Goal: Task Accomplishment & Management: Use online tool/utility

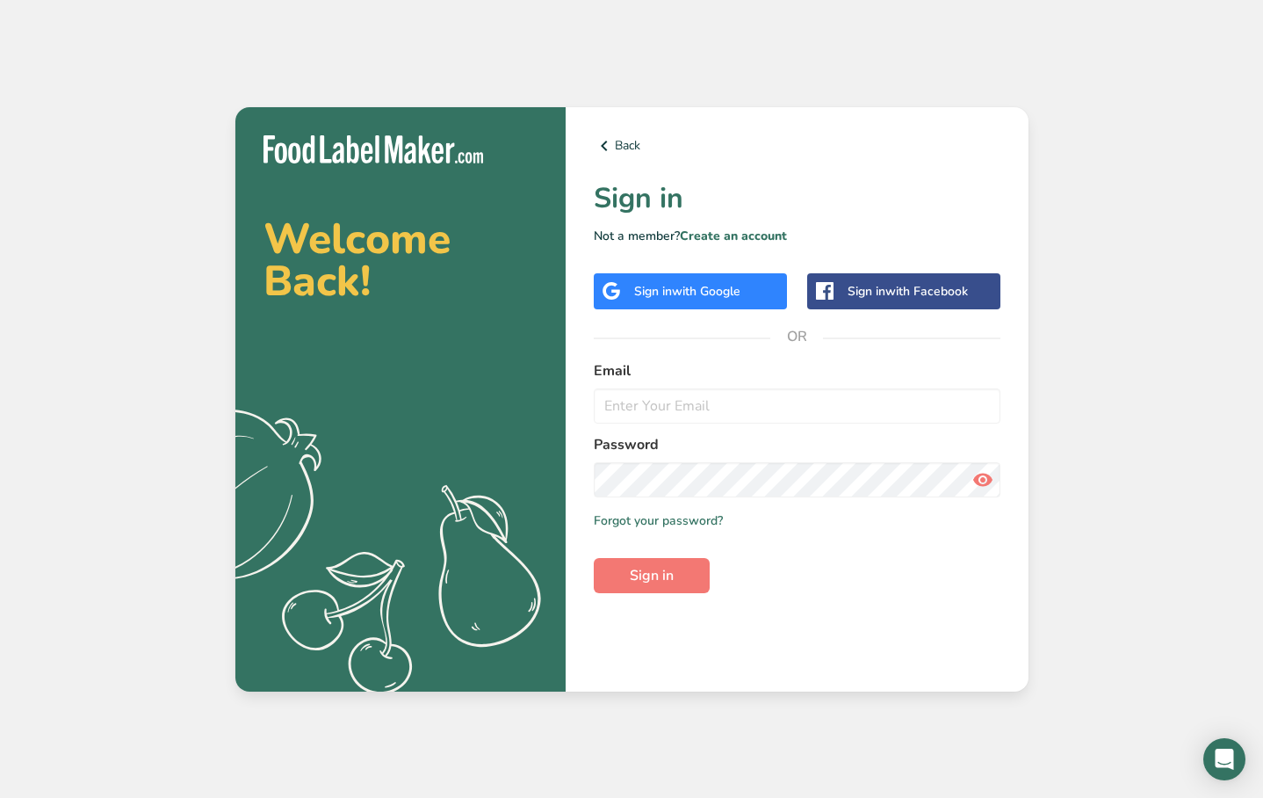
click at [675, 297] on div "Sign in with Google" at bounding box center [687, 291] width 106 height 18
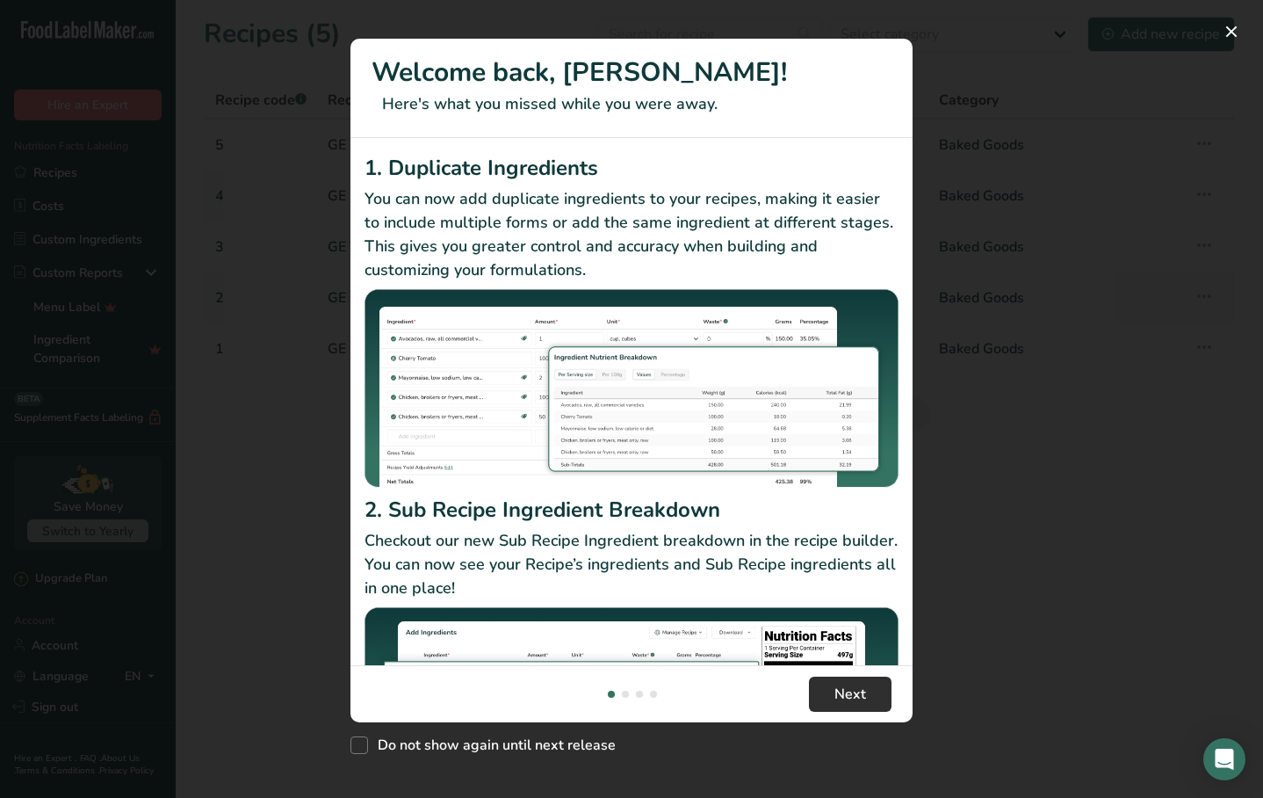
click at [851, 697] on span "Next" at bounding box center [851, 694] width 32 height 21
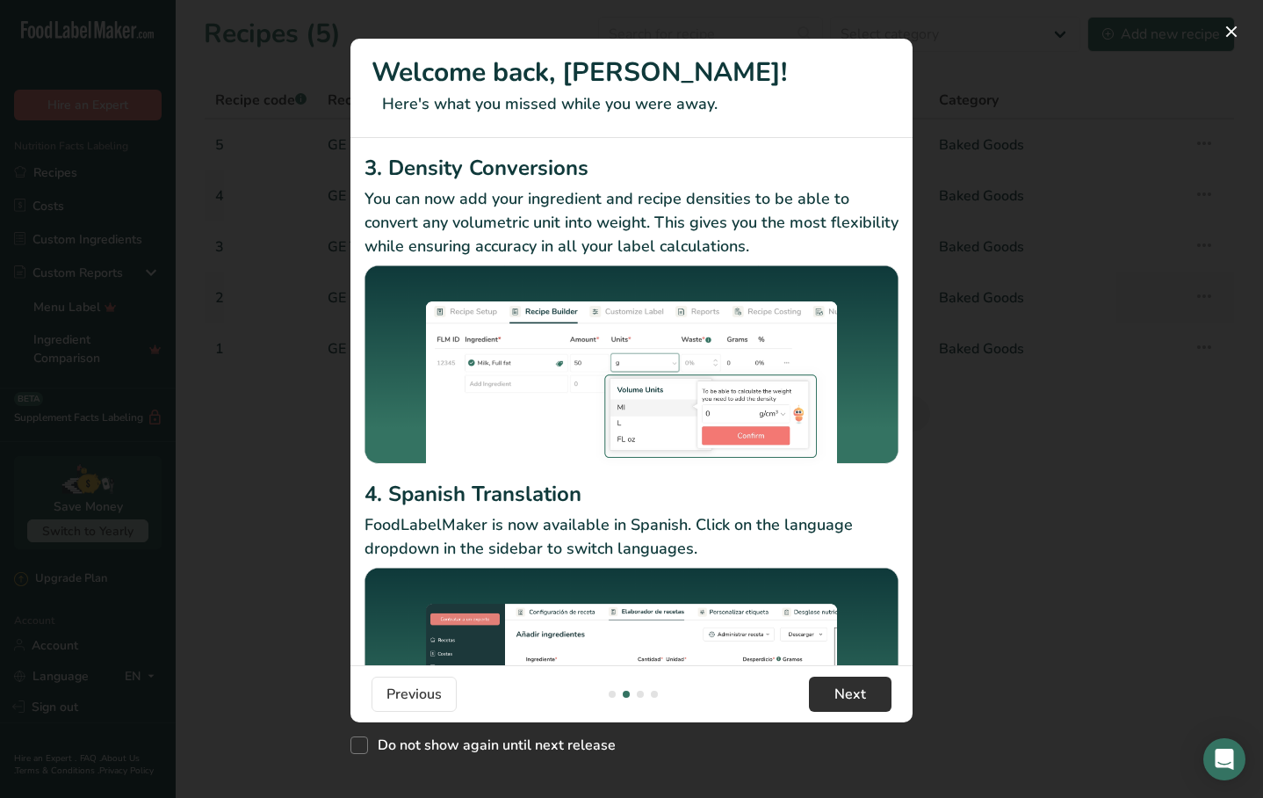
click at [851, 697] on span "Next" at bounding box center [851, 694] width 32 height 21
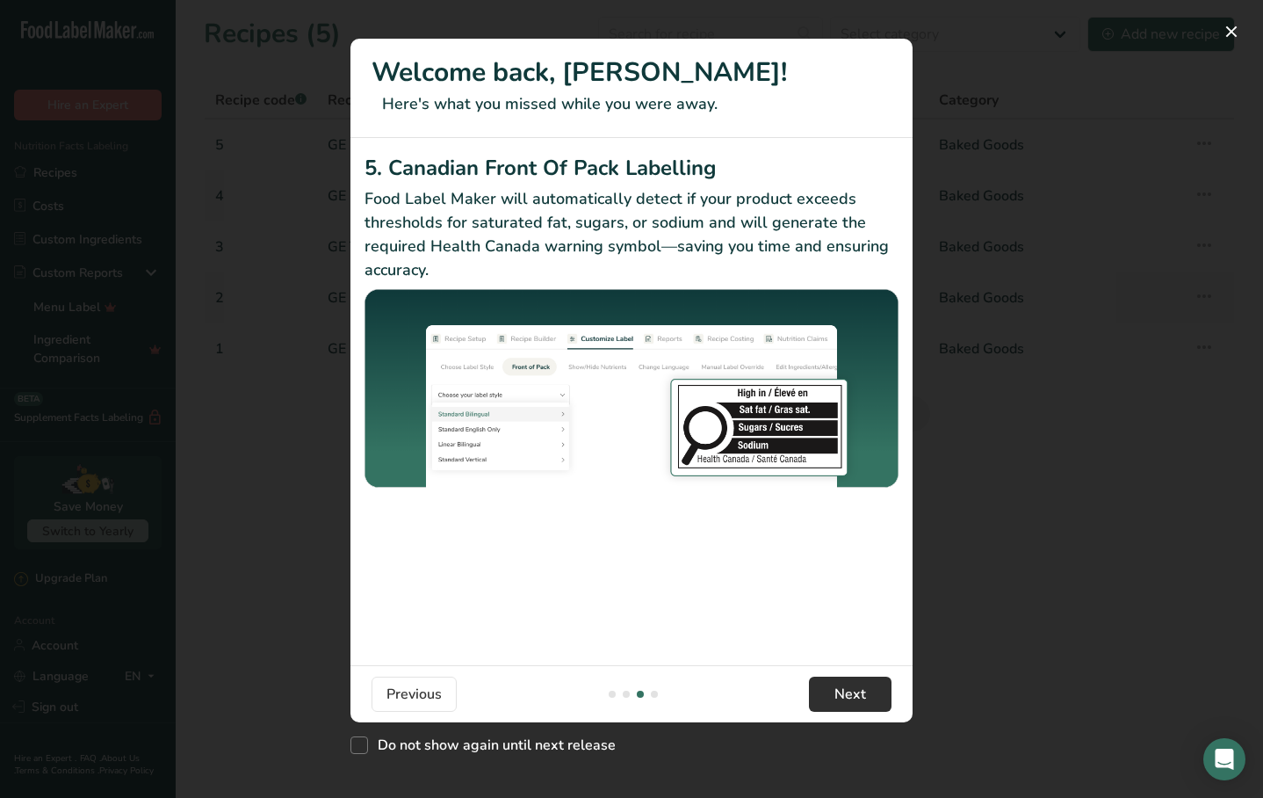
click at [851, 697] on span "Next" at bounding box center [851, 694] width 32 height 21
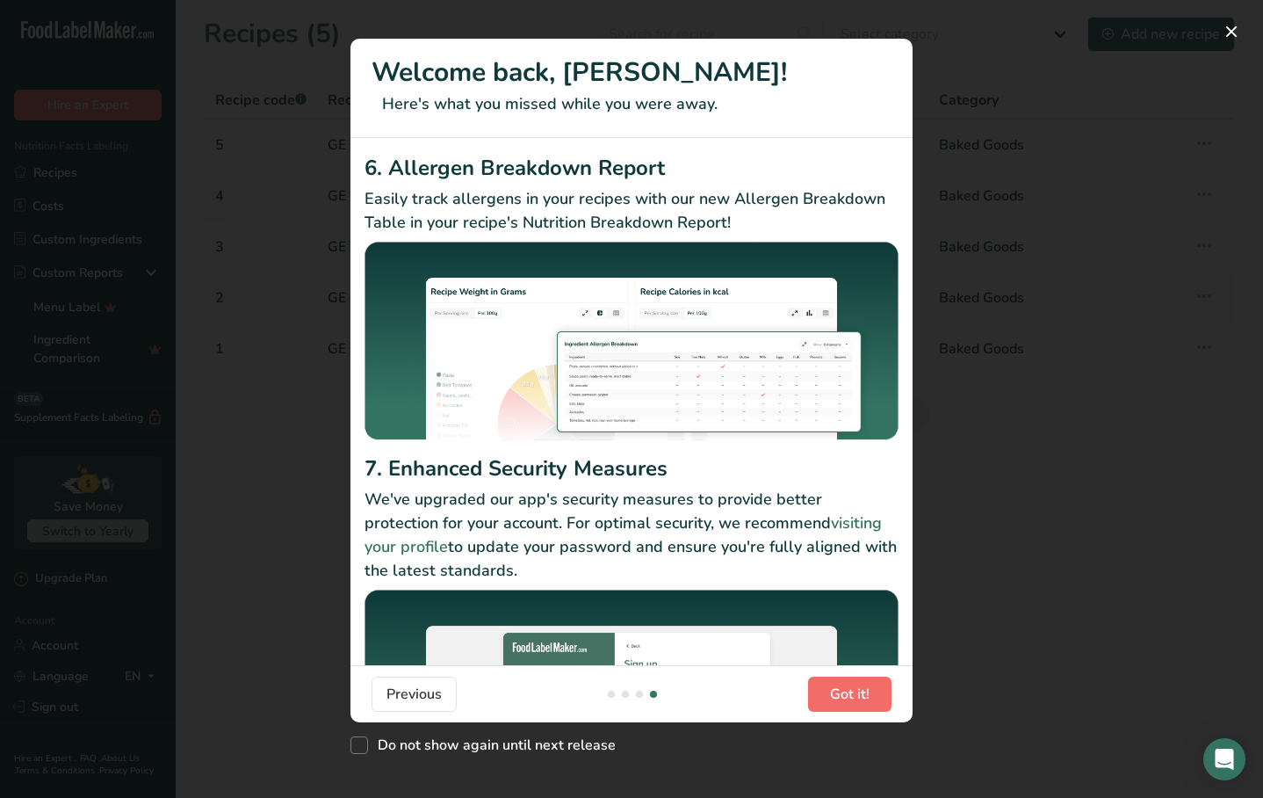
click at [851, 697] on span "Got it!" at bounding box center [850, 694] width 40 height 21
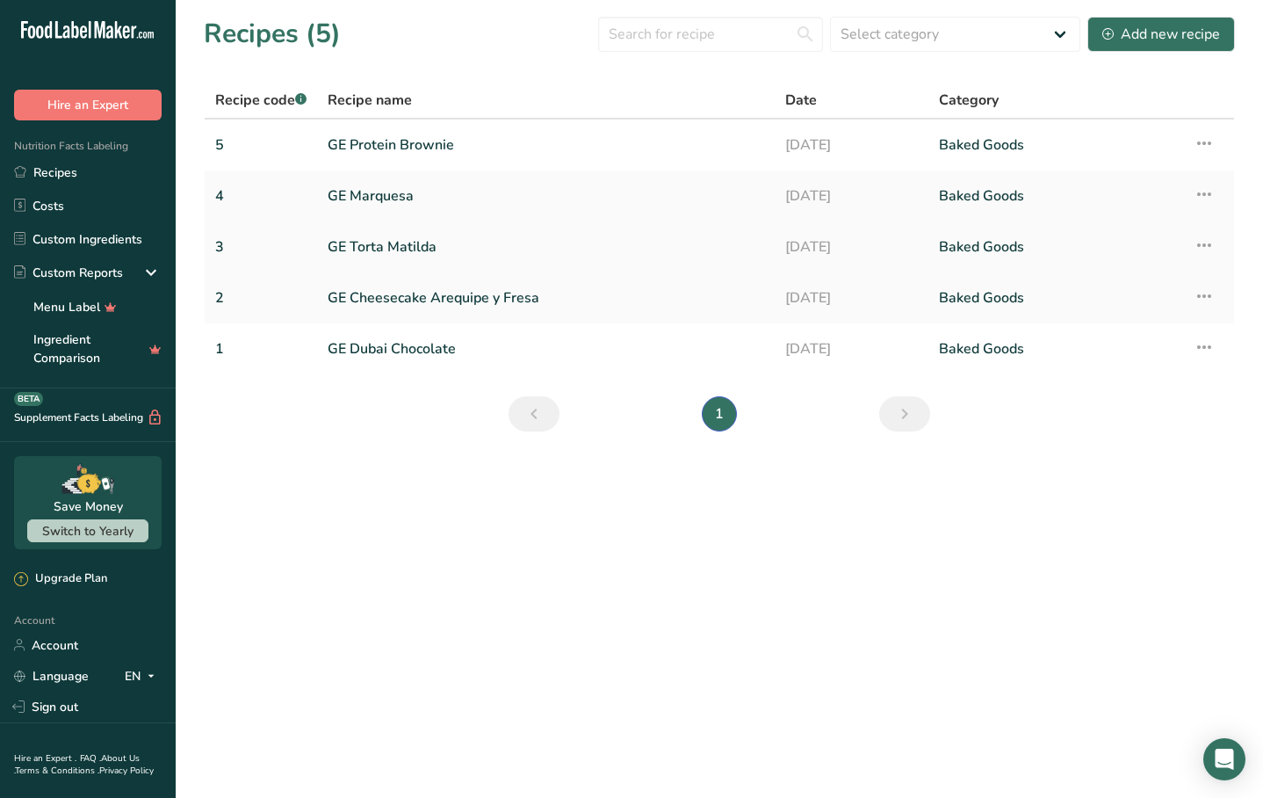
click at [410, 254] on link "GE Torta Matilda" at bounding box center [546, 246] width 437 height 37
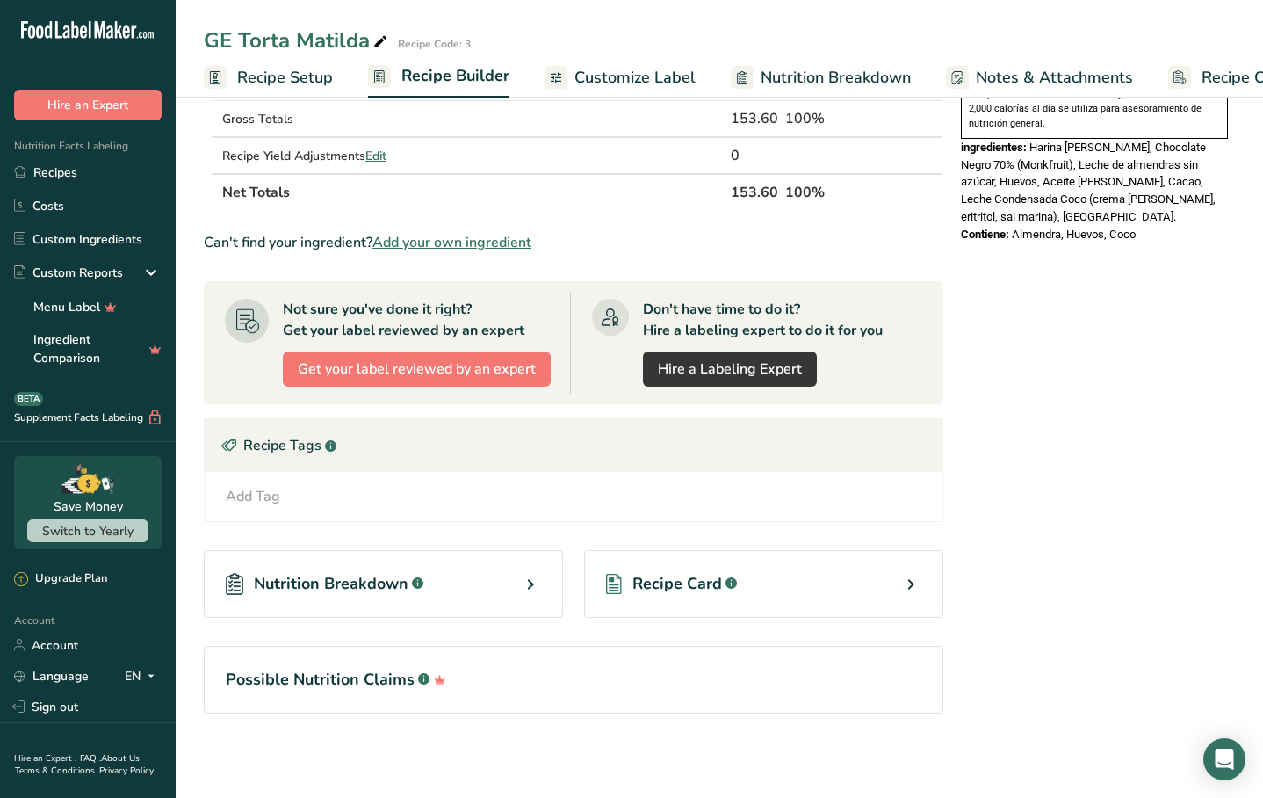
scroll to position [577, 0]
click at [532, 588] on icon at bounding box center [530, 584] width 21 height 32
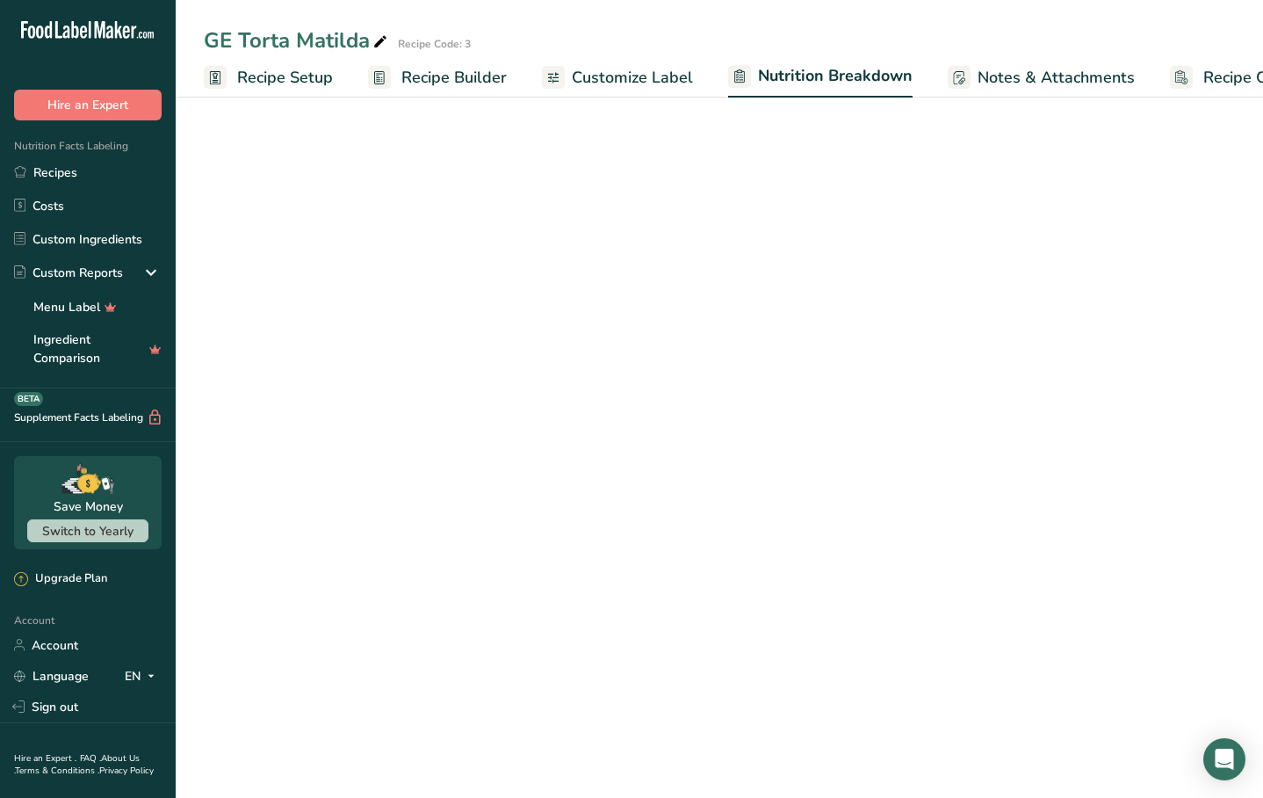
select select "Calories"
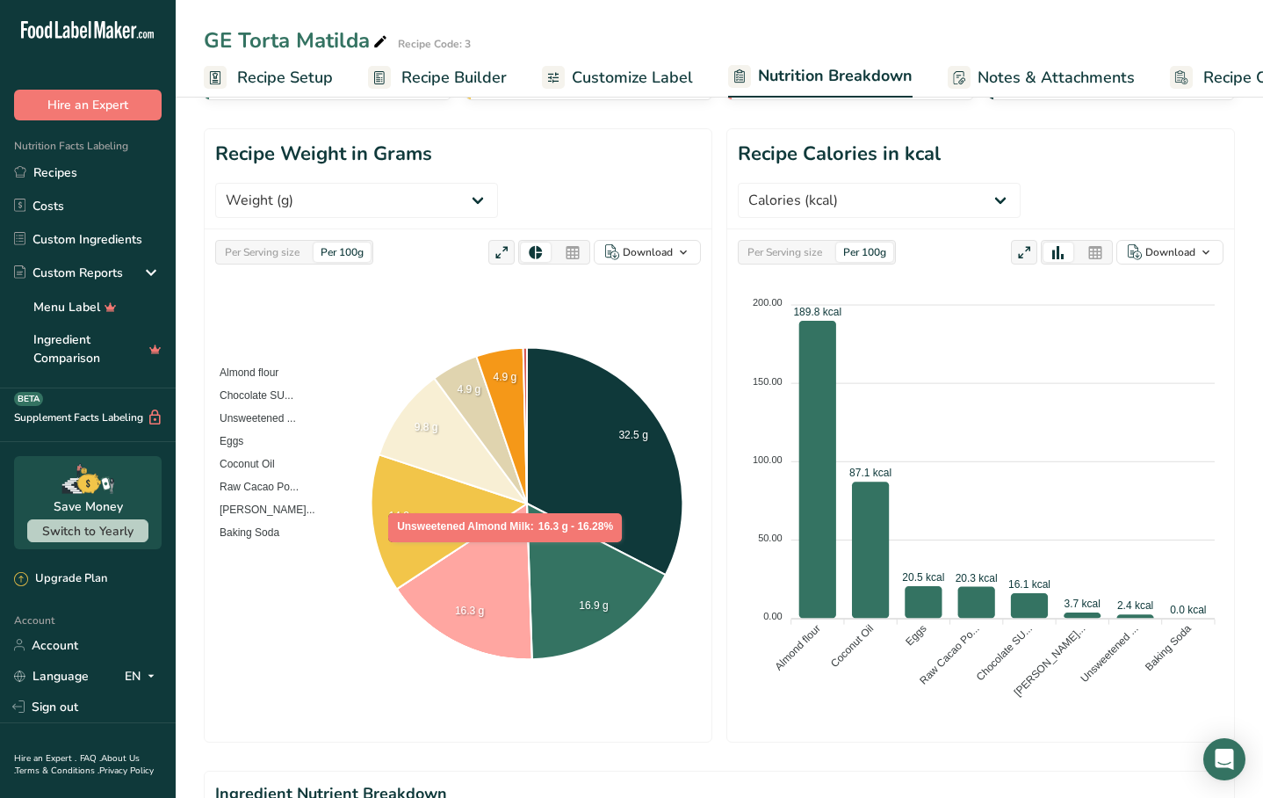
scroll to position [171, 0]
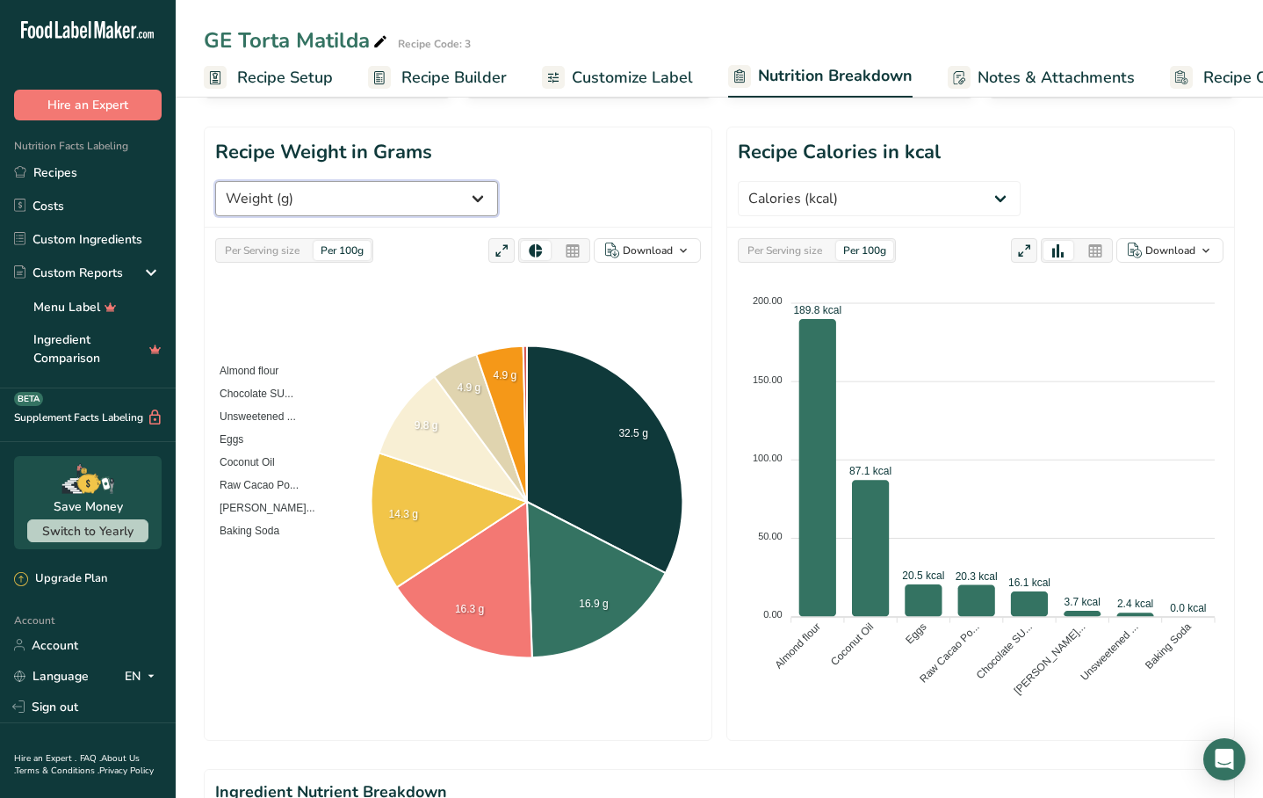
select select "Total Fat"
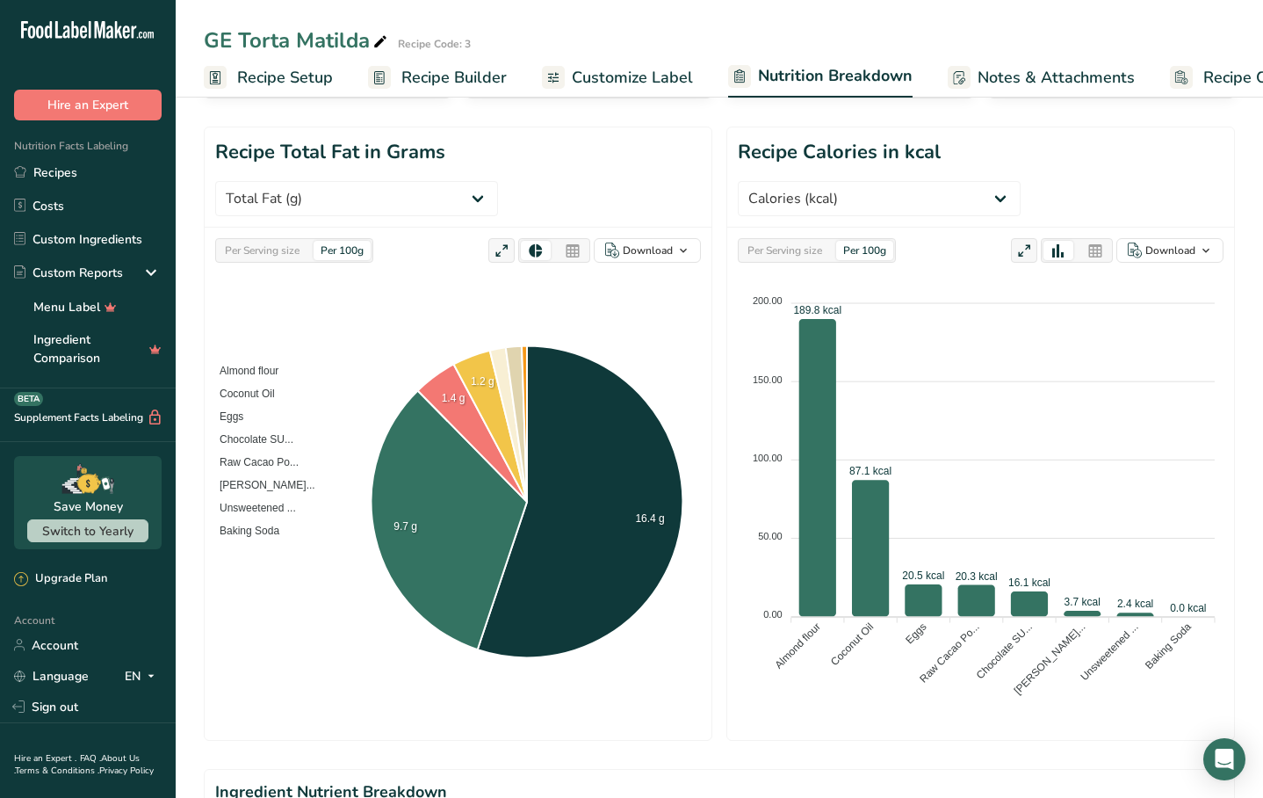
click at [260, 241] on div "Per Serving size" at bounding box center [262, 250] width 89 height 19
click at [791, 241] on div "Per Serving size" at bounding box center [785, 250] width 89 height 19
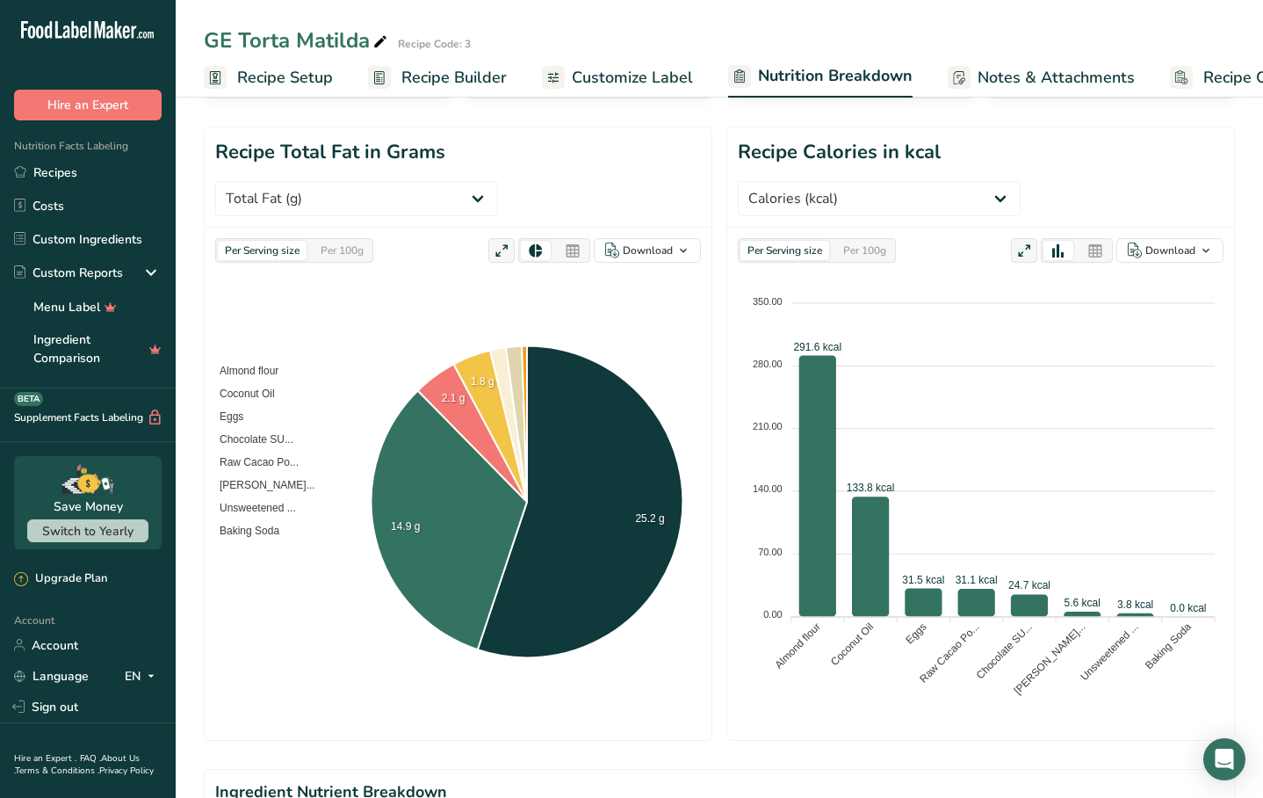
click at [294, 74] on span "Recipe Setup" at bounding box center [285, 78] width 96 height 24
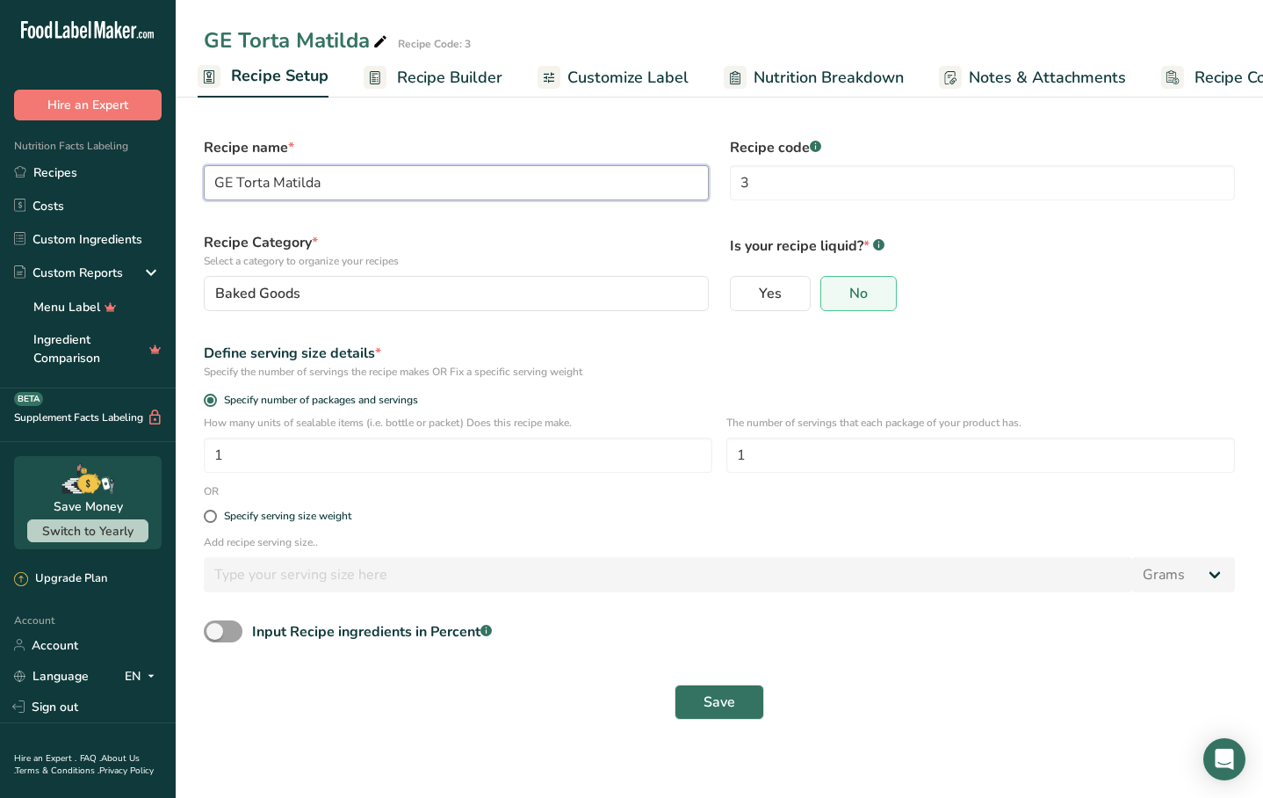
click at [418, 186] on input "GE Torta Matilda" at bounding box center [456, 182] width 505 height 35
click at [623, 78] on span "Customize Label" at bounding box center [628, 78] width 121 height 24
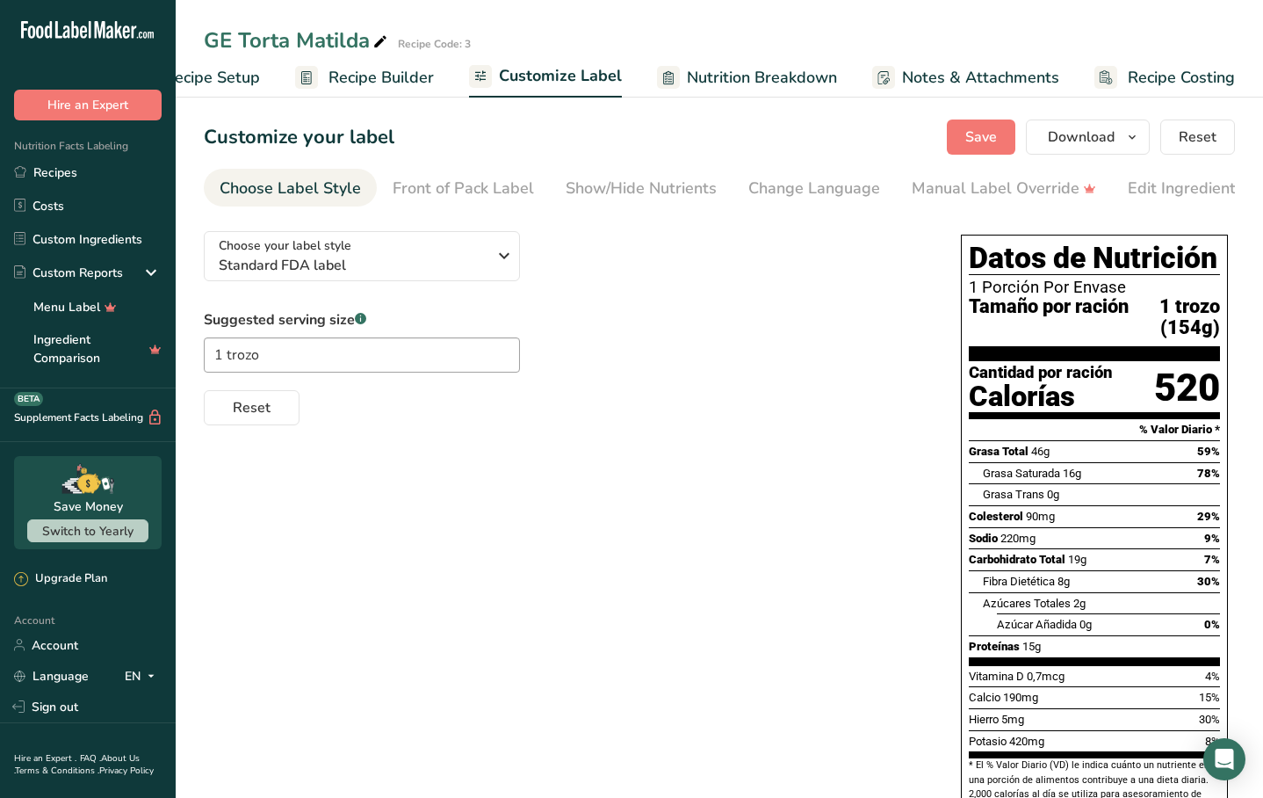
click at [229, 77] on span "Recipe Setup" at bounding box center [212, 78] width 96 height 24
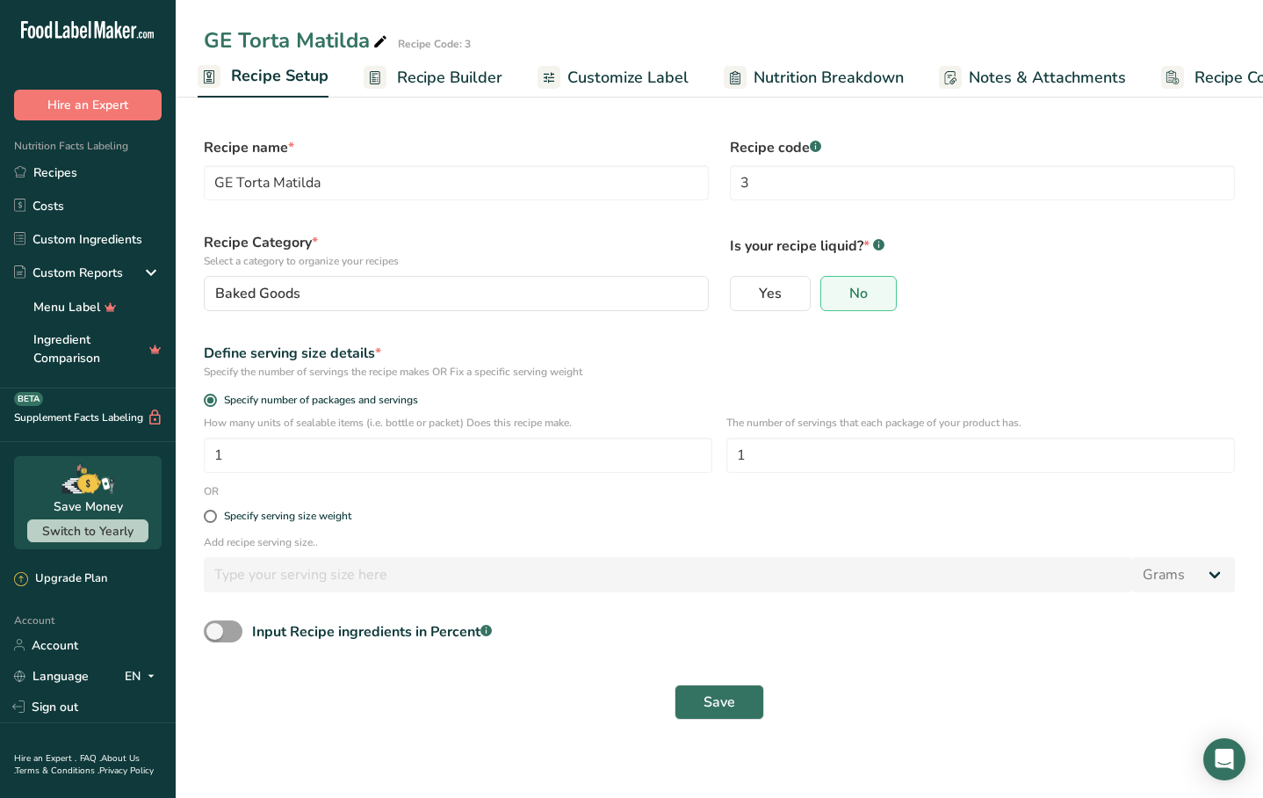
click at [293, 40] on div "GE Torta Matilda" at bounding box center [297, 41] width 187 height 32
select select "Calories"
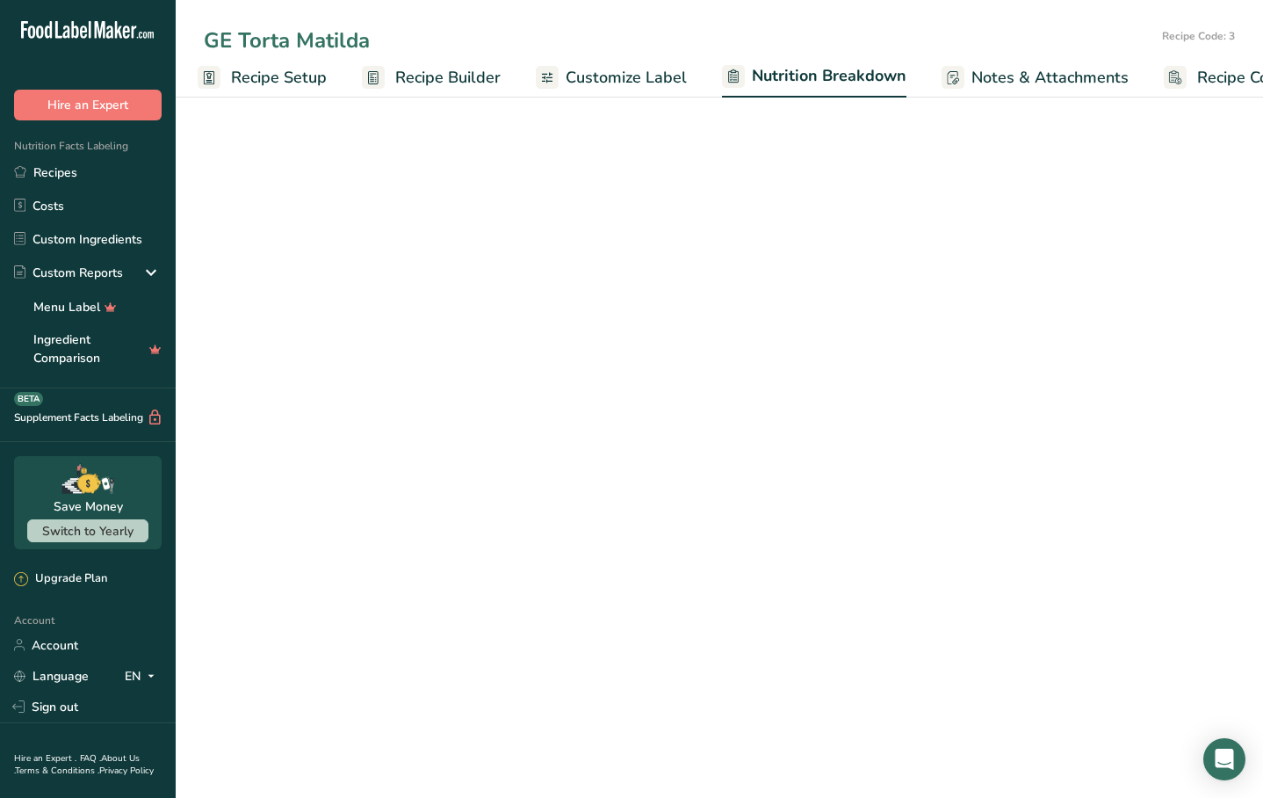
scroll to position [171, 0]
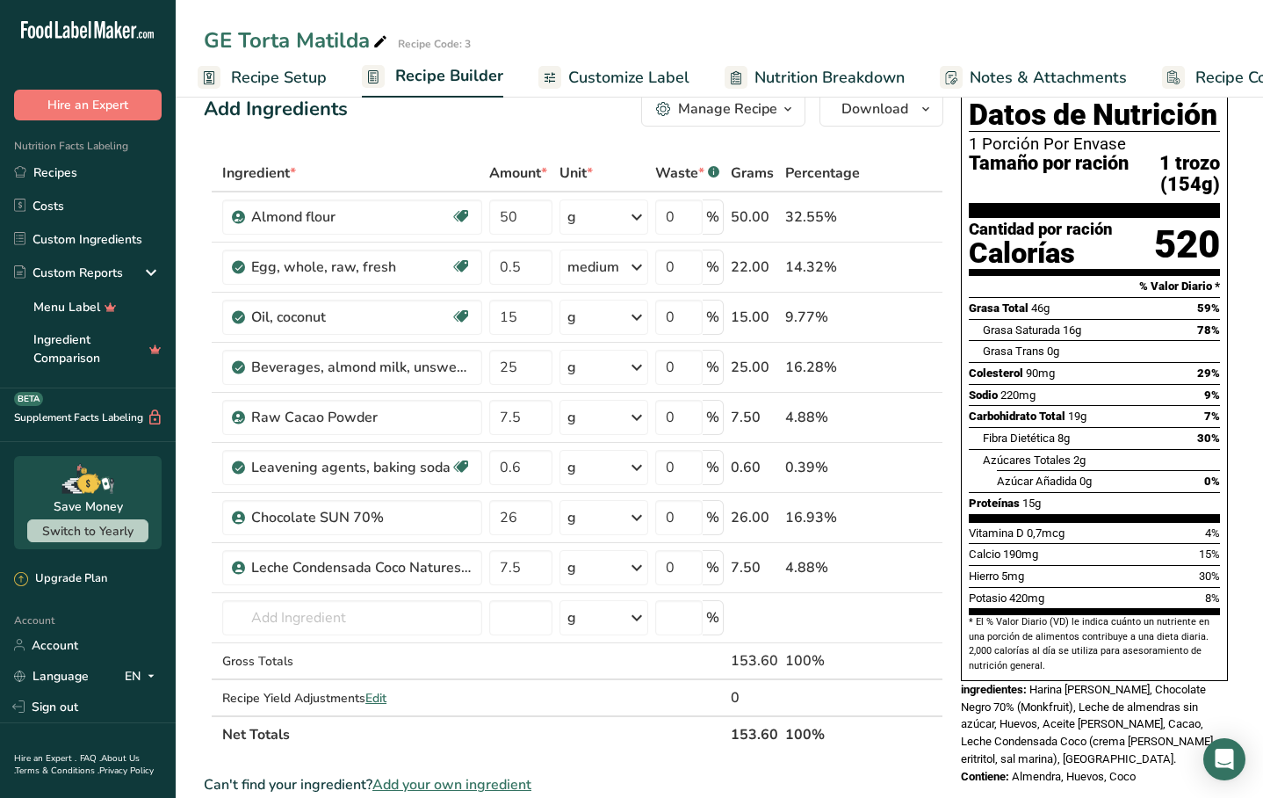
scroll to position [34, 0]
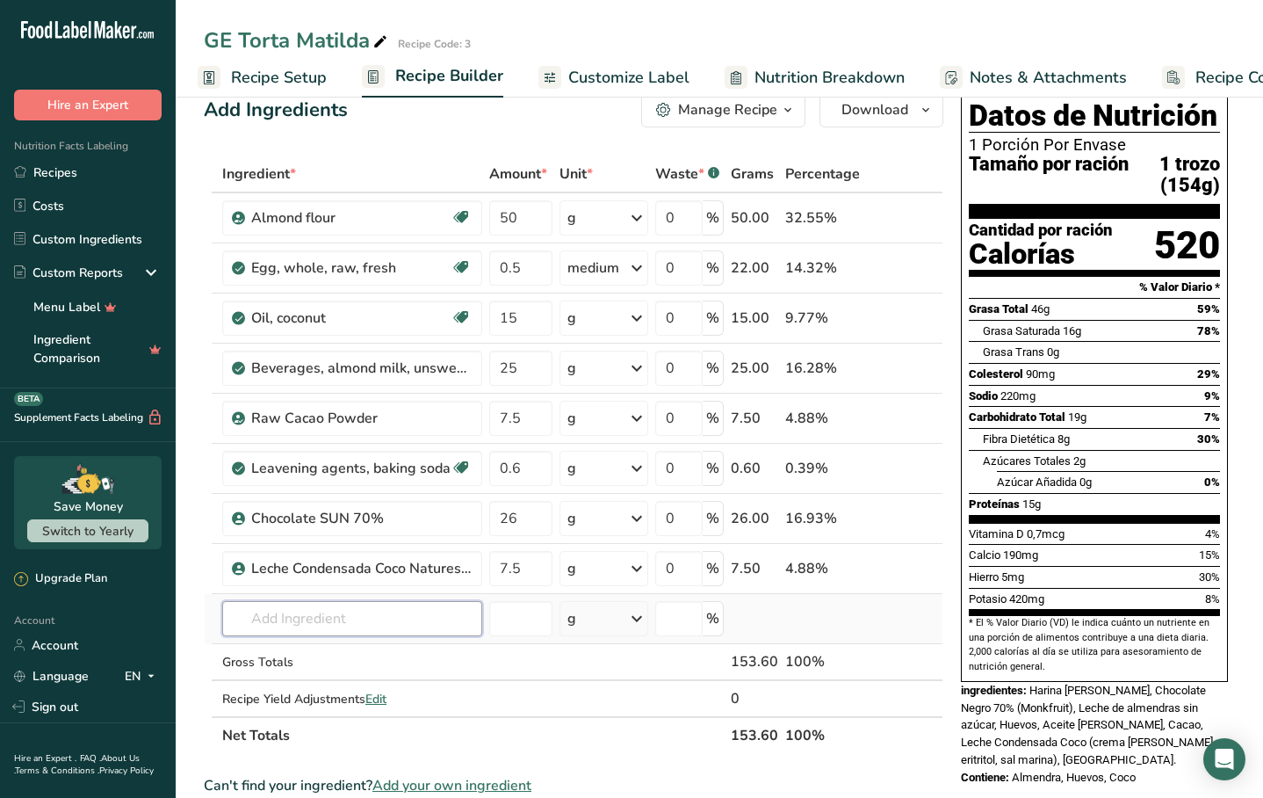
click at [312, 611] on input "text" at bounding box center [352, 618] width 260 height 35
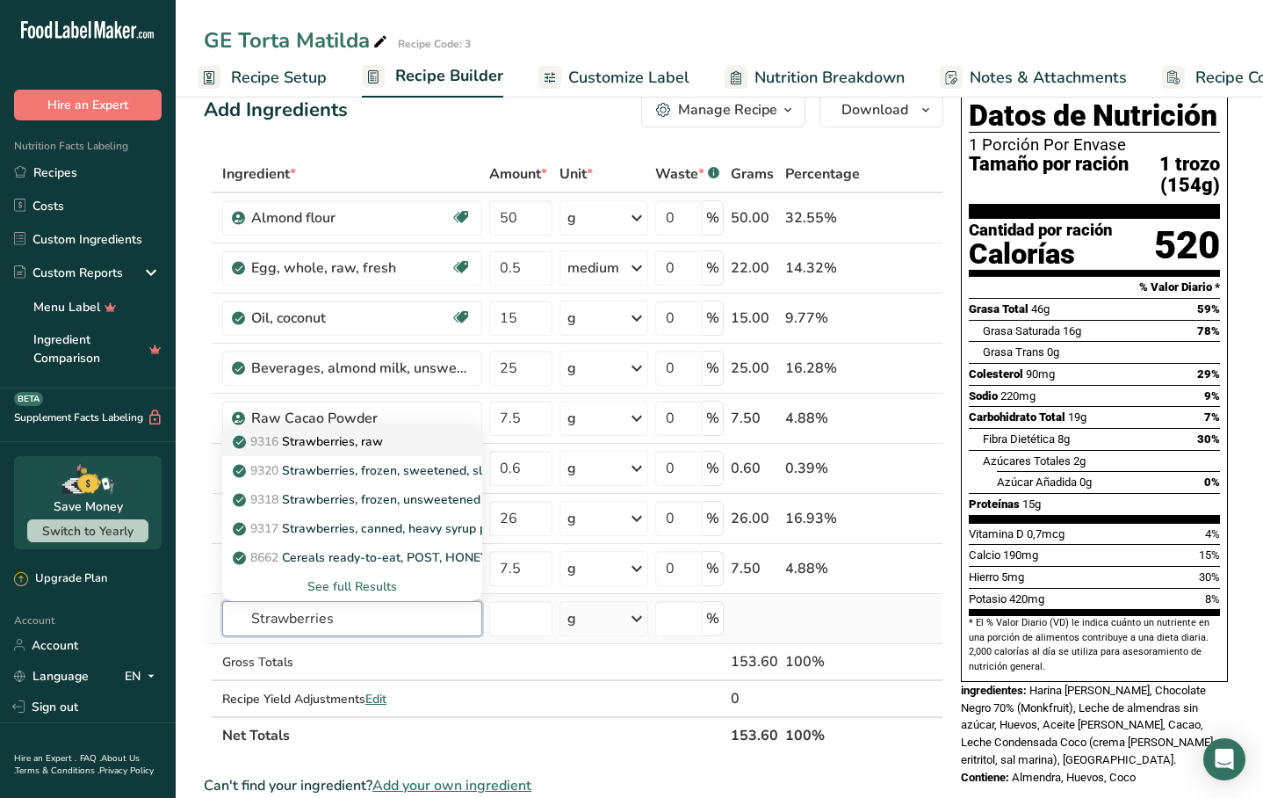
type input "Strawberries"
click at [359, 438] on p "9316 Strawberries, raw" at bounding box center [309, 441] width 147 height 18
type input "Strawberries, raw"
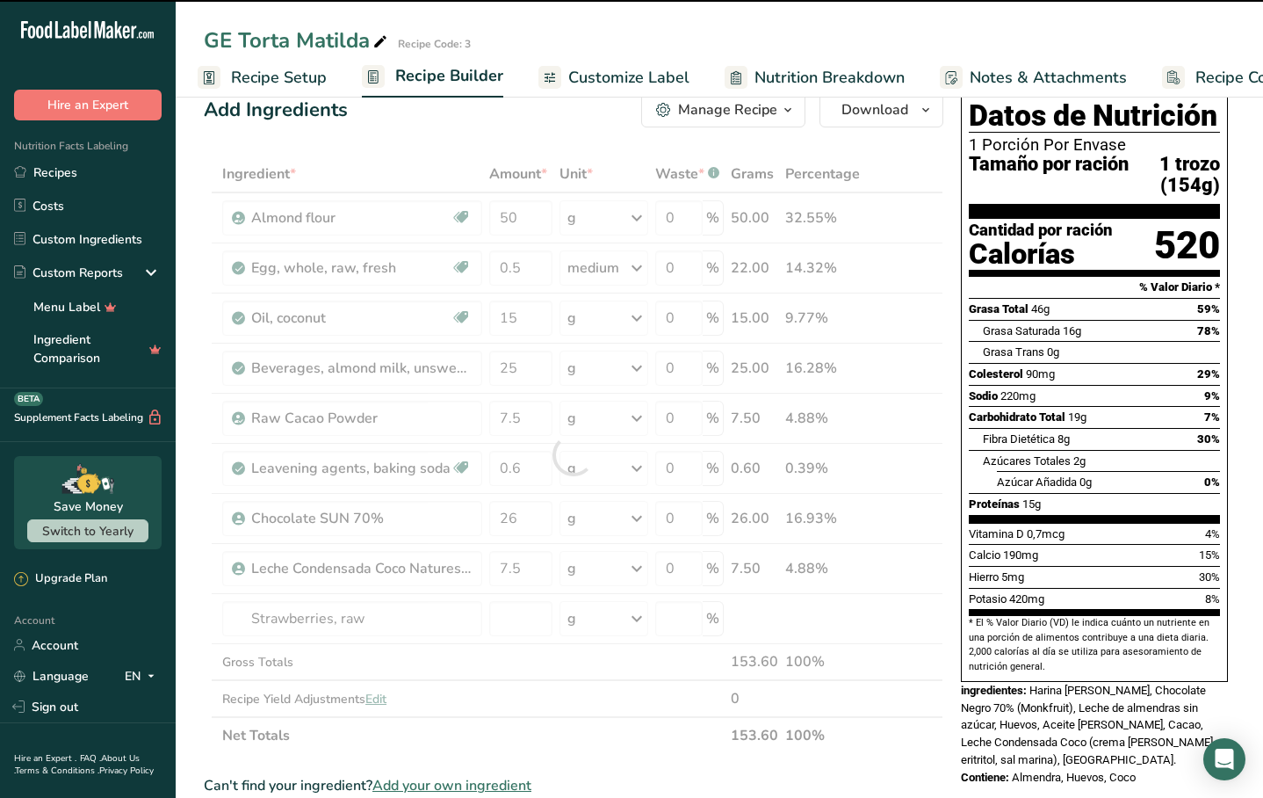
type input "0"
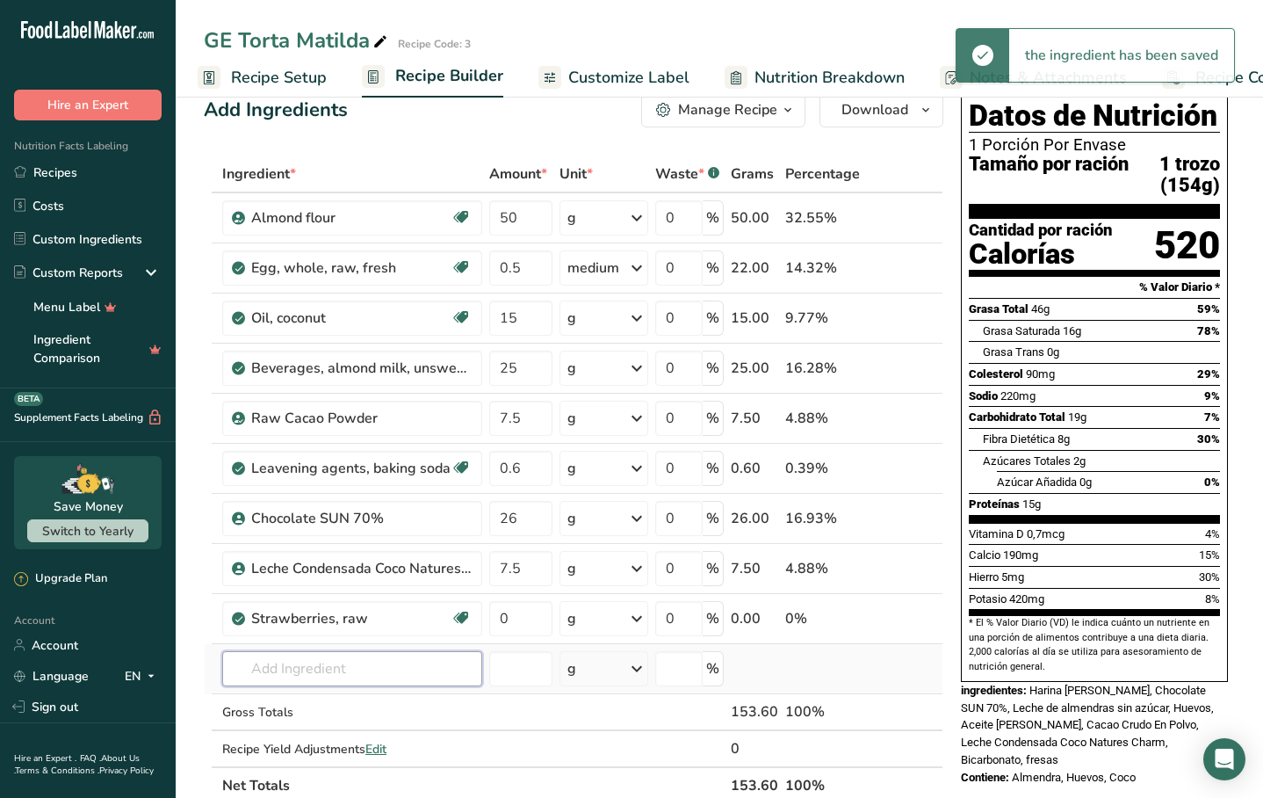
click at [417, 663] on input "text" at bounding box center [352, 668] width 260 height 35
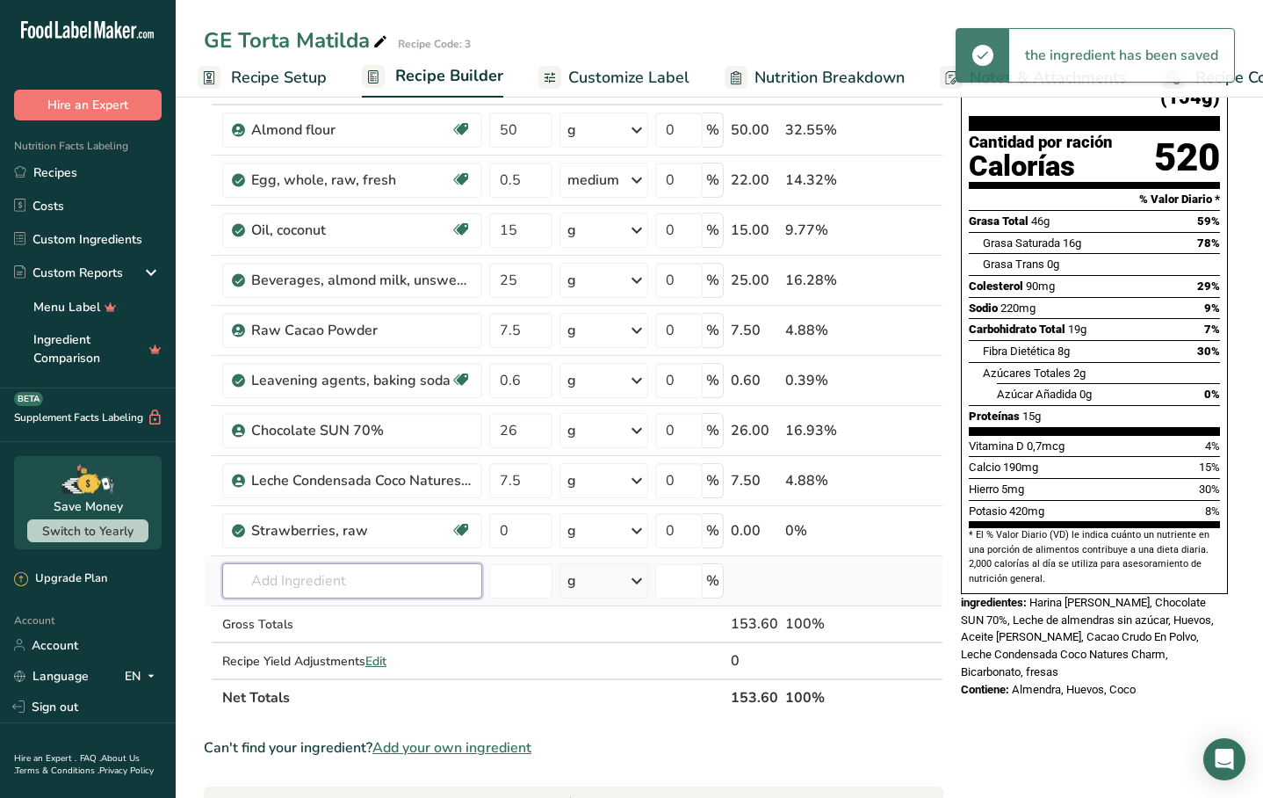
scroll to position [144, 0]
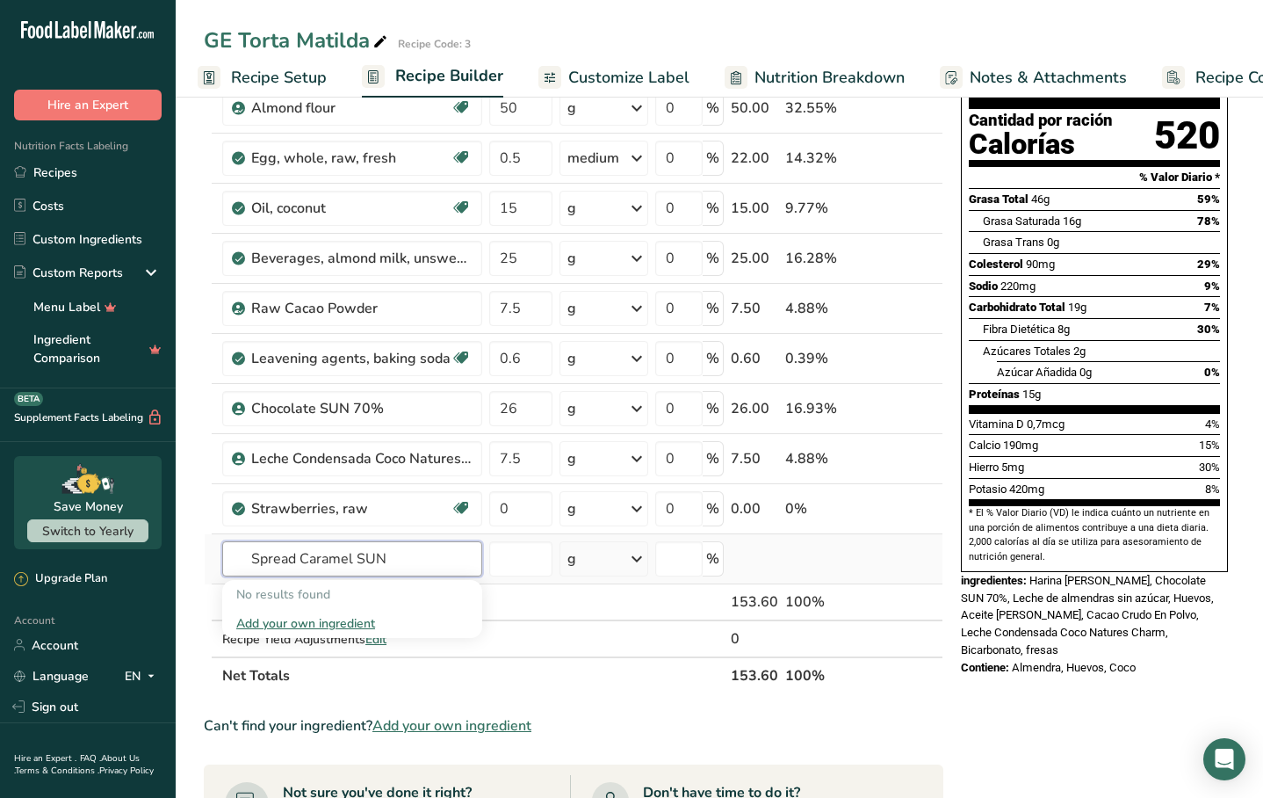
type input "Spread Caramel SUN"
click at [336, 626] on div "Add your own ingredient" at bounding box center [352, 623] width 232 height 18
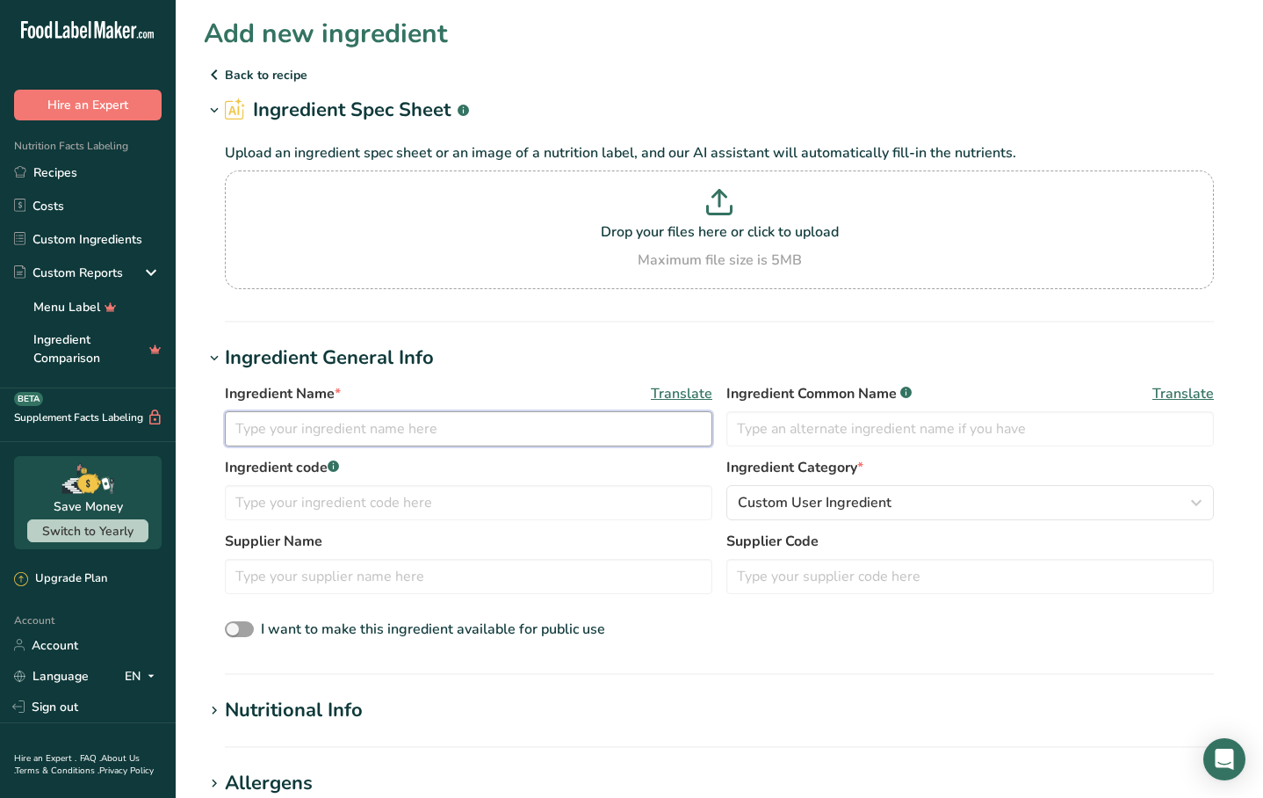
click at [387, 431] on input "text" at bounding box center [469, 428] width 488 height 35
type input "Spread Caramel SUN"
click at [812, 498] on span "Custom User Ingredient" at bounding box center [815, 502] width 154 height 21
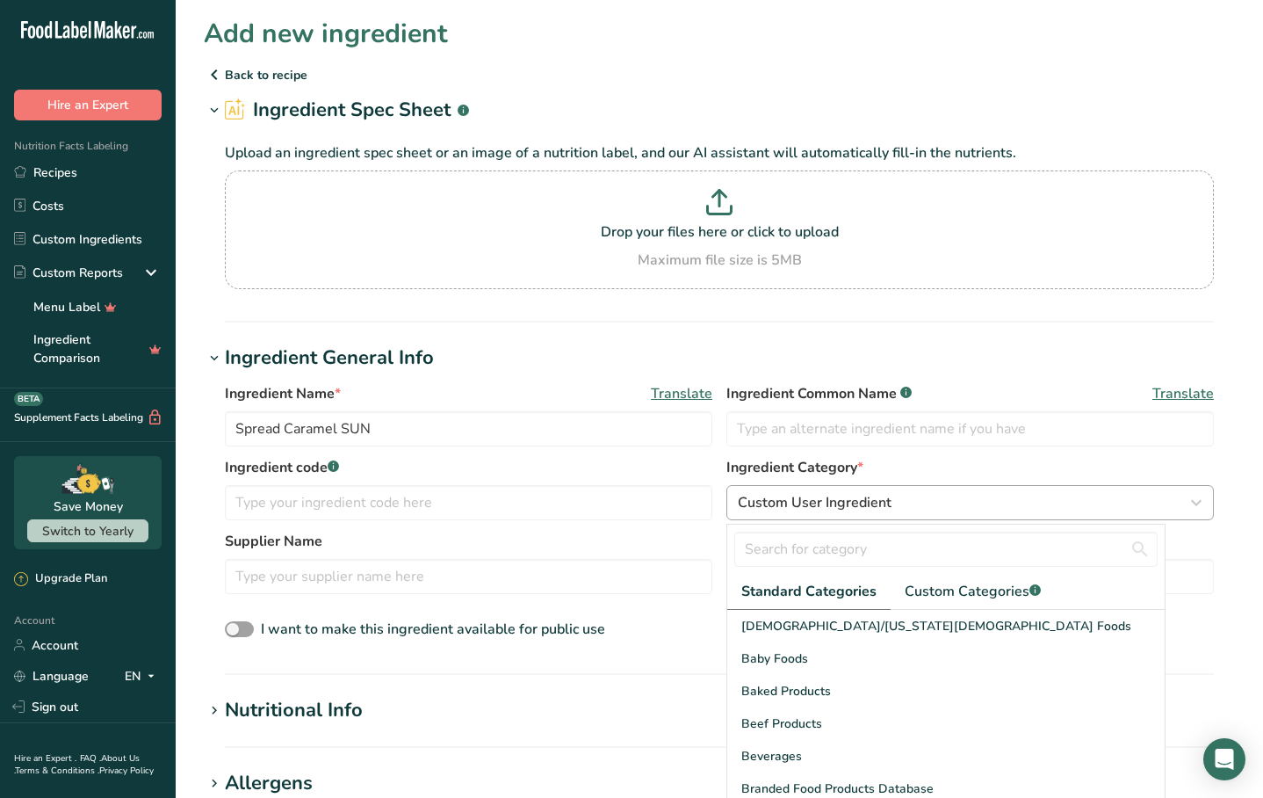
click at [808, 502] on span "Custom User Ingredient" at bounding box center [815, 502] width 154 height 21
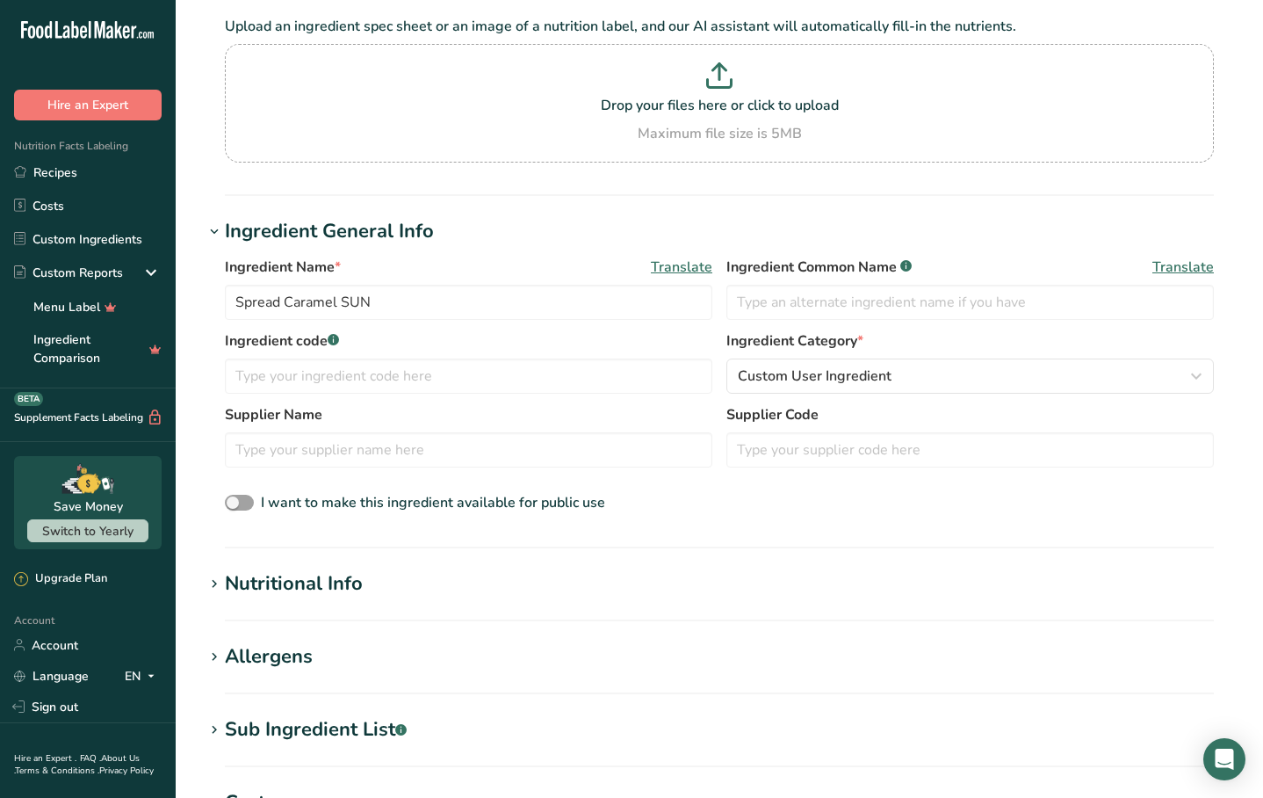
scroll to position [163, 0]
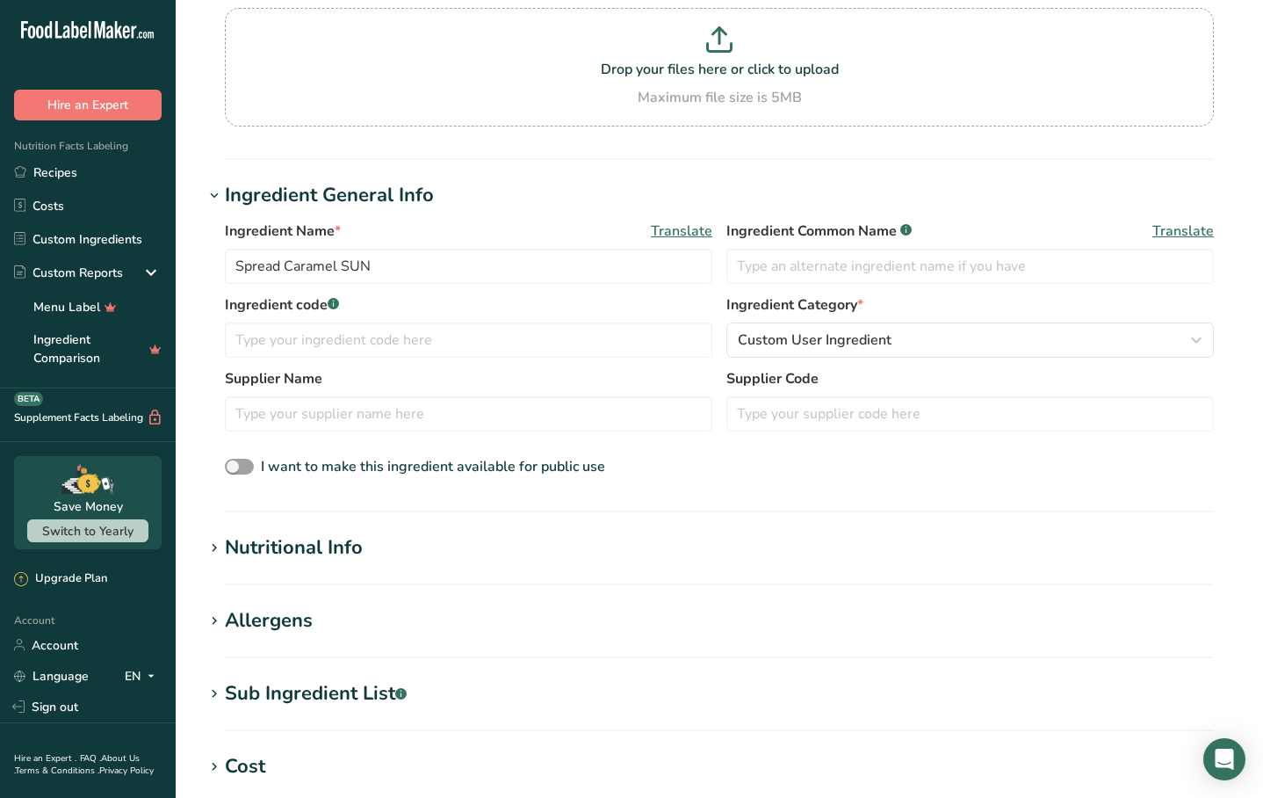
click at [274, 561] on div "Nutritional Info" at bounding box center [294, 547] width 138 height 29
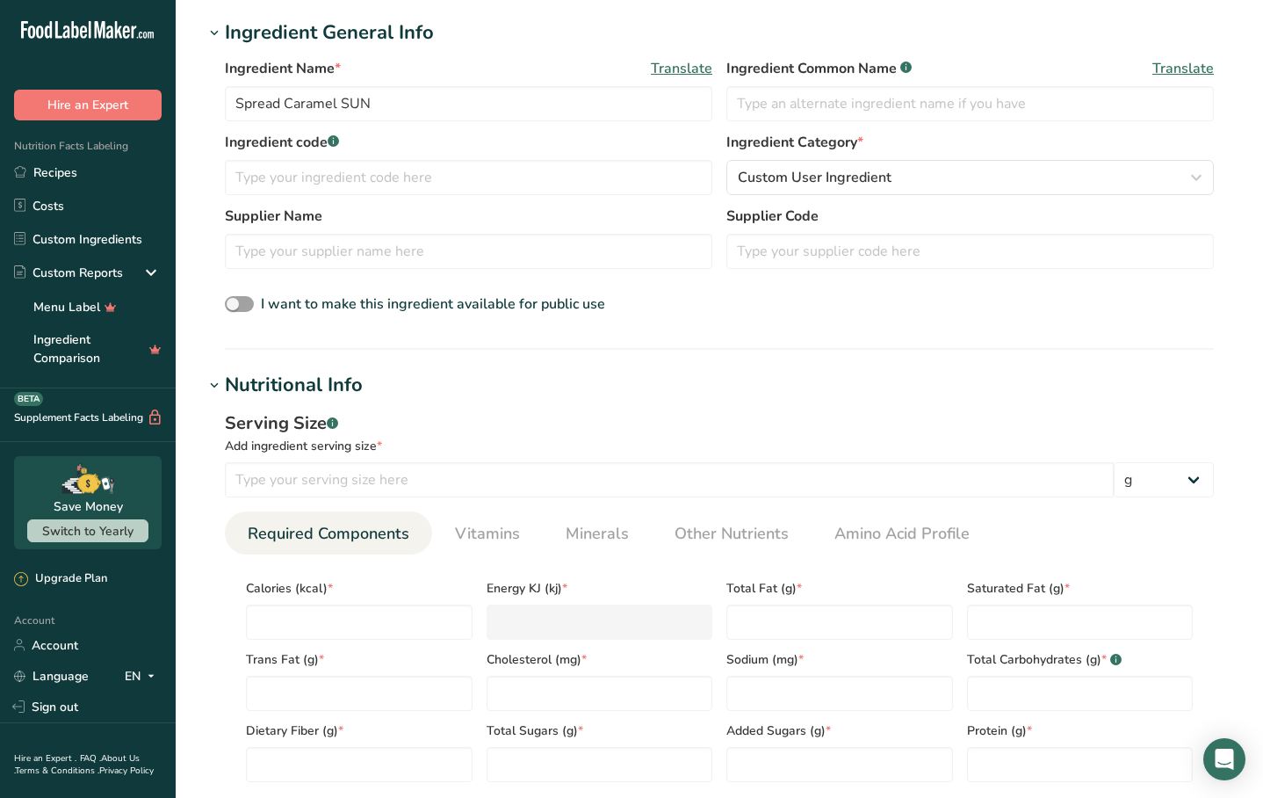
scroll to position [337, 0]
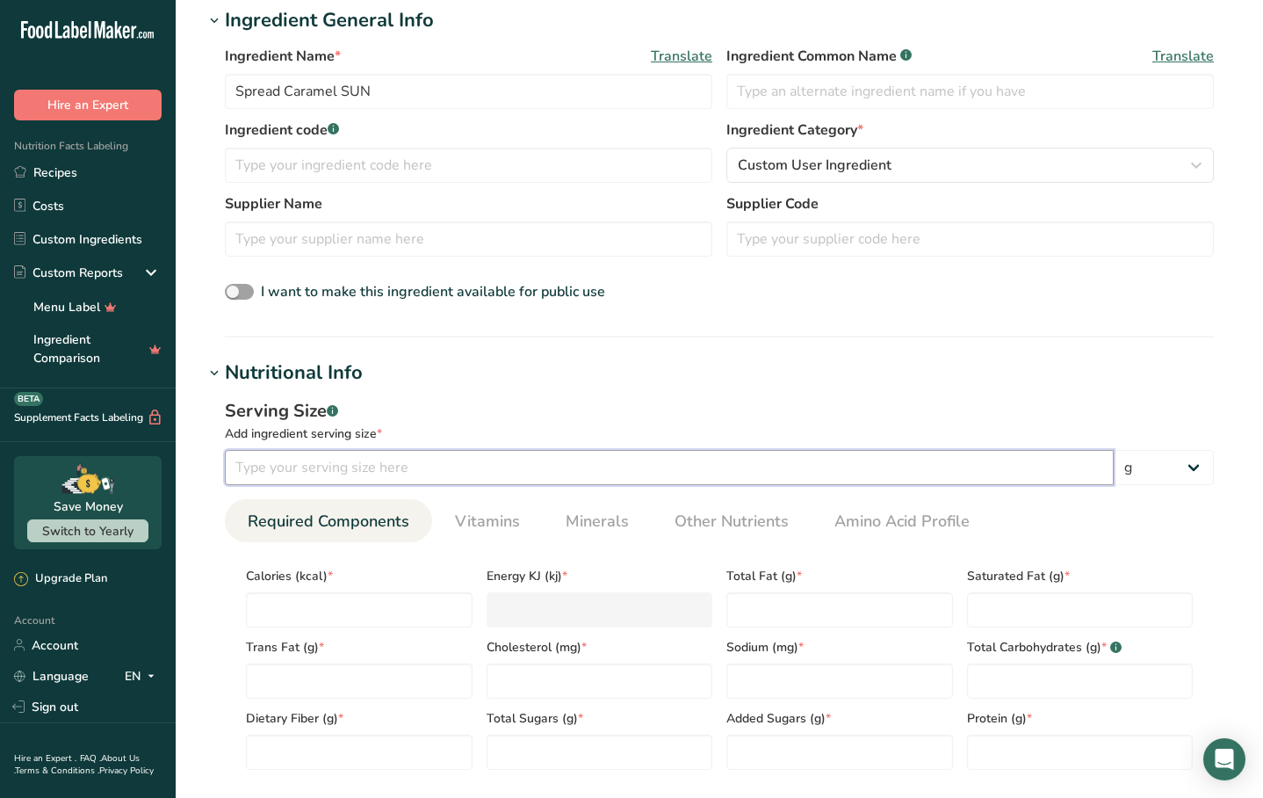
click at [370, 467] on input "number" at bounding box center [669, 467] width 889 height 35
type input "10"
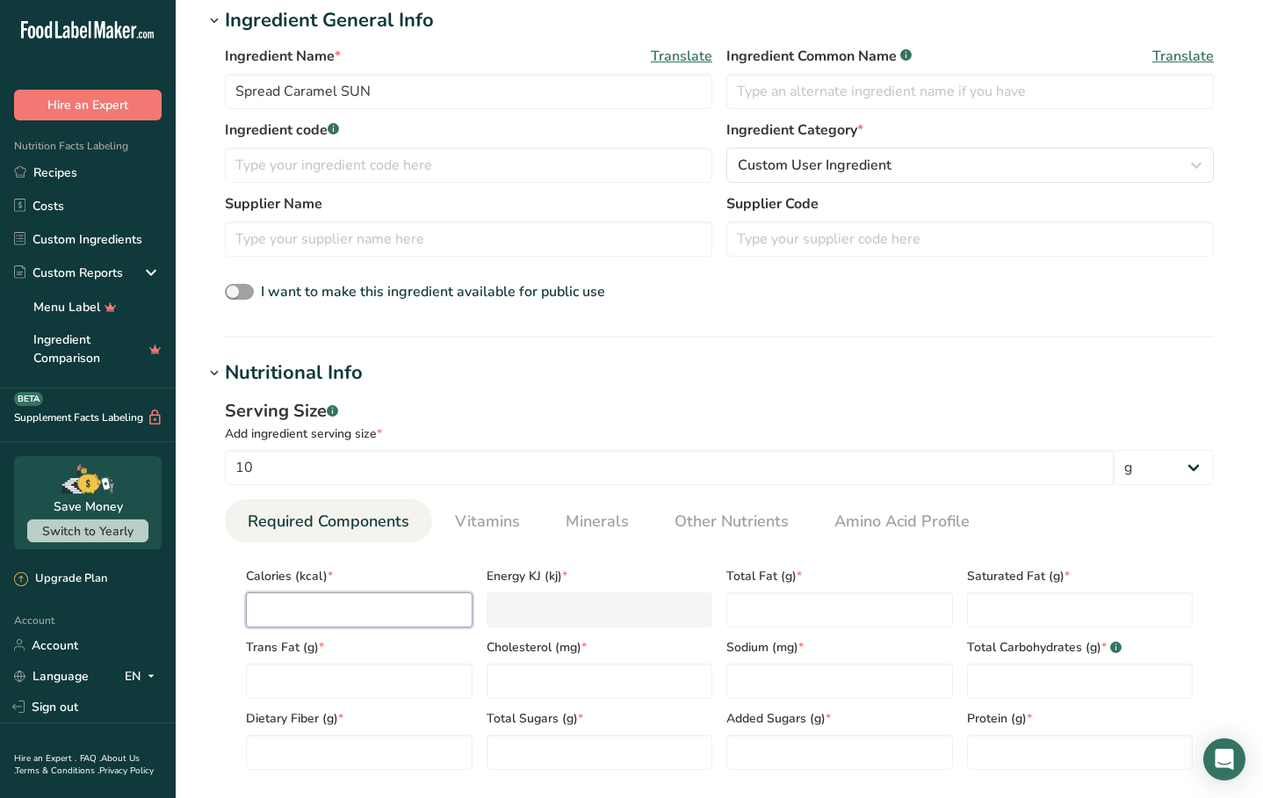
click at [354, 597] on input "number" at bounding box center [359, 609] width 227 height 35
type input "6"
type KJ "25.1"
type input "69"
type KJ "288.7"
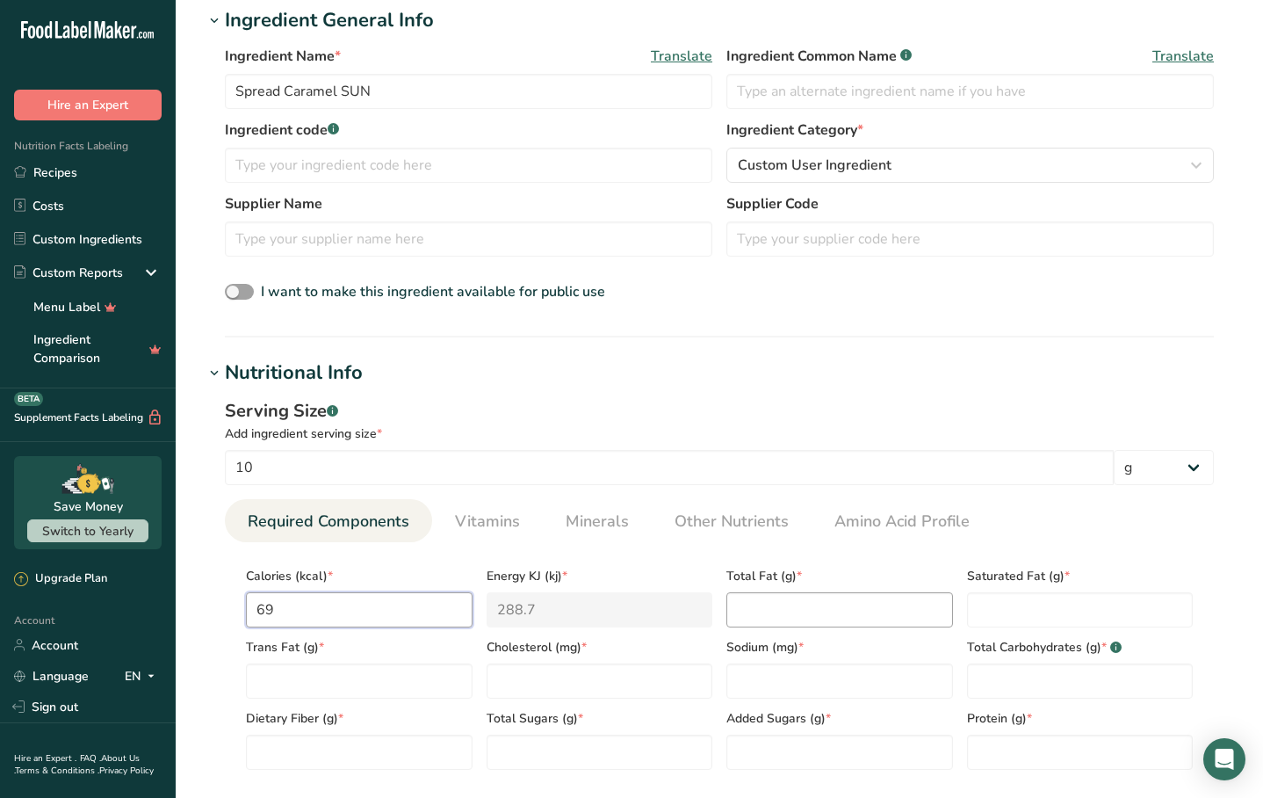
type input "69"
click at [786, 604] on Fat "number" at bounding box center [840, 609] width 227 height 35
type Fat "2"
click at [1011, 619] on Fat "number" at bounding box center [1080, 609] width 227 height 35
type Fat "0"
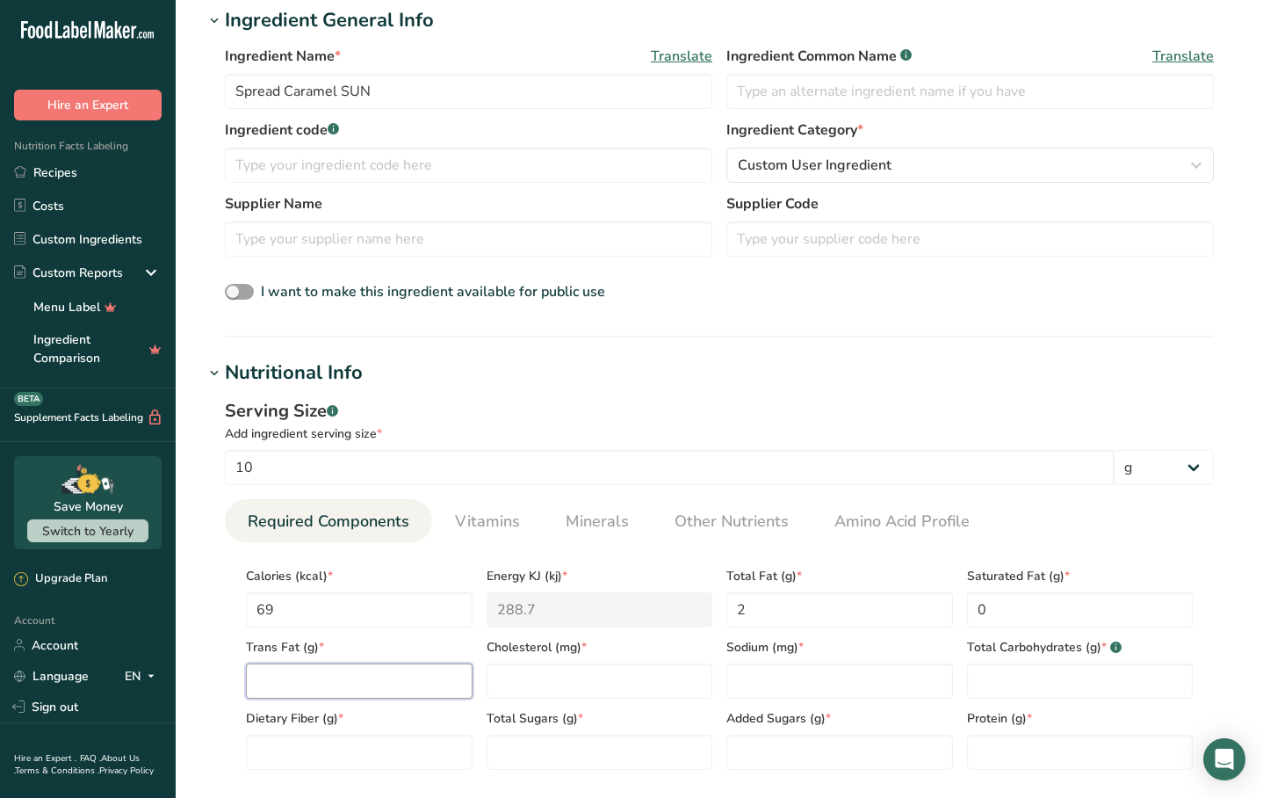
click at [406, 672] on Fat "number" at bounding box center [359, 680] width 227 height 35
type Fat "0"
click at [535, 699] on div "Total Sugars (g) *" at bounding box center [600, 733] width 241 height 71
click at [537, 676] on input "number" at bounding box center [600, 680] width 227 height 35
type input "0"
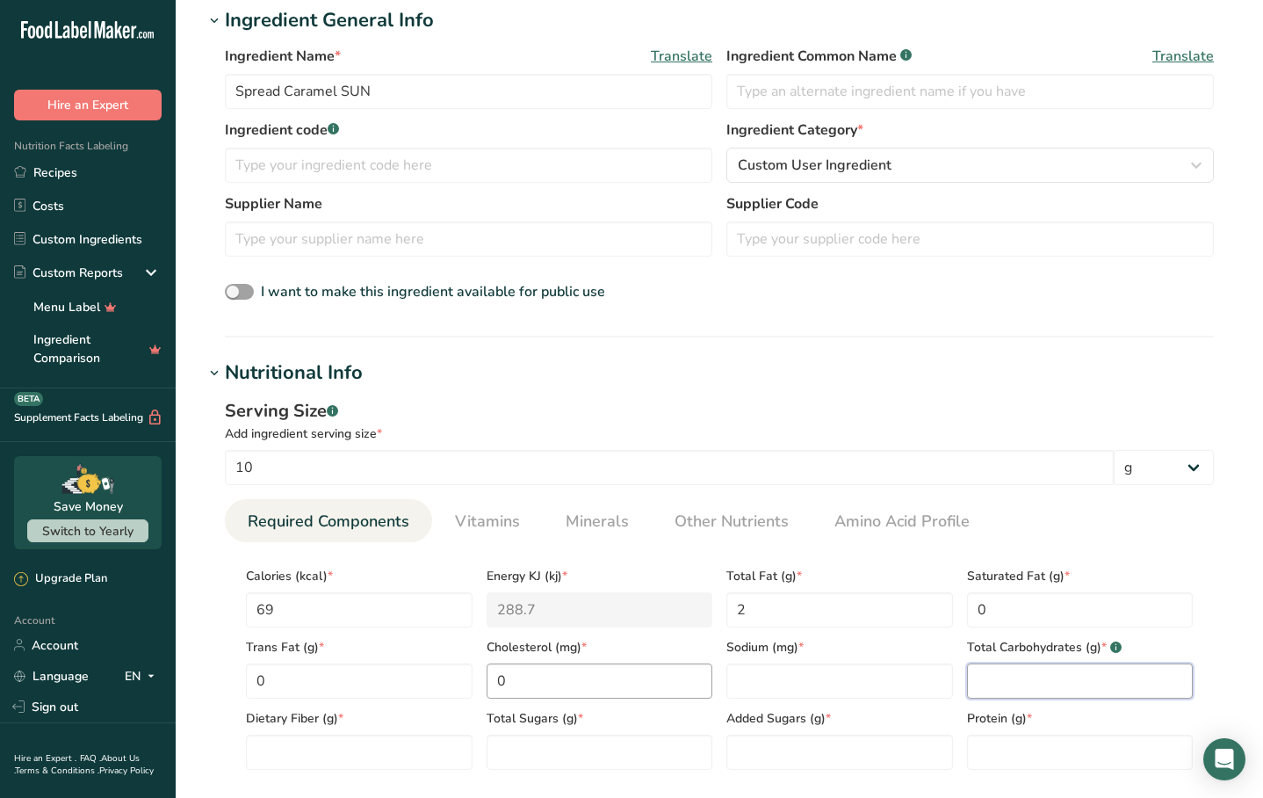
type Carbohydrates "0"
type Carbohydrates "3"
click at [421, 758] on Fiber "number" at bounding box center [359, 751] width 227 height 35
type Fiber "0"
type Sugars "0"
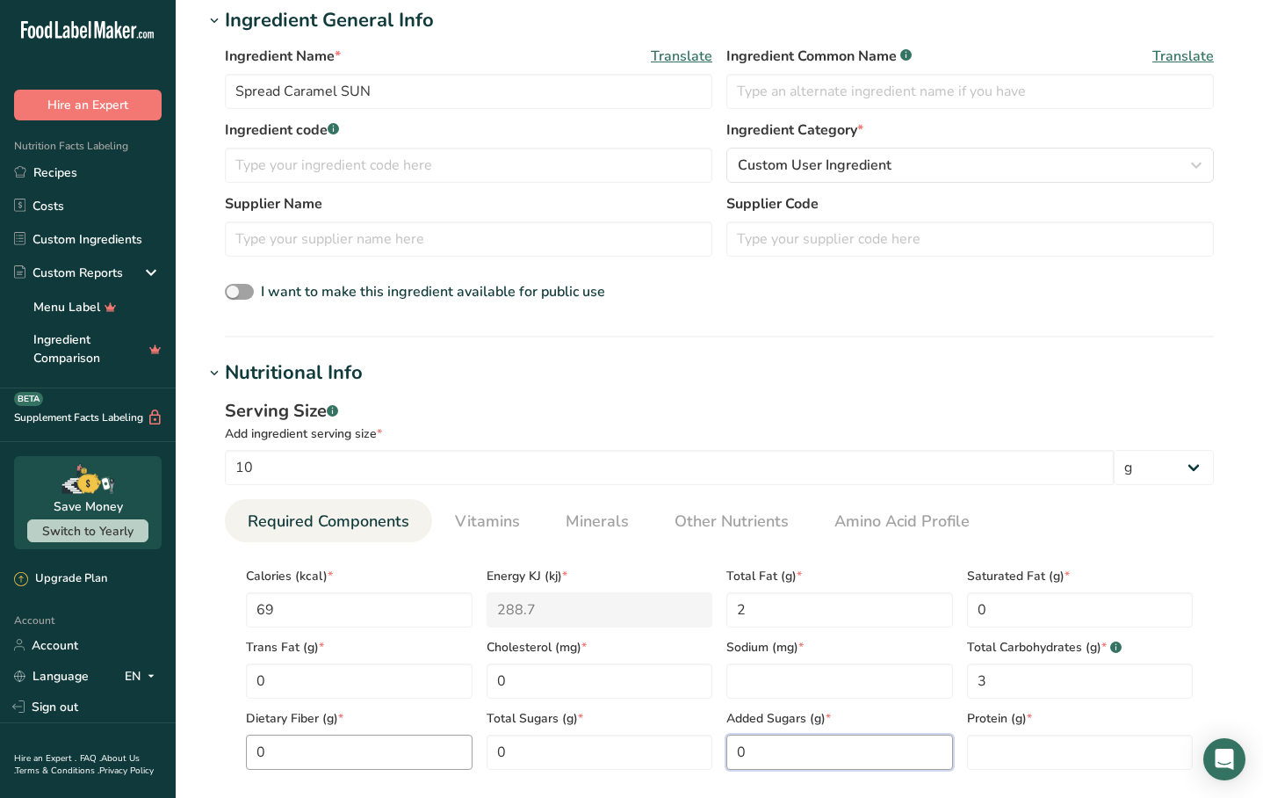
type Sugars "0"
type input "5"
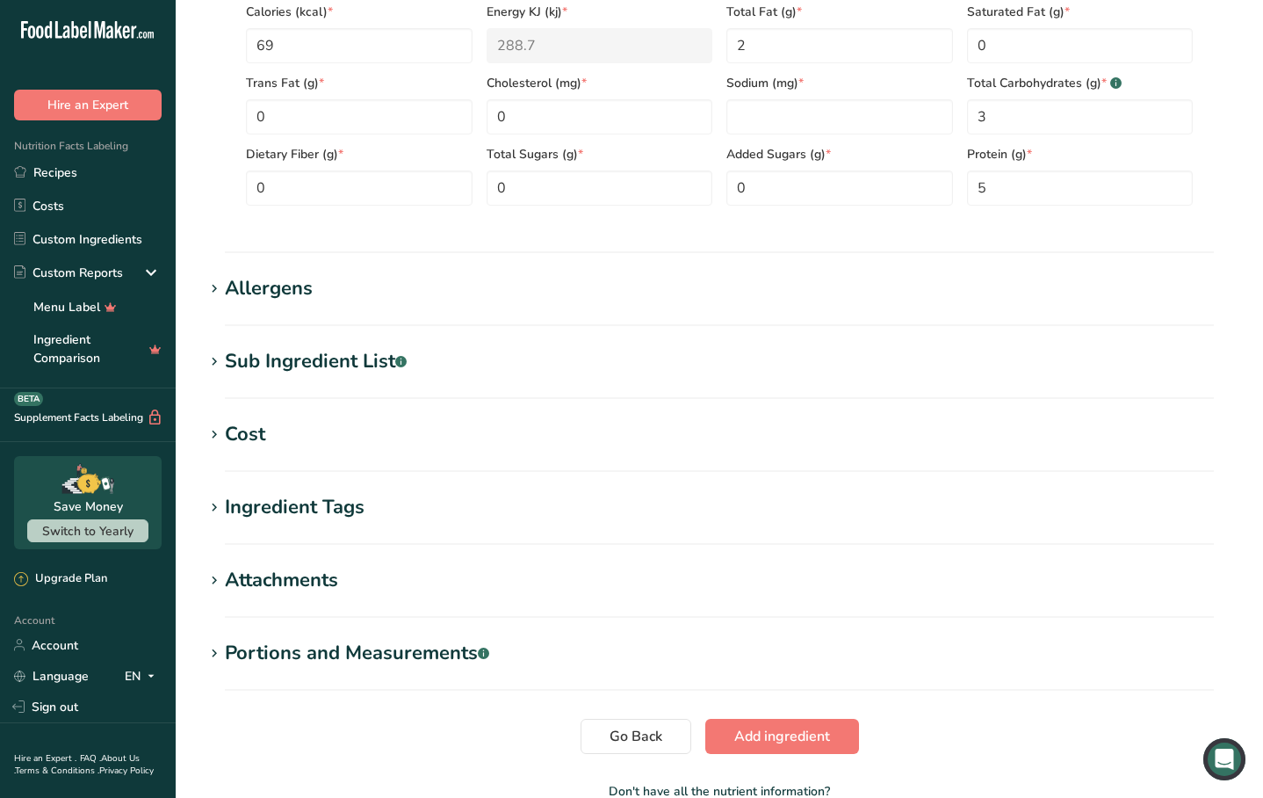
scroll to position [908, 0]
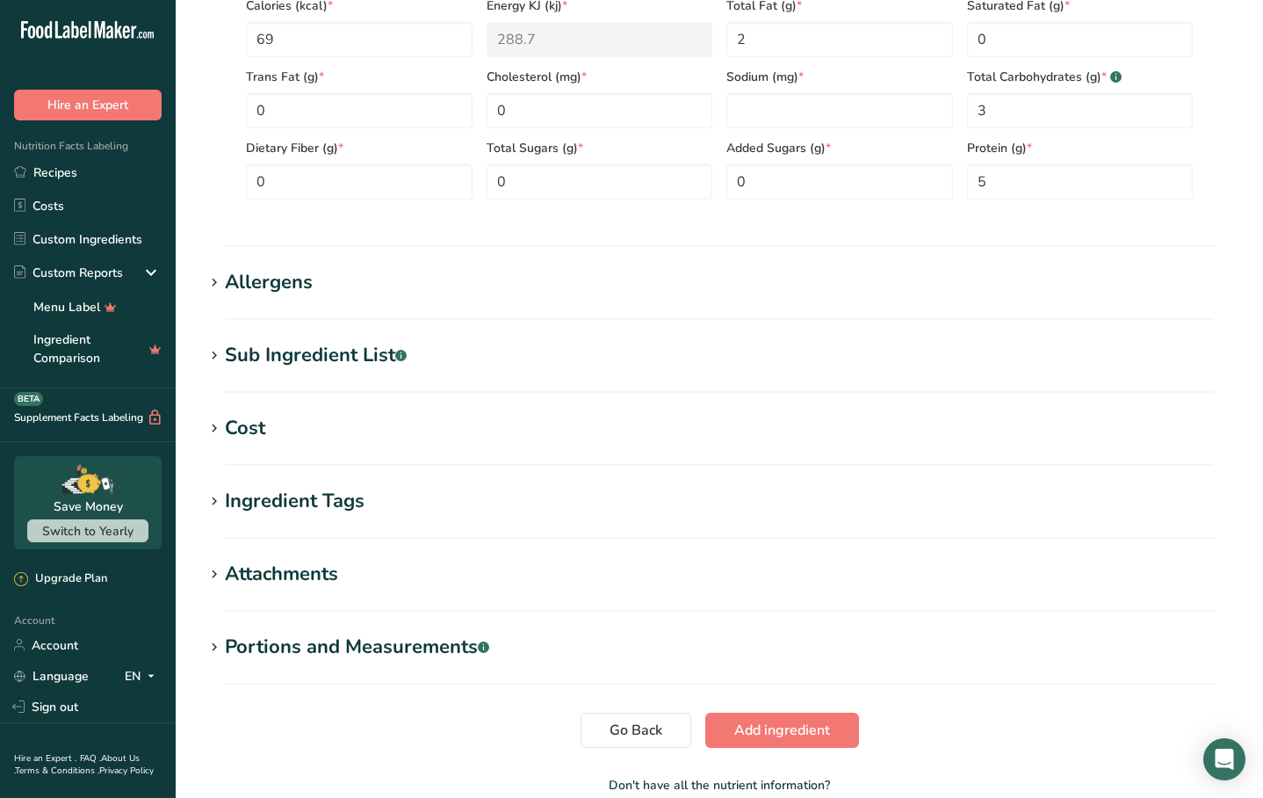
click at [337, 357] on div "Sub Ingredient List .a-a{fill:#347362;}.b-a{fill:#fff;}" at bounding box center [316, 355] width 182 height 29
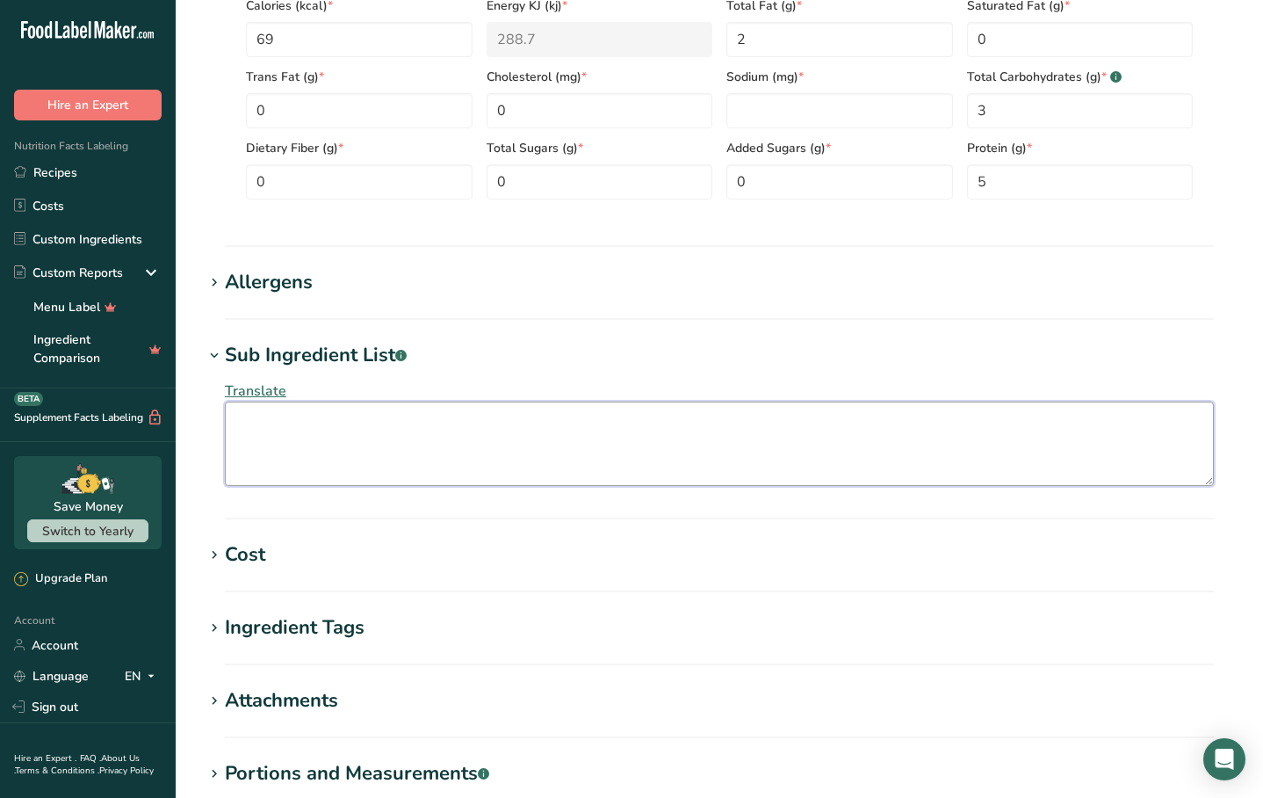
click at [325, 437] on textarea at bounding box center [719, 444] width 989 height 84
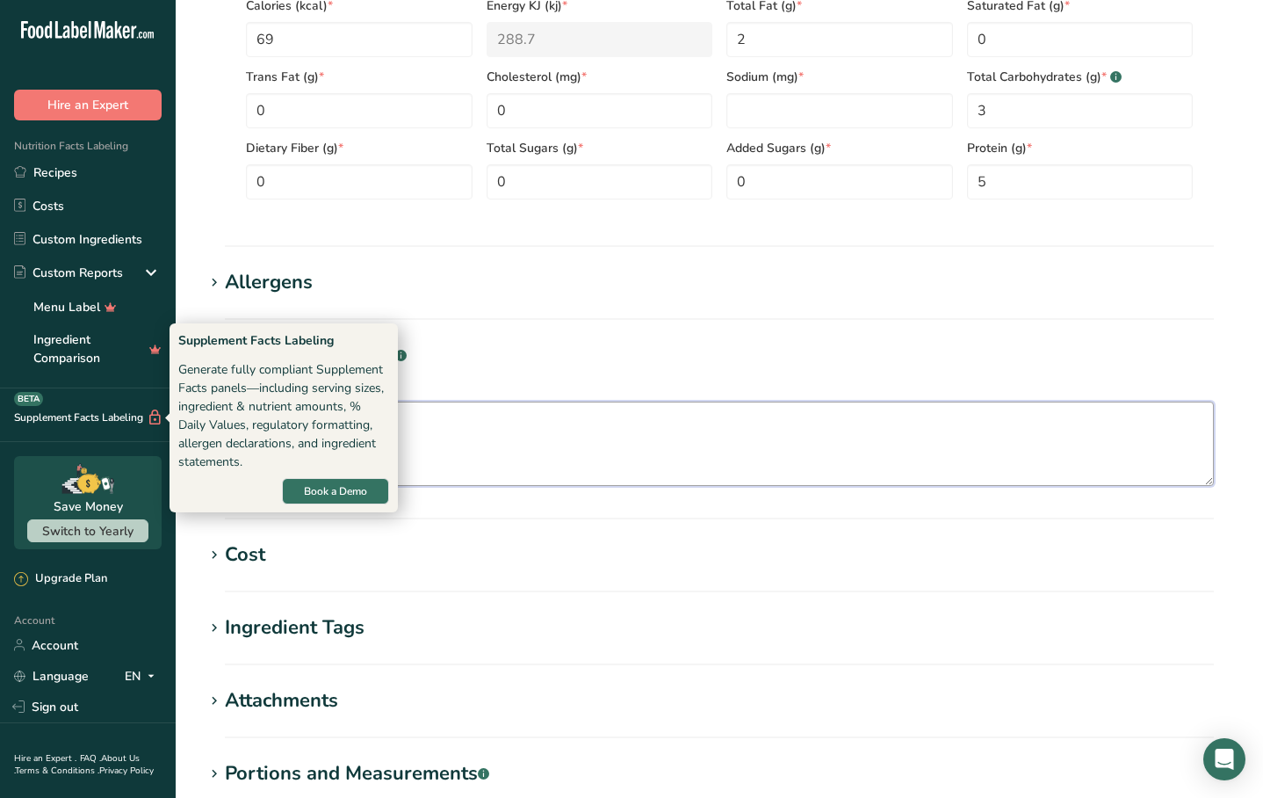
drag, startPoint x: 474, startPoint y: 431, endPoint x: 166, endPoint y: 412, distance: 308.1
click at [166, 412] on div ".a-20{fill:#fff;} Hire an Expert Nutrition Facts Labeling Recipes Costs Custom …" at bounding box center [631, 57] width 1263 height 1931
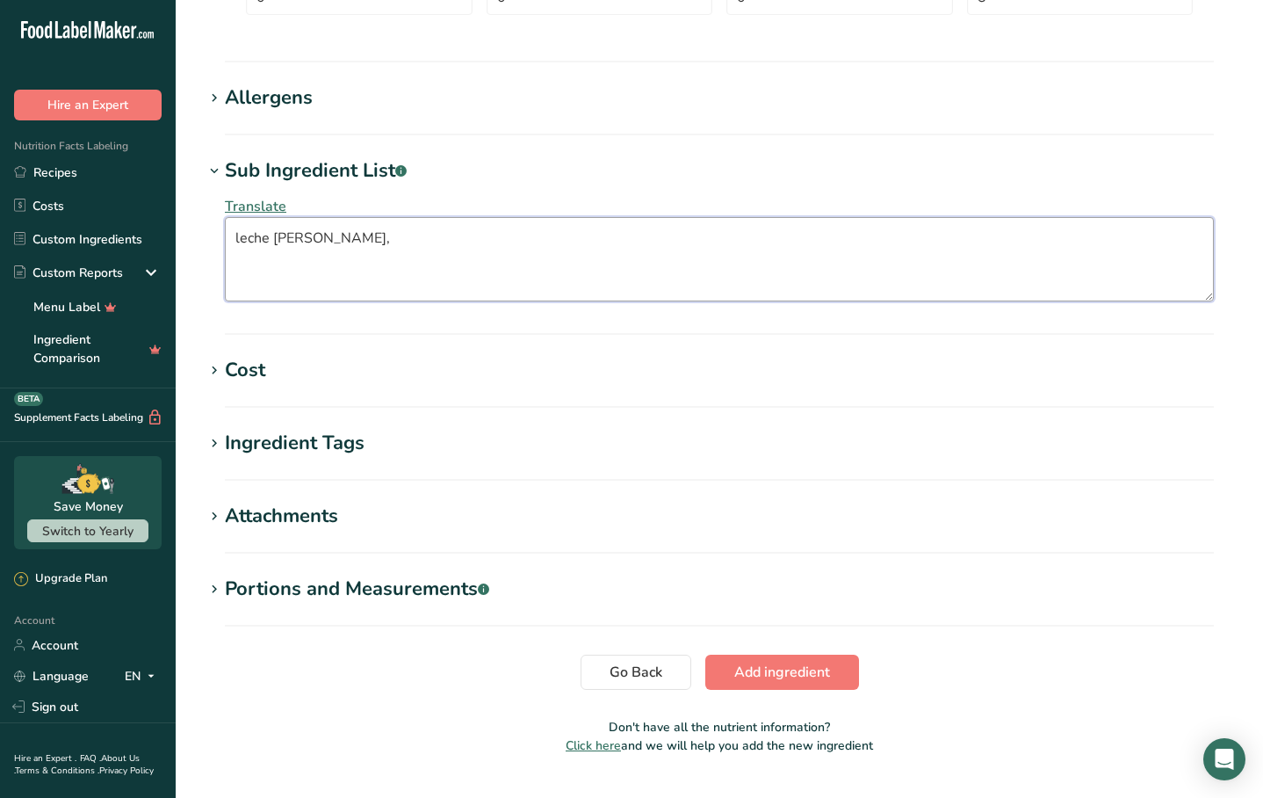
scroll to position [1099, 0]
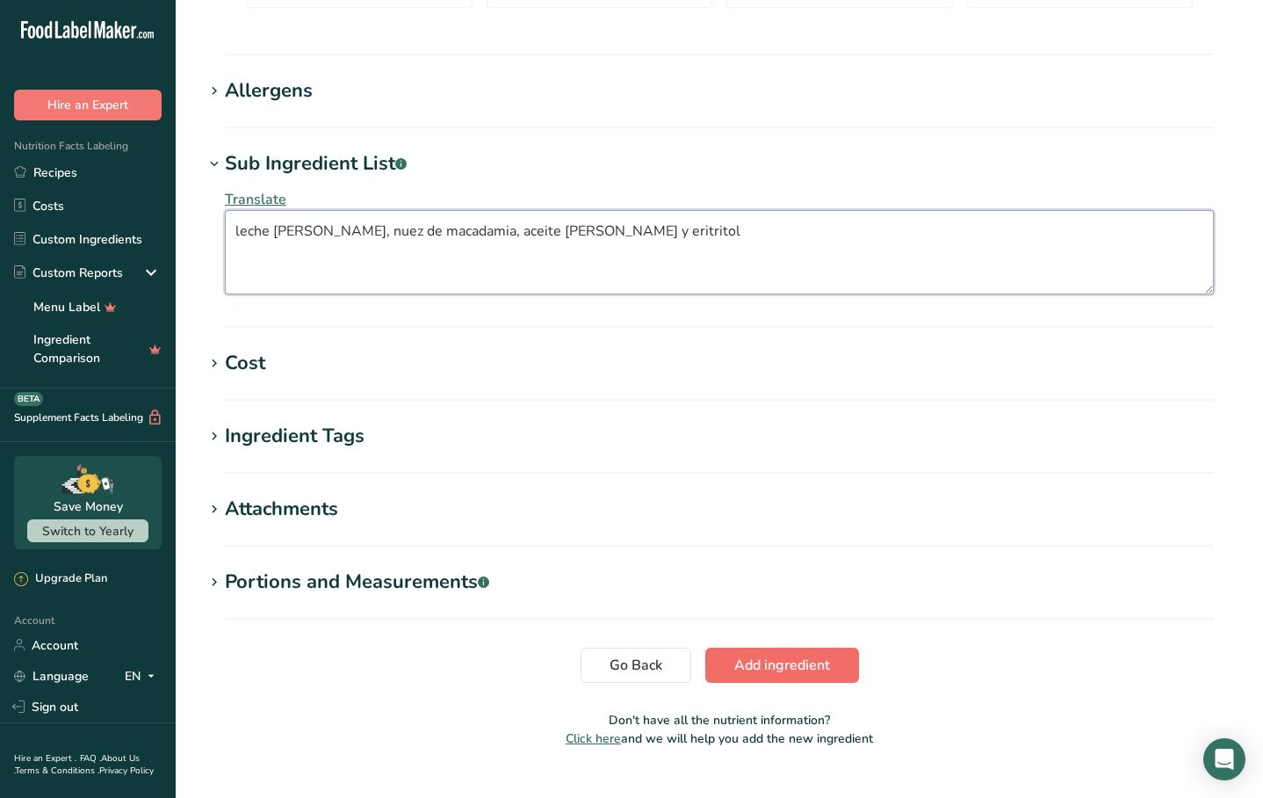
type textarea "leche [PERSON_NAME], nuez de macadamia, aceite [PERSON_NAME] y eritritol"
click at [741, 655] on span "Add ingredient" at bounding box center [782, 665] width 96 height 21
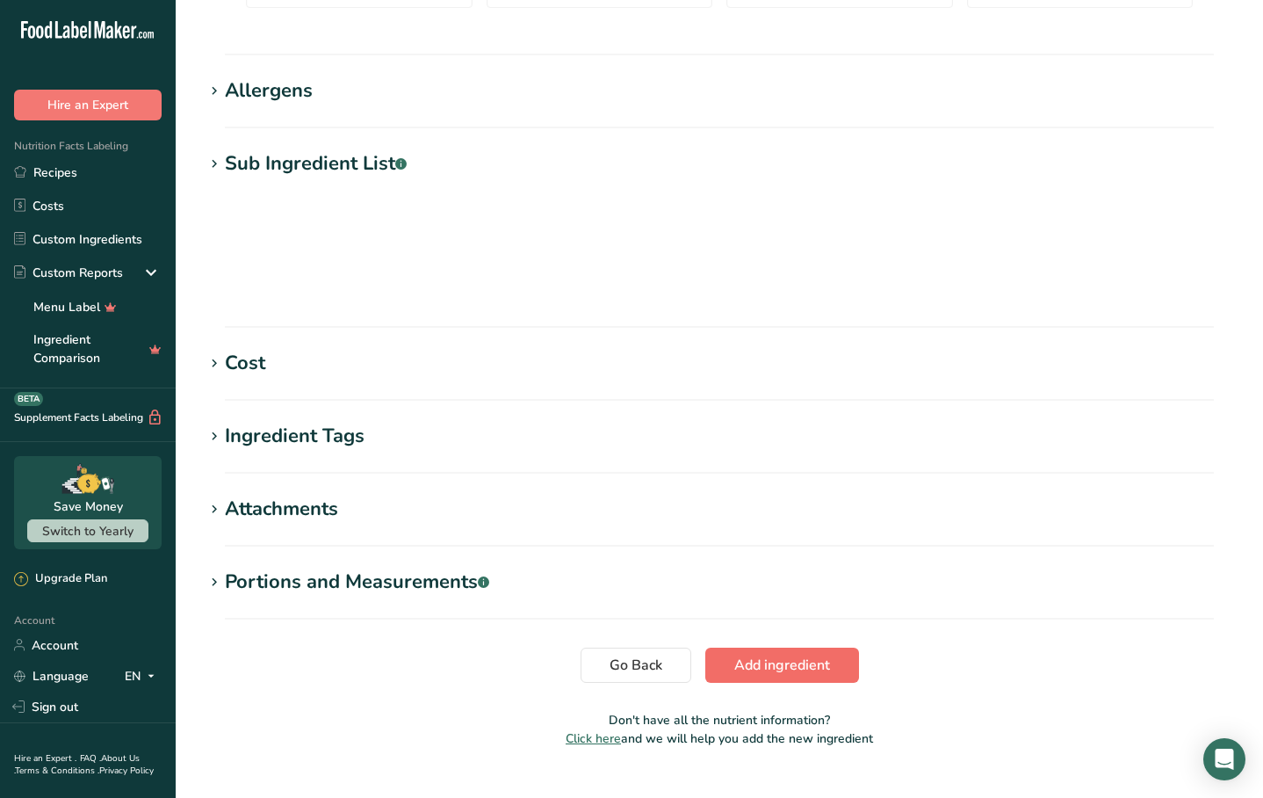
scroll to position [700, 0]
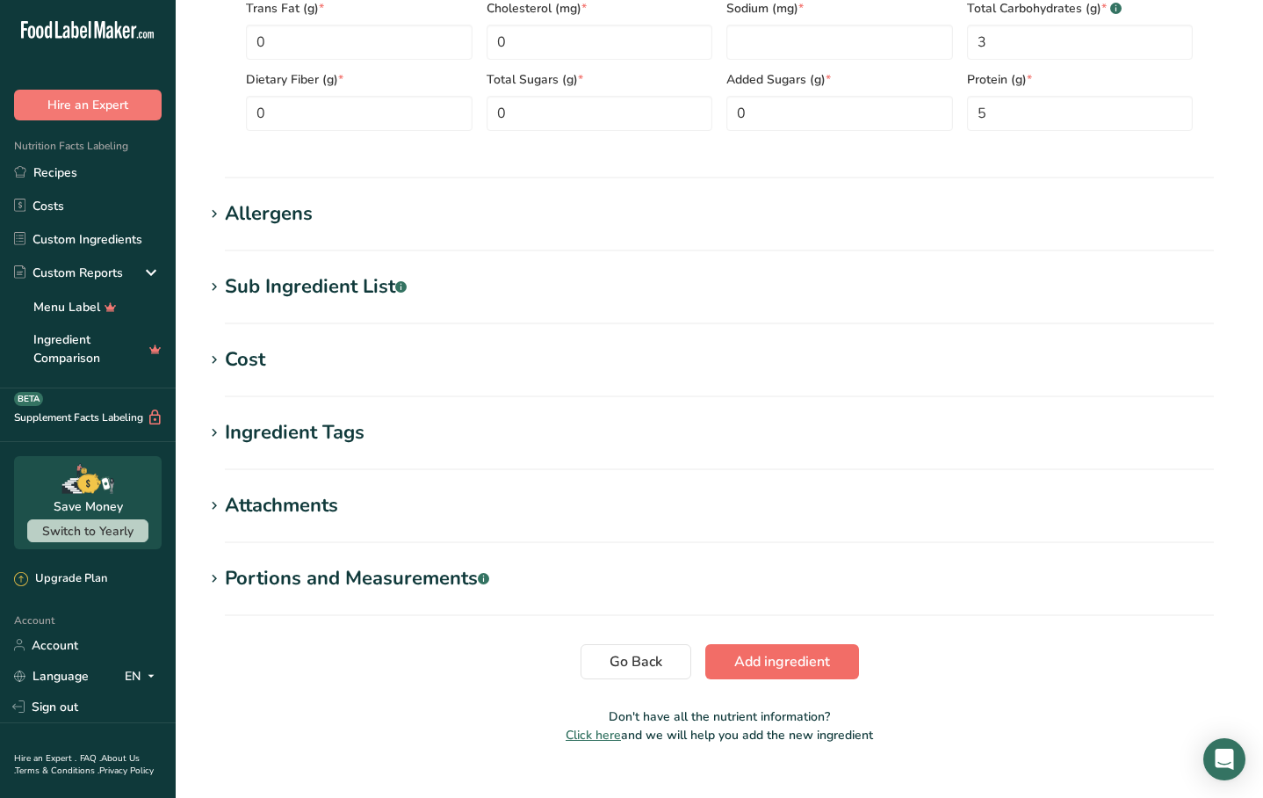
click at [769, 652] on span "Add ingredient" at bounding box center [782, 661] width 96 height 21
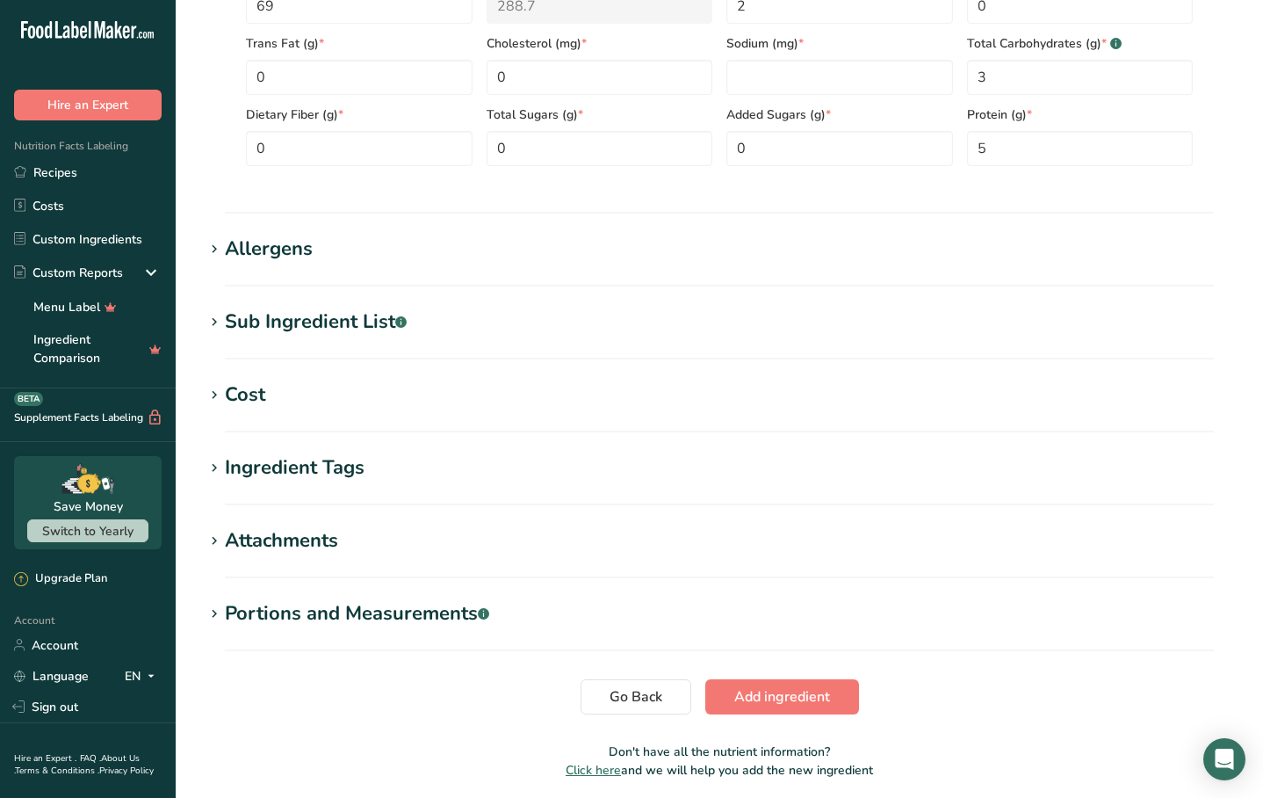
scroll to position [534, 0]
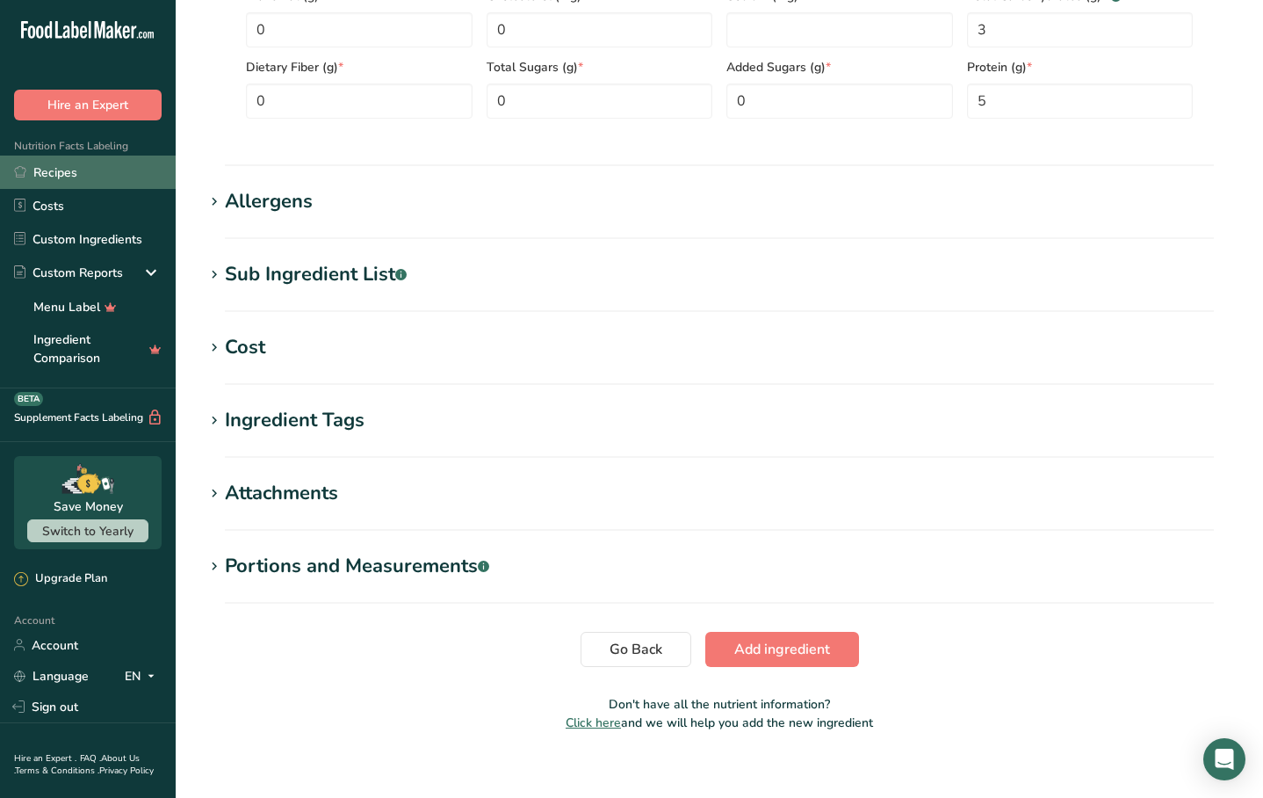
click at [105, 175] on link "Recipes" at bounding box center [88, 172] width 176 height 33
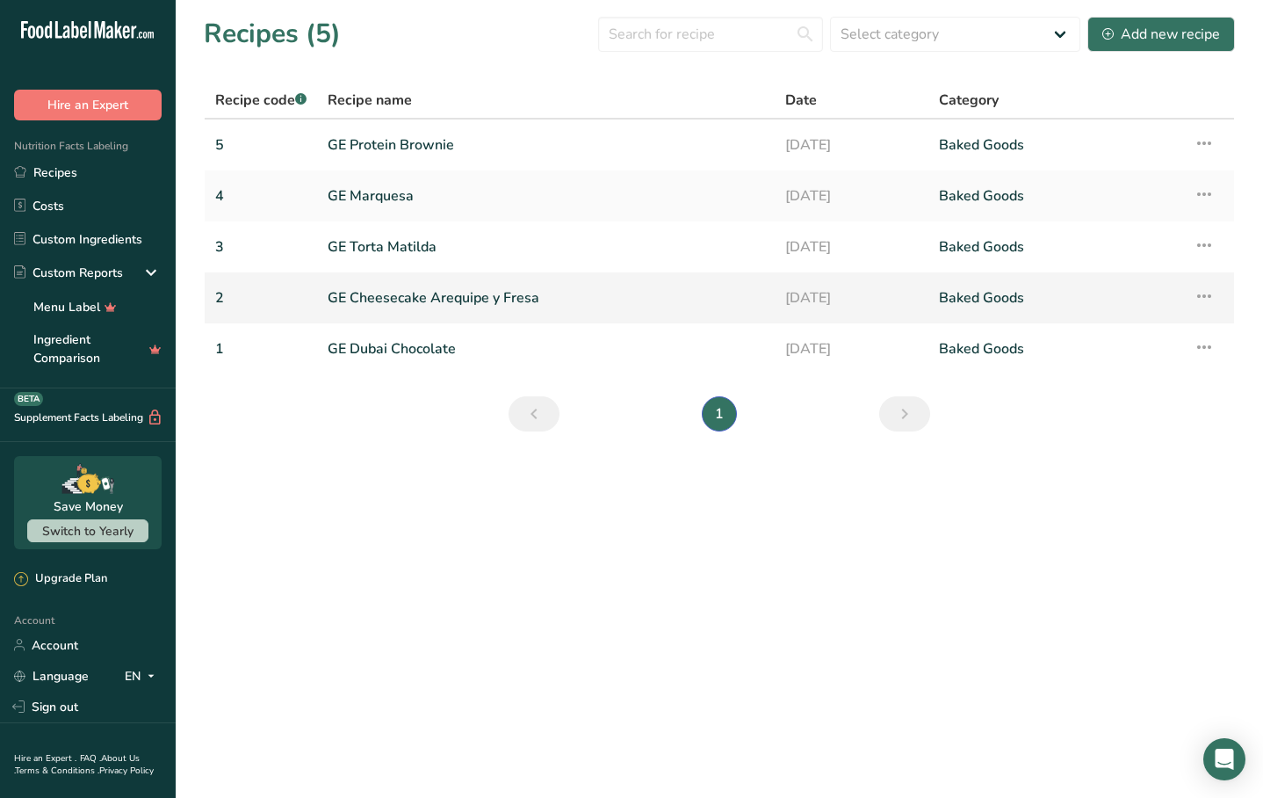
click at [426, 309] on link "GE Cheesecake Arequipe y Fresa" at bounding box center [546, 297] width 437 height 37
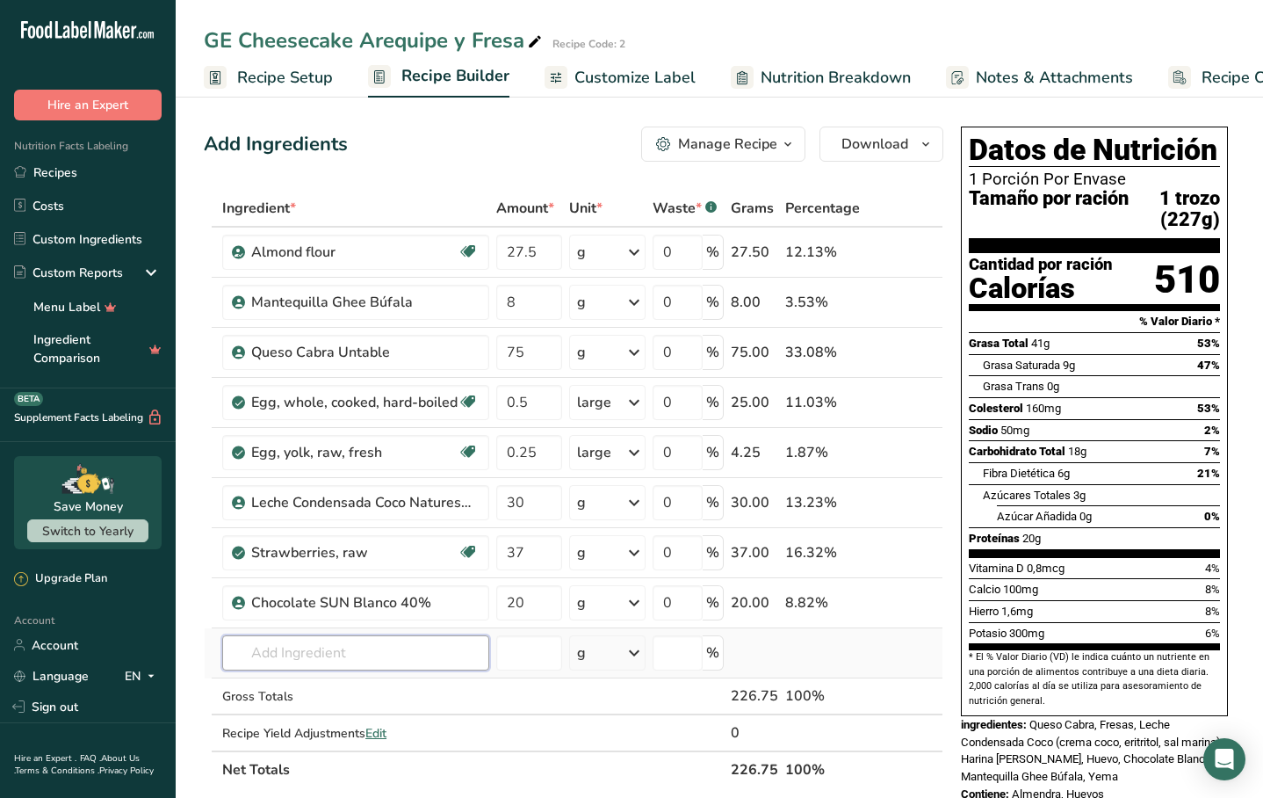
click at [378, 646] on input "text" at bounding box center [355, 652] width 267 height 35
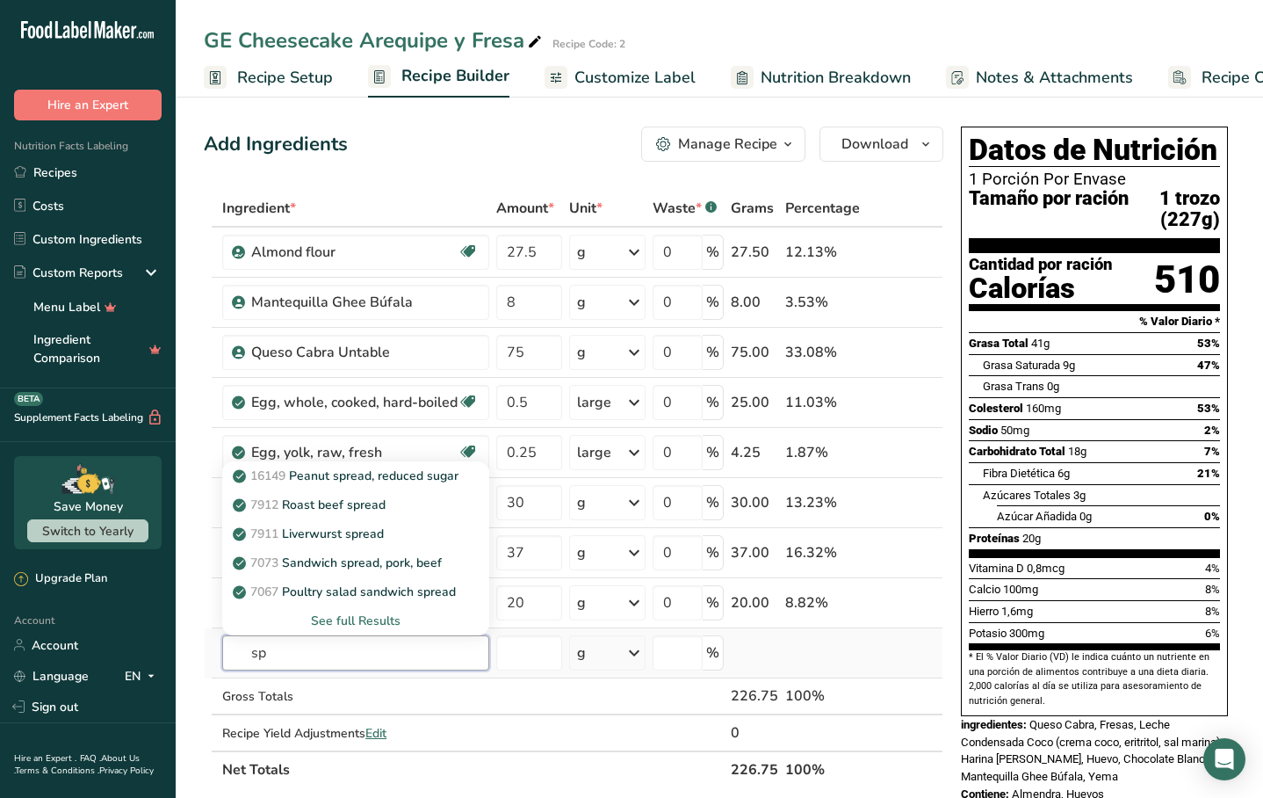
type input "s"
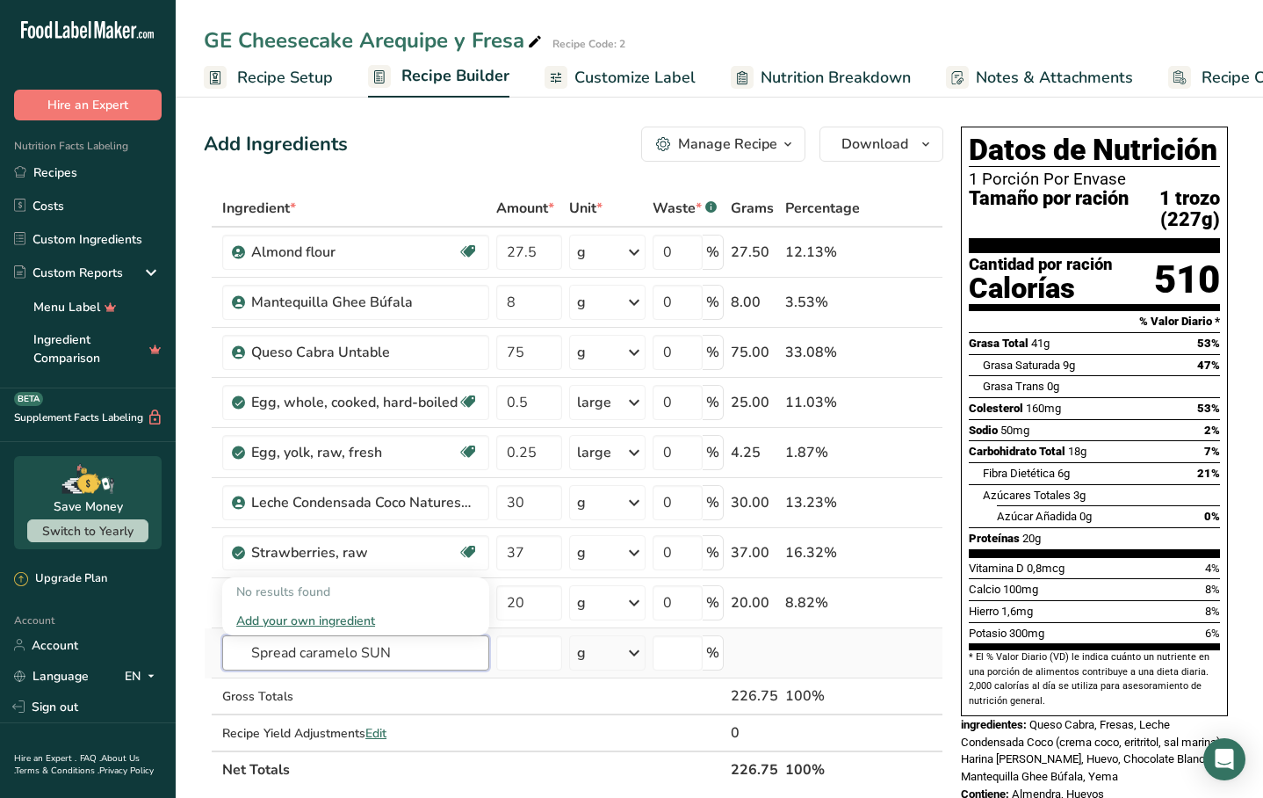
type input "Spread caramelo SUN"
click at [317, 618] on div "Add your own ingredient" at bounding box center [355, 620] width 239 height 18
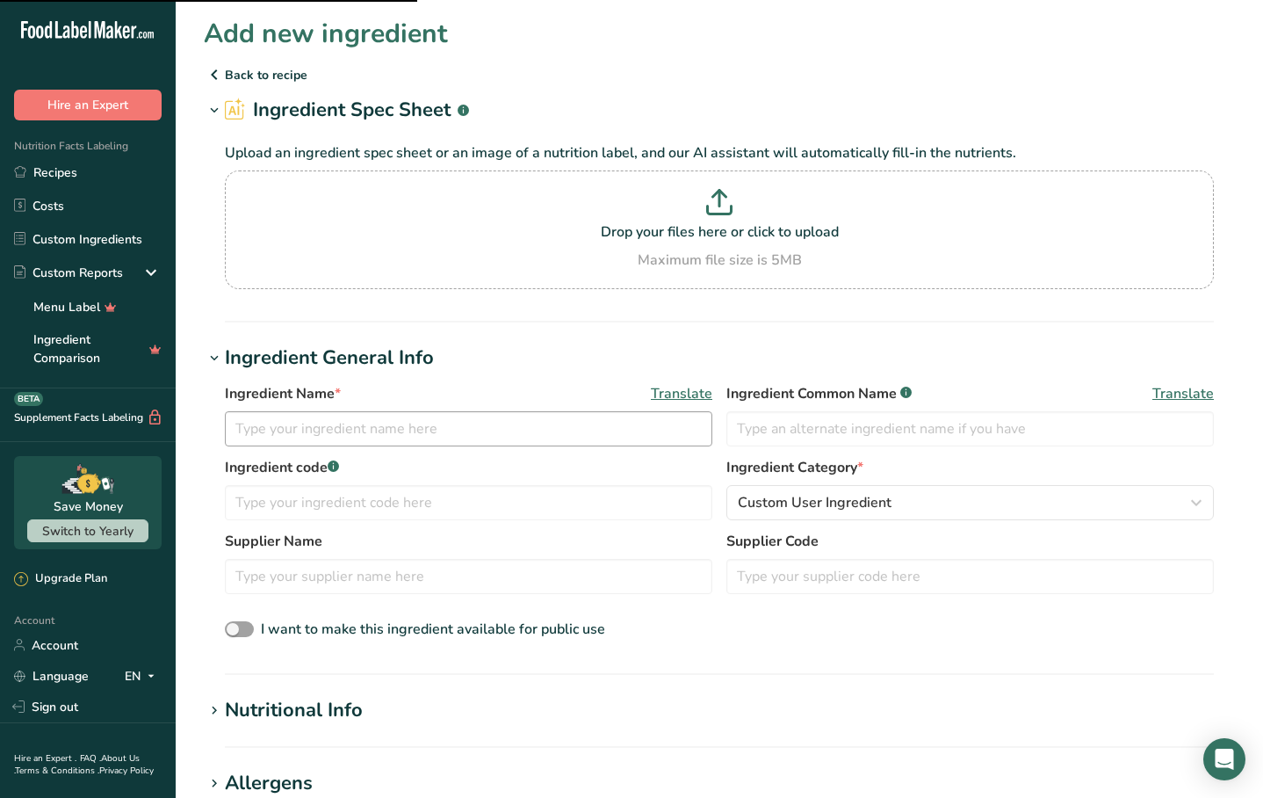
scroll to position [21, 0]
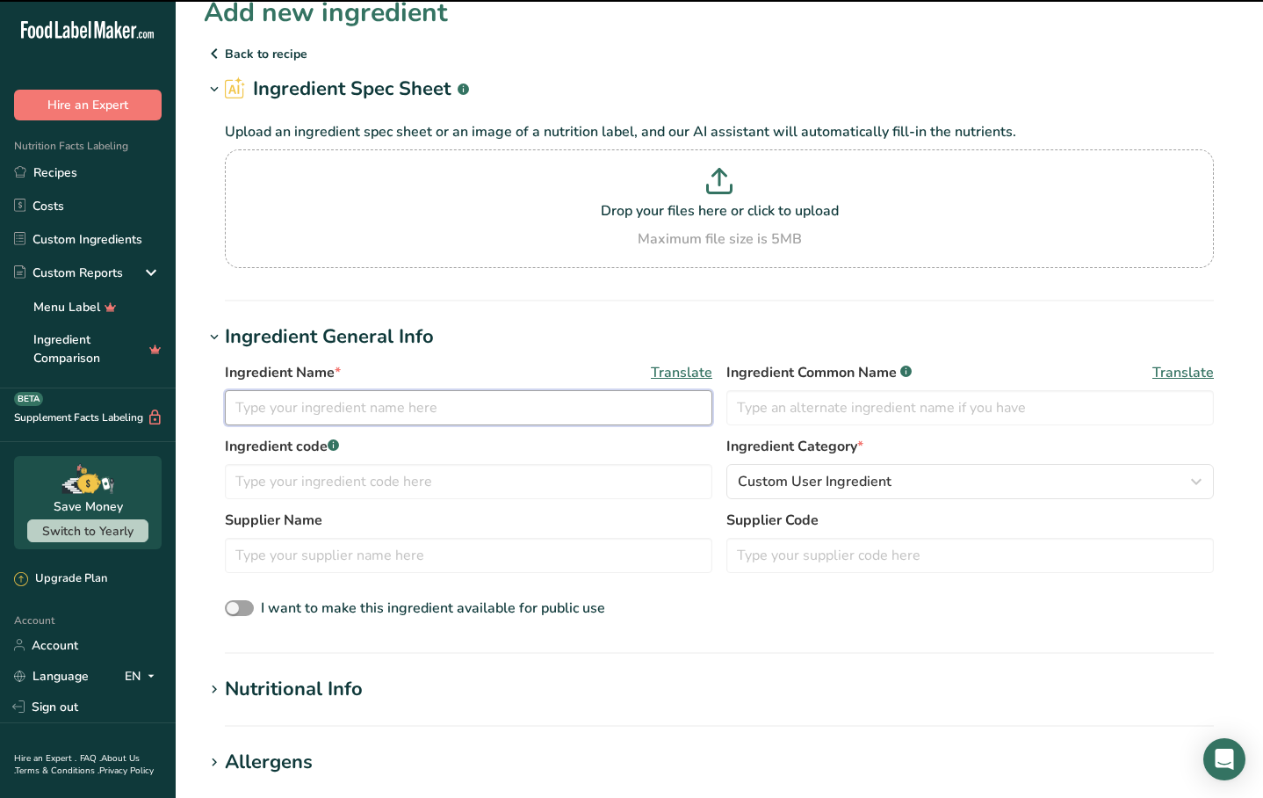
click at [490, 413] on input "text" at bounding box center [469, 407] width 488 height 35
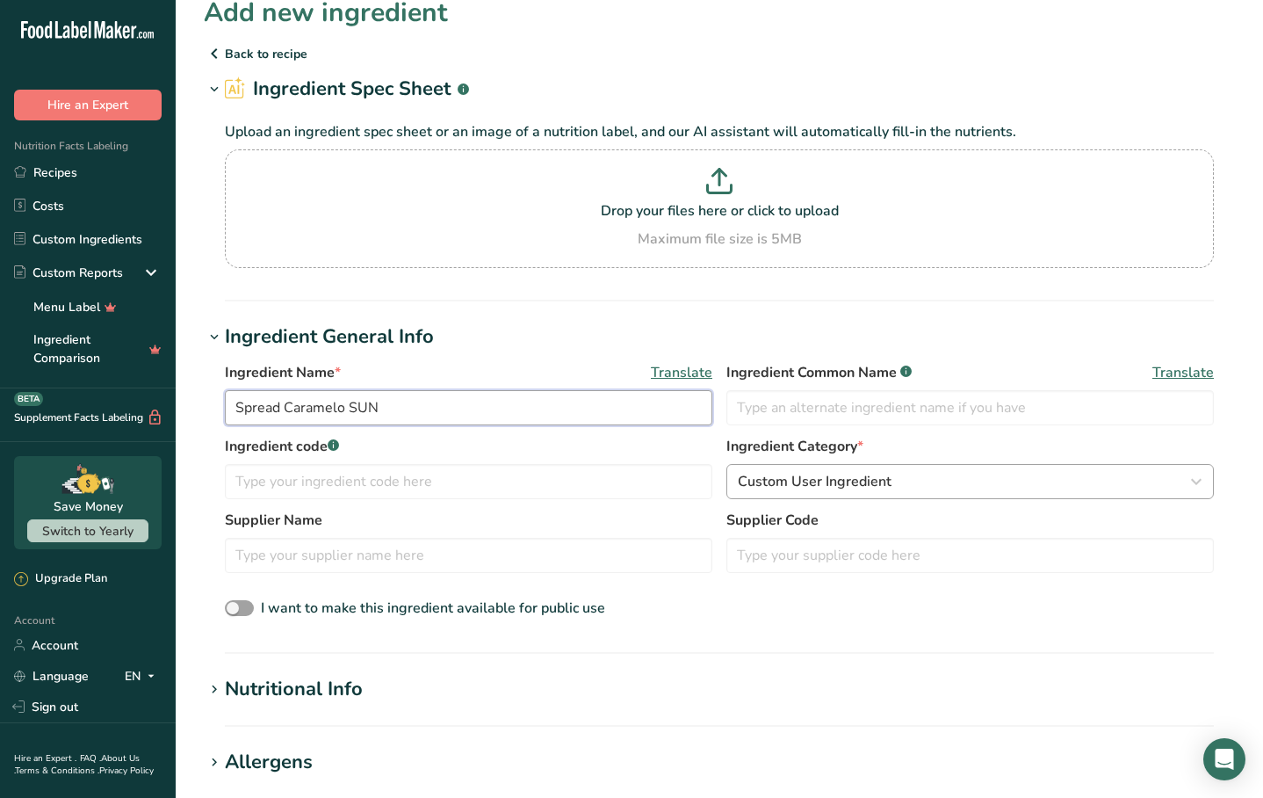
type input "Spread Caramelo SUN"
click at [805, 486] on span "Custom User Ingredient" at bounding box center [815, 481] width 154 height 21
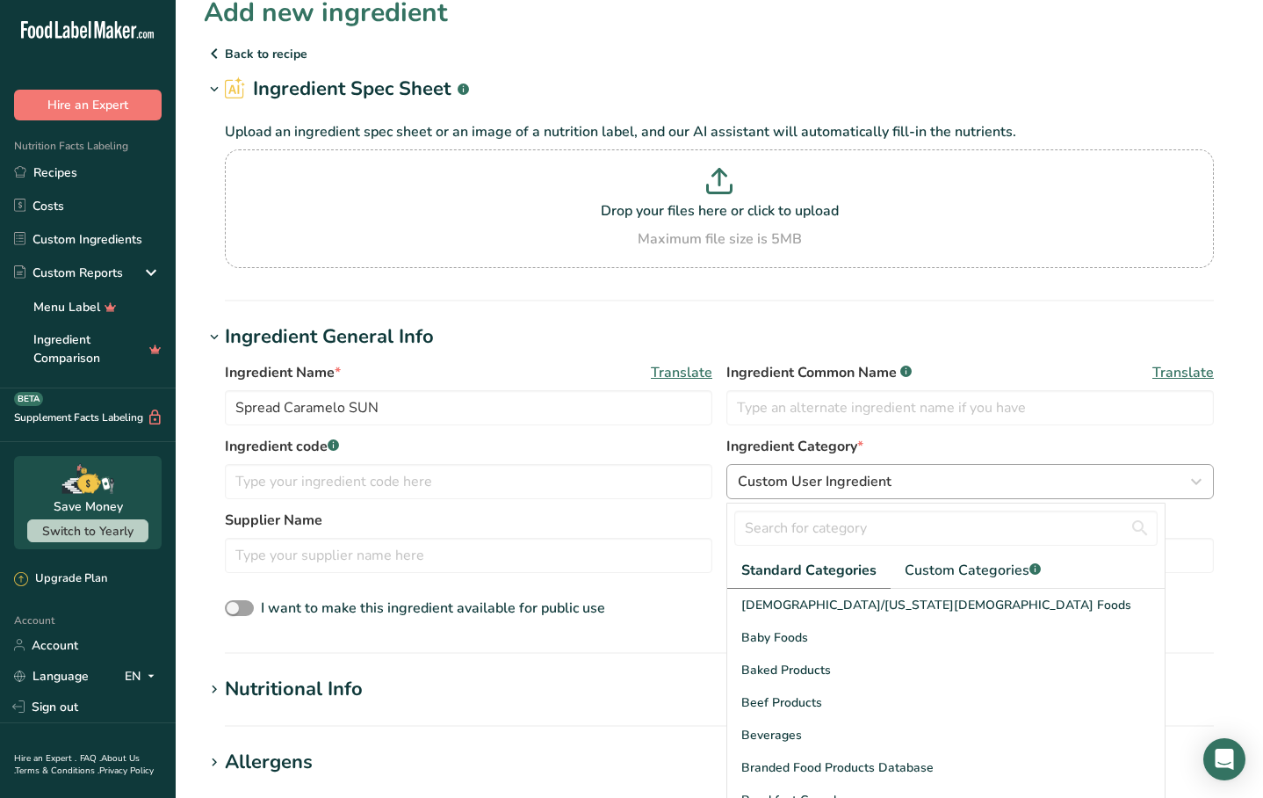
click at [809, 488] on span "Custom User Ingredient" at bounding box center [815, 481] width 154 height 21
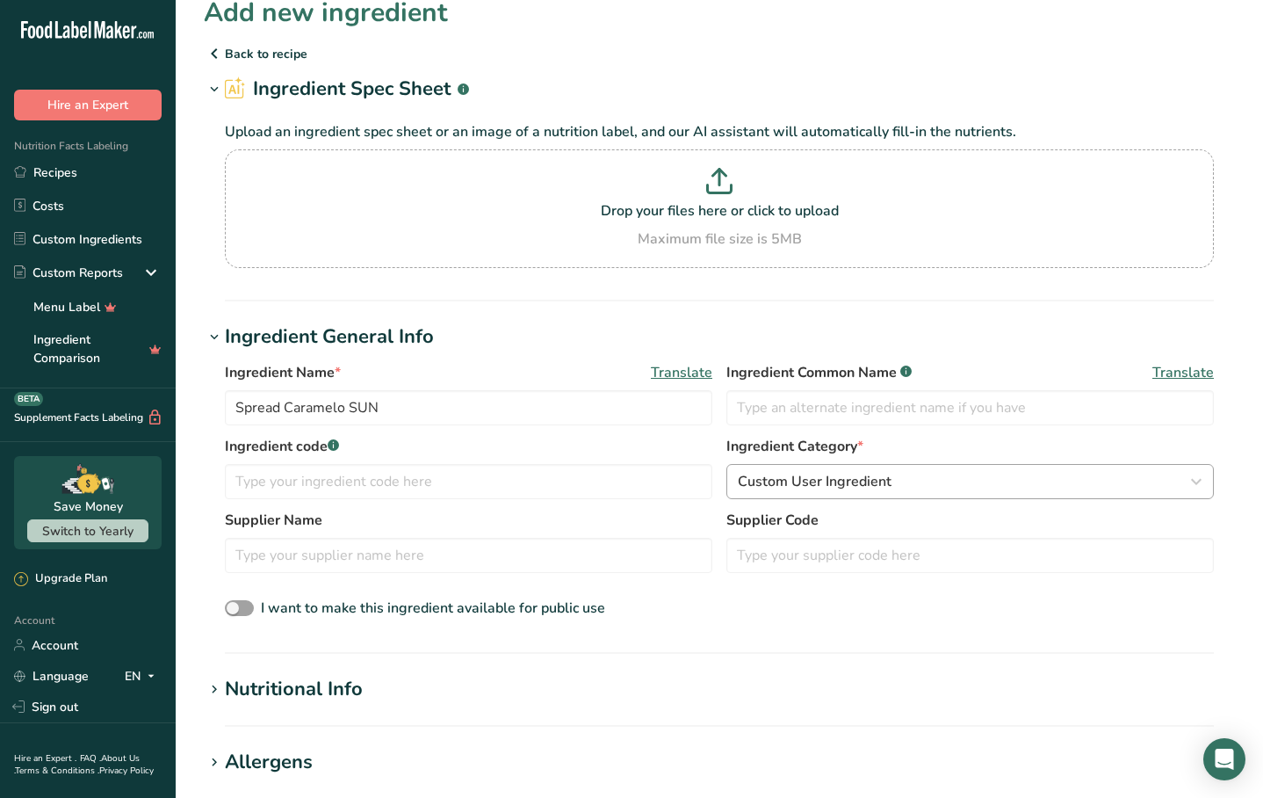
click at [813, 487] on span "Custom User Ingredient" at bounding box center [815, 481] width 154 height 21
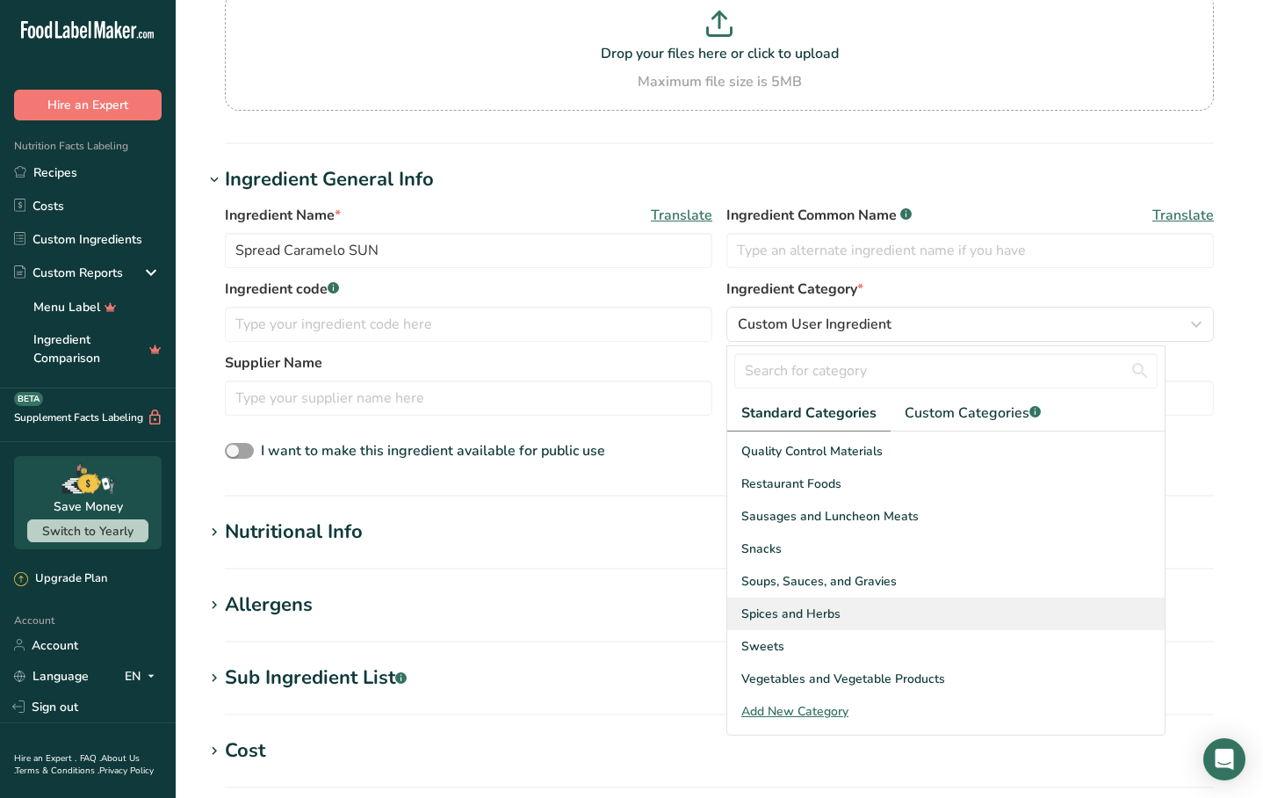
scroll to position [181, 0]
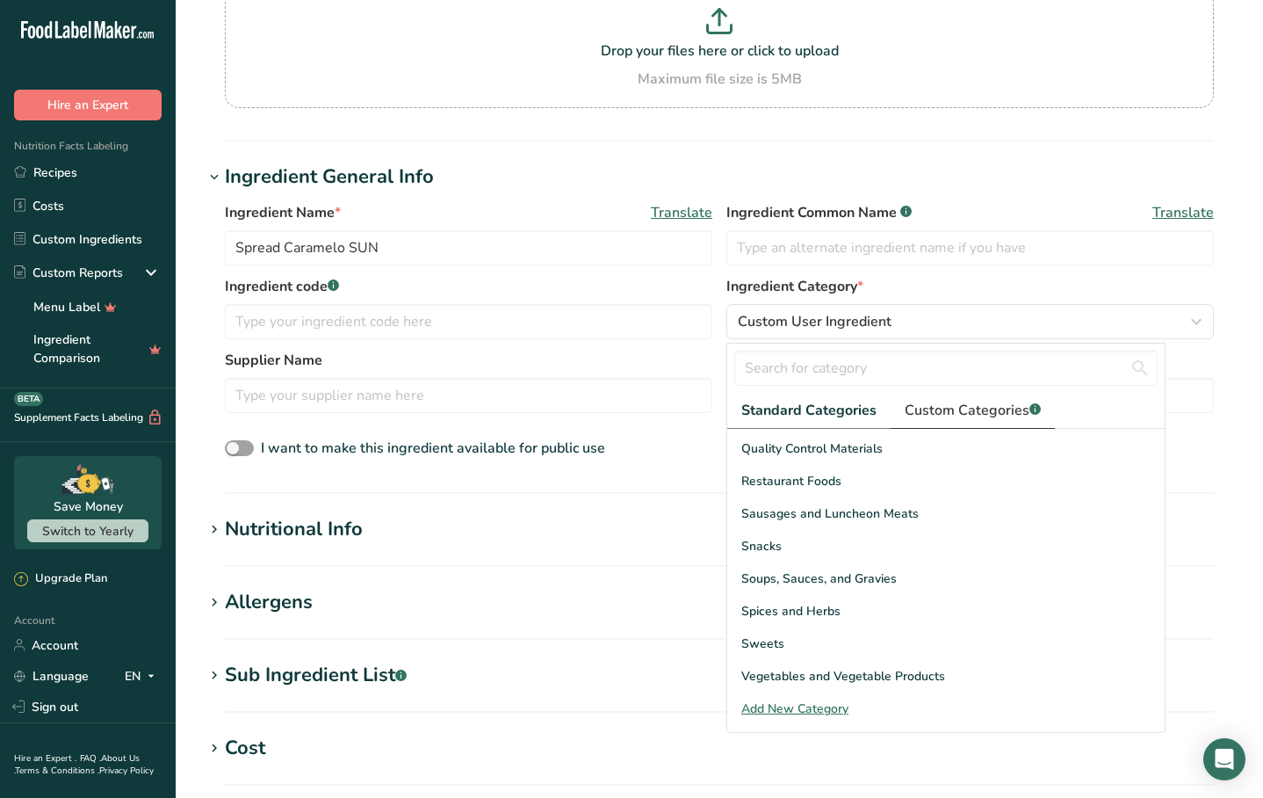
click at [952, 412] on span "Custom Categories .a-a{fill:#347362;}.b-a{fill:#fff;}" at bounding box center [973, 410] width 136 height 21
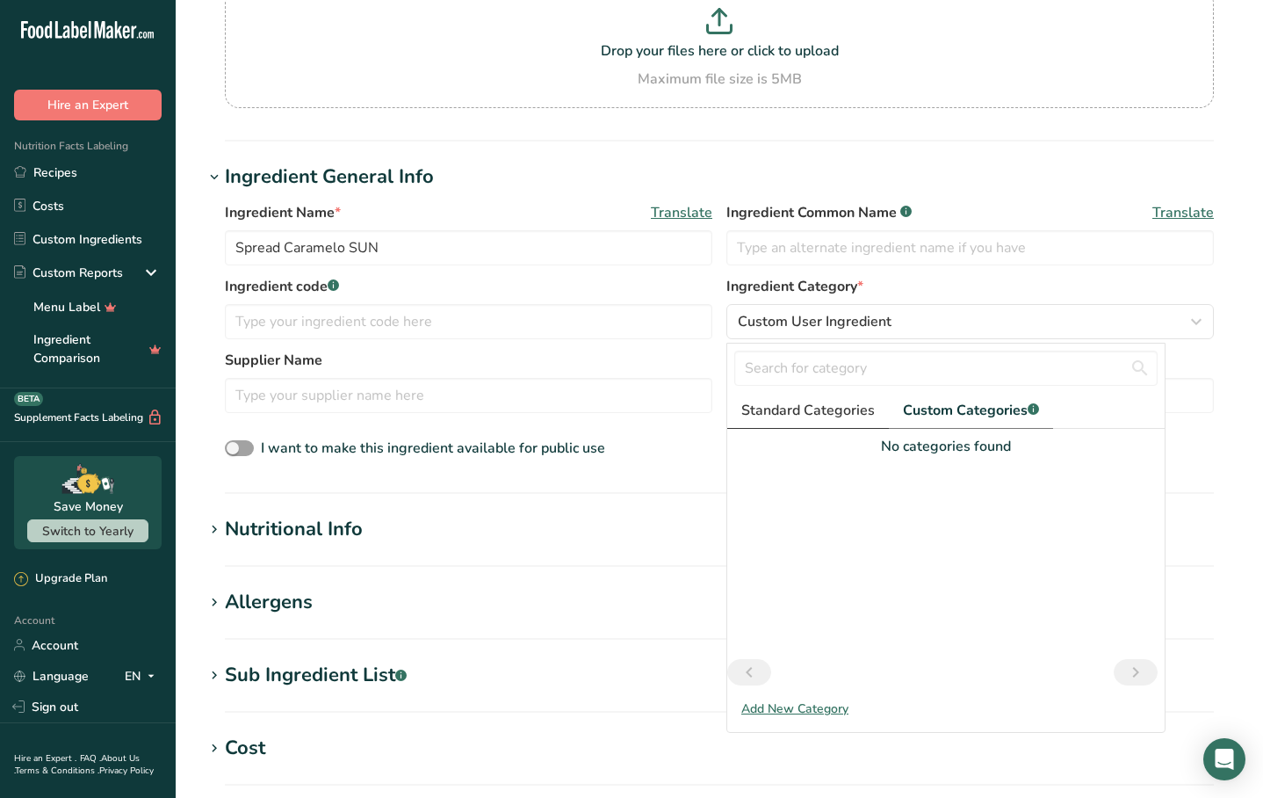
click at [837, 420] on span "Standard Categories" at bounding box center [809, 410] width 134 height 21
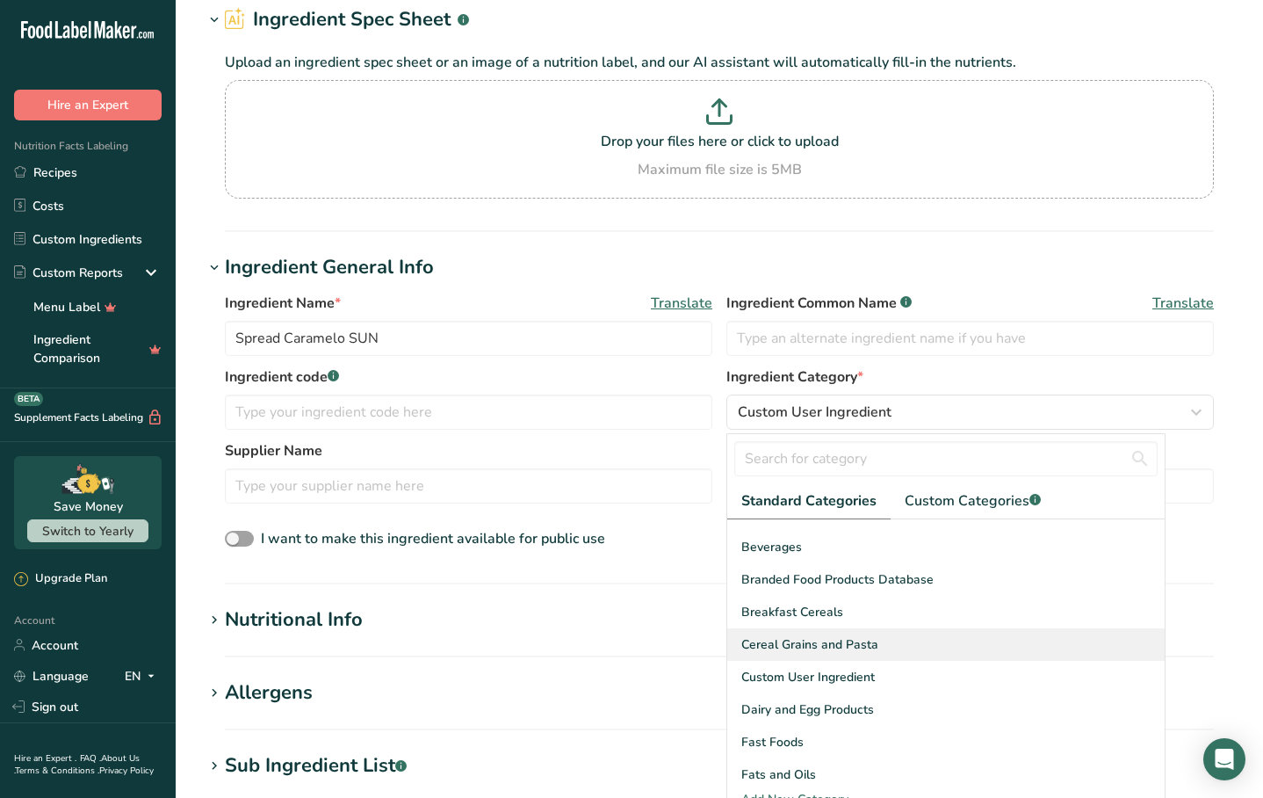
scroll to position [119, 0]
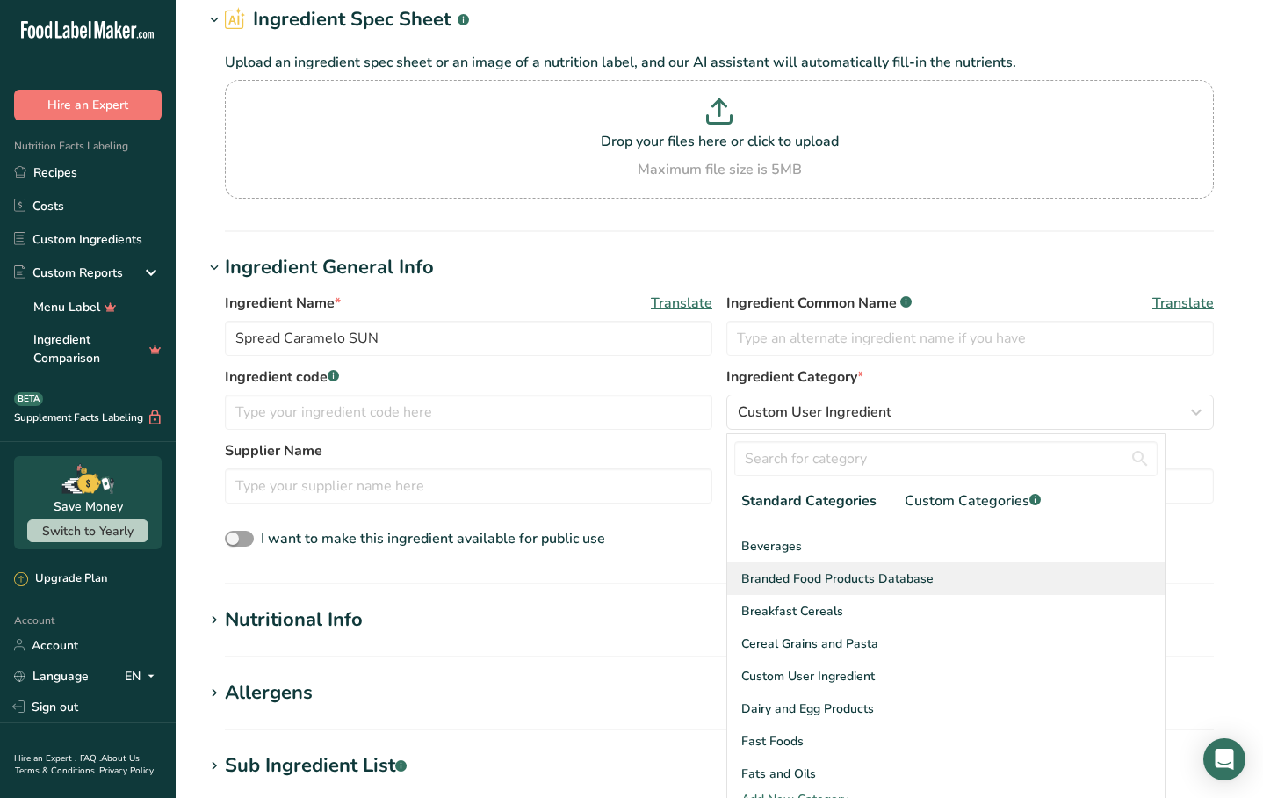
click at [859, 584] on span "Branded Food Products Database" at bounding box center [838, 578] width 192 height 18
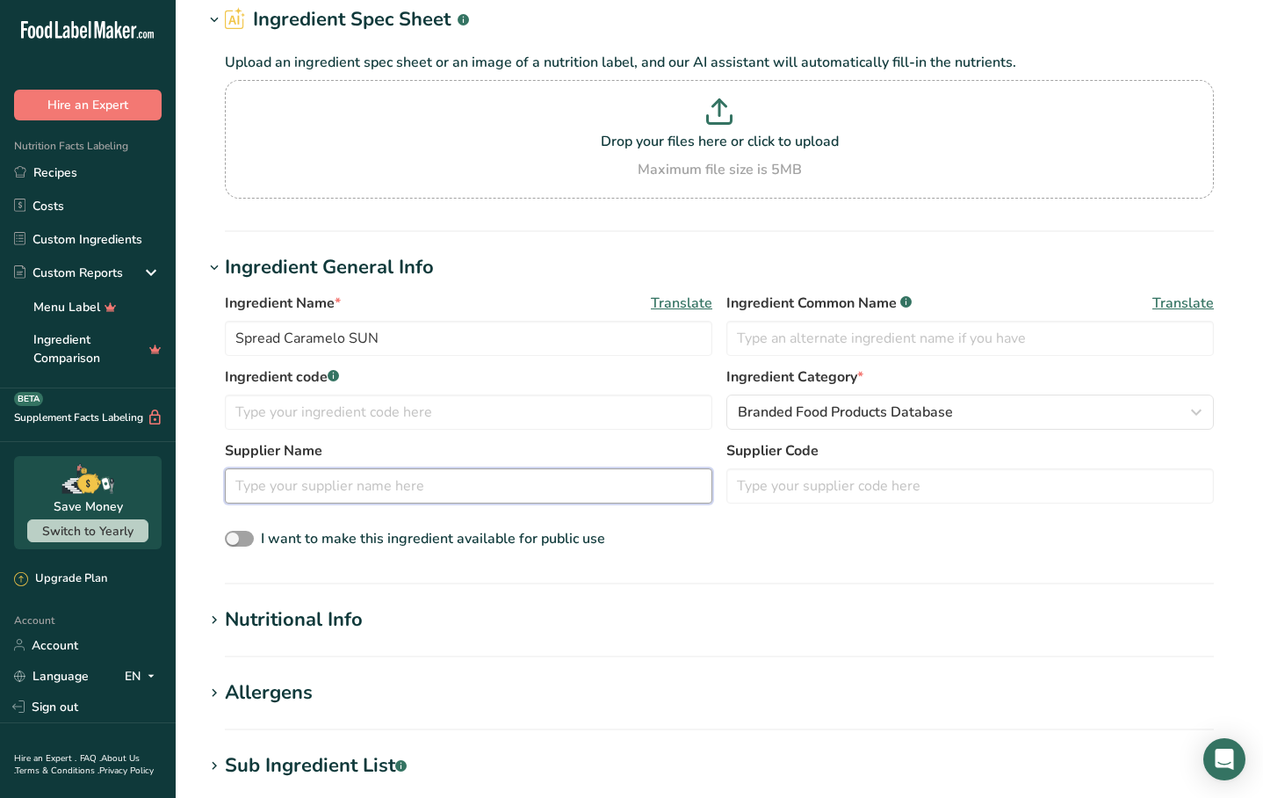
click at [511, 497] on input "text" at bounding box center [469, 485] width 488 height 35
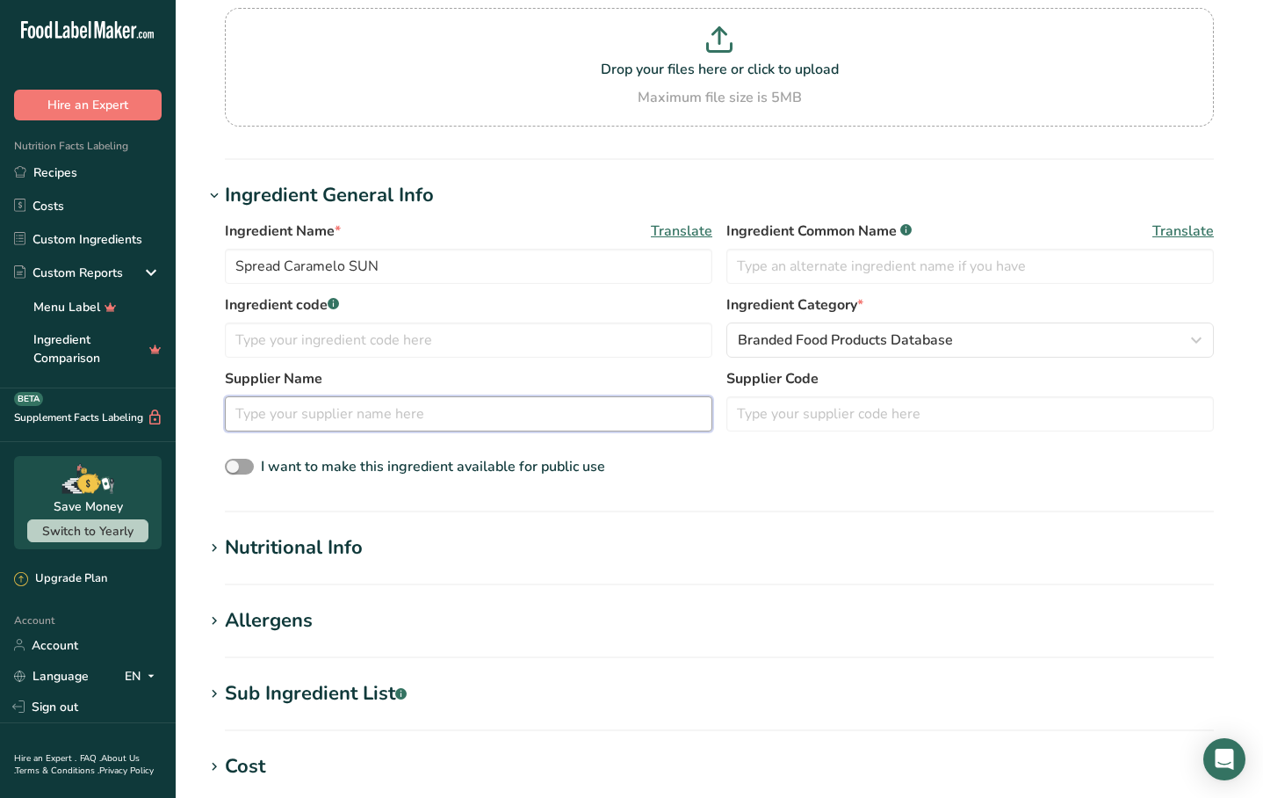
scroll to position [167, 0]
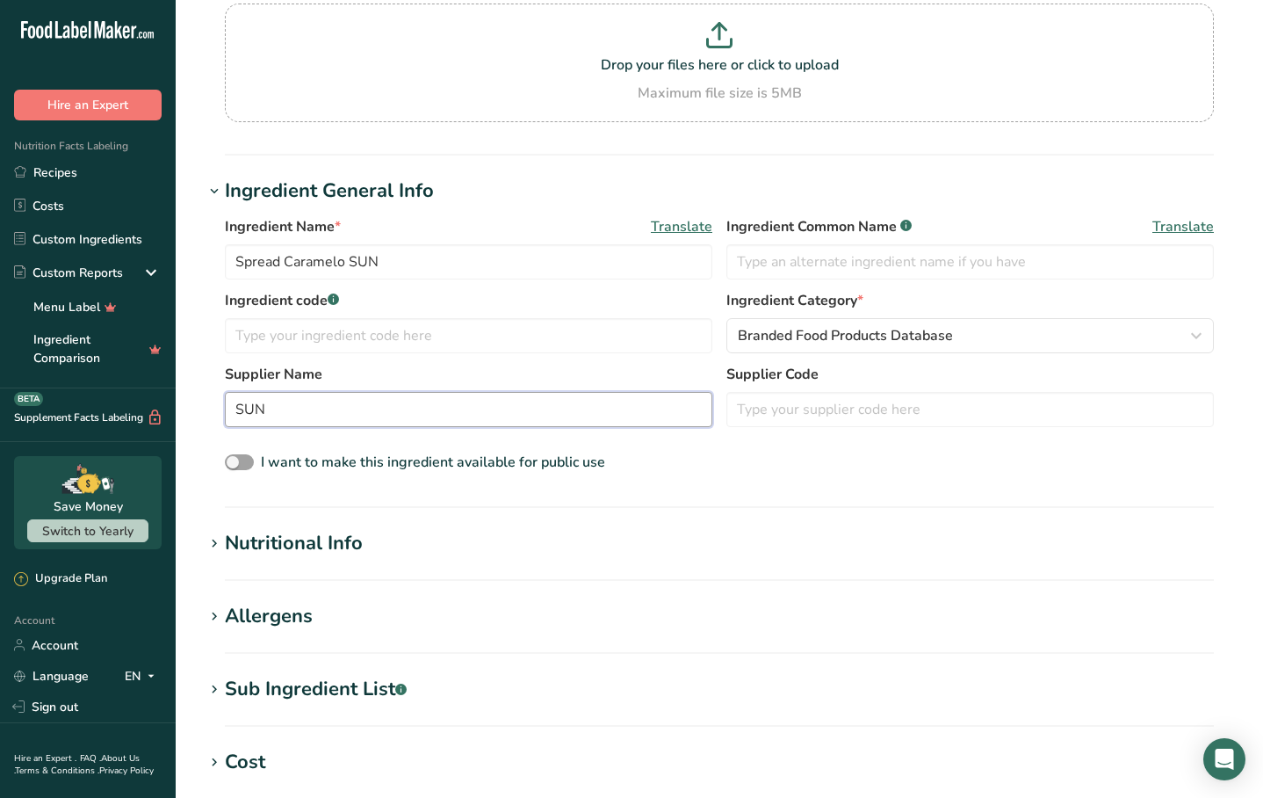
type input "SUN"
click at [863, 472] on div "I want to make this ingredient available for public use" at bounding box center [719, 463] width 989 height 23
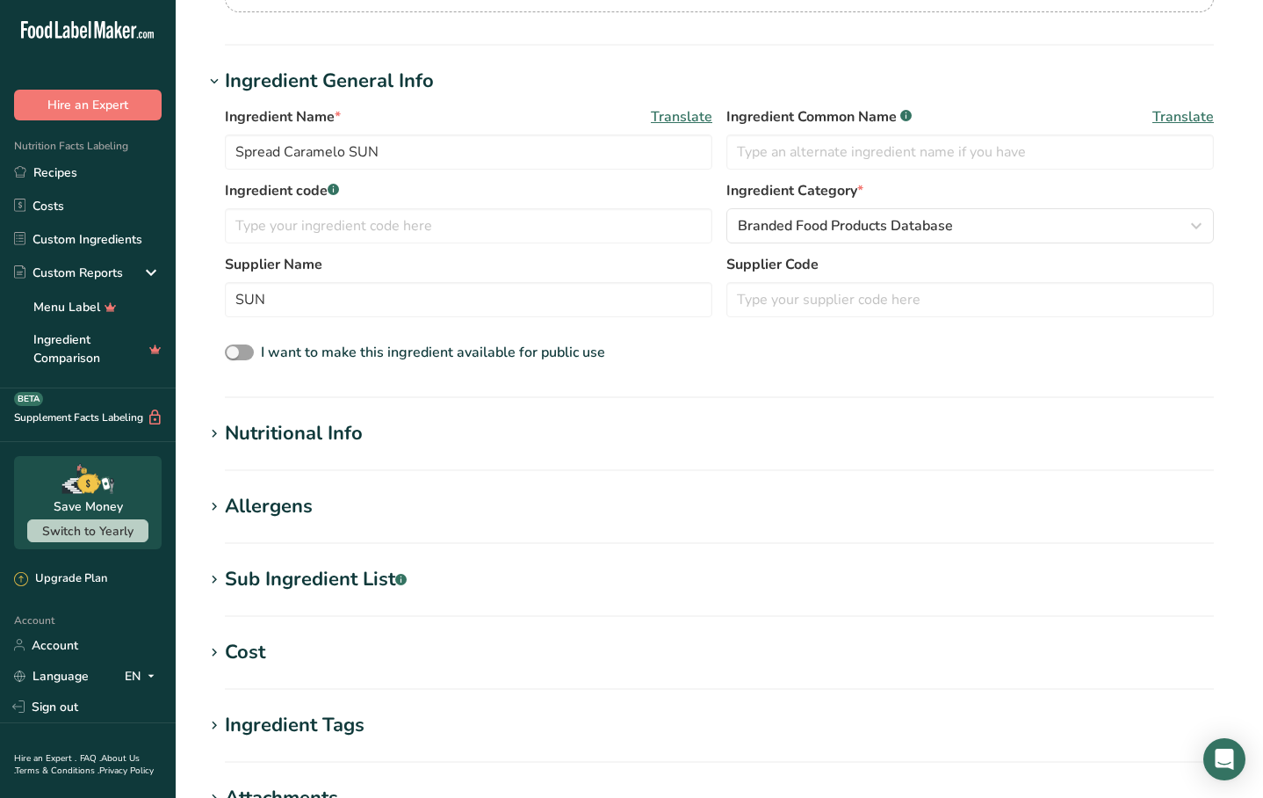
scroll to position [280, 0]
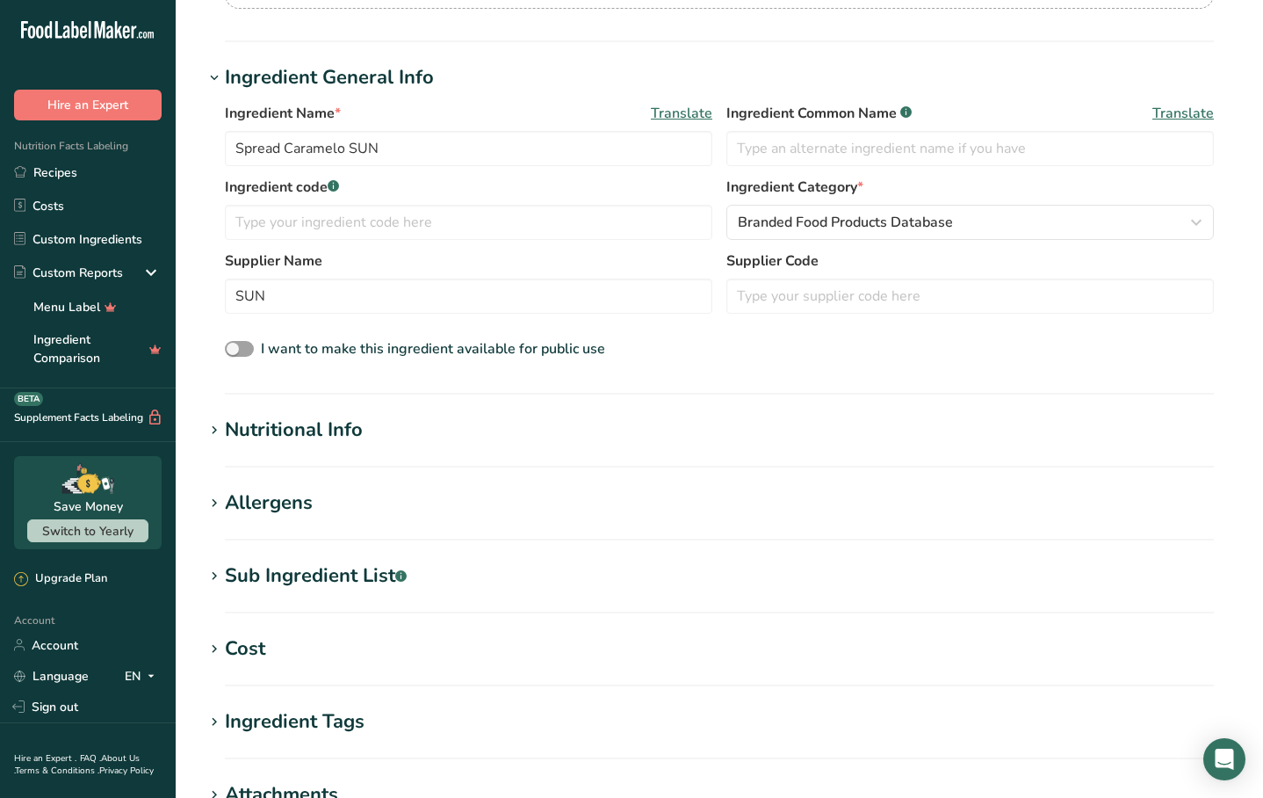
click at [601, 447] on section "Nutritional Info Serving Size .a-a{fill:#347362;}.b-a{fill:#fff;} Add ingredien…" at bounding box center [719, 442] width 1031 height 52
click at [385, 429] on h1 "Nutritional Info" at bounding box center [719, 430] width 1031 height 29
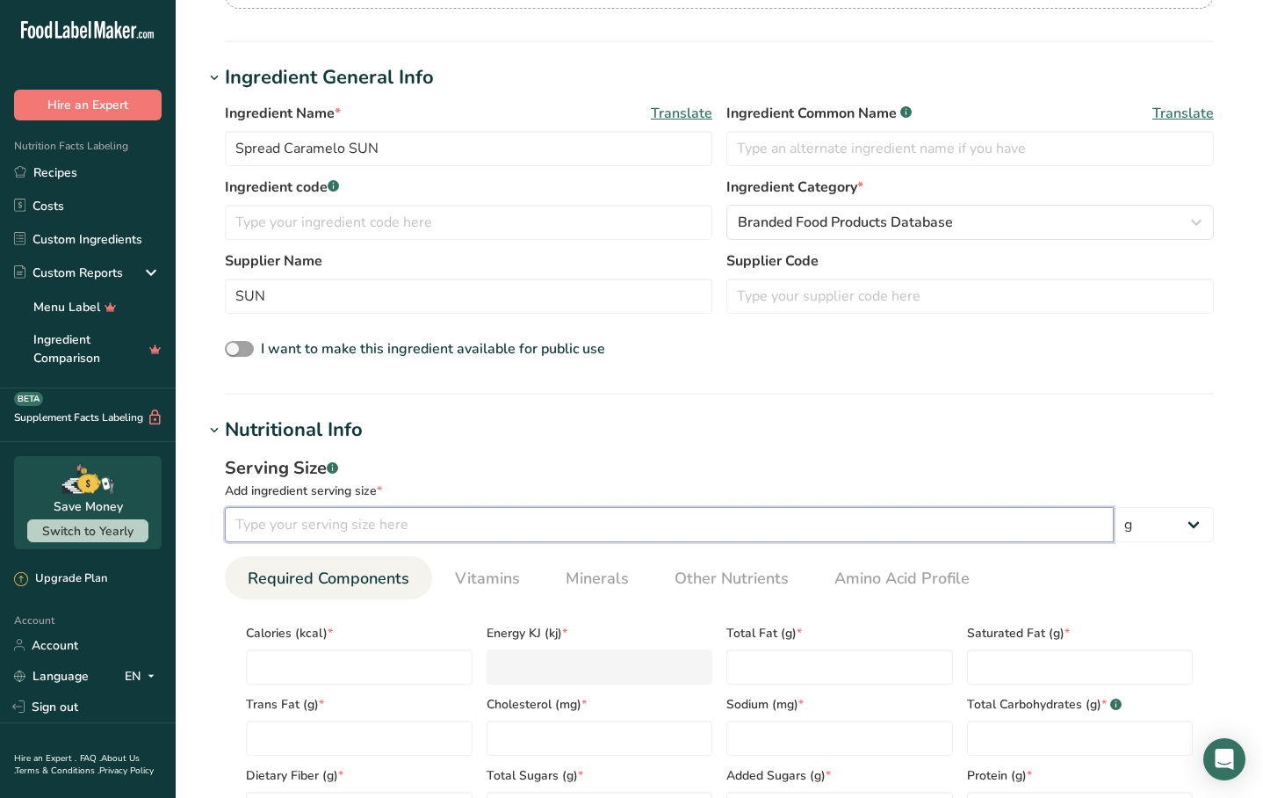
click at [312, 526] on input "number" at bounding box center [669, 524] width 889 height 35
type input "10"
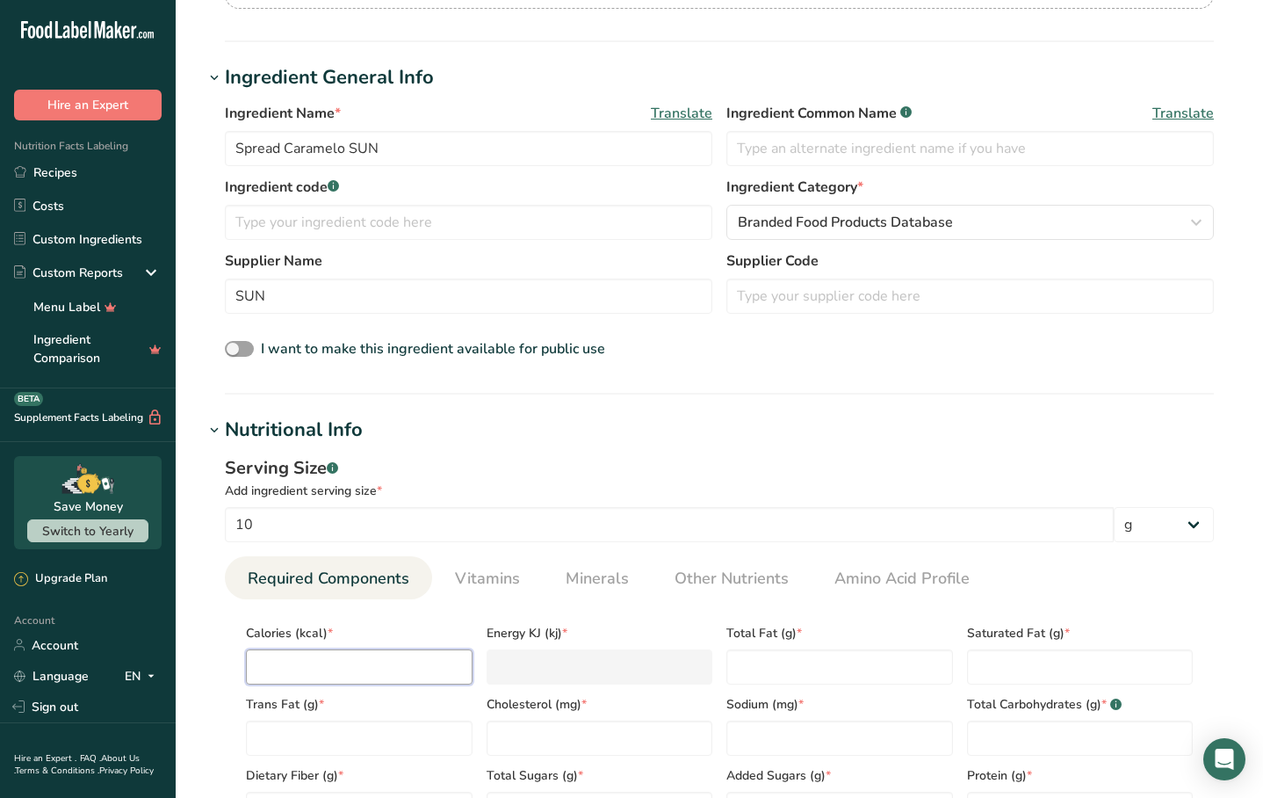
click at [311, 657] on input "number" at bounding box center [359, 666] width 227 height 35
type input "6"
type KJ "25.1"
type input "69"
type KJ "288.7"
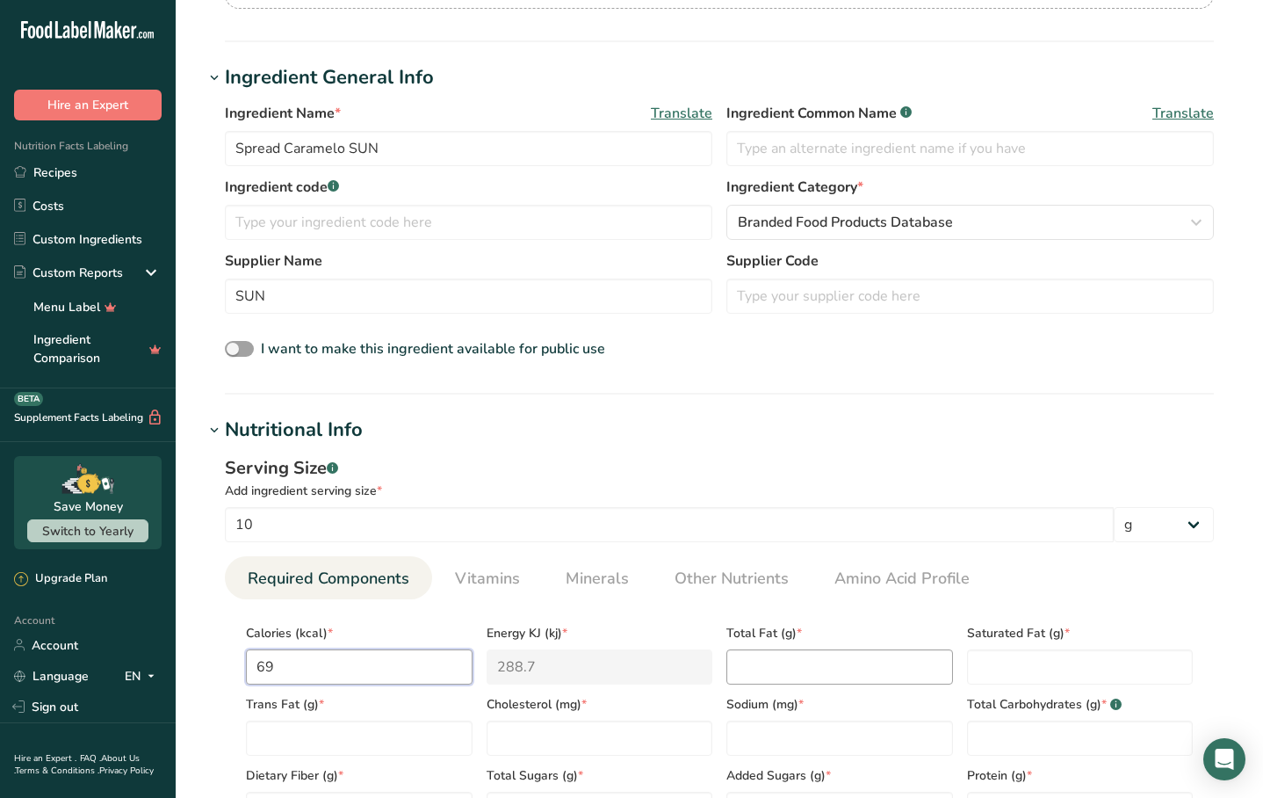
type input "69"
click at [757, 659] on Fat "number" at bounding box center [840, 666] width 227 height 35
type Fat "2"
type Fat "0"
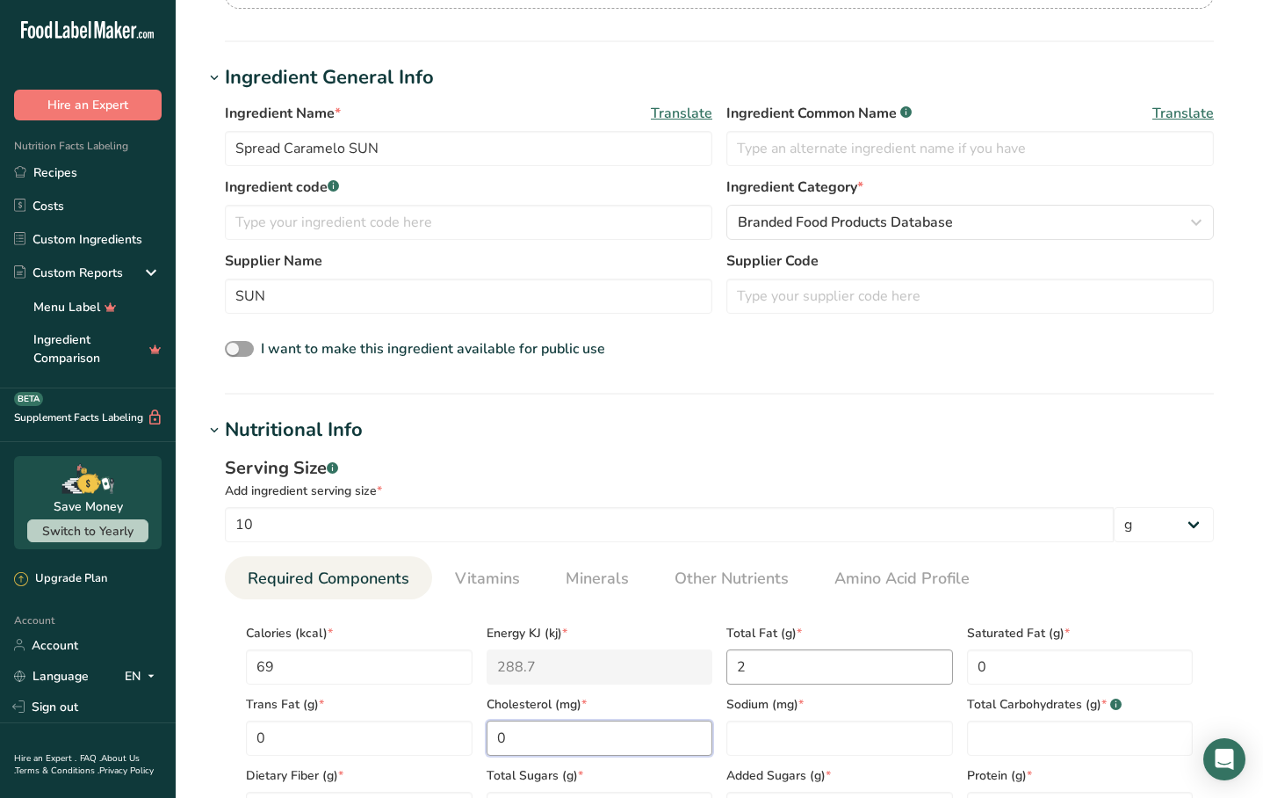
type input "0"
type Carbohydrates "0"
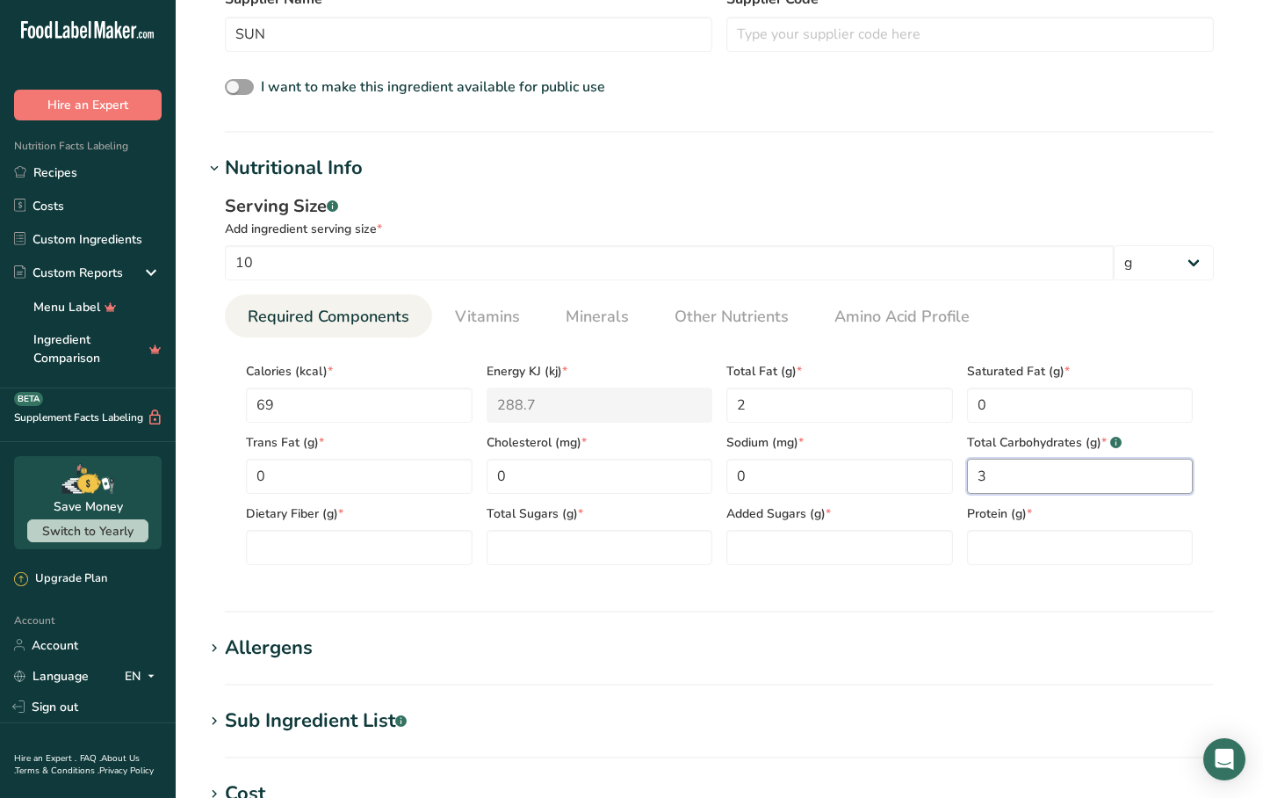
scroll to position [545, 0]
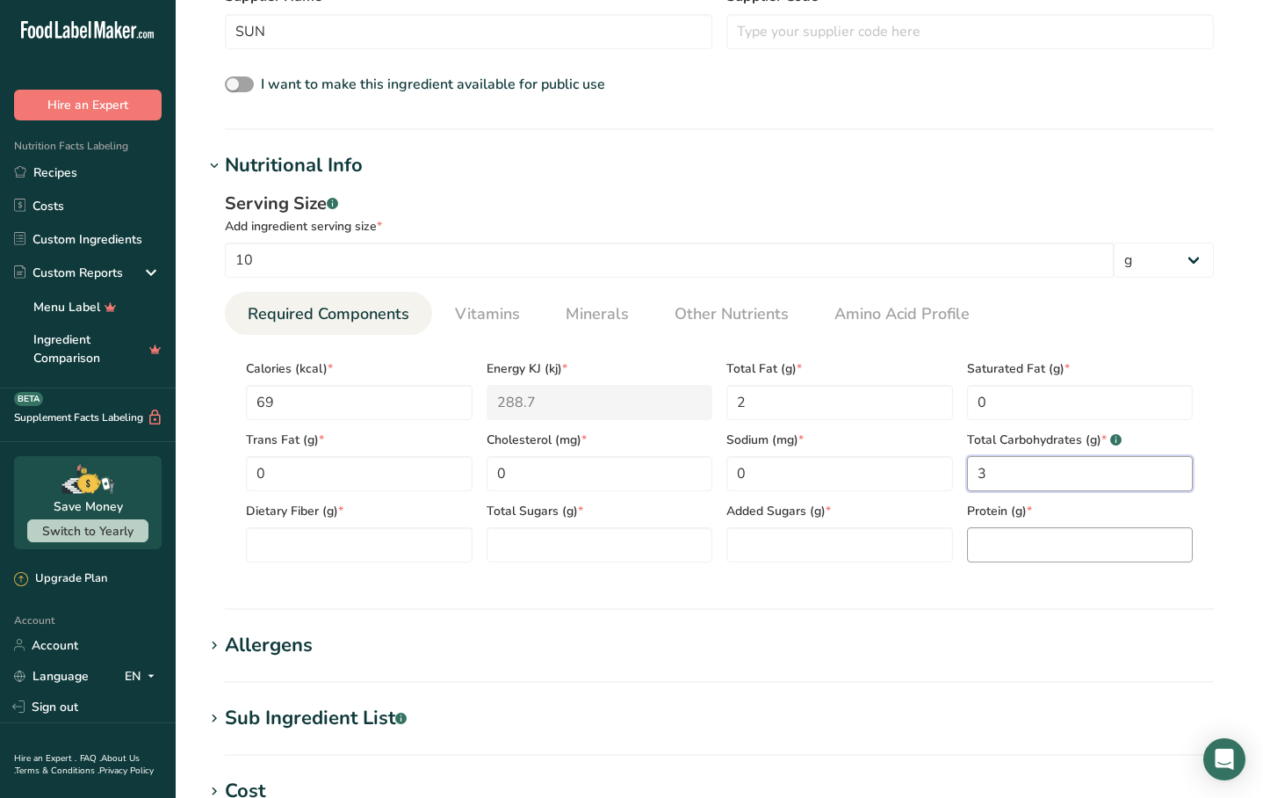
type Carbohydrates "3"
click at [1009, 533] on input "number" at bounding box center [1080, 544] width 227 height 35
type input "5"
click at [837, 560] on Sugars "number" at bounding box center [840, 544] width 227 height 35
type Sugars "0"
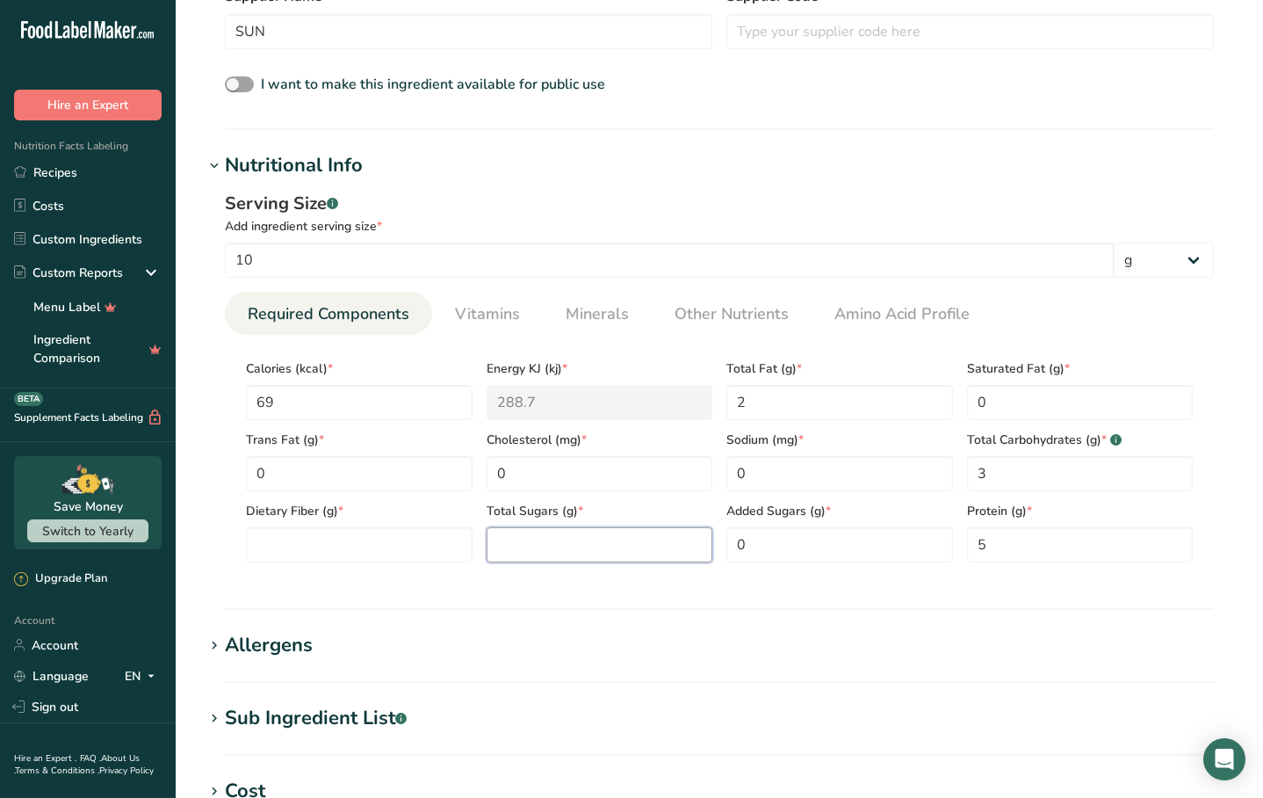
click at [688, 545] on Sugars "number" at bounding box center [600, 544] width 227 height 35
type Sugars "0"
click at [355, 535] on Fiber "number" at bounding box center [359, 544] width 227 height 35
type Fiber "0"
click at [565, 589] on section "Nutritional Info Serving Size .a-a{fill:#347362;}.b-a{fill:#fff;} Add ingredien…" at bounding box center [719, 380] width 1031 height 459
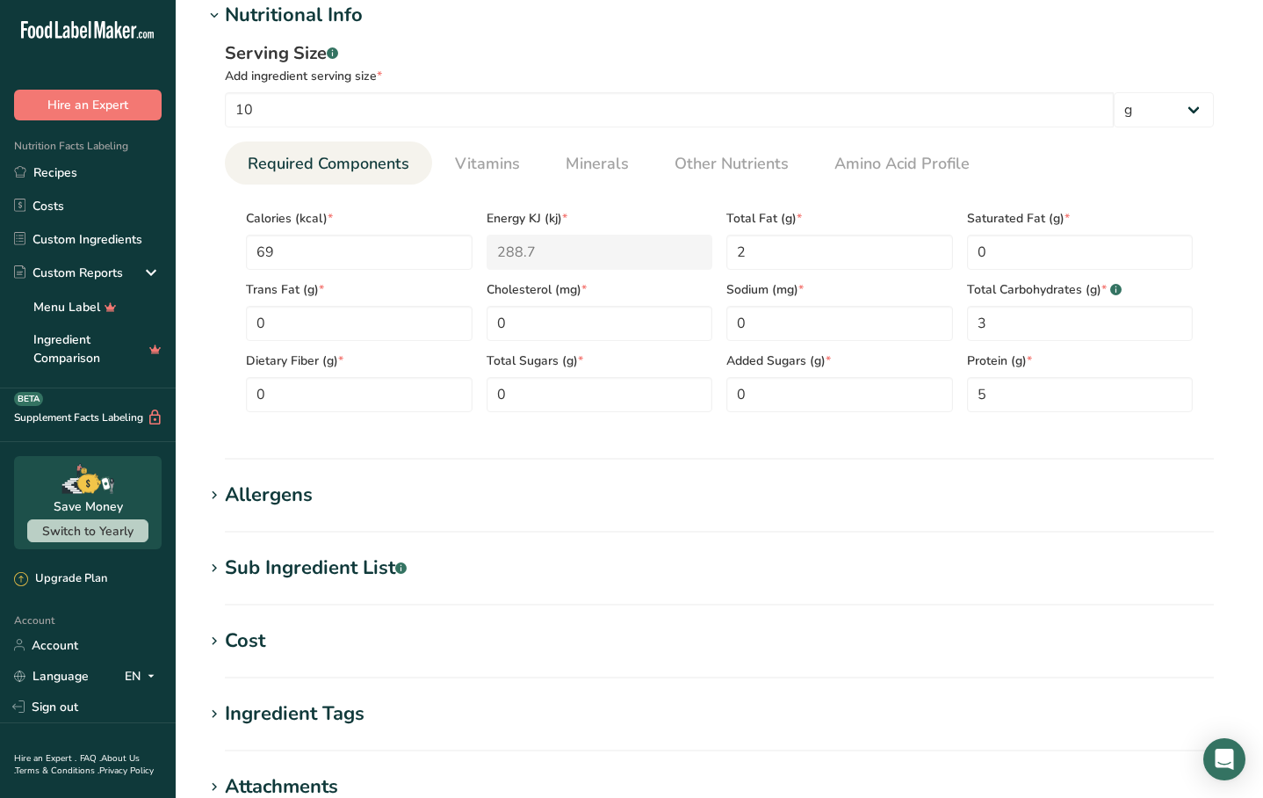
scroll to position [759, 0]
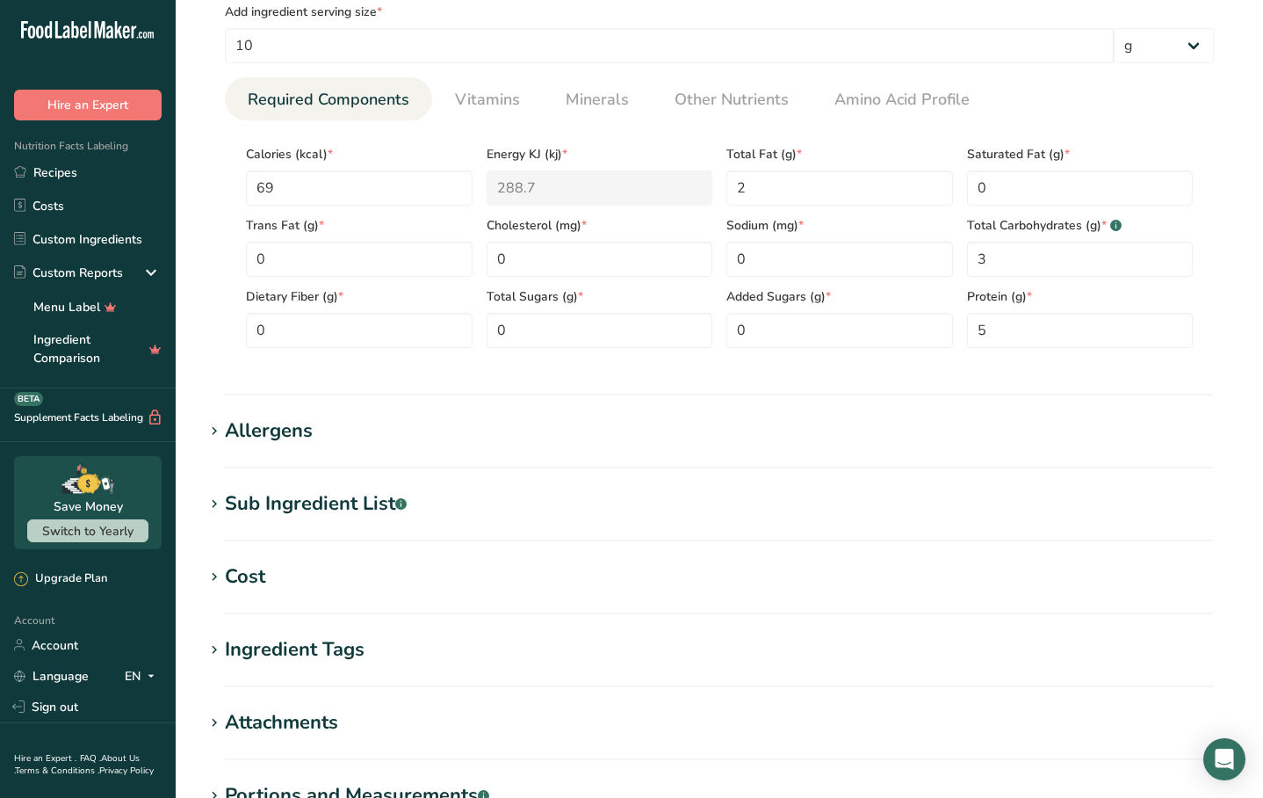
click at [406, 520] on section "Sub Ingredient List .a-a{fill:#347362;}.b-a{fill:#fff;} Translate" at bounding box center [719, 515] width 1031 height 52
click at [373, 513] on div "Sub Ingredient List .a-a{fill:#347362;}.b-a{fill:#fff;}" at bounding box center [316, 503] width 182 height 29
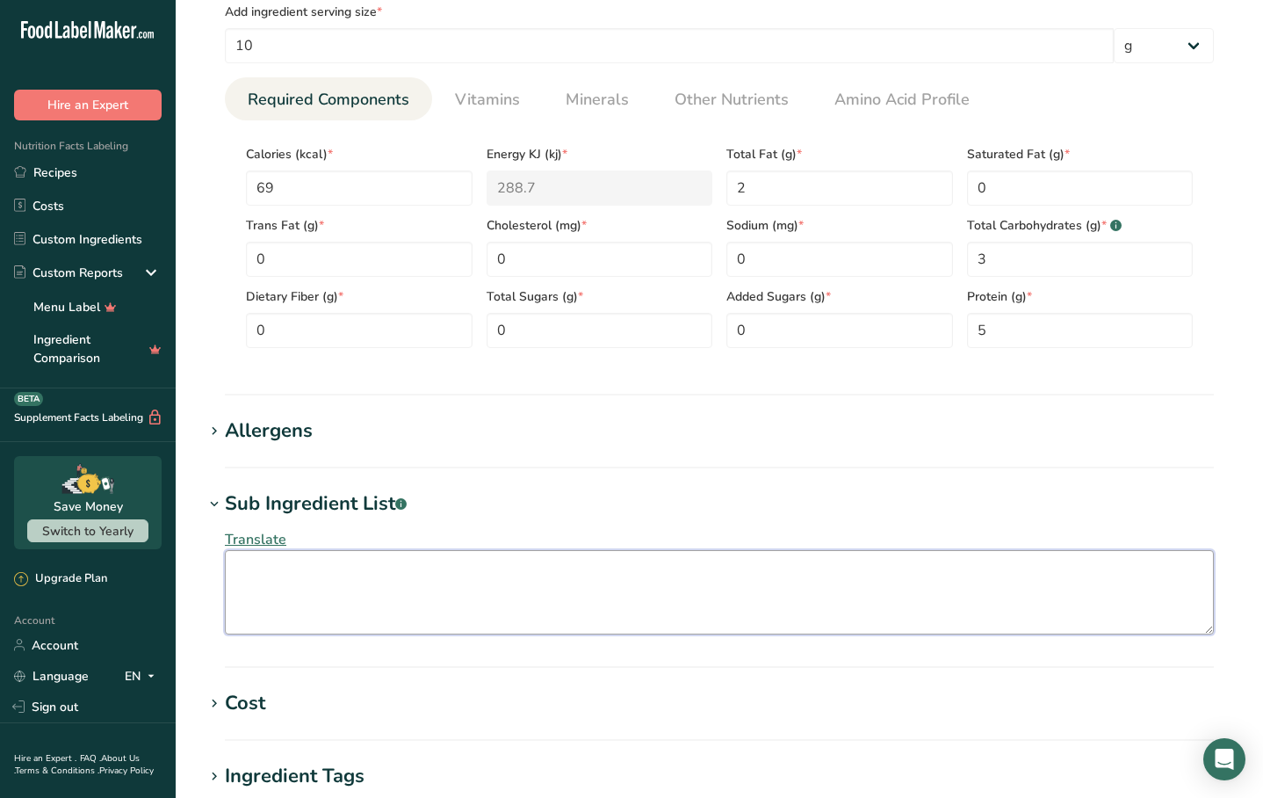
click at [357, 611] on textarea at bounding box center [719, 592] width 989 height 84
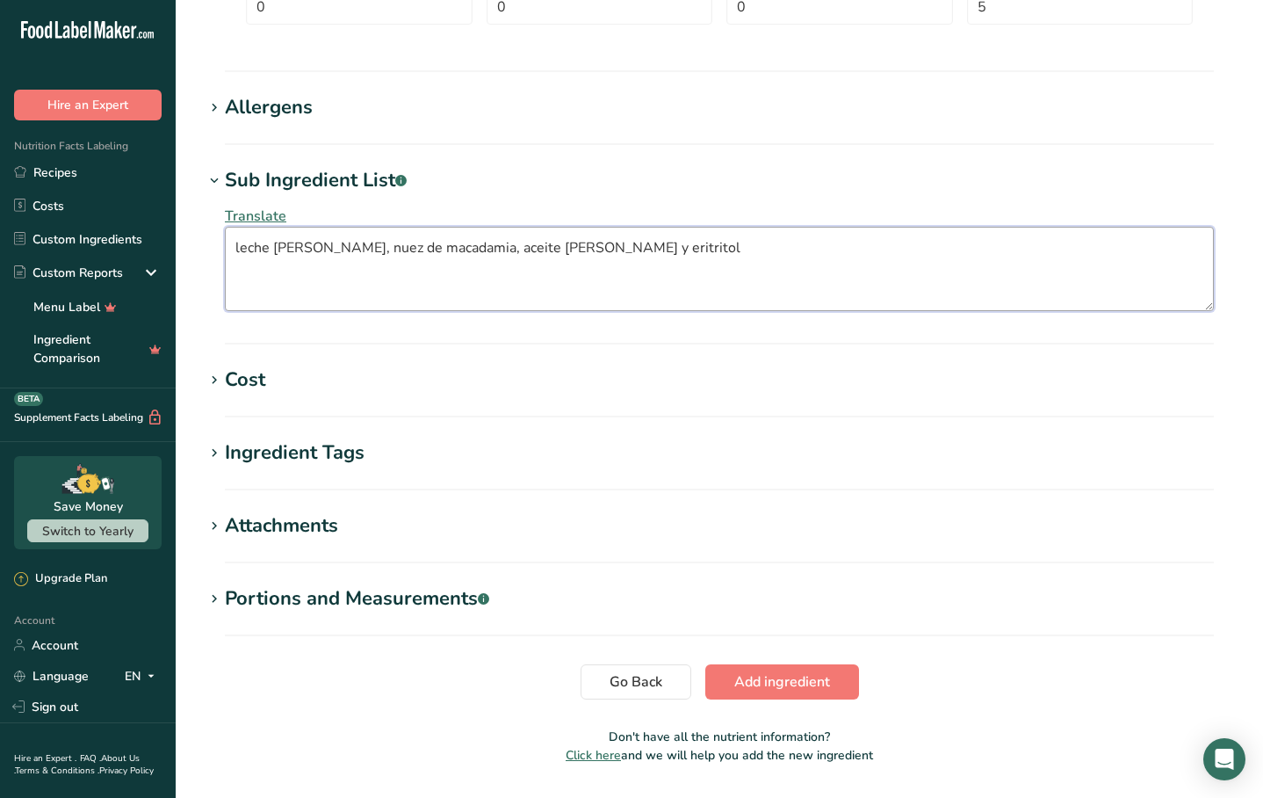
scroll to position [1087, 0]
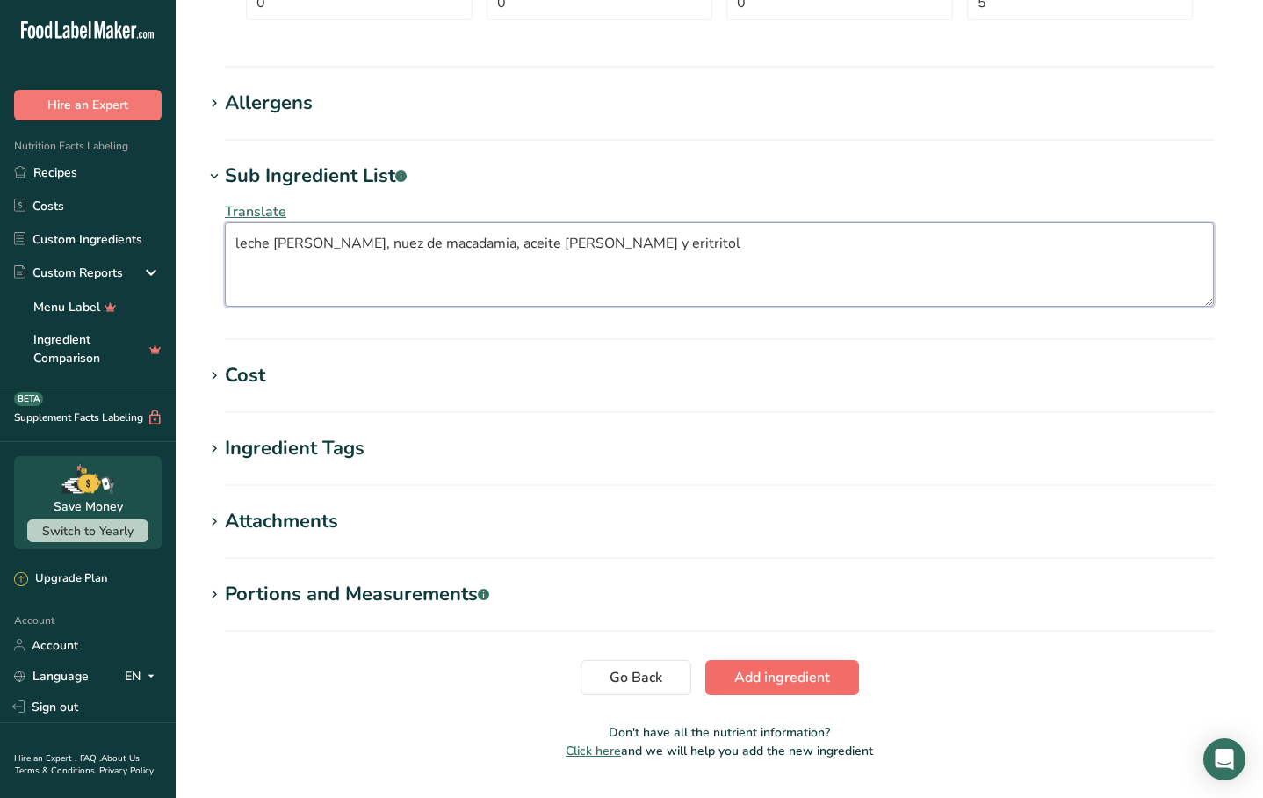
type textarea "leche [PERSON_NAME], nuez de macadamia, aceite [PERSON_NAME] y eritritol"
click at [756, 678] on span "Add ingredient" at bounding box center [782, 677] width 96 height 21
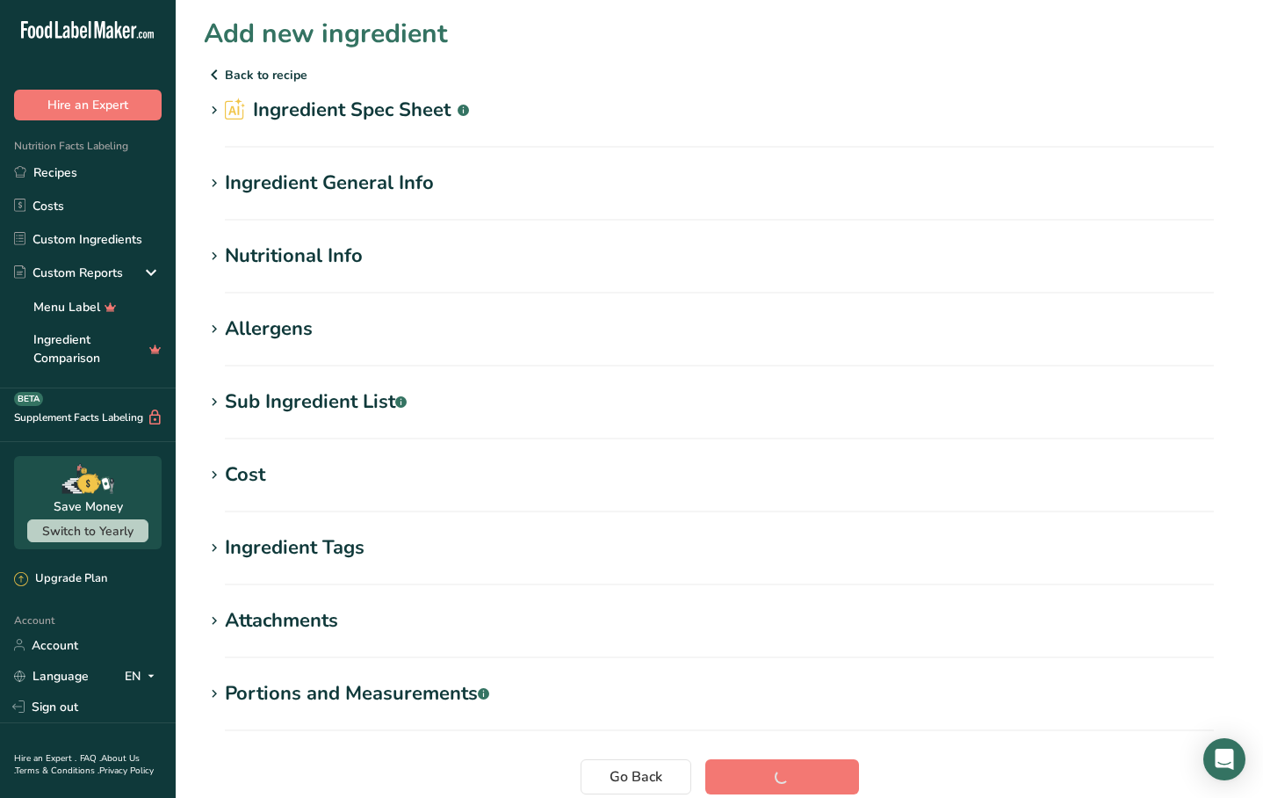
scroll to position [-3, 0]
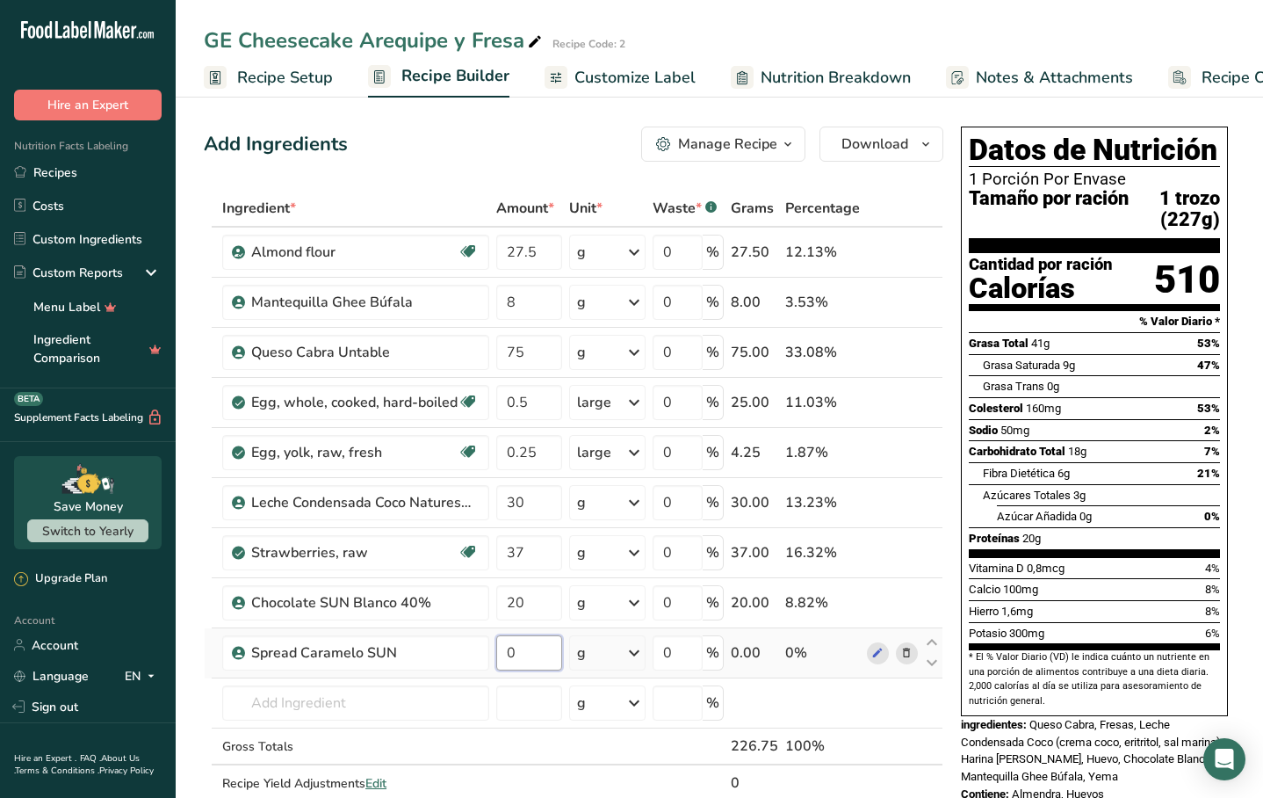
click at [524, 659] on input "0" at bounding box center [529, 652] width 66 height 35
type input "1"
type input "0"
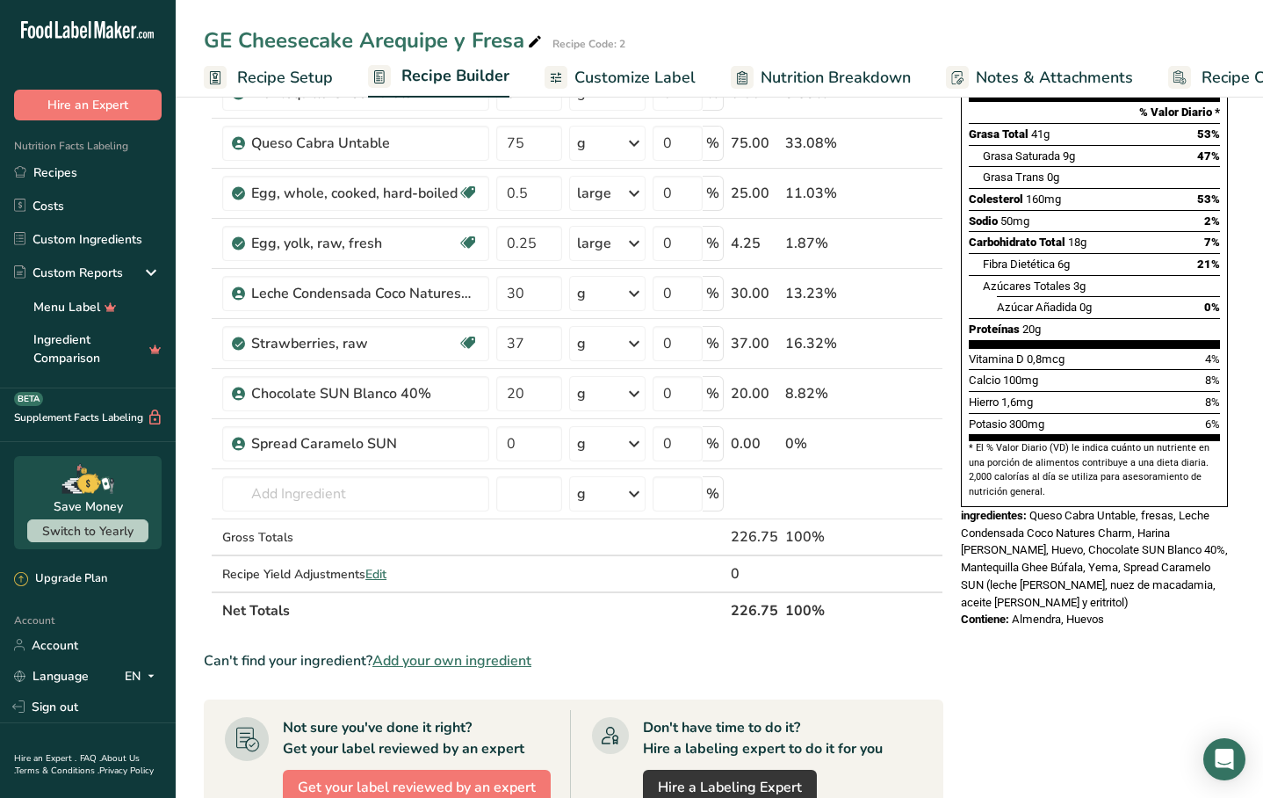
scroll to position [215, 0]
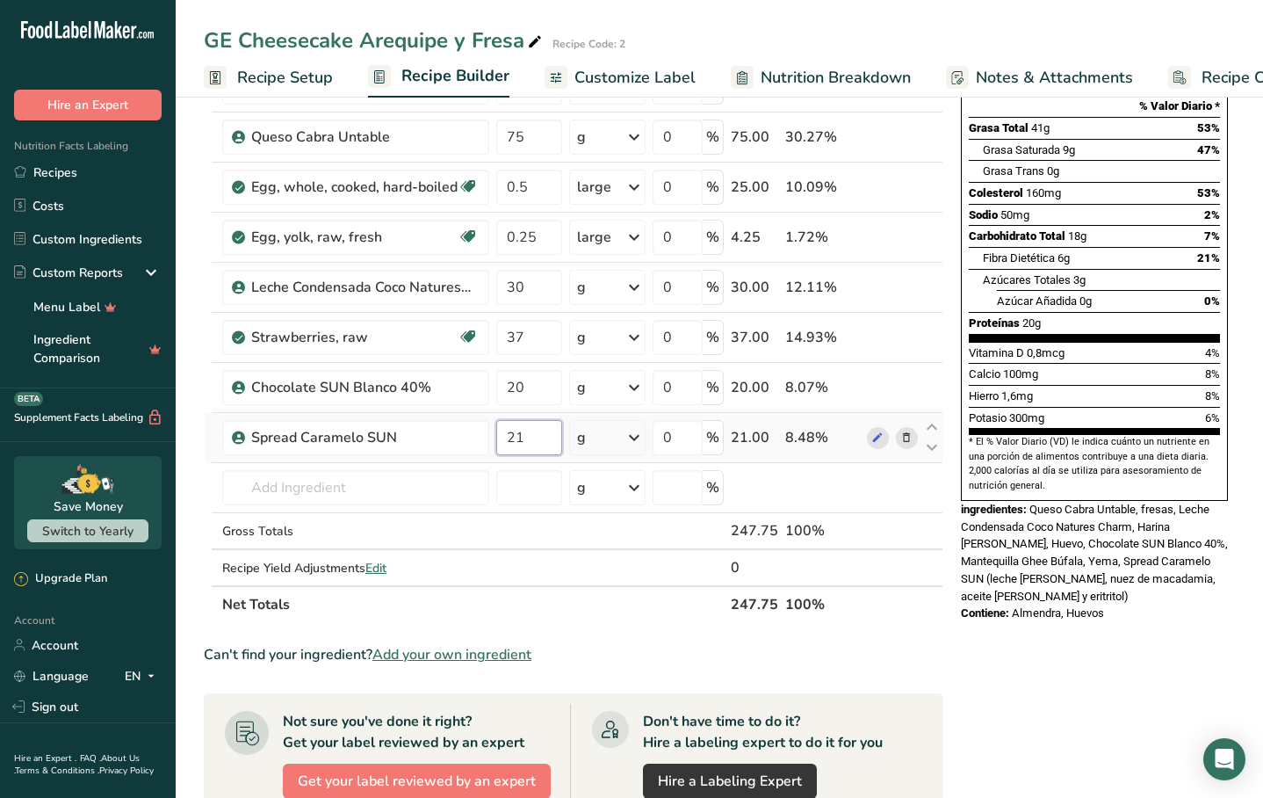
type input "21"
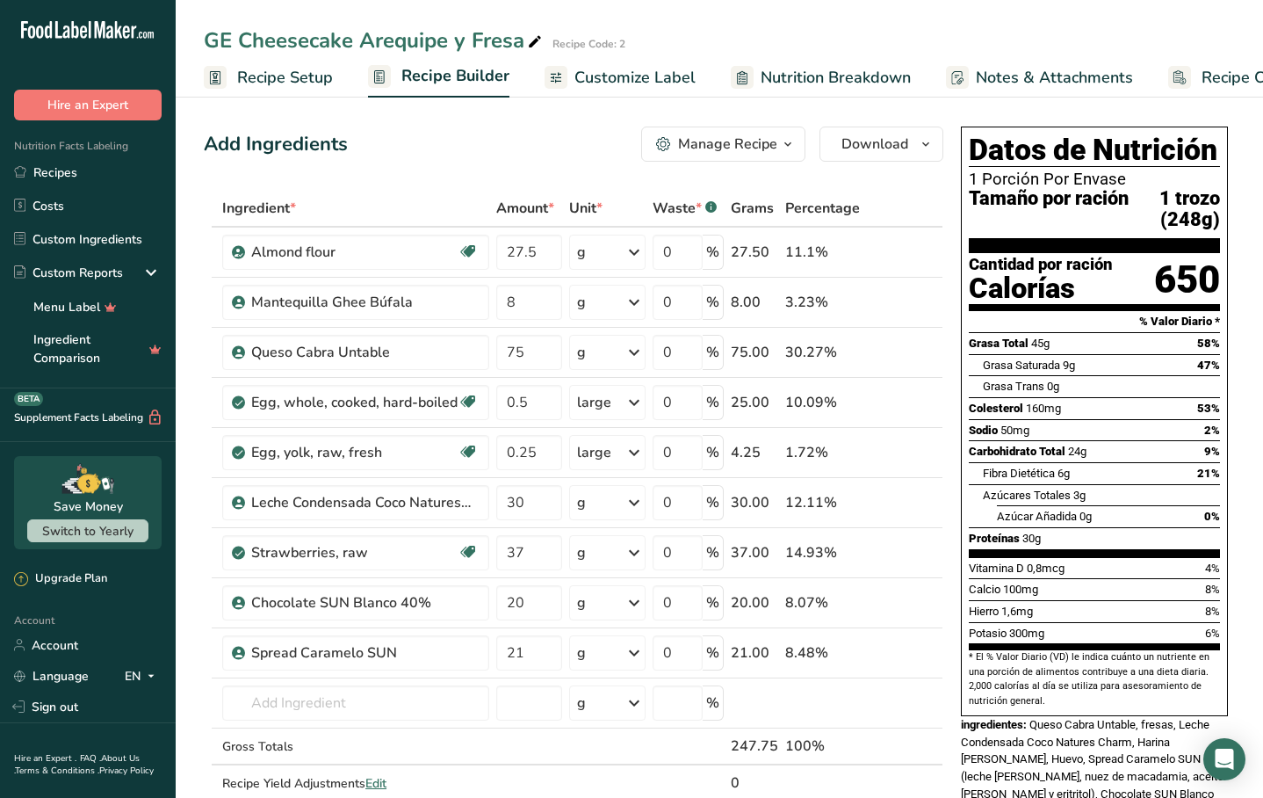
scroll to position [0, 0]
click at [778, 148] on span "button" at bounding box center [788, 144] width 21 height 21
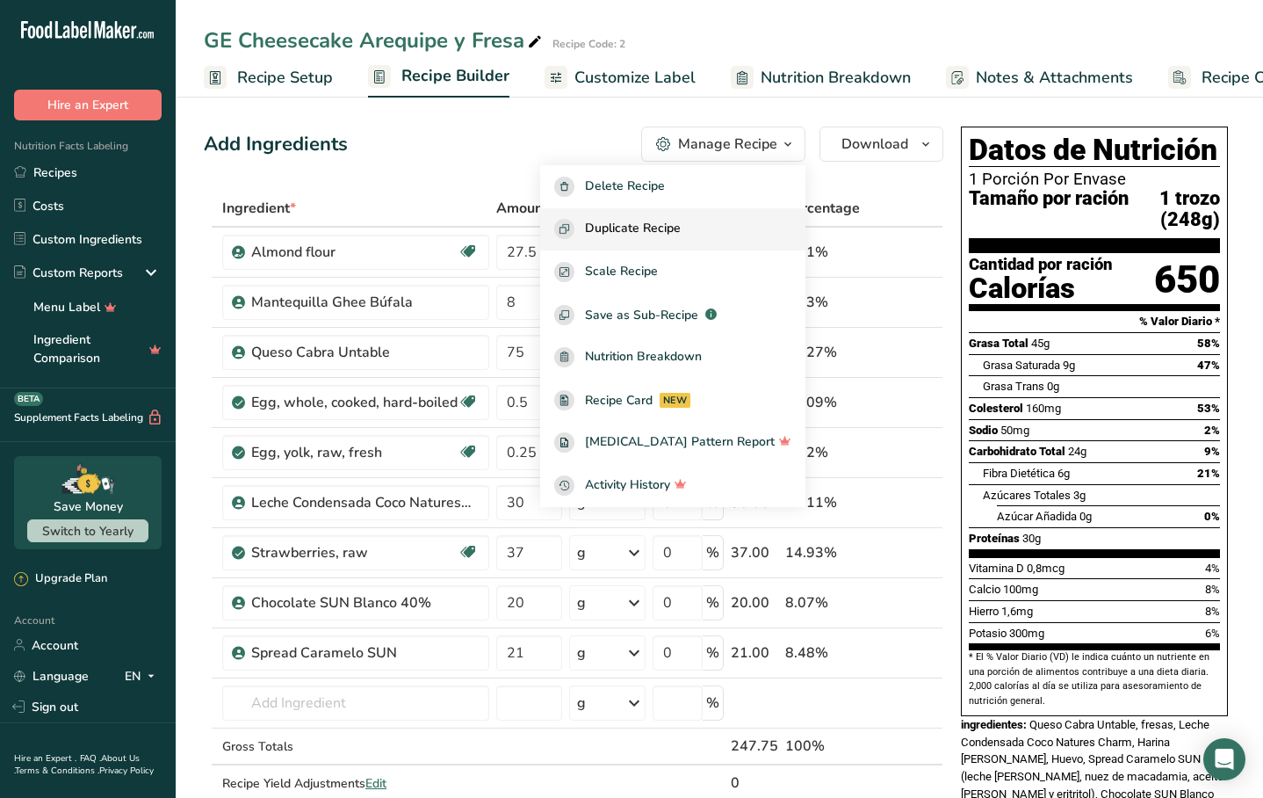
click at [714, 225] on div "Duplicate Recipe" at bounding box center [672, 229] width 237 height 20
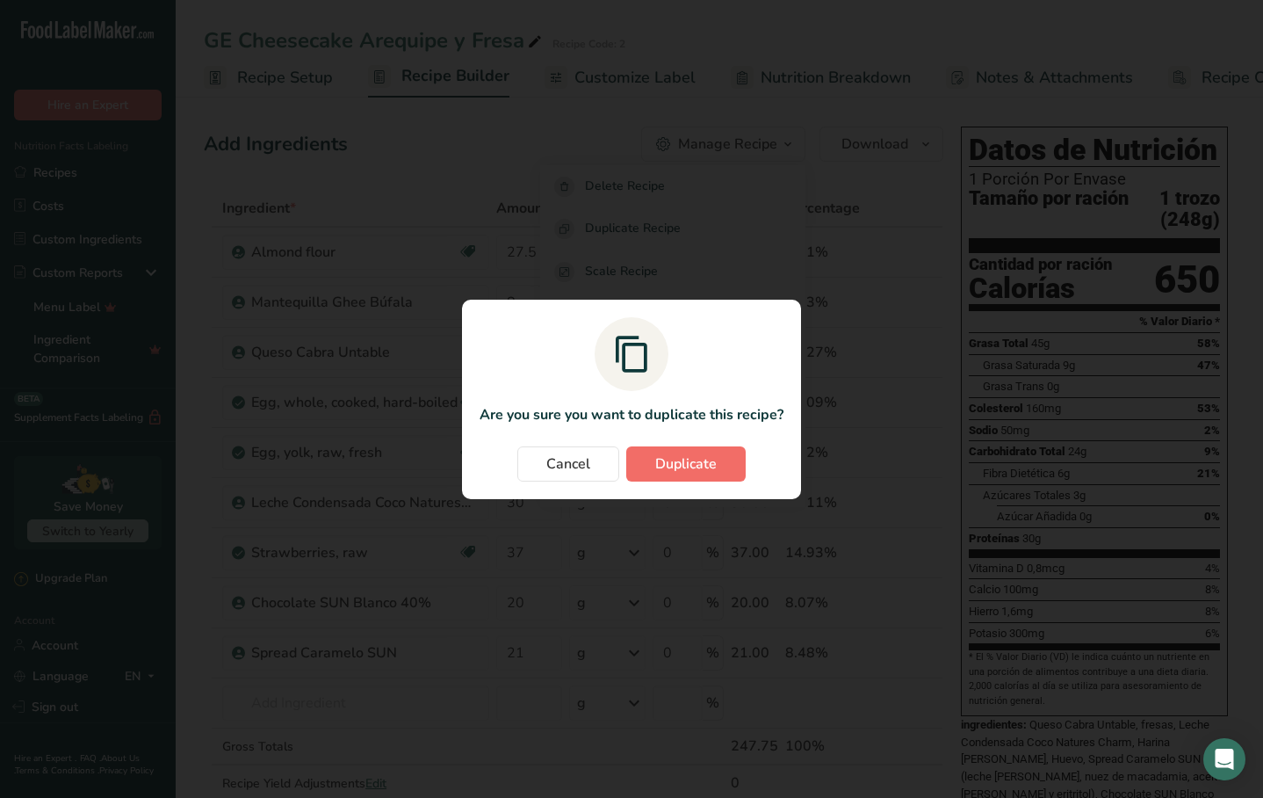
click at [674, 459] on span "Duplicate" at bounding box center [686, 463] width 62 height 21
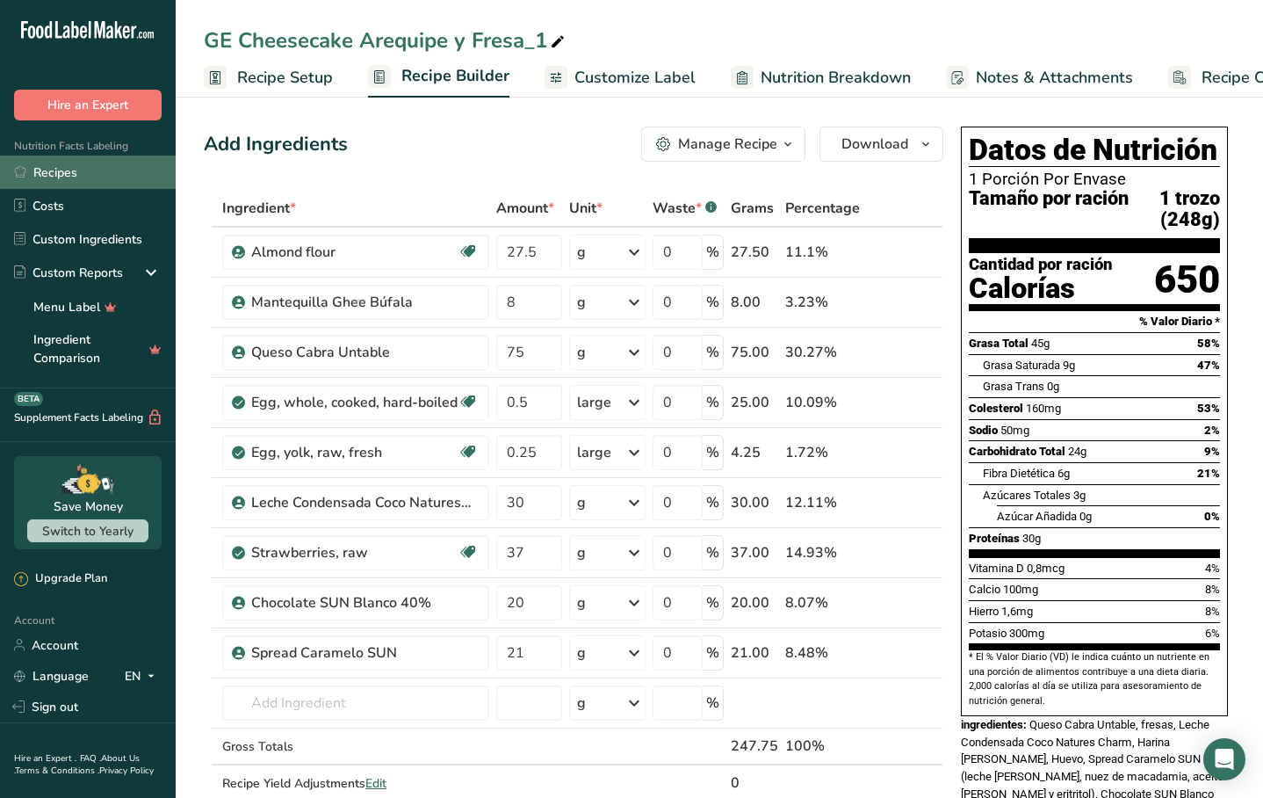
click at [87, 172] on link "Recipes" at bounding box center [88, 172] width 176 height 33
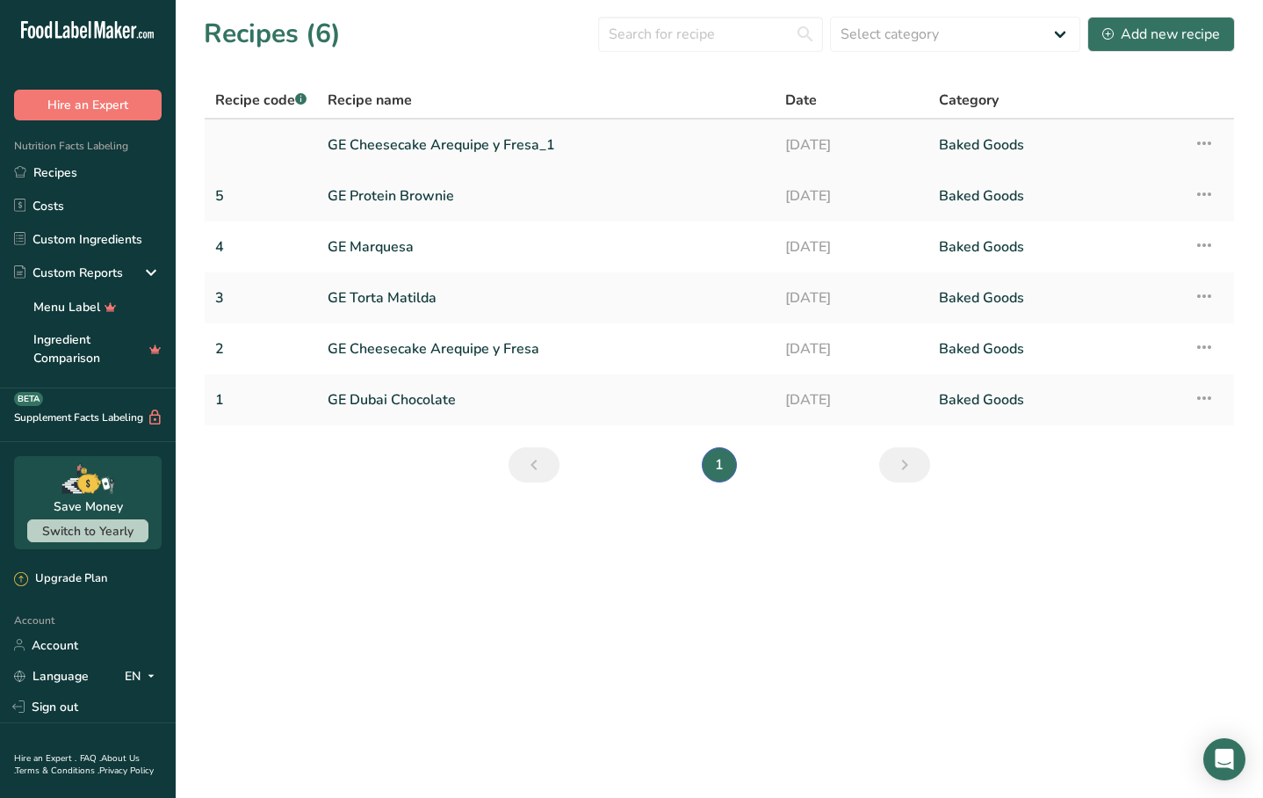
click at [425, 141] on link "GE Cheesecake Arequipe y Fresa_1" at bounding box center [546, 145] width 437 height 37
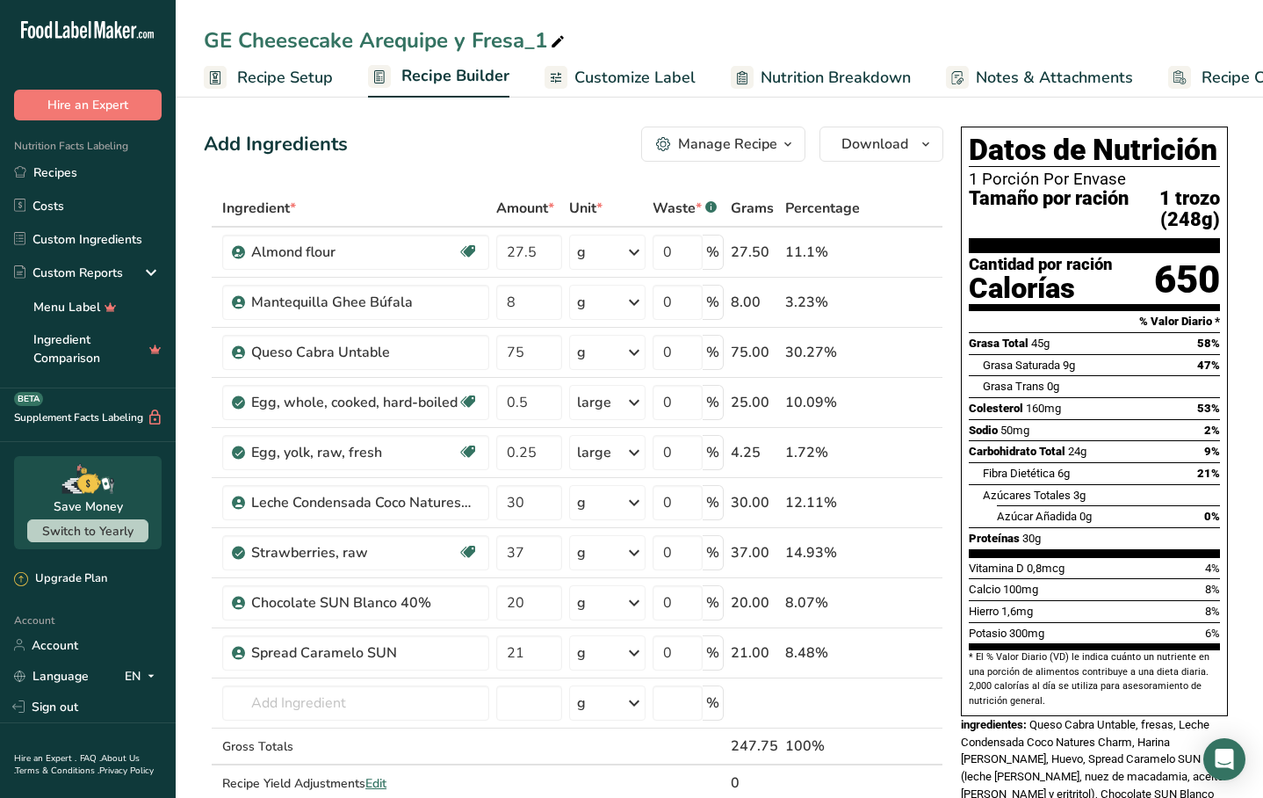
click at [302, 84] on span "Recipe Setup" at bounding box center [285, 78] width 96 height 24
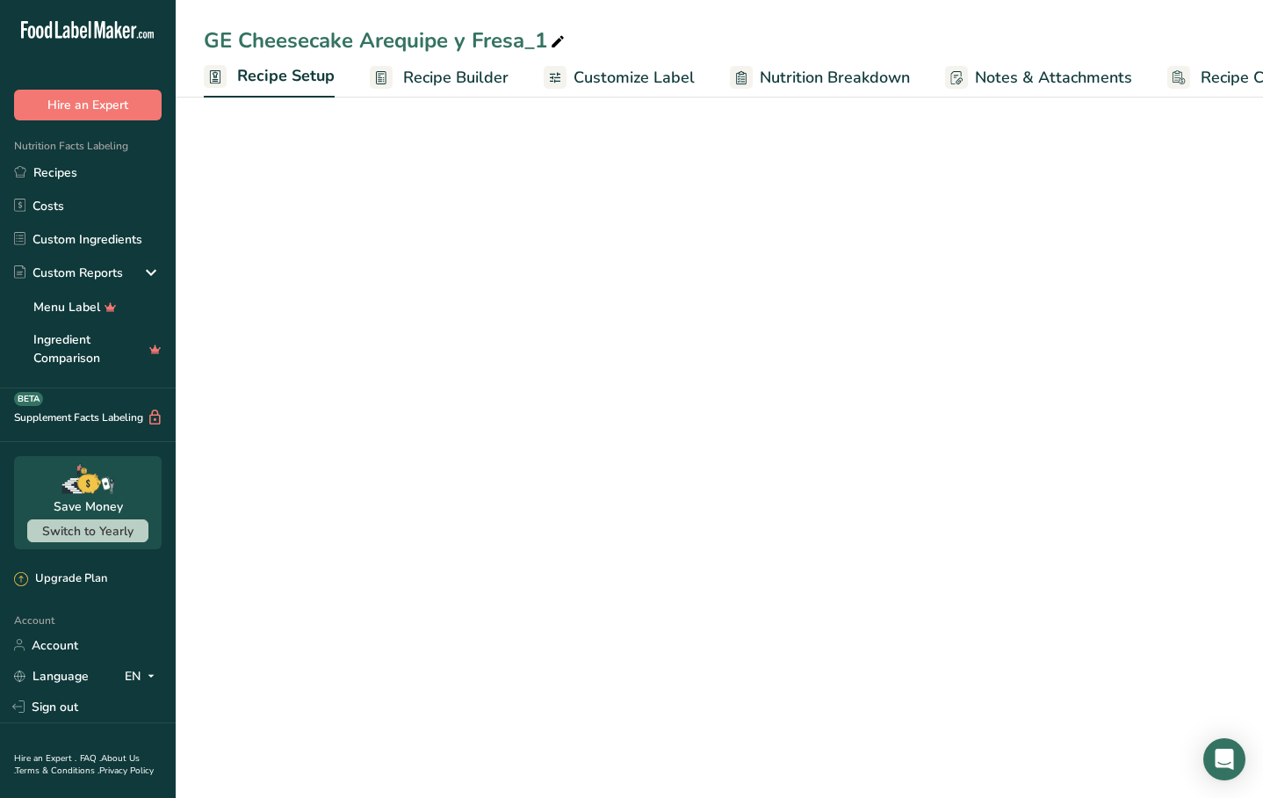
scroll to position [0, 6]
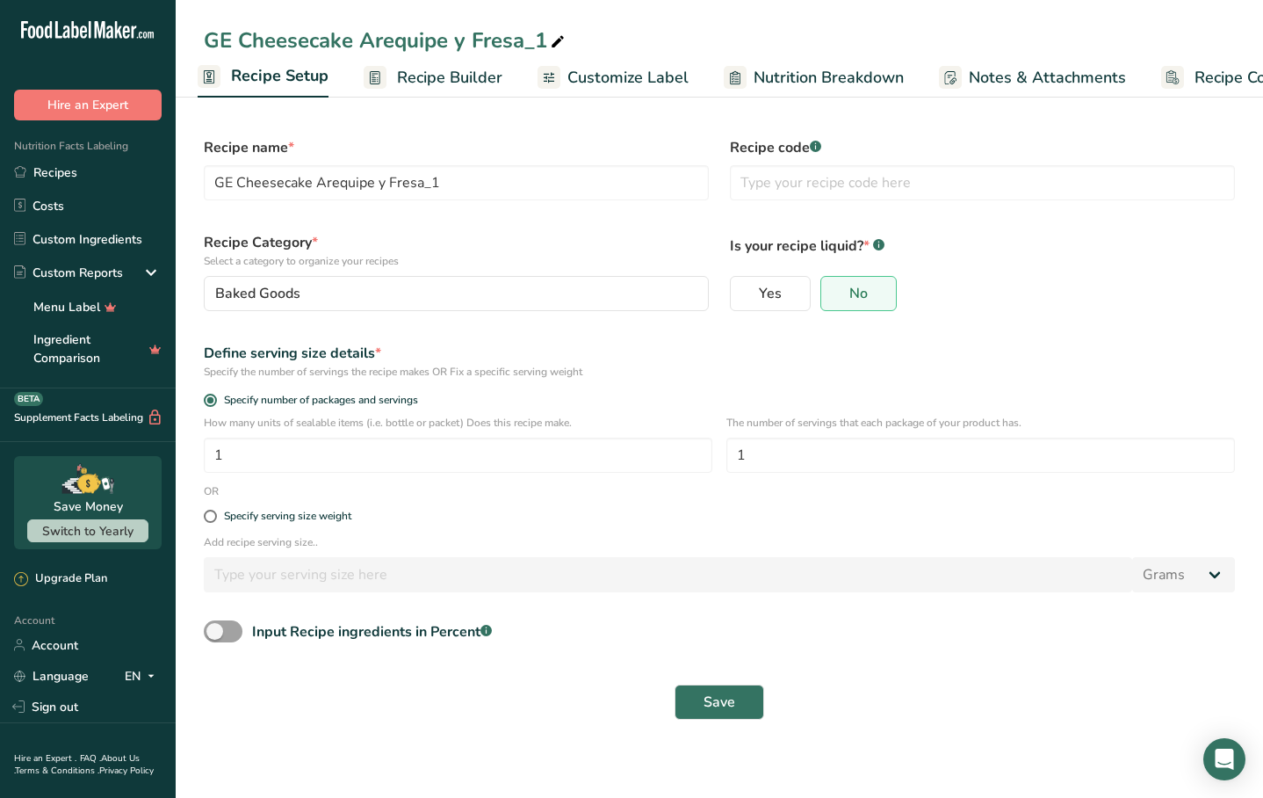
click at [553, 41] on icon at bounding box center [558, 42] width 16 height 25
click at [231, 47] on input "GE Cheesecake Arequipe y Fresa_1" at bounding box center [719, 41] width 1031 height 32
click at [582, 41] on input "GE 1/2 Cheesecake Arequipe y Fresa_1" at bounding box center [719, 41] width 1031 height 32
type input "GE 1/2 Cheesecake Arequipe y Fresa"
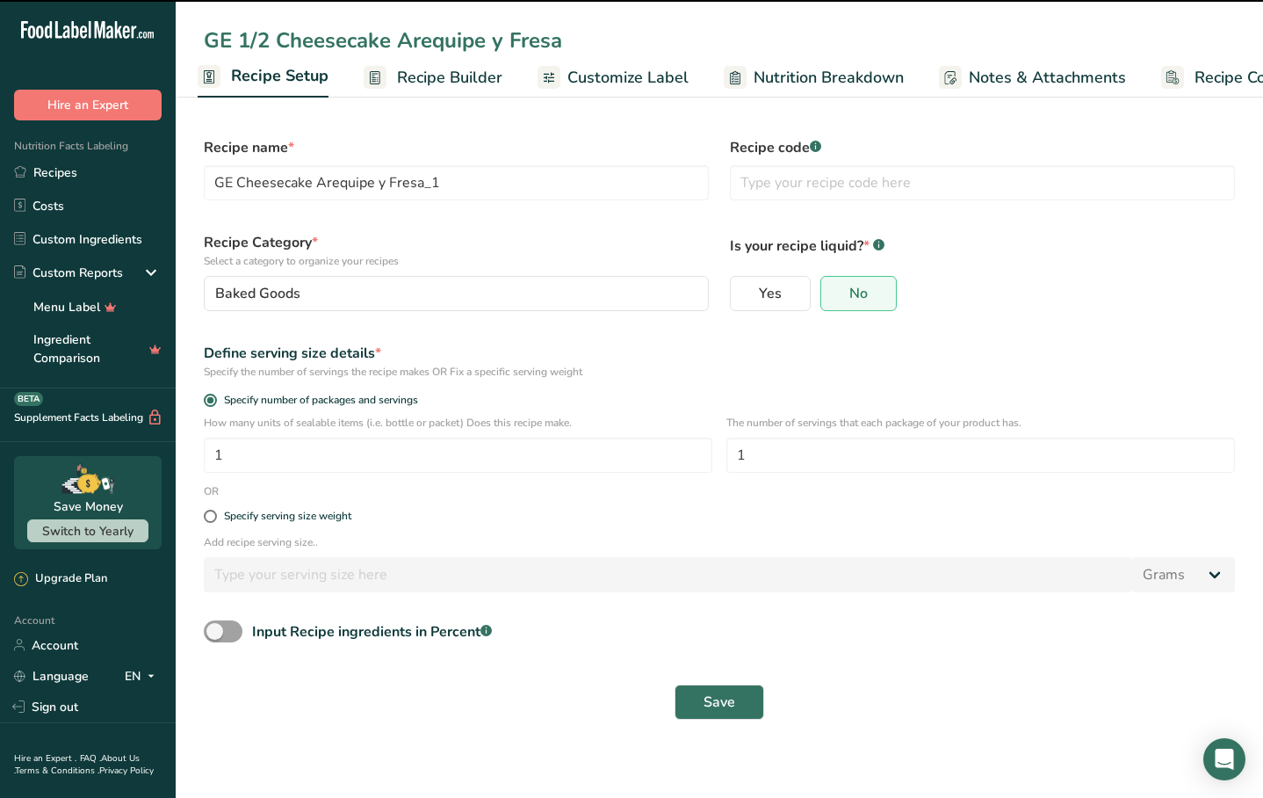
click at [617, 81] on span "Customize Label" at bounding box center [628, 78] width 121 height 24
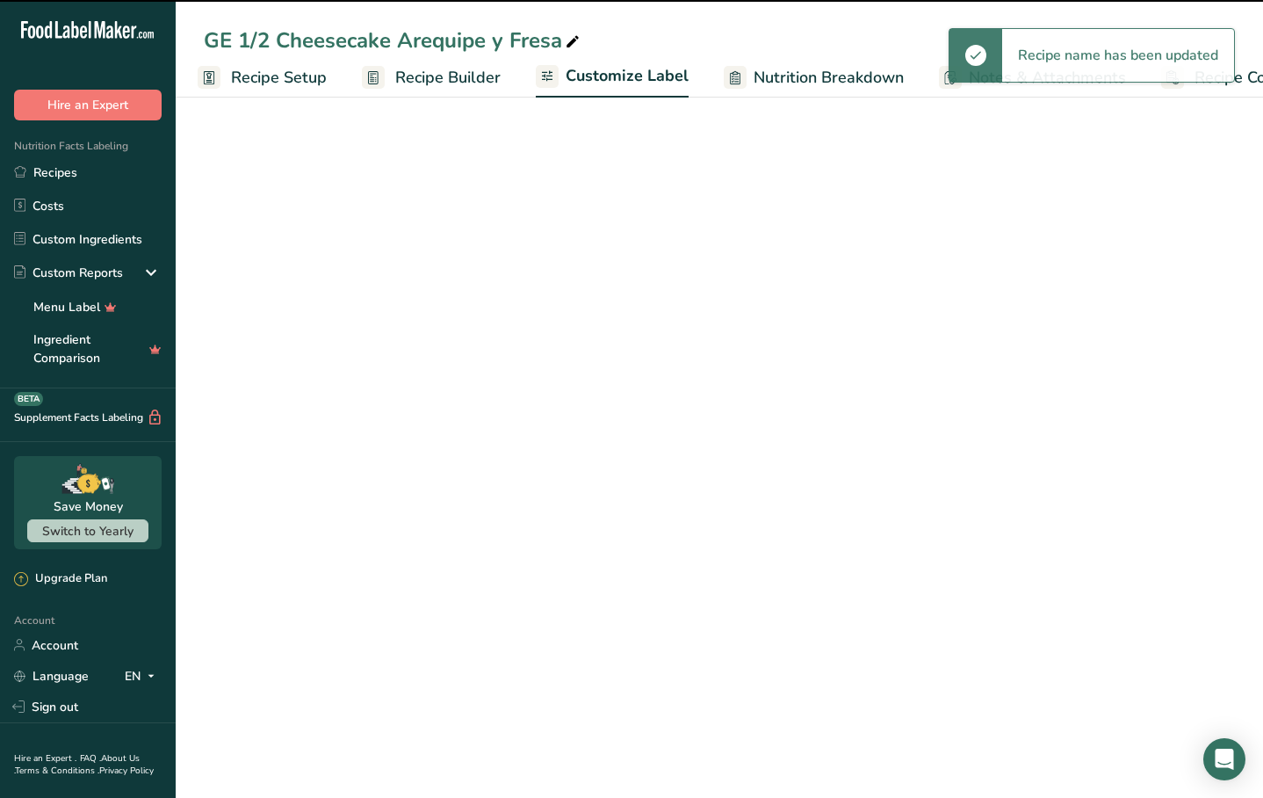
scroll to position [0, 73]
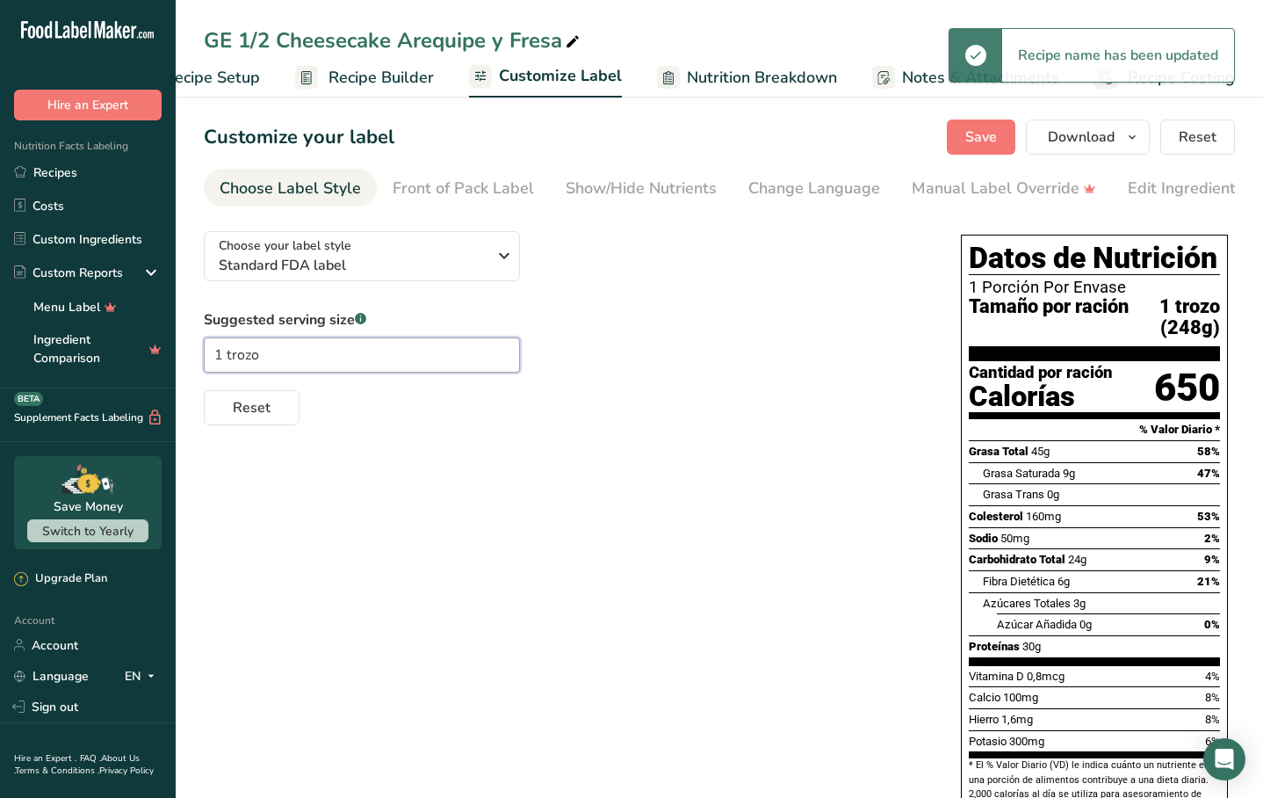
click at [402, 365] on input "1 trozo" at bounding box center [362, 354] width 316 height 35
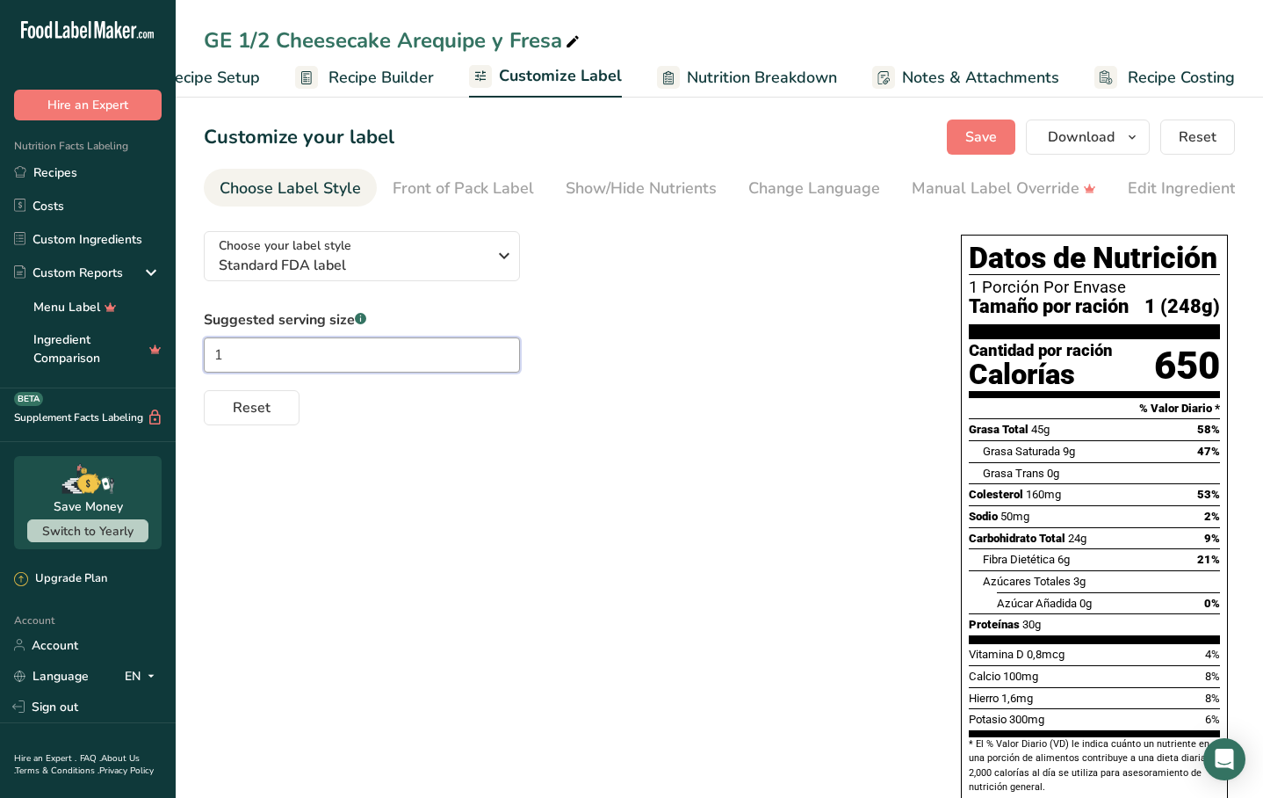
type input "1"
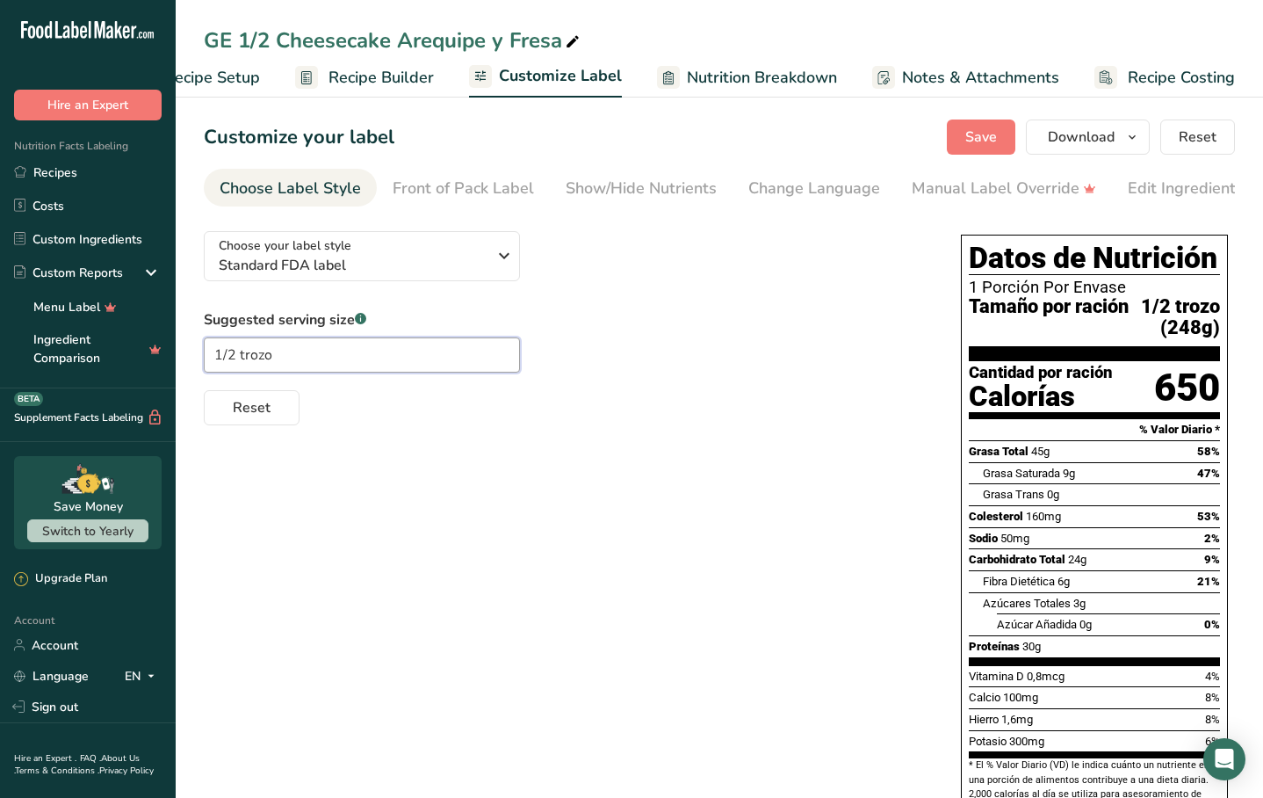
type input "1/2 trozo"
click at [364, 81] on span "Recipe Builder" at bounding box center [381, 78] width 105 height 24
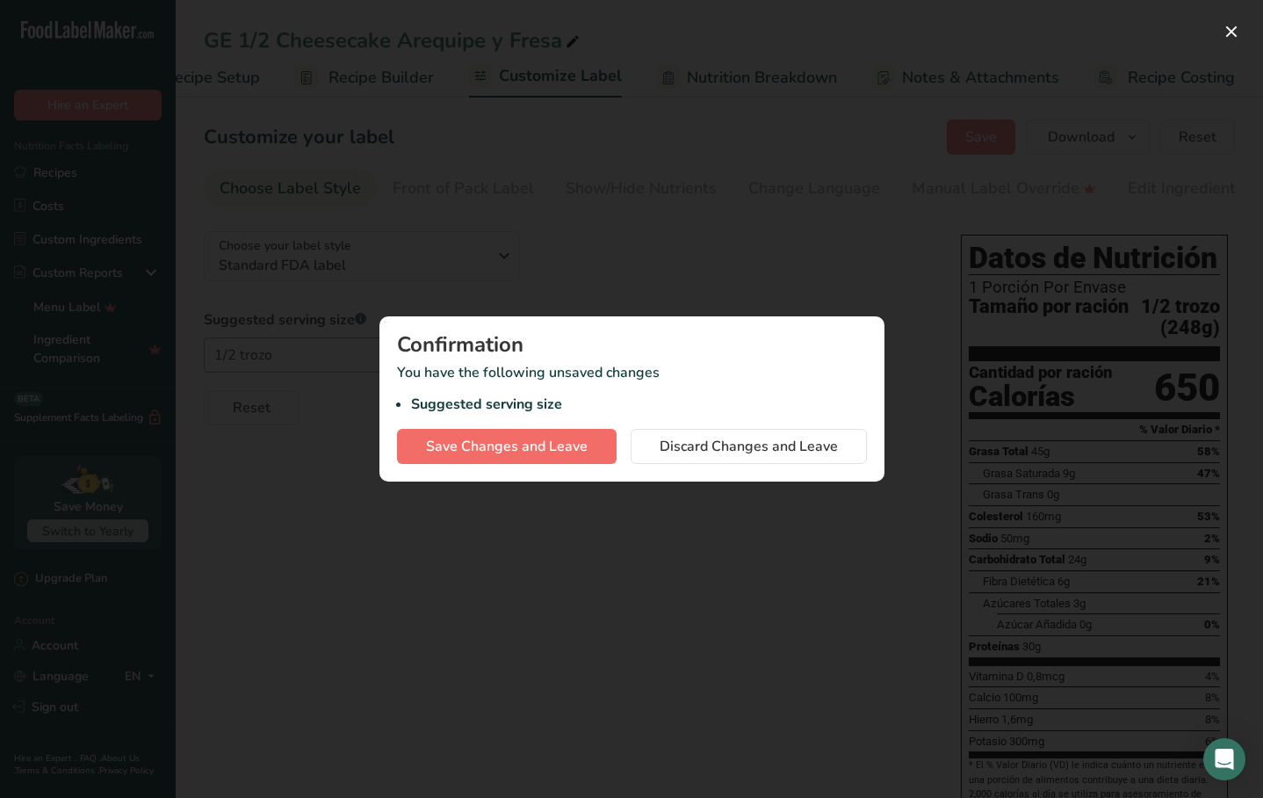
click at [575, 456] on span "Save Changes and Leave" at bounding box center [507, 446] width 162 height 21
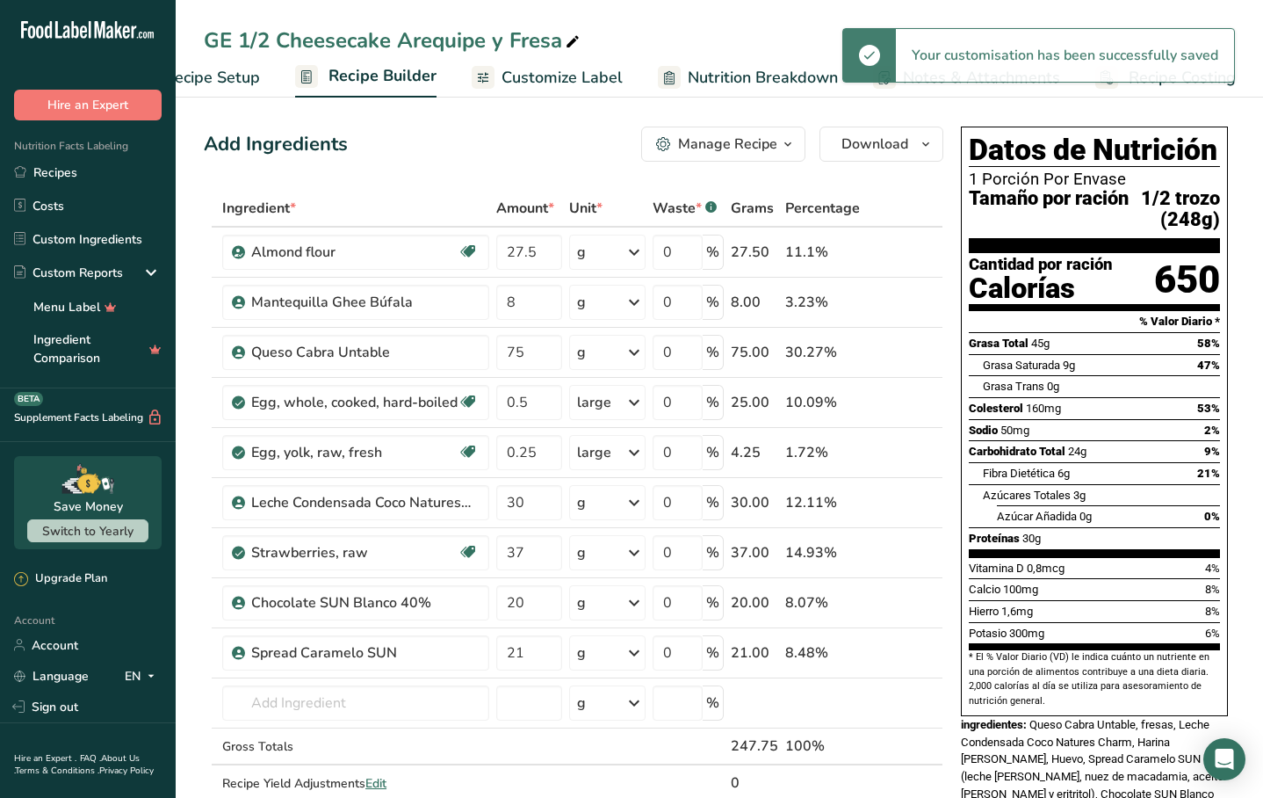
click at [228, 80] on span "Recipe Setup" at bounding box center [212, 78] width 96 height 24
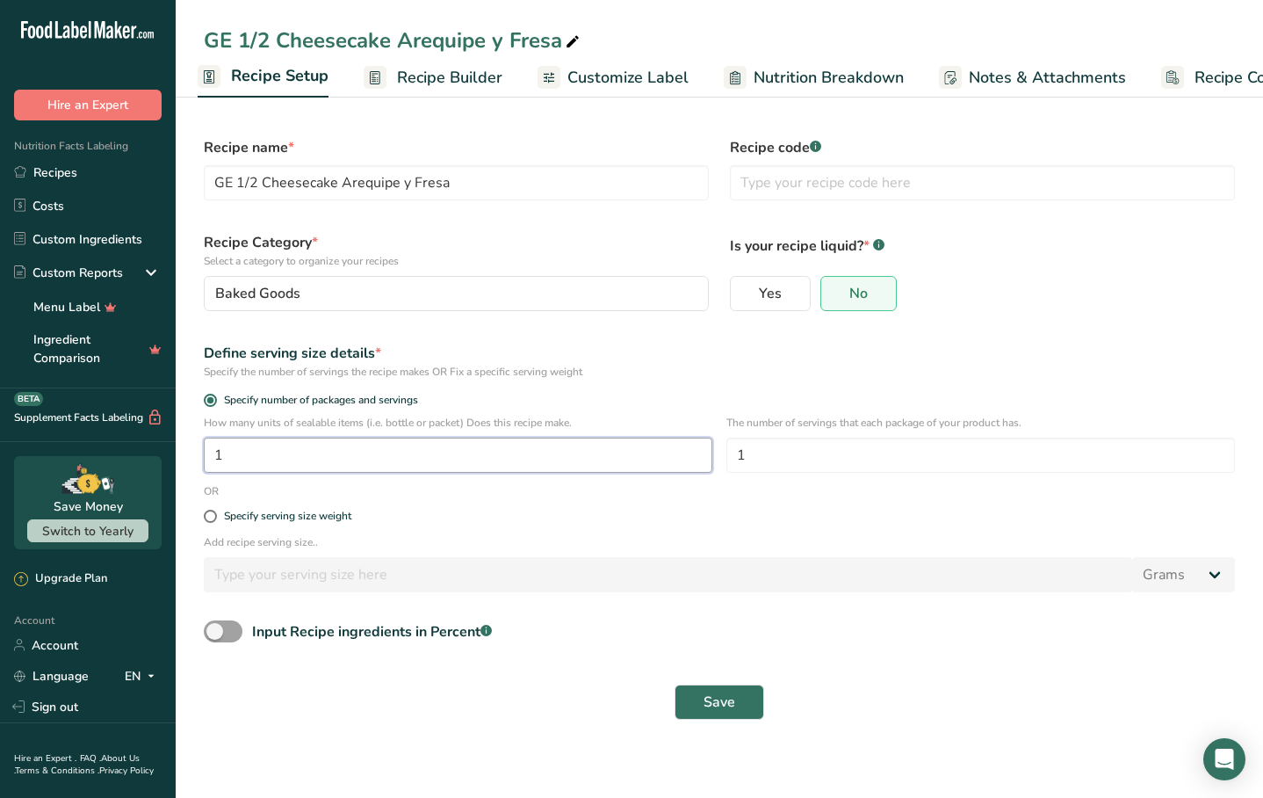
click at [376, 457] on input "1" at bounding box center [458, 455] width 509 height 35
click at [555, 452] on input "2" at bounding box center [458, 455] width 509 height 35
type input "1"
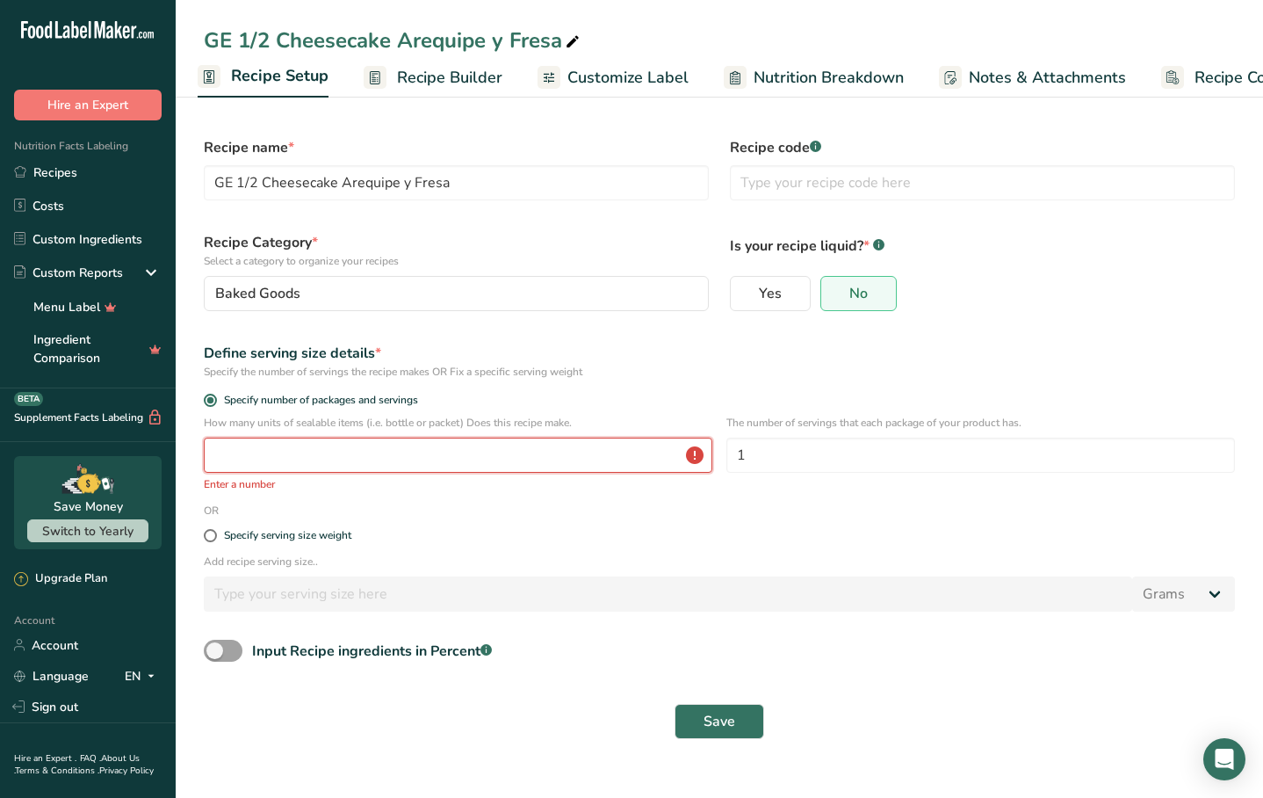
type input "1"
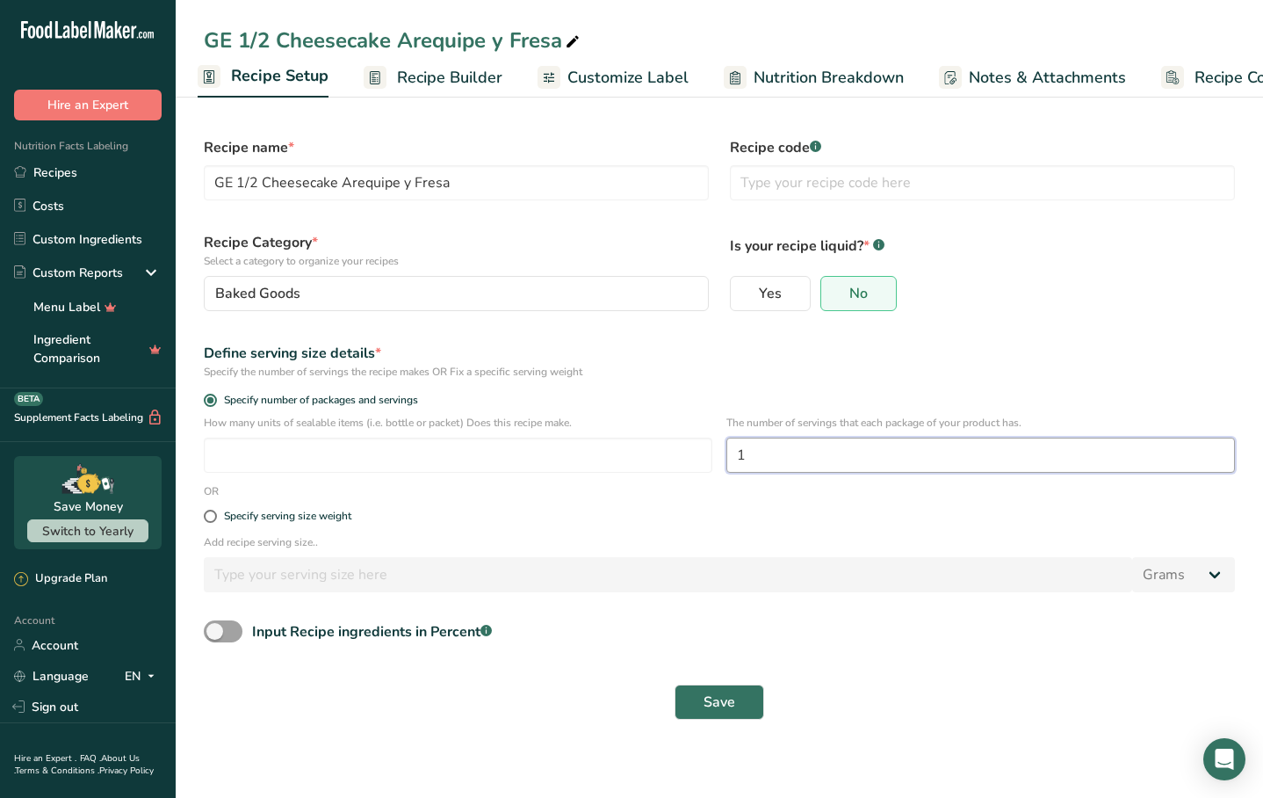
click at [894, 465] on input "1" at bounding box center [981, 455] width 509 height 35
type input "2"
click at [857, 515] on label "Specify serving size weight" at bounding box center [719, 516] width 1031 height 13
click at [215, 515] on input "Specify serving size weight" at bounding box center [209, 515] width 11 height 11
radio input "true"
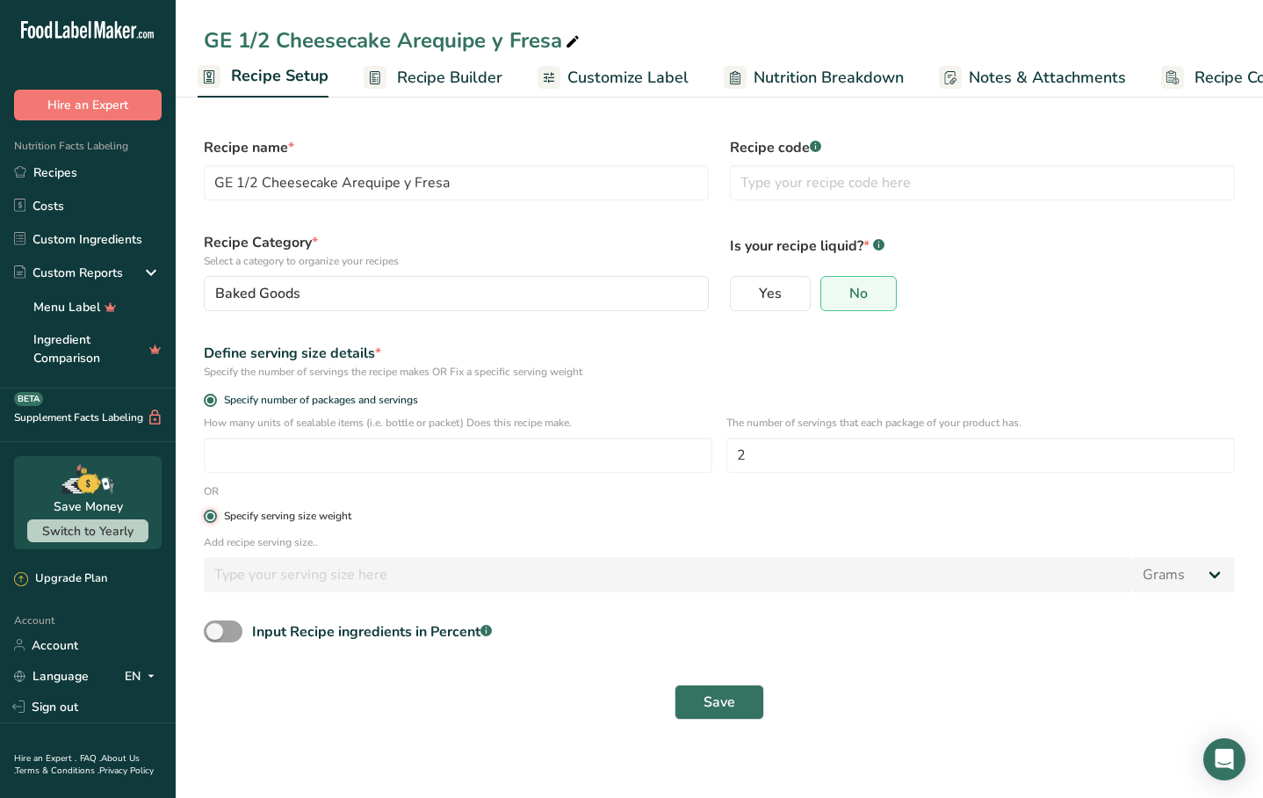
radio input "false"
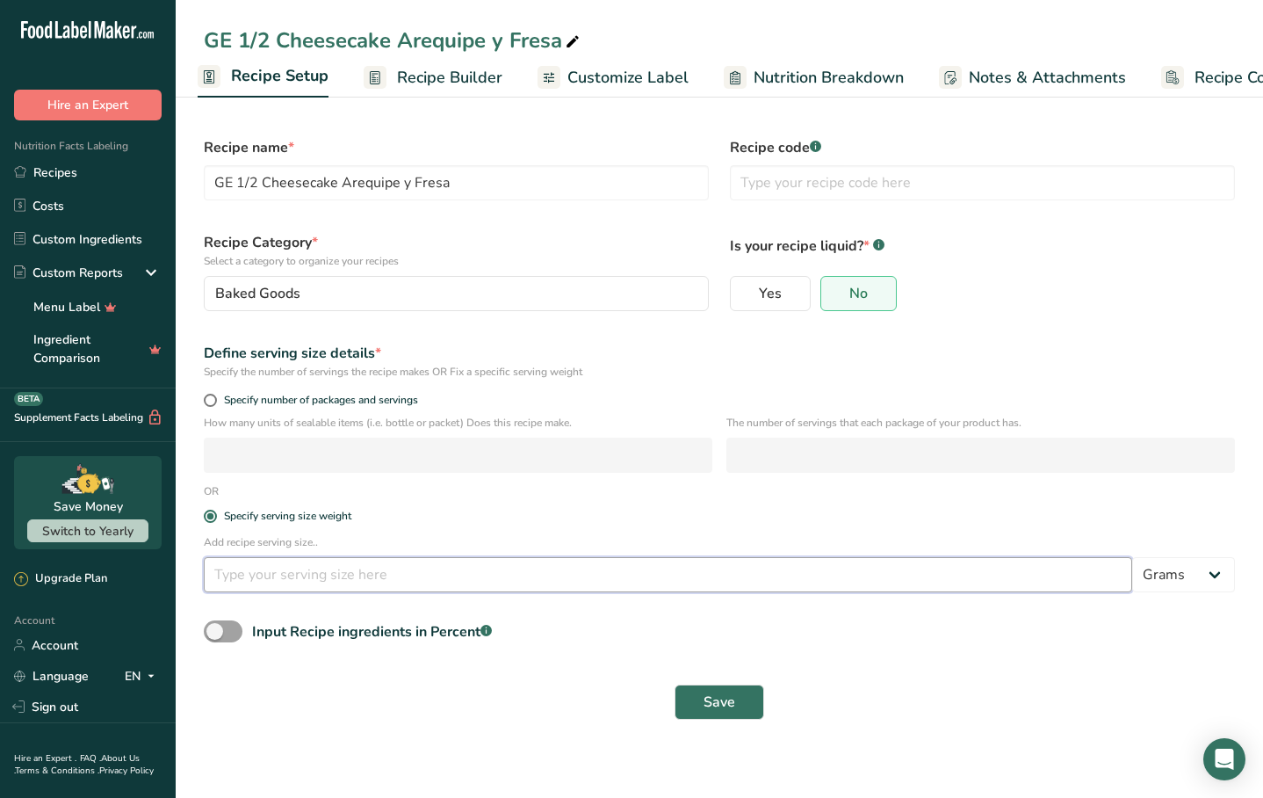
click at [290, 582] on input "number" at bounding box center [668, 574] width 929 height 35
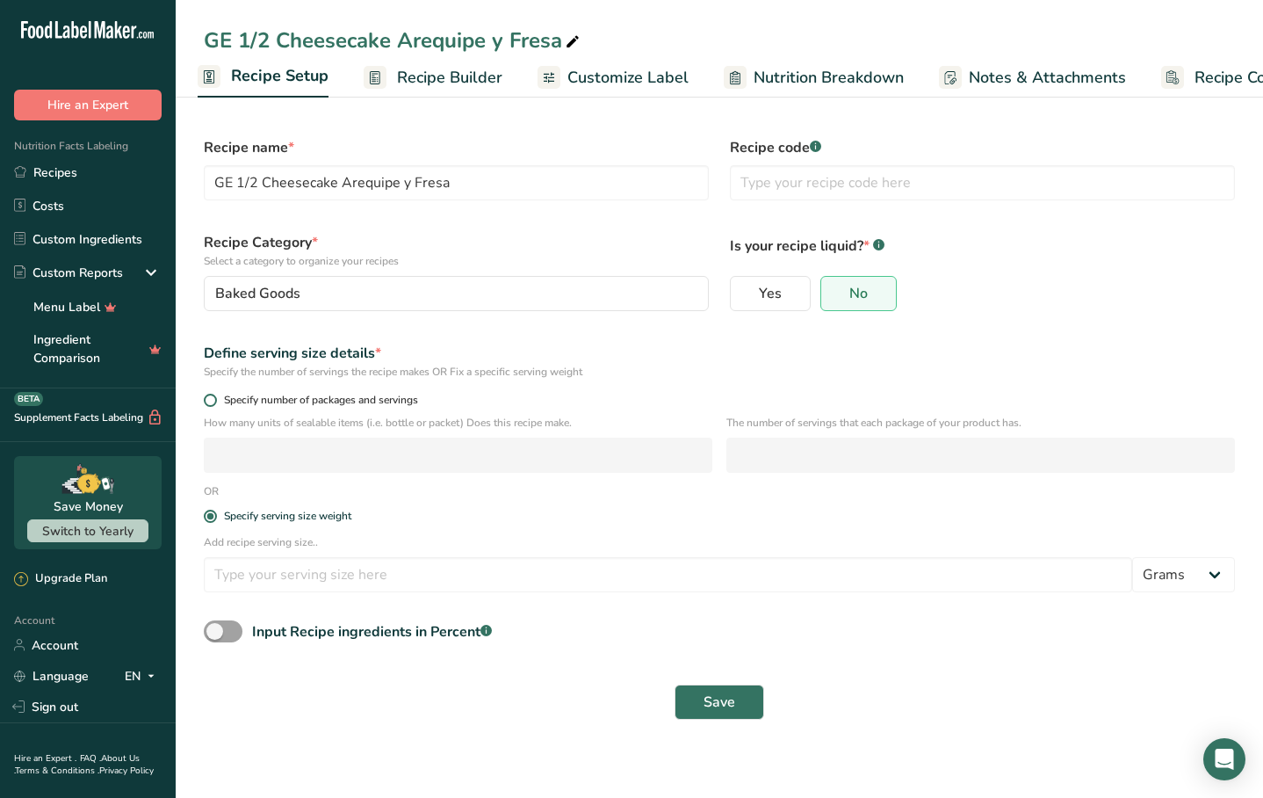
click at [209, 402] on span at bounding box center [210, 400] width 13 height 13
click at [209, 402] on input "Specify number of packages and servings" at bounding box center [209, 399] width 11 height 11
radio input "true"
radio input "false"
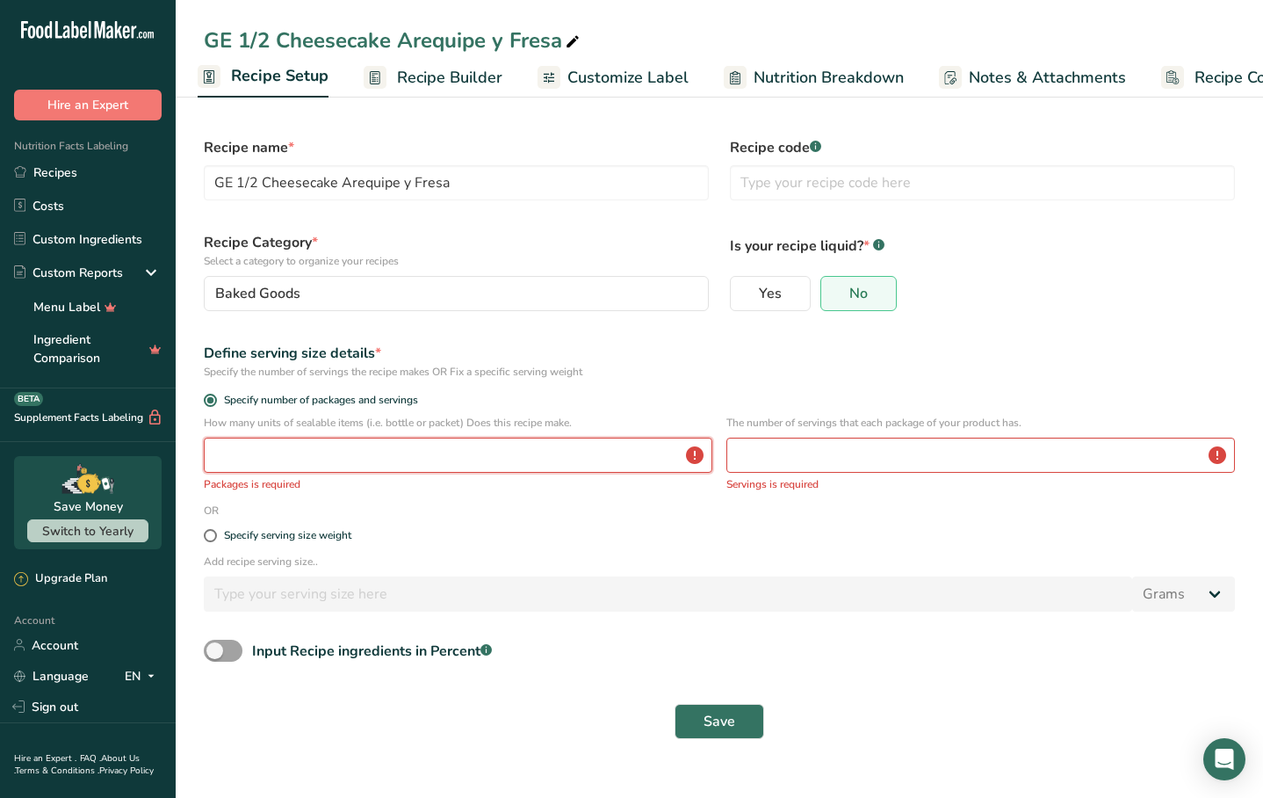
click at [318, 460] on input "number" at bounding box center [458, 455] width 509 height 35
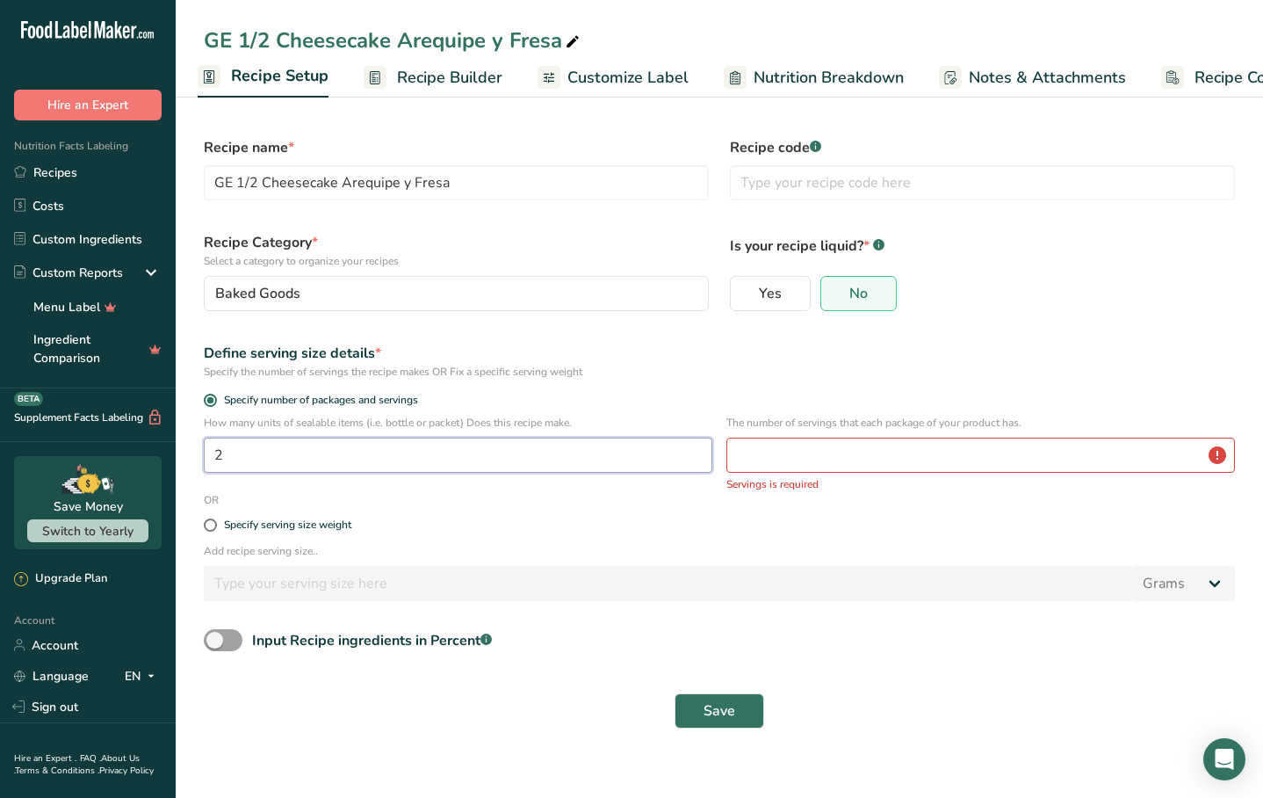
type input "2"
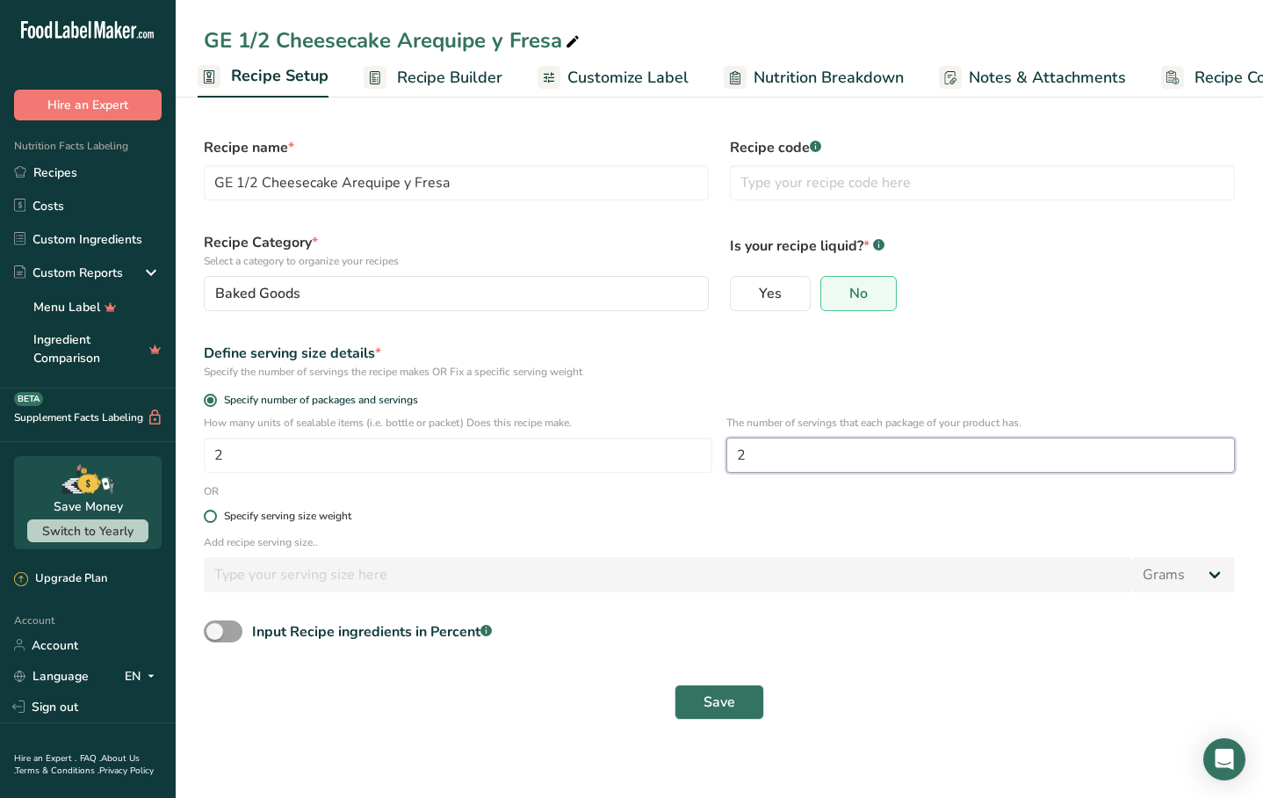
type input "2"
click at [655, 512] on label "Specify serving size weight" at bounding box center [719, 516] width 1031 height 13
click at [215, 512] on input "Specify serving size weight" at bounding box center [209, 515] width 11 height 11
radio input "true"
radio input "false"
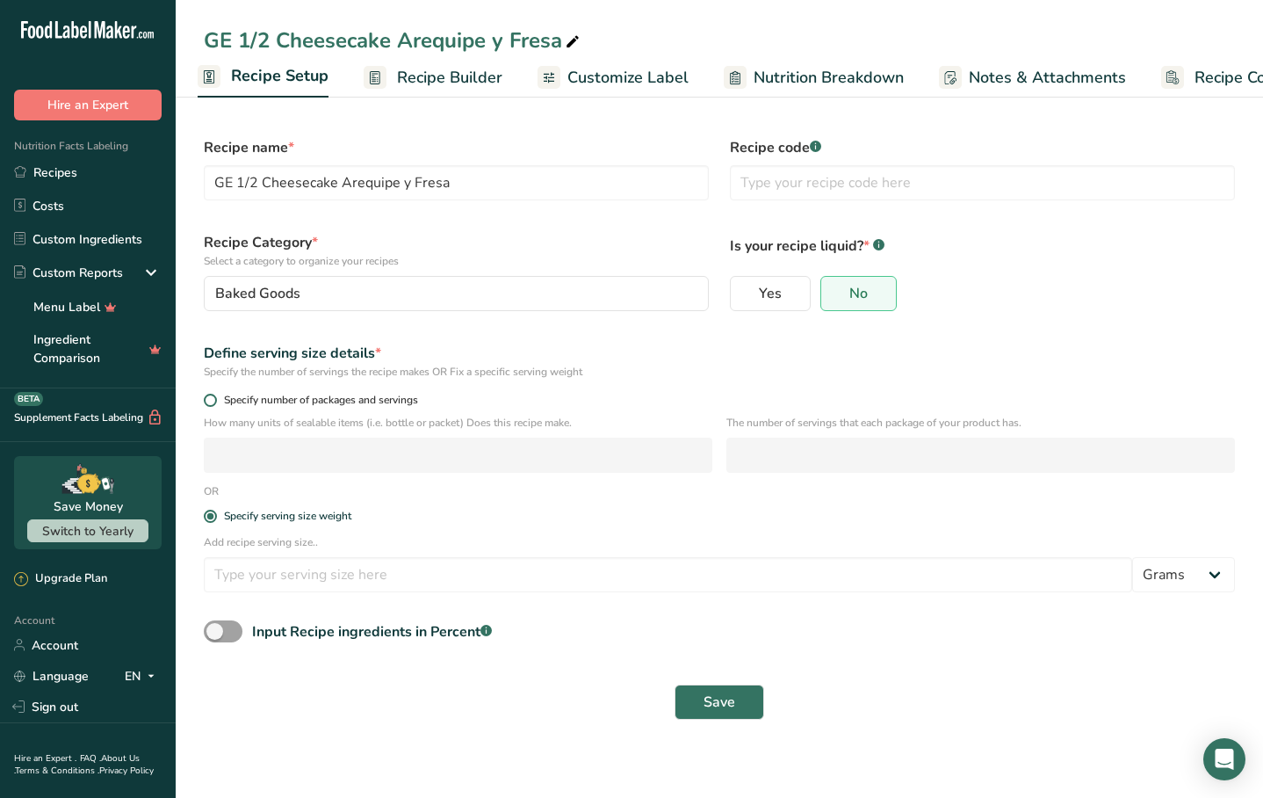
click at [236, 394] on span "Specify number of packages and servings" at bounding box center [317, 400] width 201 height 13
click at [215, 394] on input "Specify number of packages and servings" at bounding box center [209, 399] width 11 height 11
radio input "true"
radio input "false"
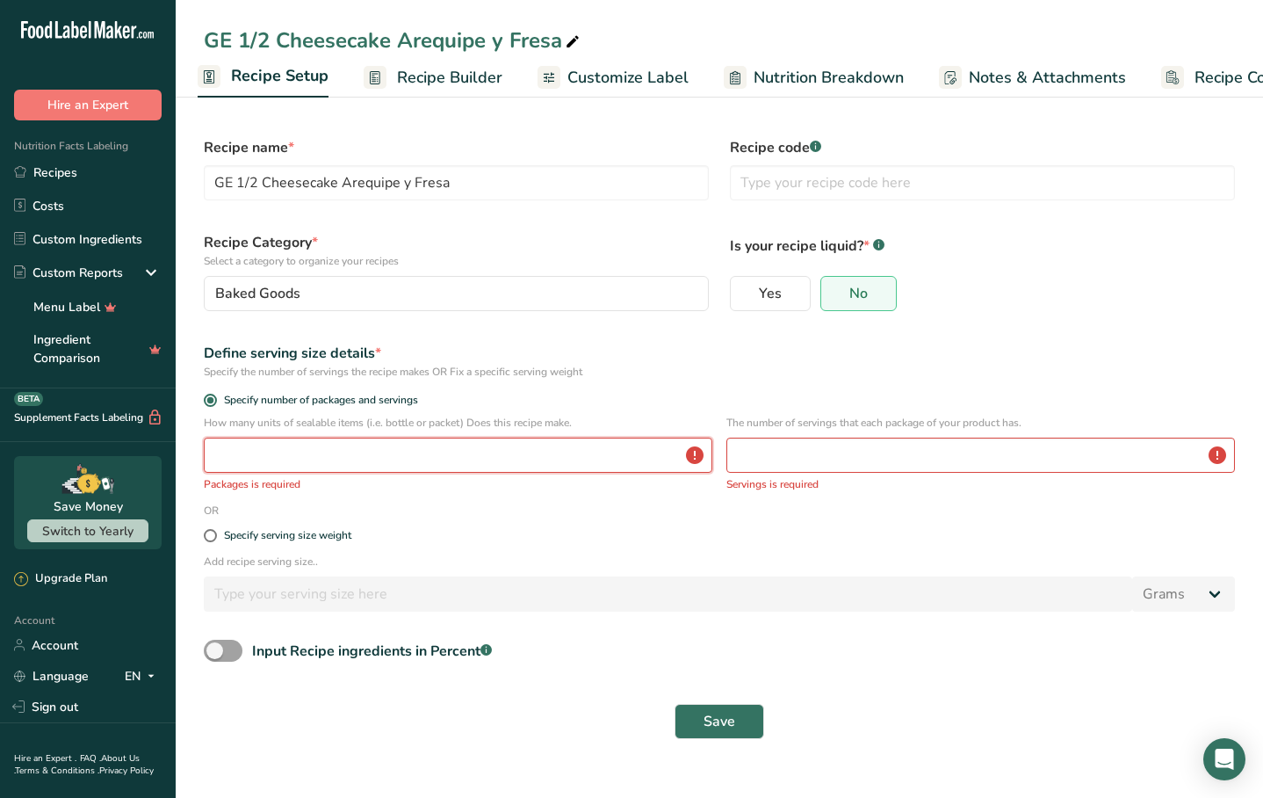
click at [281, 461] on input "number" at bounding box center [458, 455] width 509 height 35
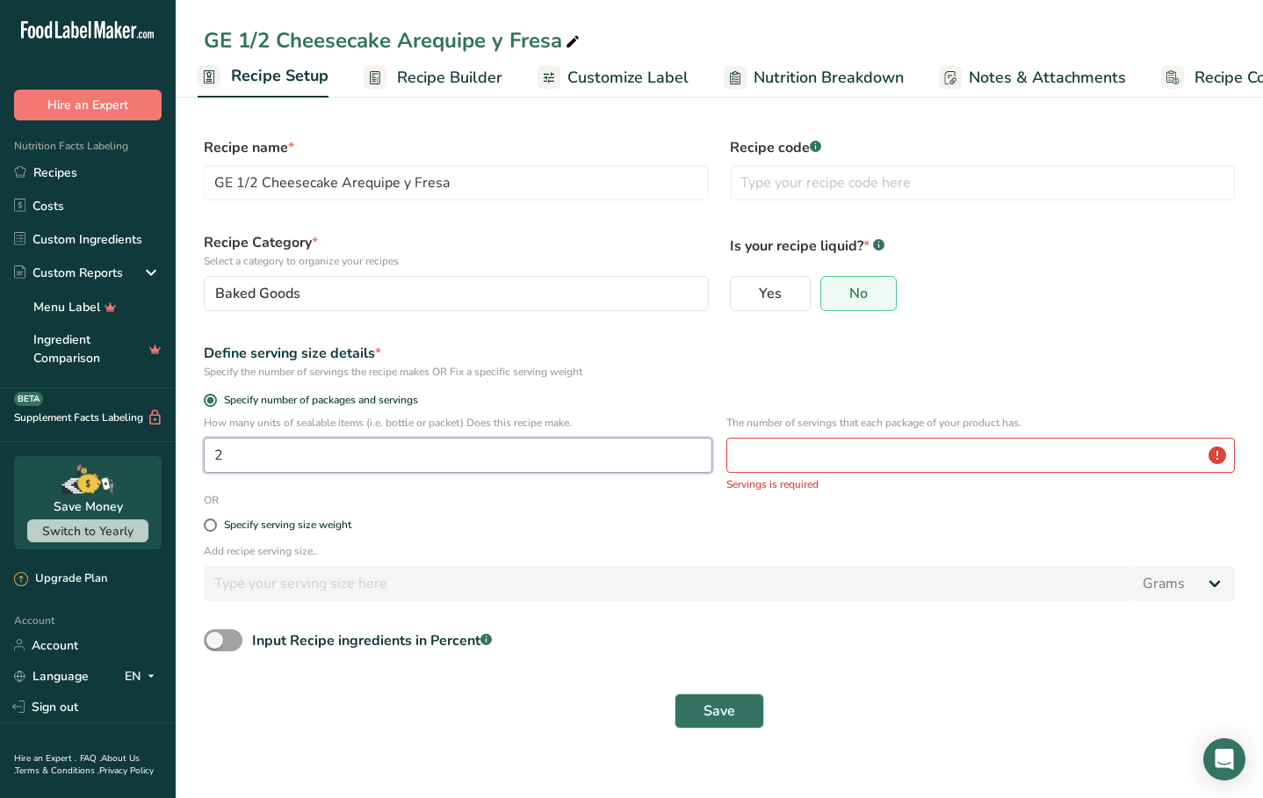
type input "2"
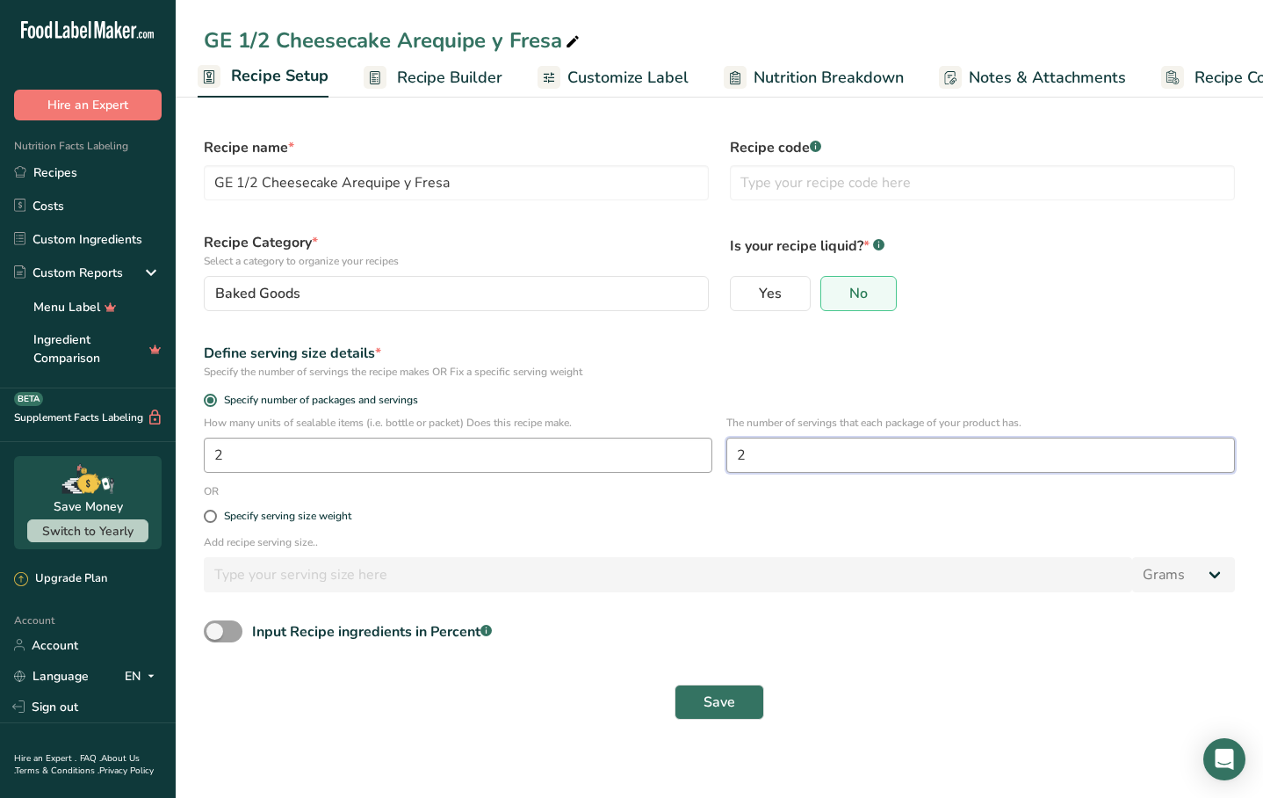
type input "2"
click at [724, 700] on span "Save" at bounding box center [720, 701] width 32 height 21
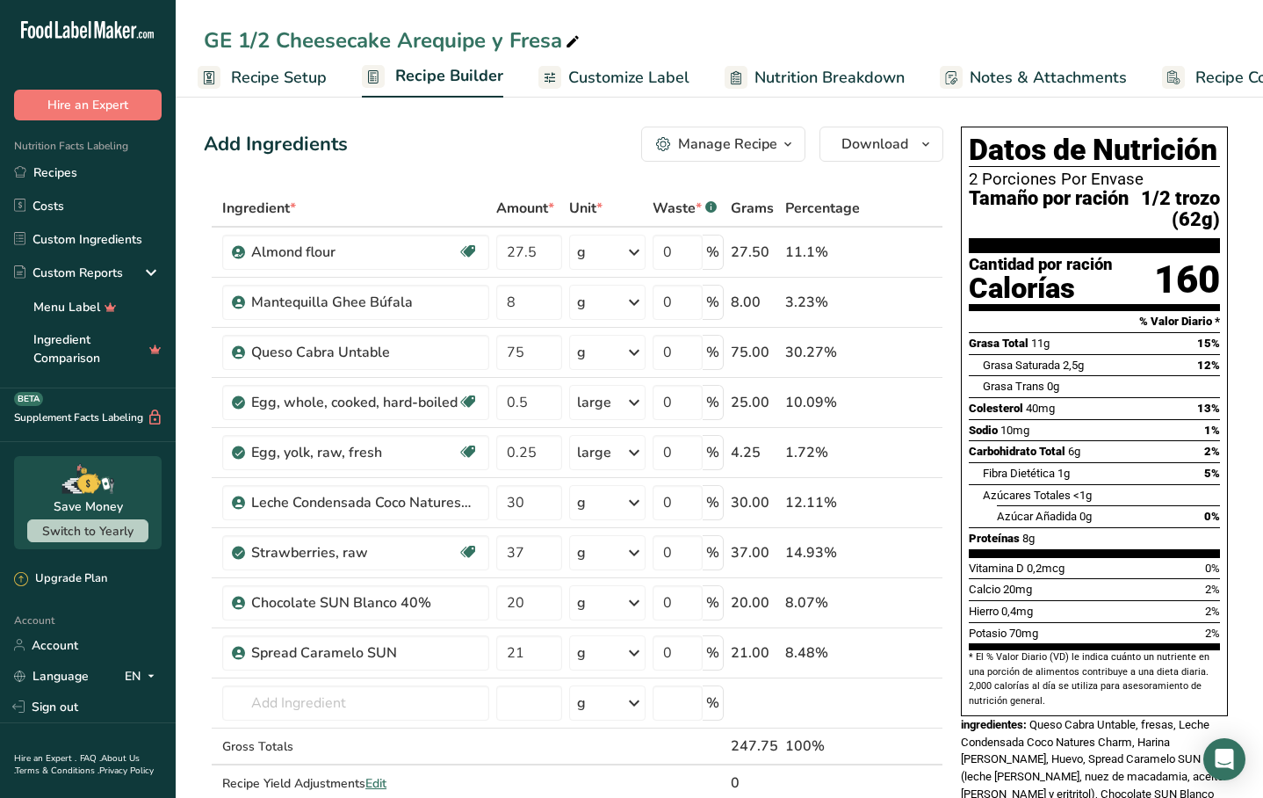
click at [312, 90] on link "Recipe Setup" at bounding box center [262, 78] width 129 height 40
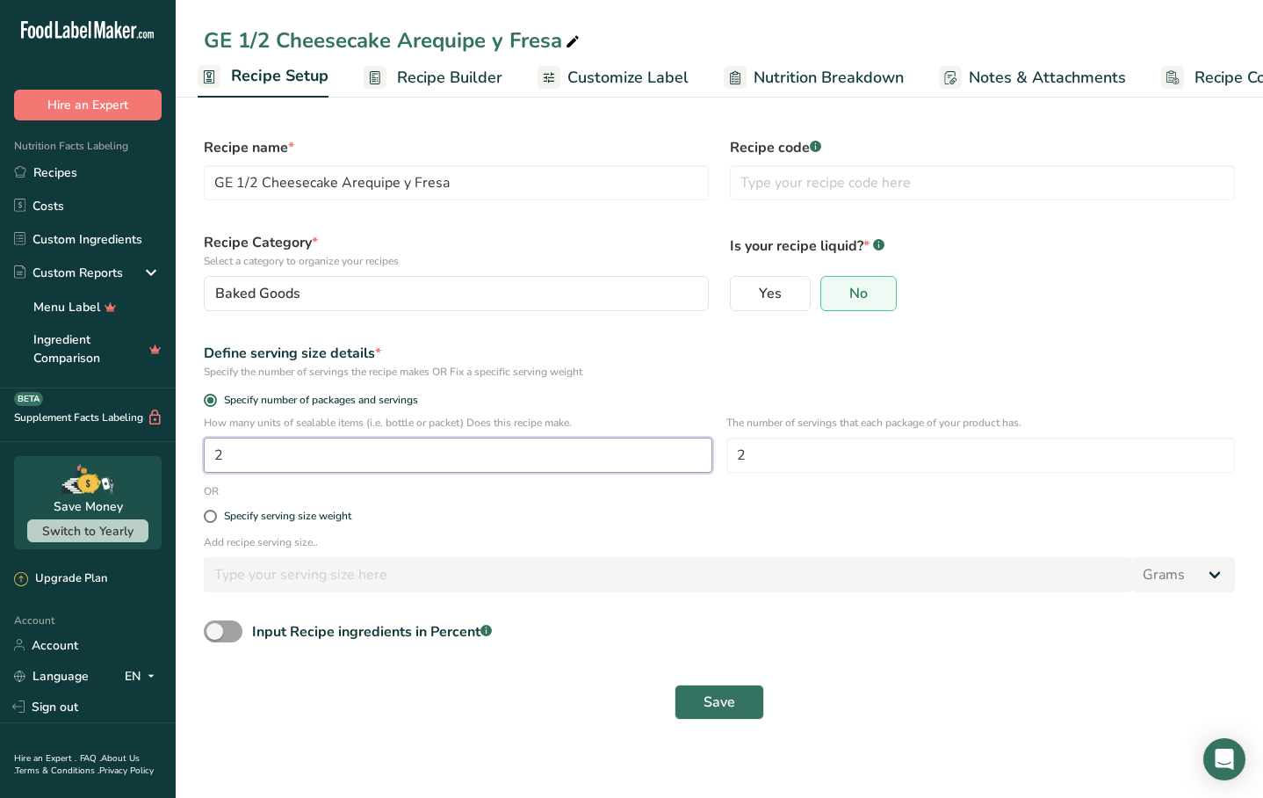
click at [373, 450] on input "2" at bounding box center [458, 455] width 509 height 35
type input "1"
click at [690, 706] on button "Save" at bounding box center [720, 701] width 90 height 35
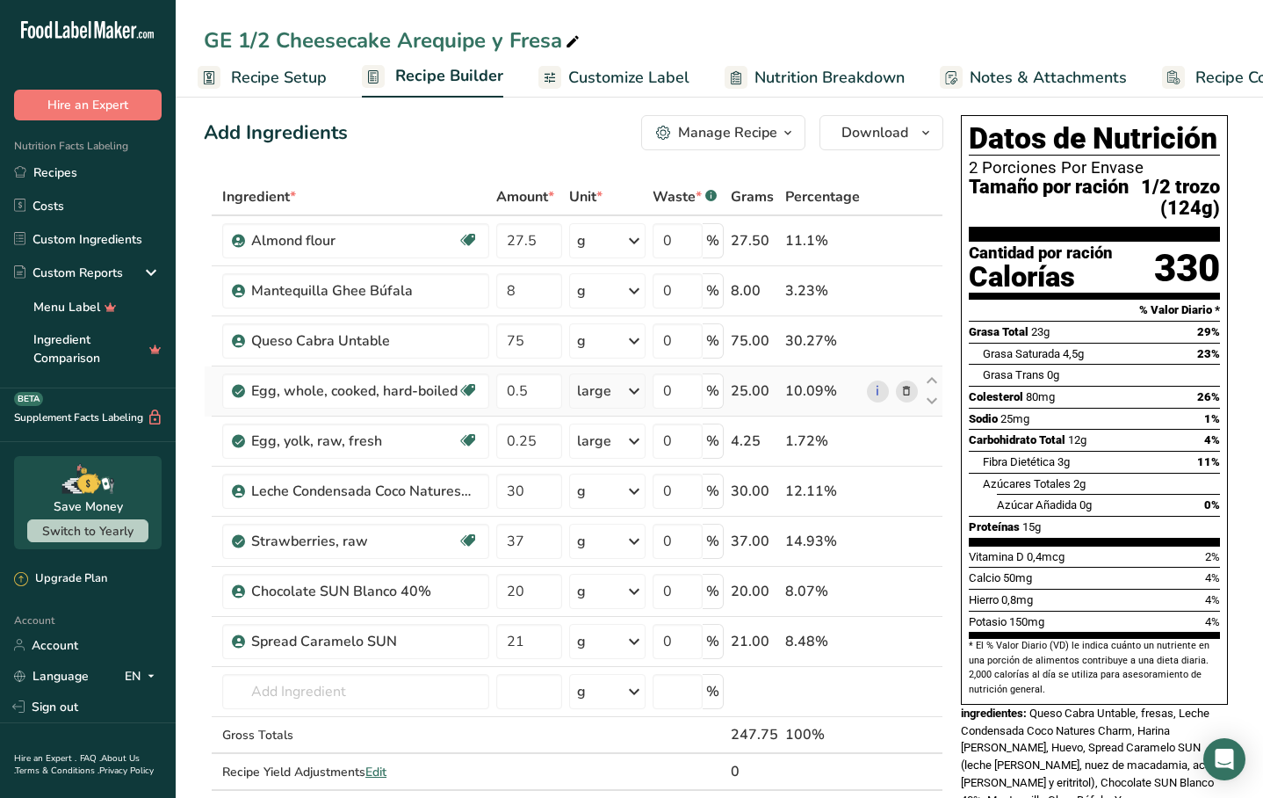
scroll to position [13, 0]
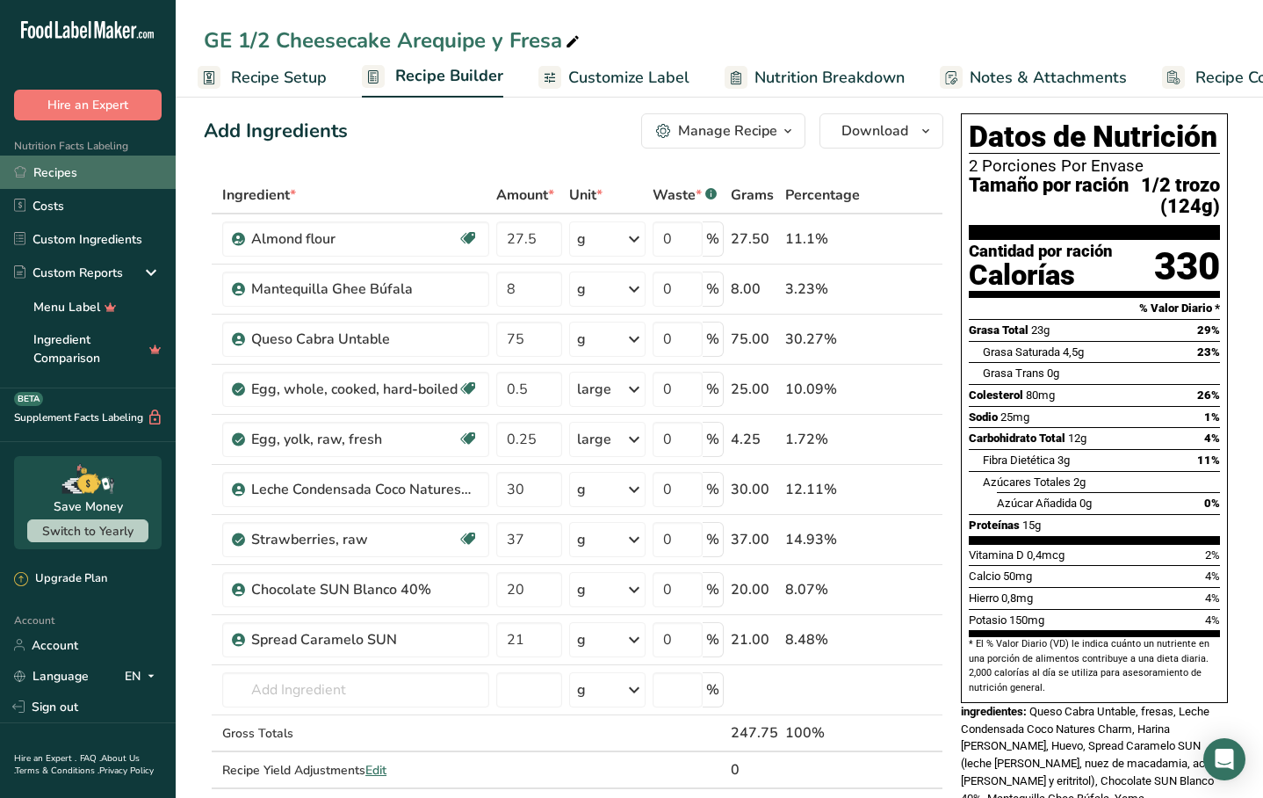
click at [96, 177] on link "Recipes" at bounding box center [88, 172] width 176 height 33
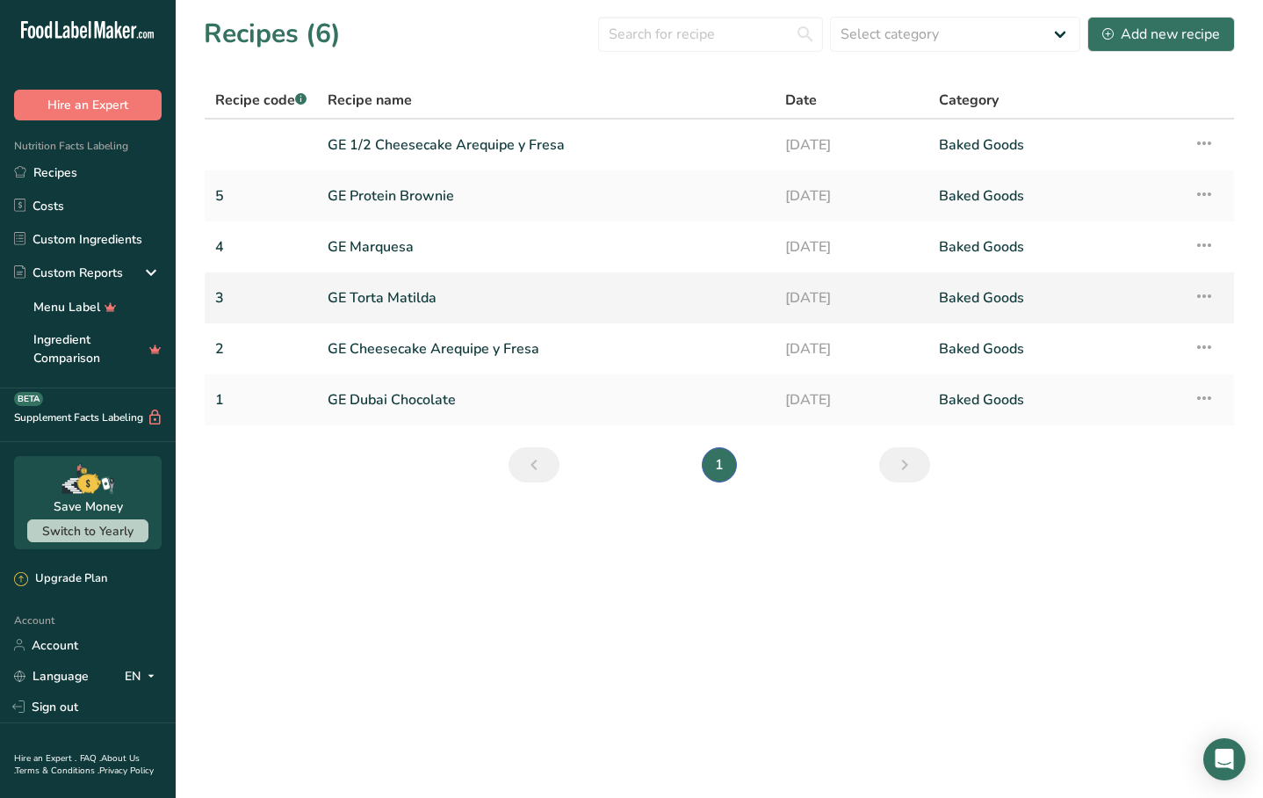
click at [452, 303] on link "GE Torta Matilda" at bounding box center [546, 297] width 437 height 37
click at [434, 350] on link "GE Cheesecake Arequipe y Fresa" at bounding box center [546, 348] width 437 height 37
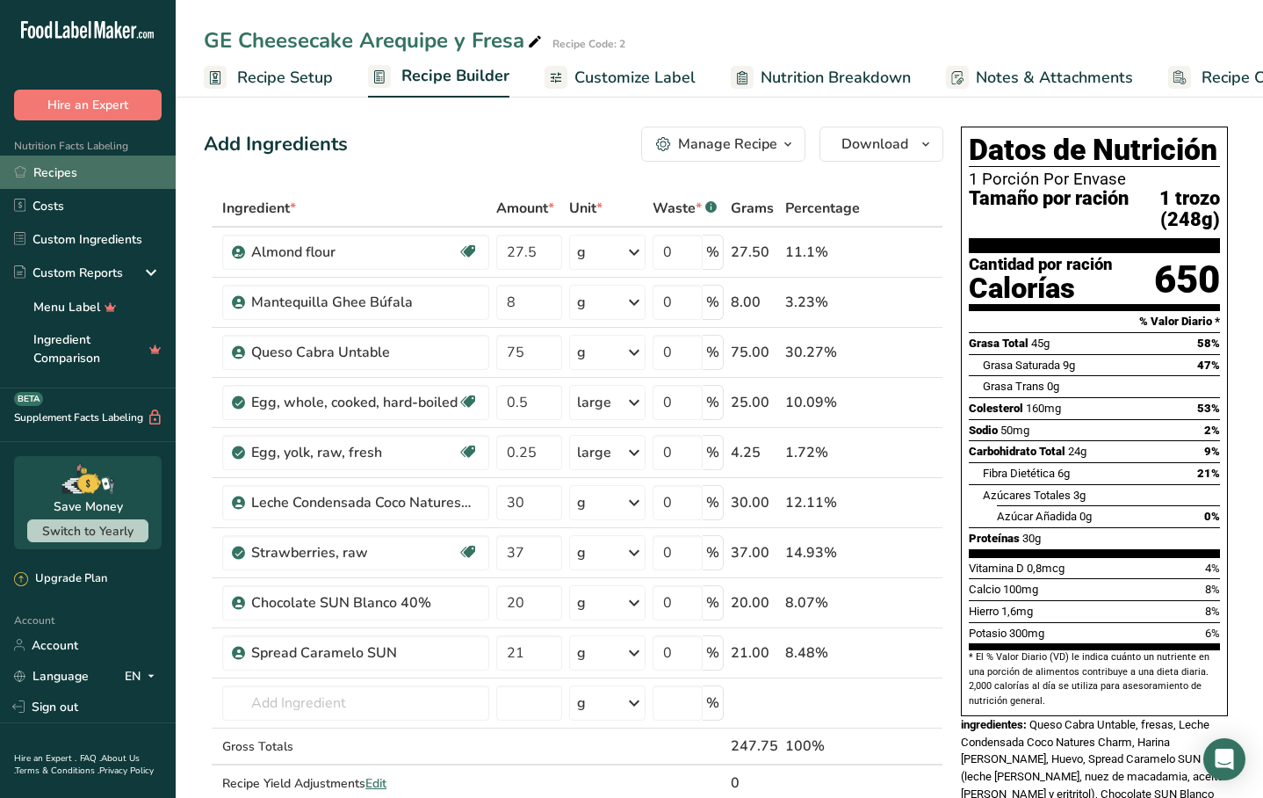
click at [90, 169] on link "Recipes" at bounding box center [88, 172] width 176 height 33
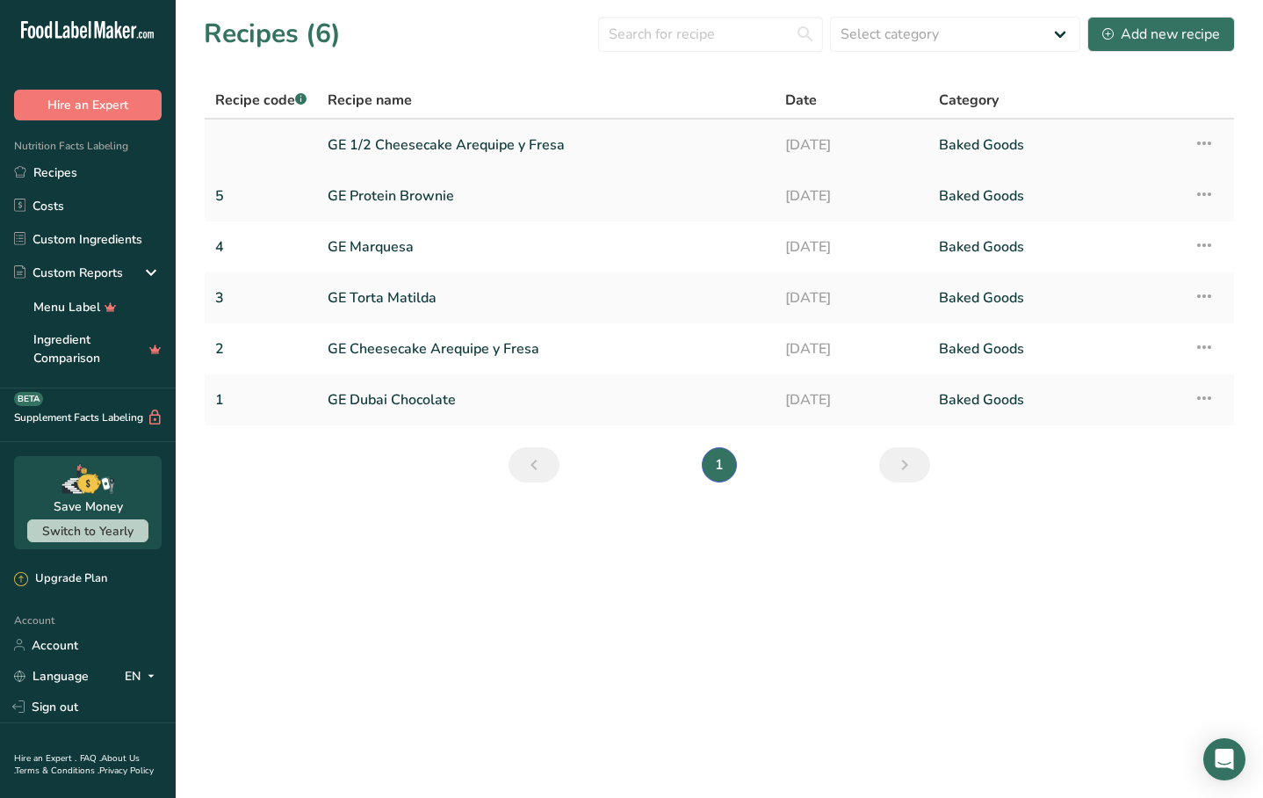
click at [419, 134] on link "GE 1/2 Cheesecake Arequipe y Fresa" at bounding box center [546, 145] width 437 height 37
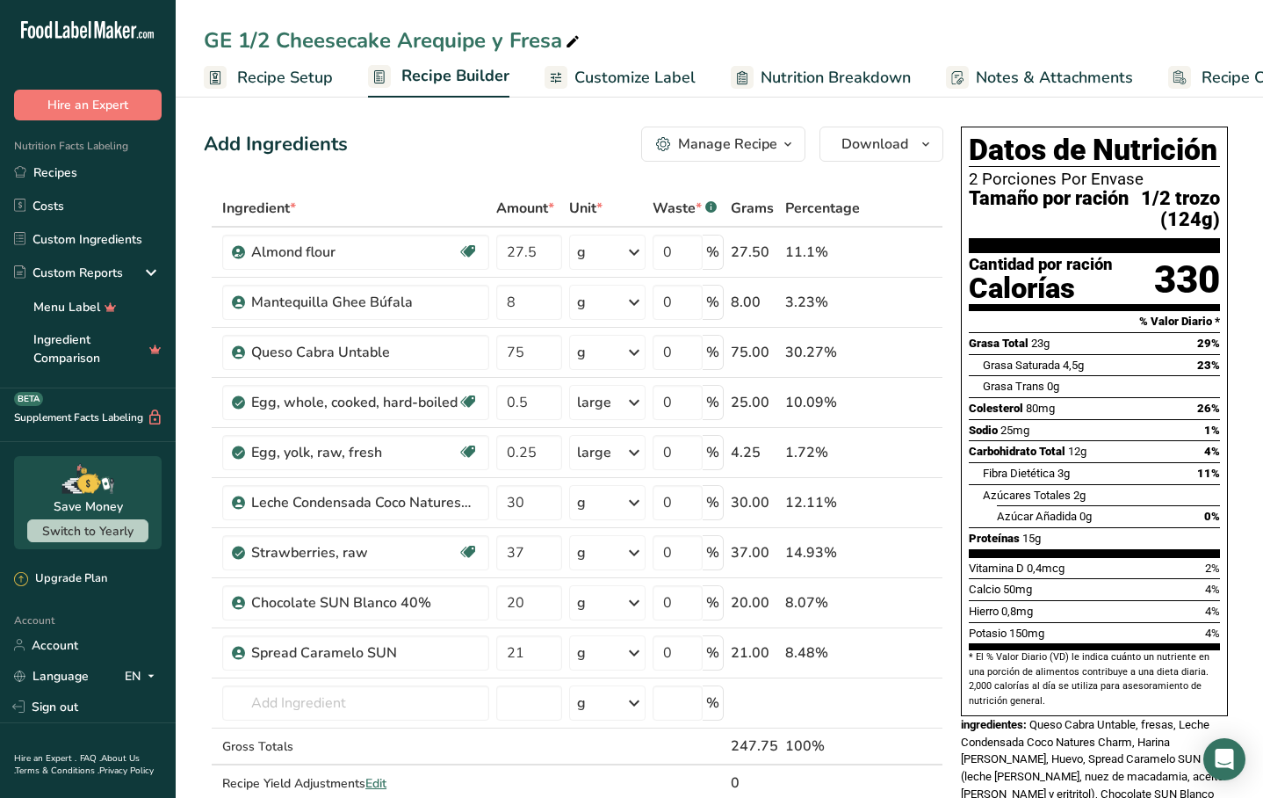
click at [633, 80] on span "Customize Label" at bounding box center [635, 78] width 121 height 24
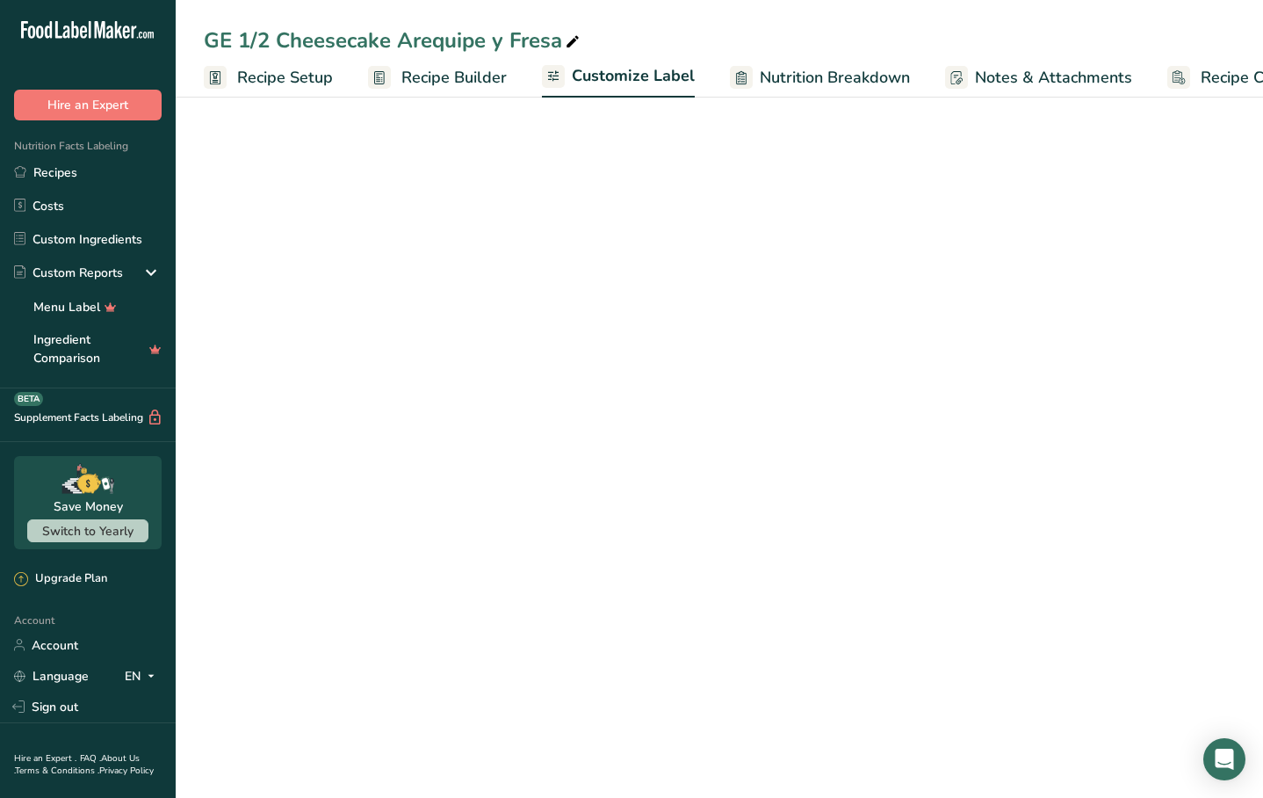
scroll to position [0, 73]
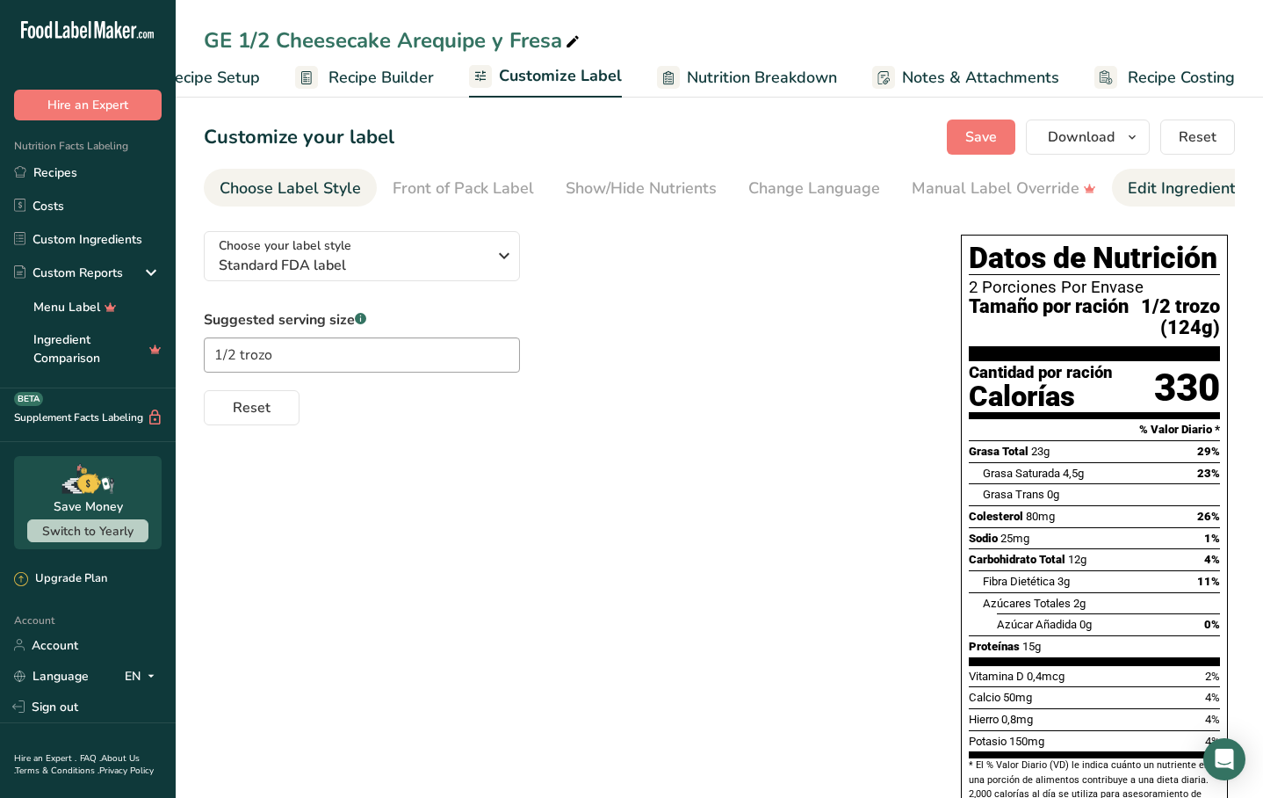
click at [1154, 183] on div "Edit Ingredients/Allergens List" at bounding box center [1239, 189] width 223 height 24
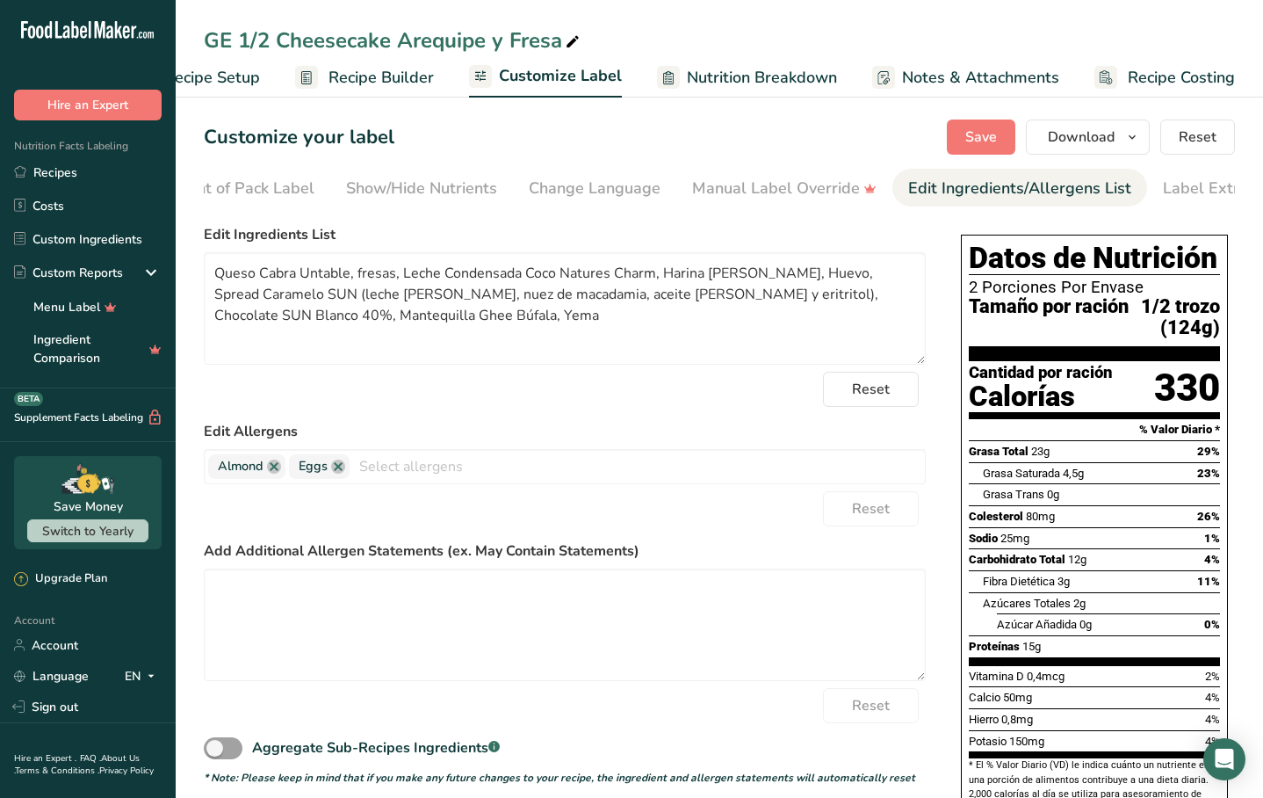
scroll to position [0, 266]
click at [333, 274] on textarea "Queso Cabra Untable, fresas, Leche Condensada Coco Natures Charm, Harina [PERSO…" at bounding box center [565, 308] width 722 height 112
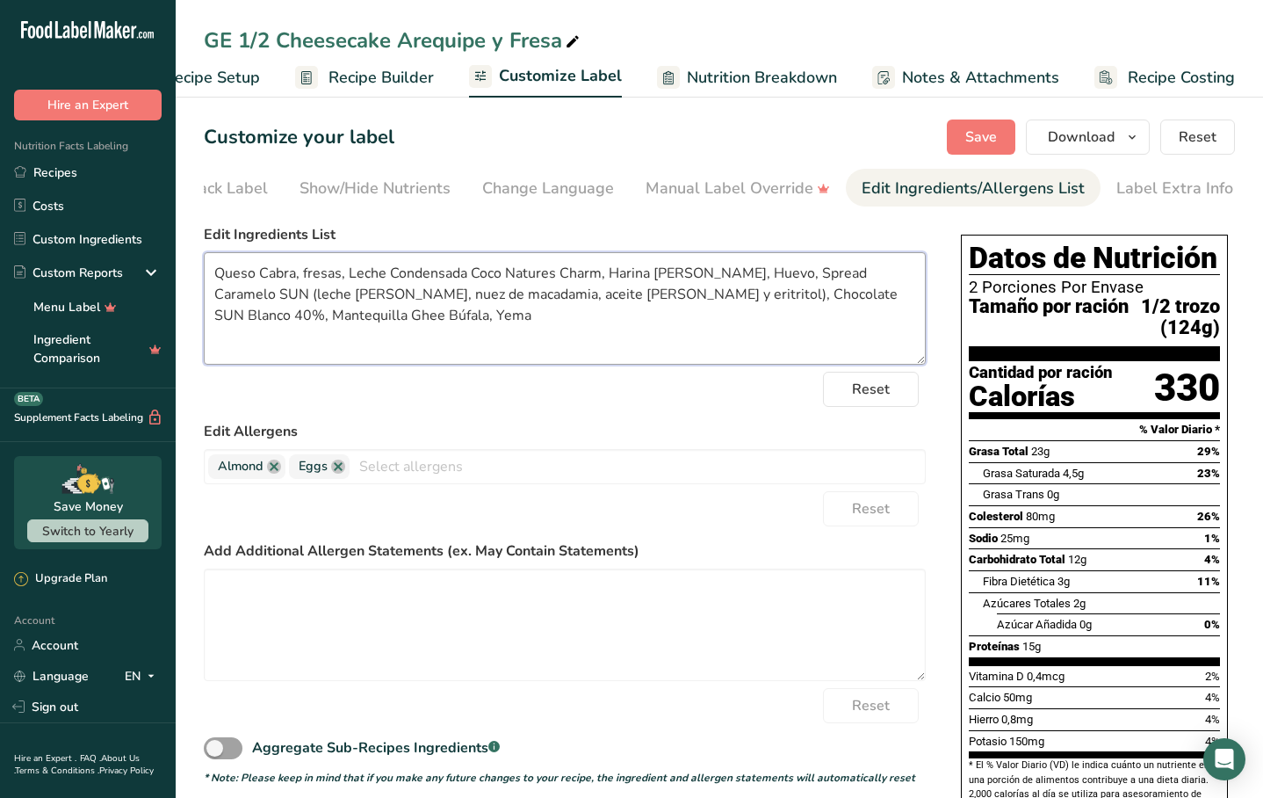
click at [268, 273] on textarea "Queso Cabra, fresas, Leche Condensada Coco Natures Charm, Harina [PERSON_NAME],…" at bounding box center [565, 308] width 722 height 112
click at [391, 276] on textarea "Queso cabra, fresas, leche Condensada Coco Natures Charm, Harina [PERSON_NAME],…" at bounding box center [565, 308] width 722 height 112
click at [459, 279] on textarea "Queso cabra, fresas, leche condensada Coco Natures Charm, Harina [PERSON_NAME],…" at bounding box center [565, 308] width 722 height 112
drag, startPoint x: 513, startPoint y: 279, endPoint x: 605, endPoint y: 280, distance: 92.3
click at [605, 280] on textarea "Queso cabra, fresas, leche condensada [PERSON_NAME] Natures Charm, Harina [PERS…" at bounding box center [565, 308] width 722 height 112
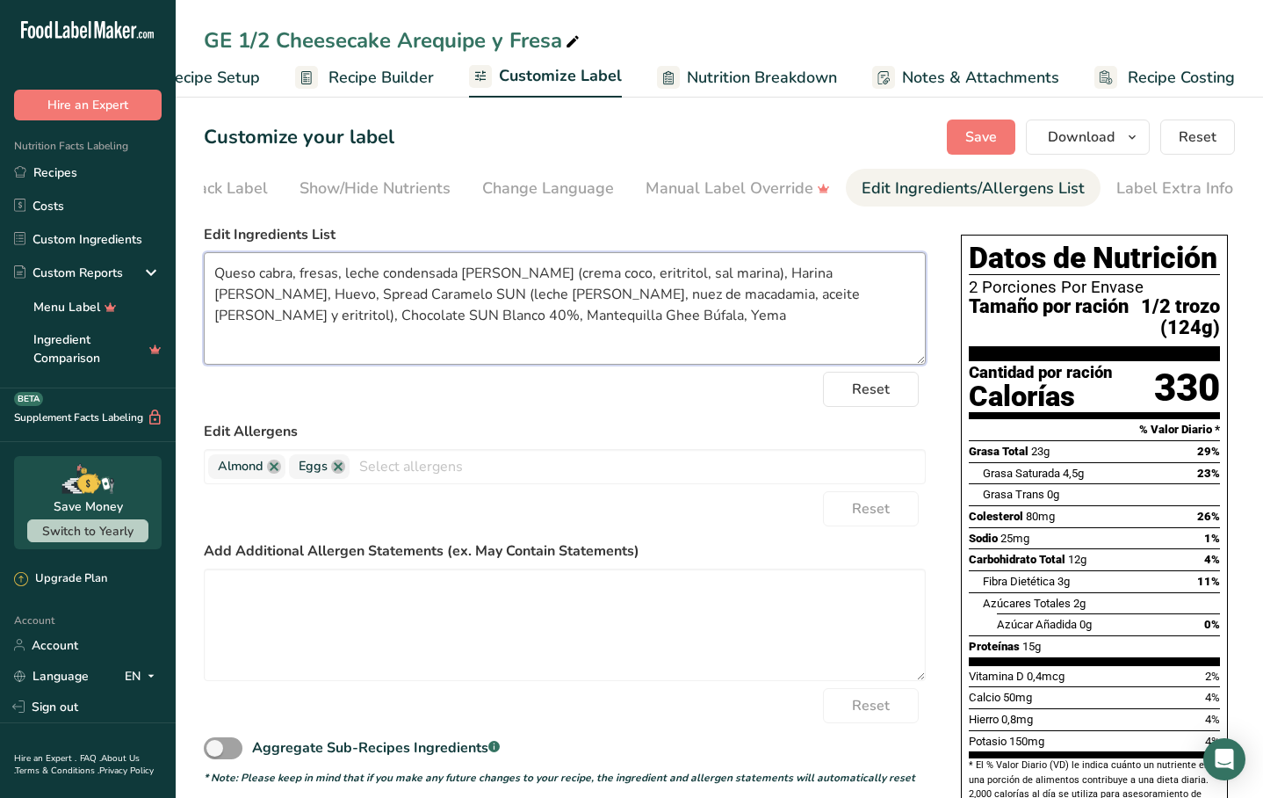
click at [304, 277] on textarea "Queso cabra, fresas, leche condensada [PERSON_NAME] (crema coco, eritritol, sal…" at bounding box center [565, 308] width 722 height 112
click at [350, 282] on textarea "Queso cabra, Fresas, leche condensada [PERSON_NAME] (crema coco, eritritol, sal…" at bounding box center [565, 308] width 722 height 112
click at [307, 279] on textarea "Queso cabra, Fresas, leche condensada [PERSON_NAME] (crema coco, eritritol, sal…" at bounding box center [565, 308] width 722 height 112
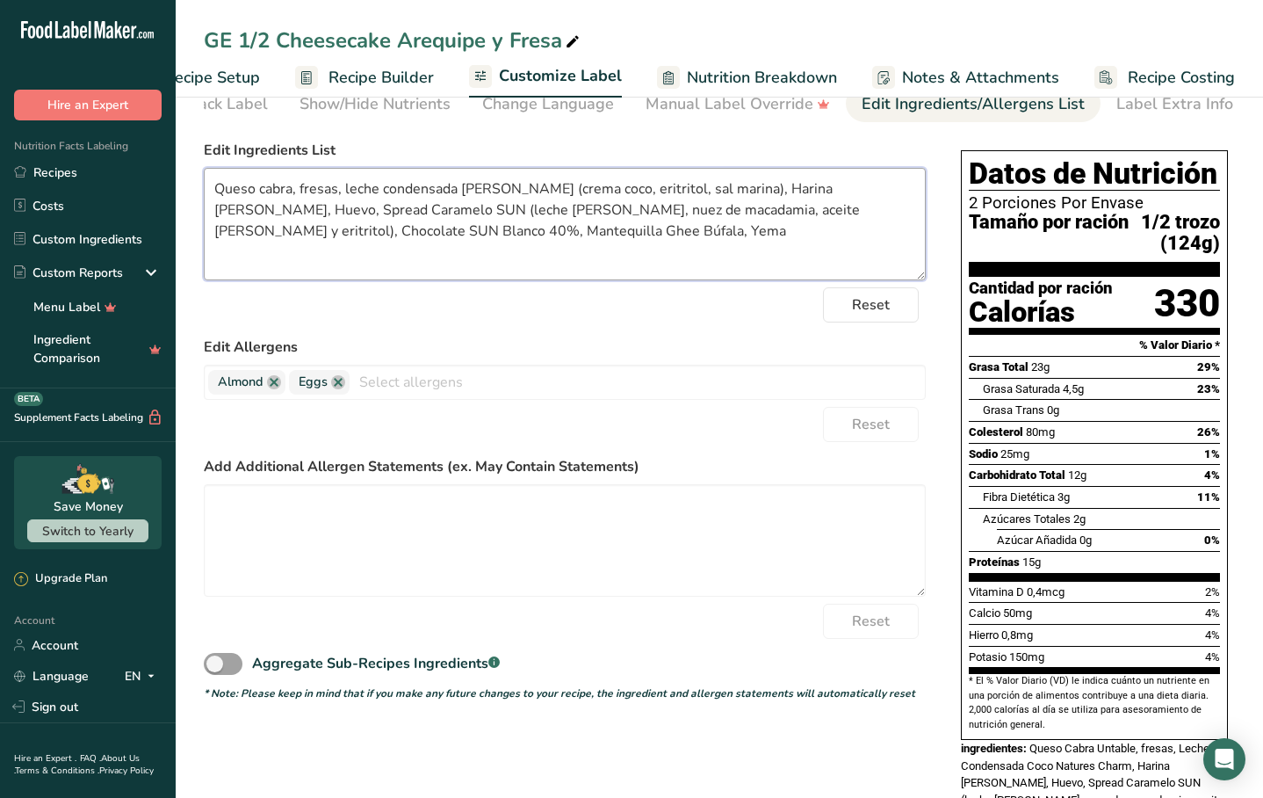
scroll to position [83, 0]
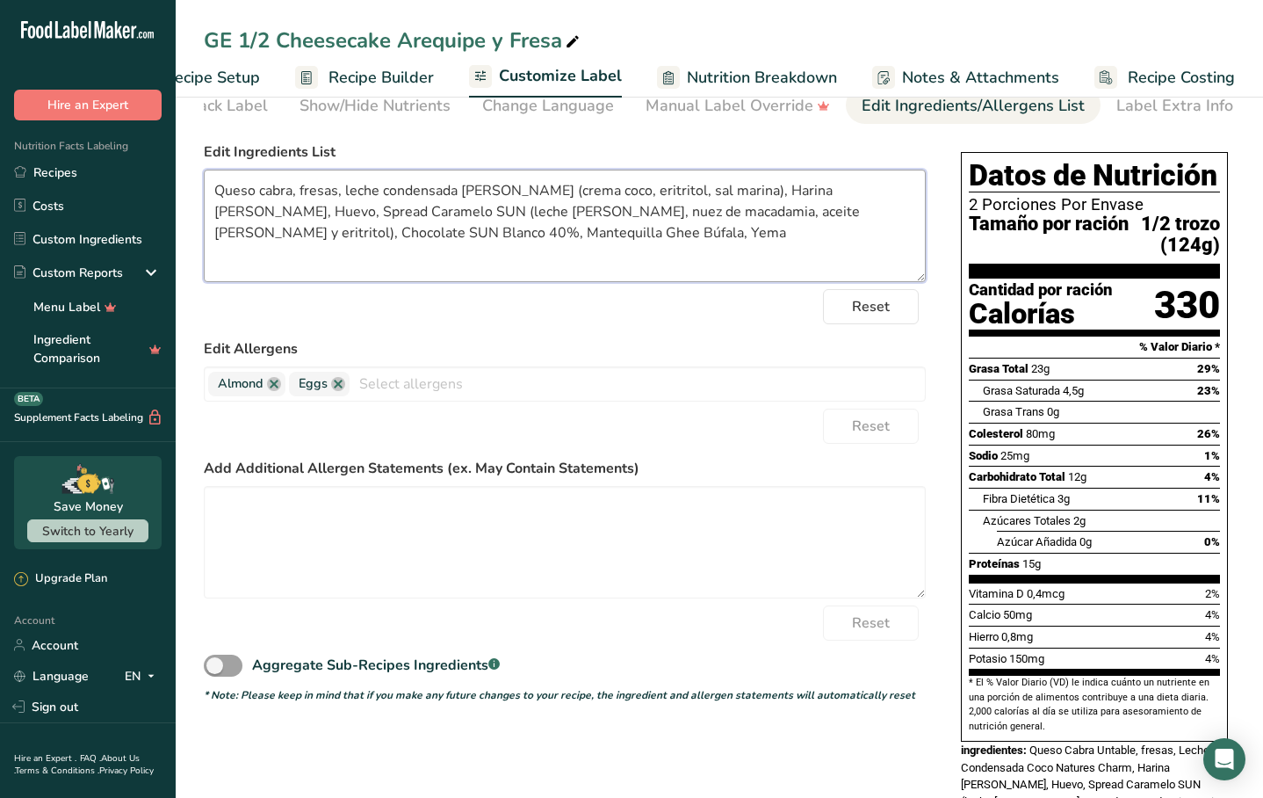
click at [733, 196] on textarea "Queso cabra, fresas, leche condensada [PERSON_NAME] (crema coco, eritritol, sal…" at bounding box center [565, 226] width 722 height 112
click at [860, 197] on textarea "Queso cabra, fresas, leche condensada [PERSON_NAME] (crema coco, eritritol, sal…" at bounding box center [565, 226] width 722 height 112
drag, startPoint x: 214, startPoint y: 219, endPoint x: 357, endPoint y: 217, distance: 142.3
click at [357, 217] on textarea "Queso cabra, fresas, leche condensada [PERSON_NAME] (crema coco, eritritol, sal…" at bounding box center [565, 226] width 722 height 112
drag, startPoint x: 517, startPoint y: 196, endPoint x: 711, endPoint y: 199, distance: 193.3
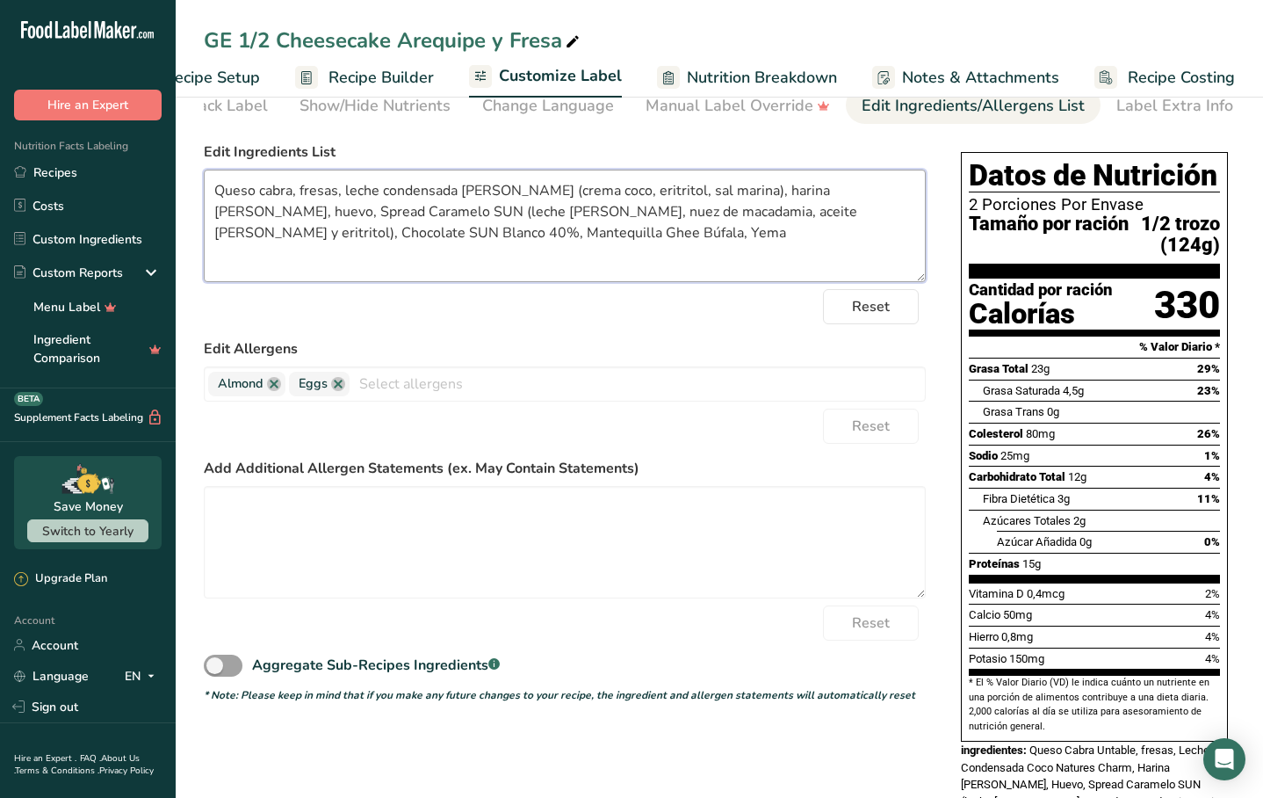
click at [711, 199] on textarea "Queso cabra, fresas, leche condensada [PERSON_NAME] (crema coco, eritritol, sal…" at bounding box center [565, 226] width 722 height 112
type textarea "Queso cabra, fresas, leche condensada [PERSON_NAME] (crema coco, eritritol, sal…"
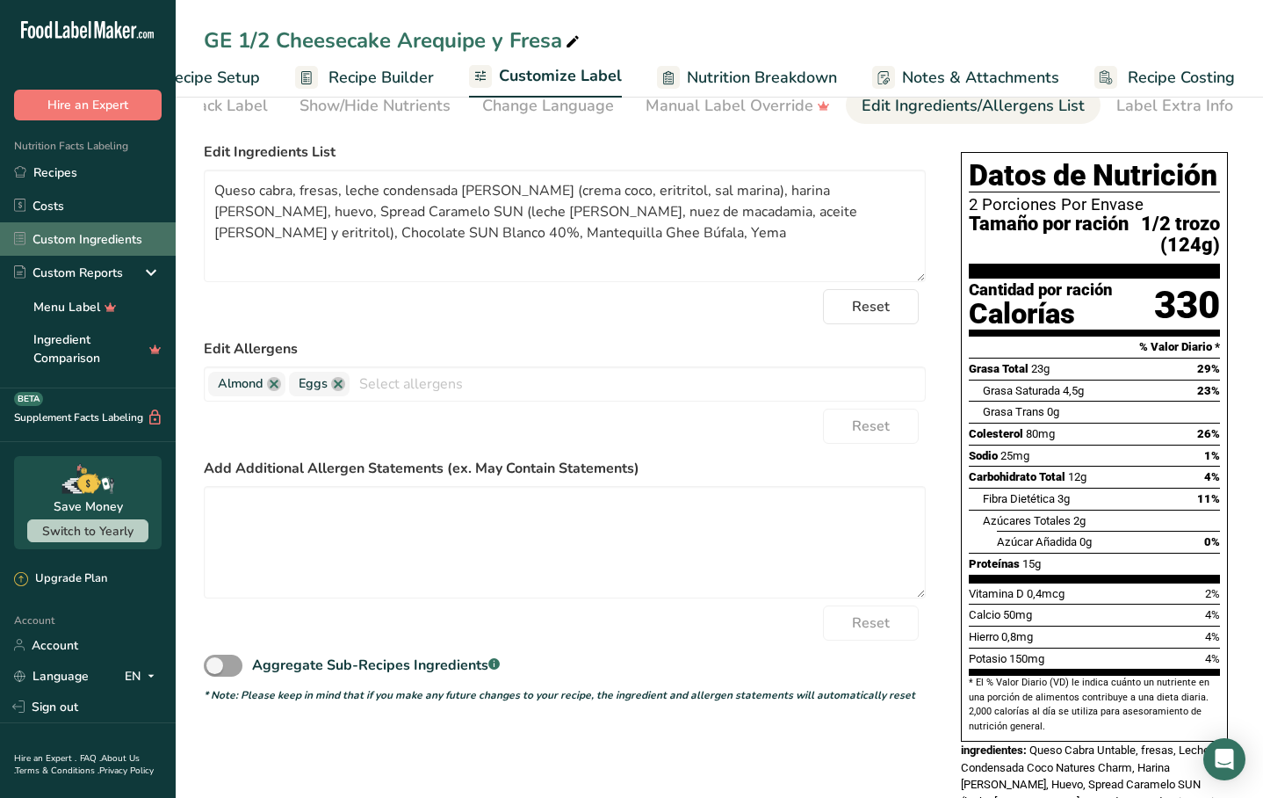
click at [107, 250] on link "Custom Ingredients" at bounding box center [88, 238] width 176 height 33
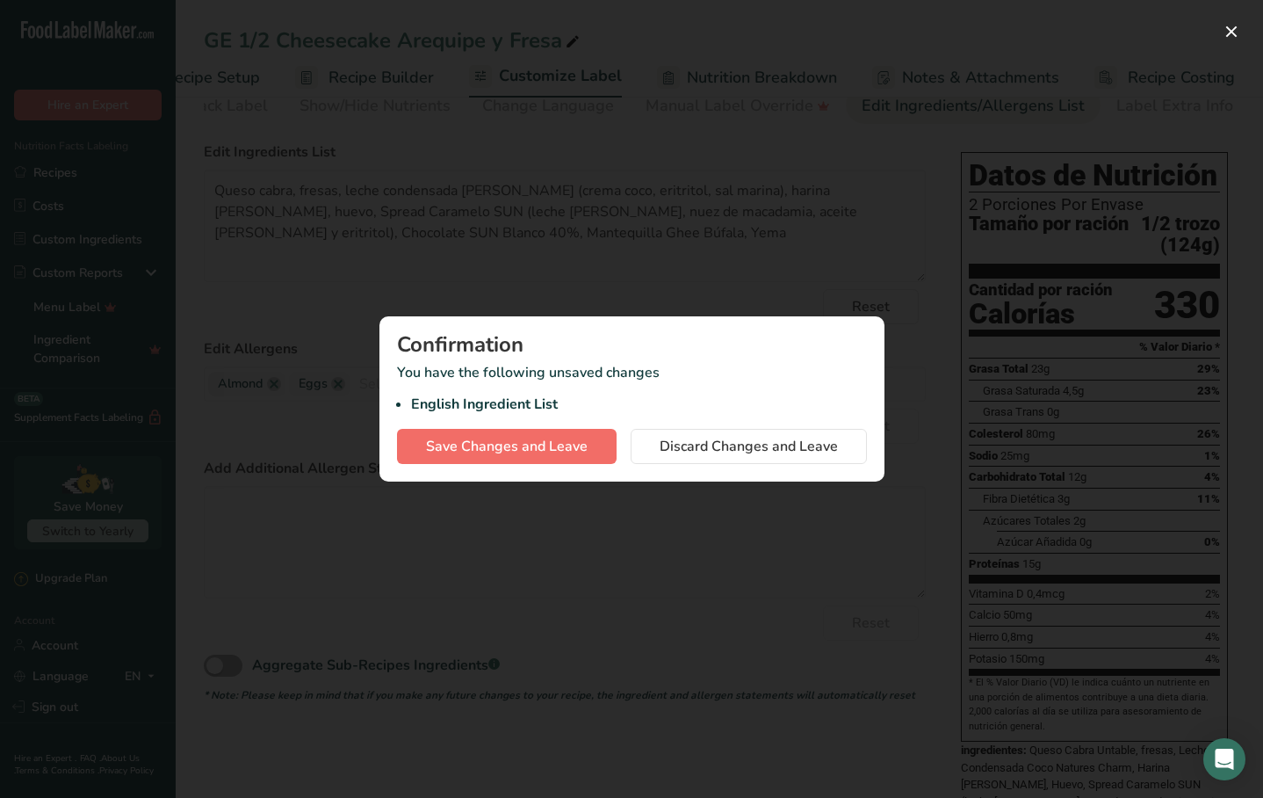
click at [532, 440] on span "Save Changes and Leave" at bounding box center [507, 446] width 162 height 21
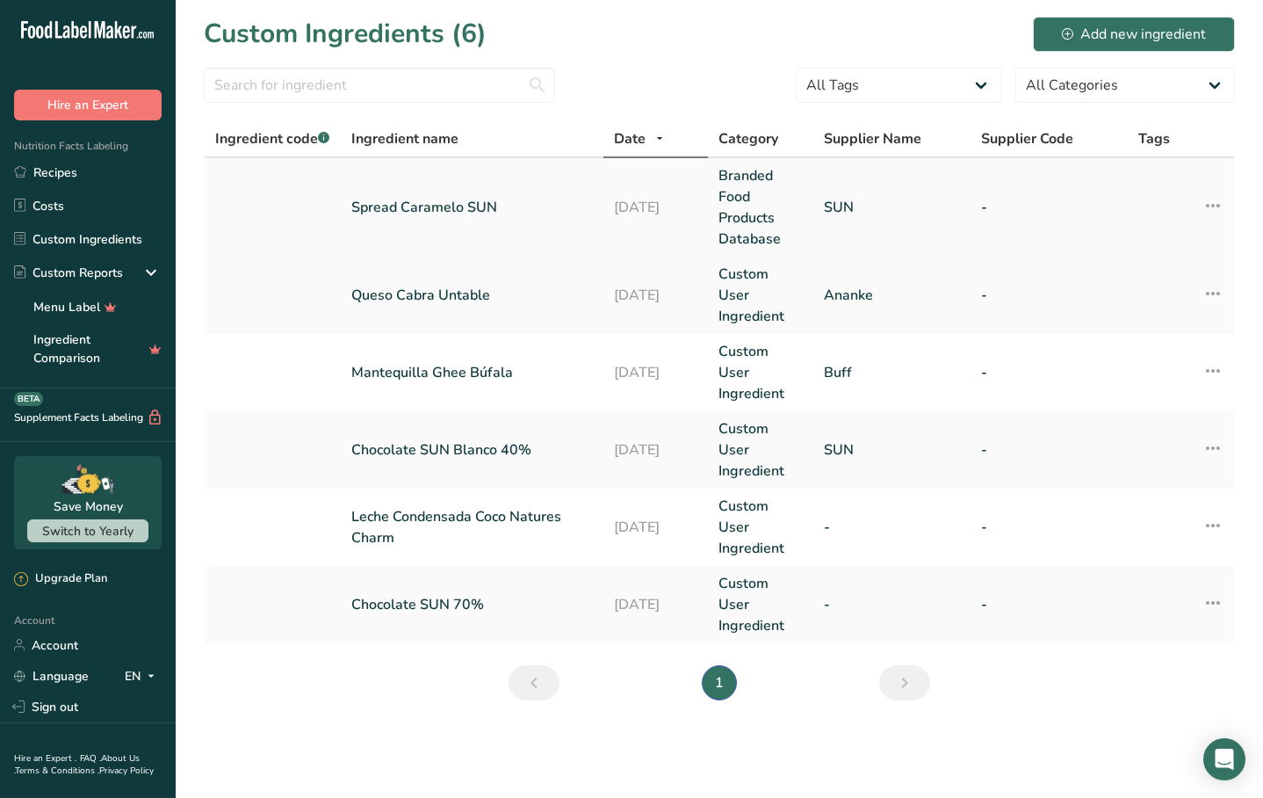
click at [448, 208] on link "Spread Caramelo SUN" at bounding box center [472, 207] width 242 height 21
click at [484, 506] on link "Leche Condensada Coco Natures Charm" at bounding box center [472, 527] width 242 height 42
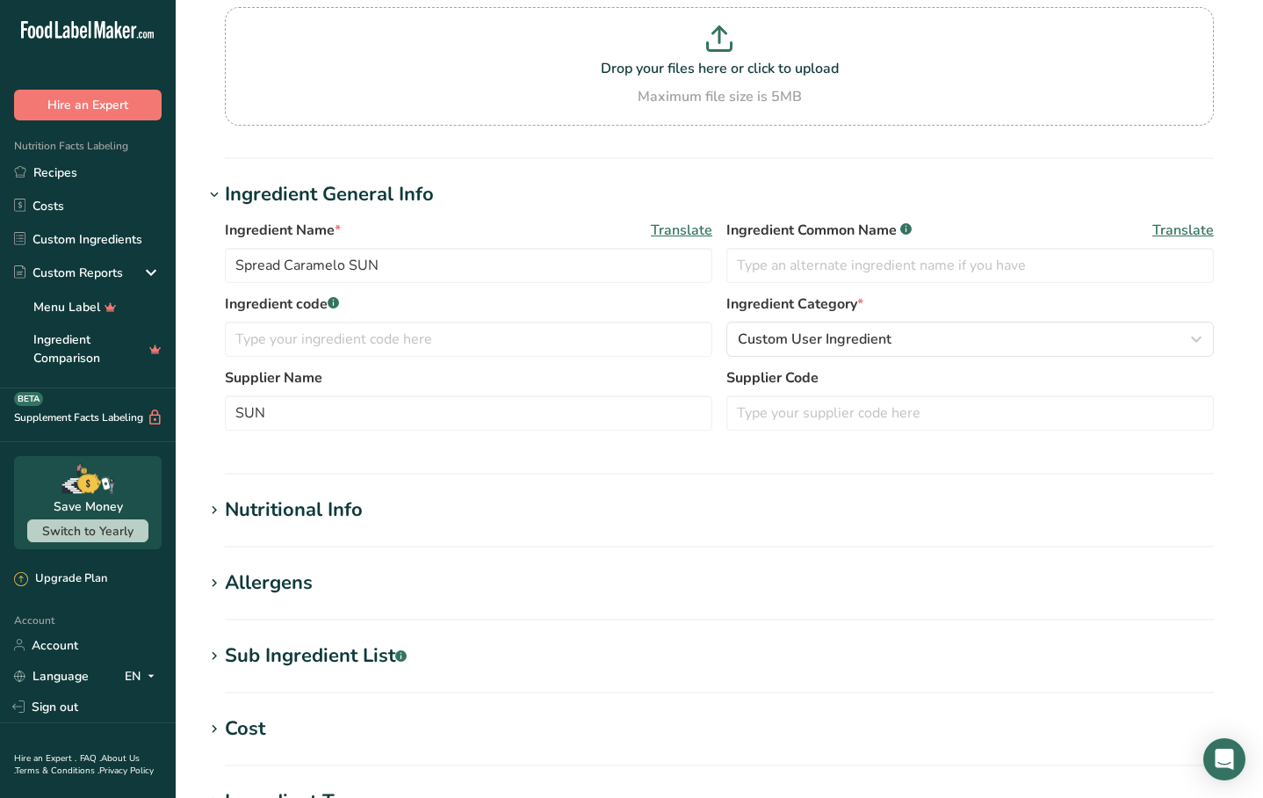
scroll to position [151, 0]
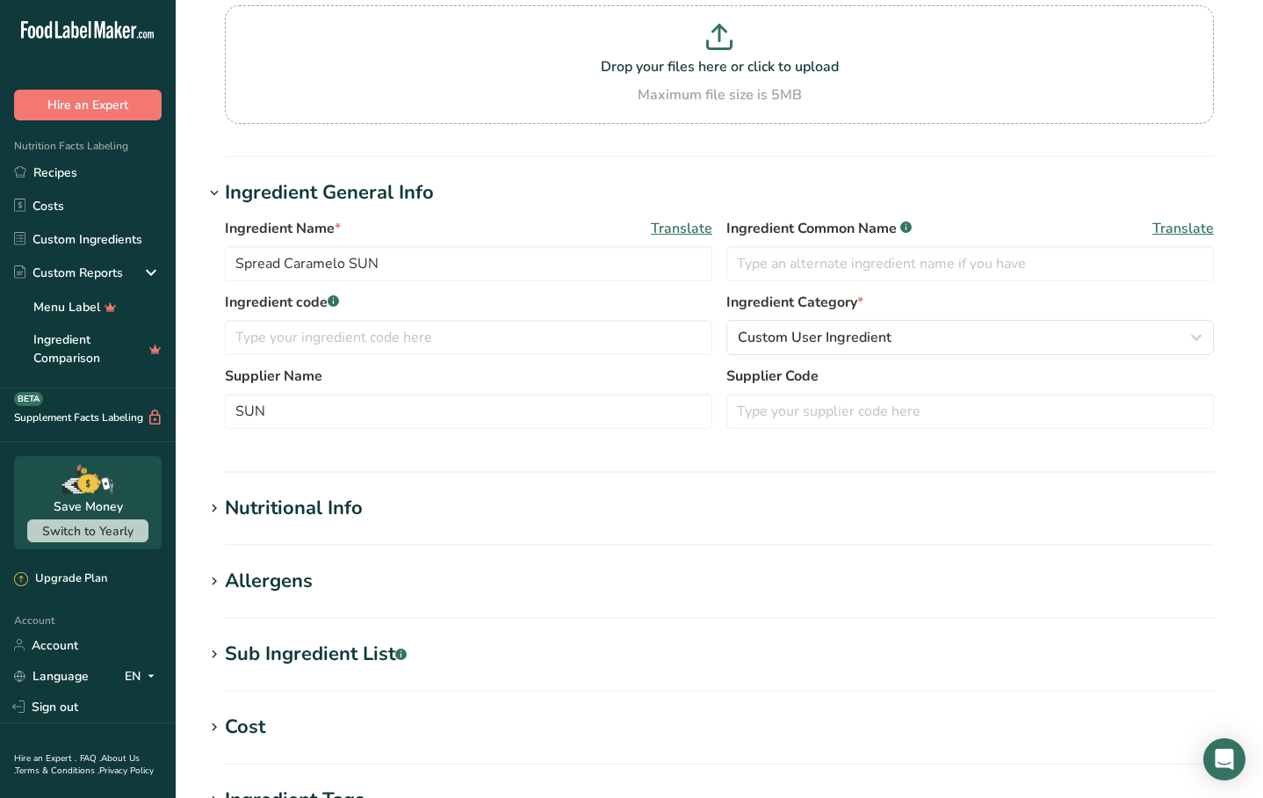
type input "Leche Condensada Coco Natures Charm"
click at [323, 666] on div "Sub Ingredient List .a-a{fill:#347362;}.b-a{fill:#fff;}" at bounding box center [316, 654] width 182 height 29
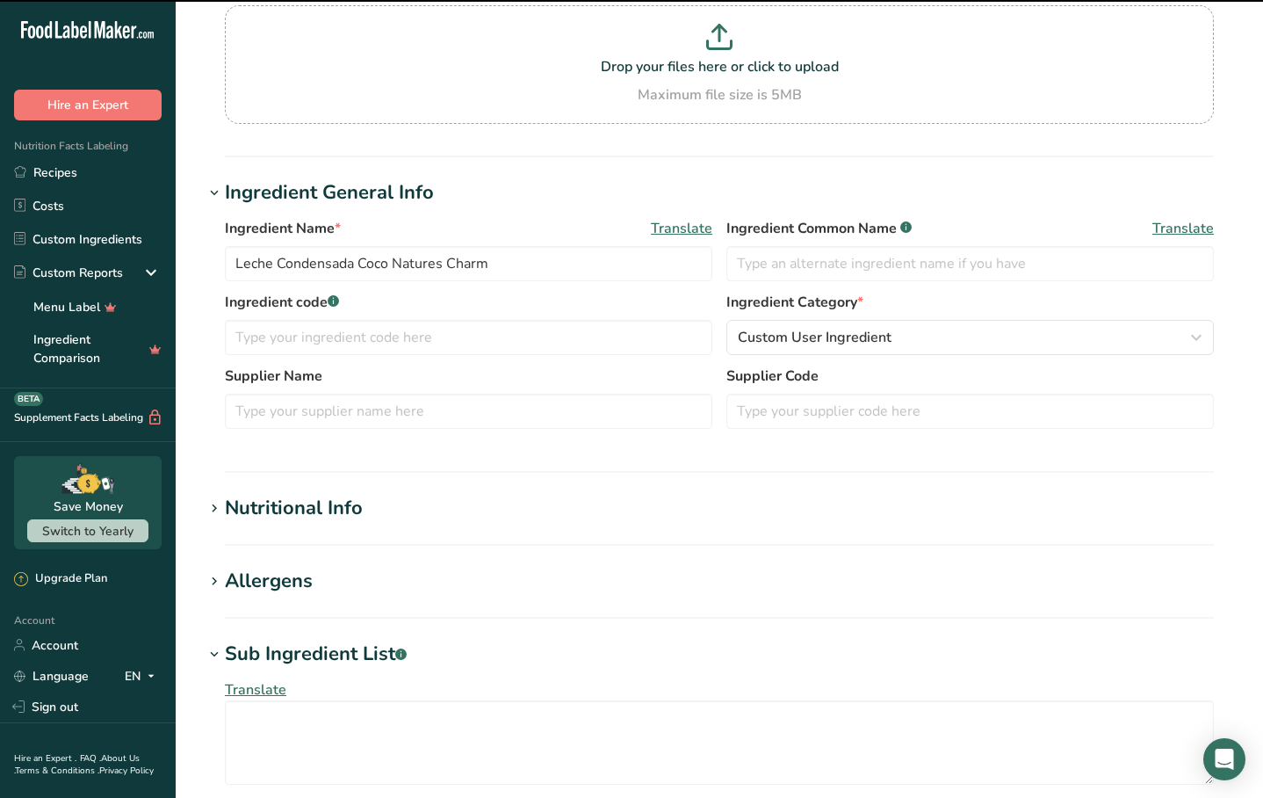
scroll to position [242, 0]
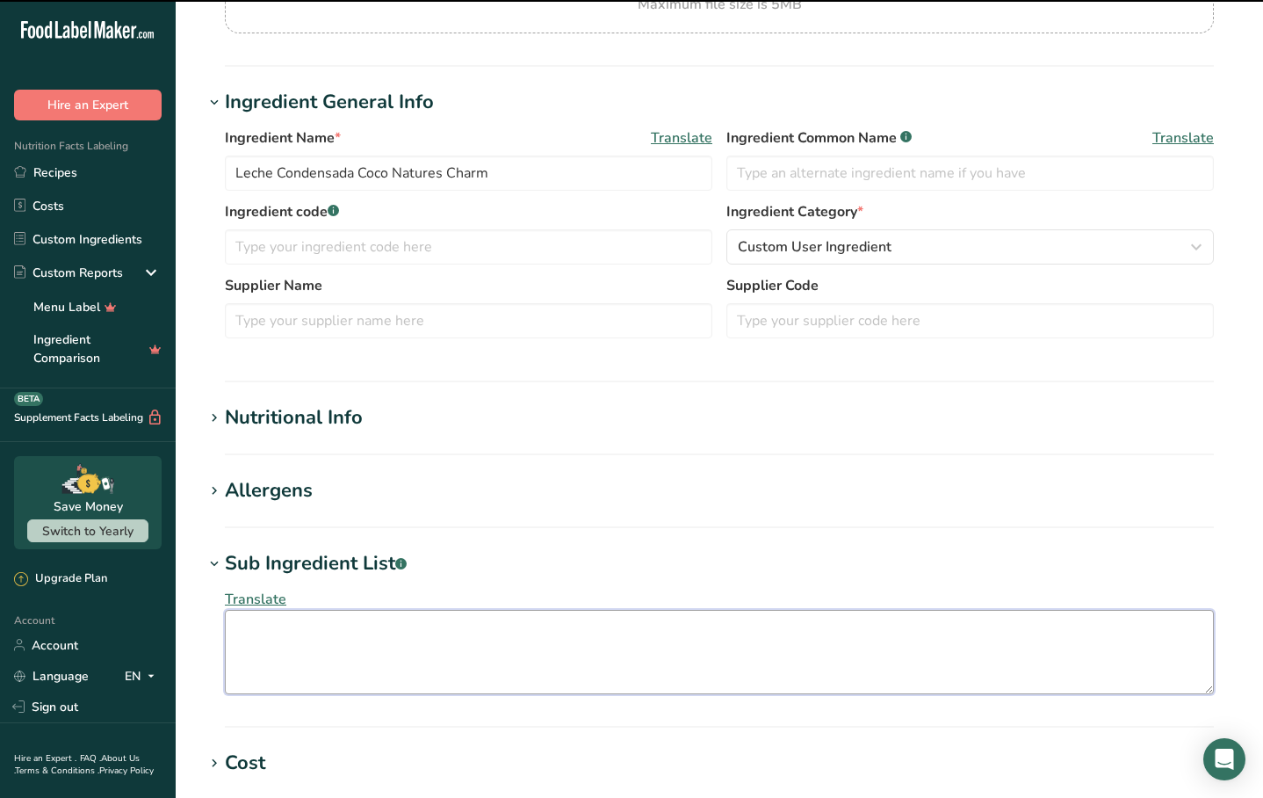
click at [383, 650] on textarea at bounding box center [719, 652] width 989 height 84
paste textarea "crema coco, eritritol, sal marina"
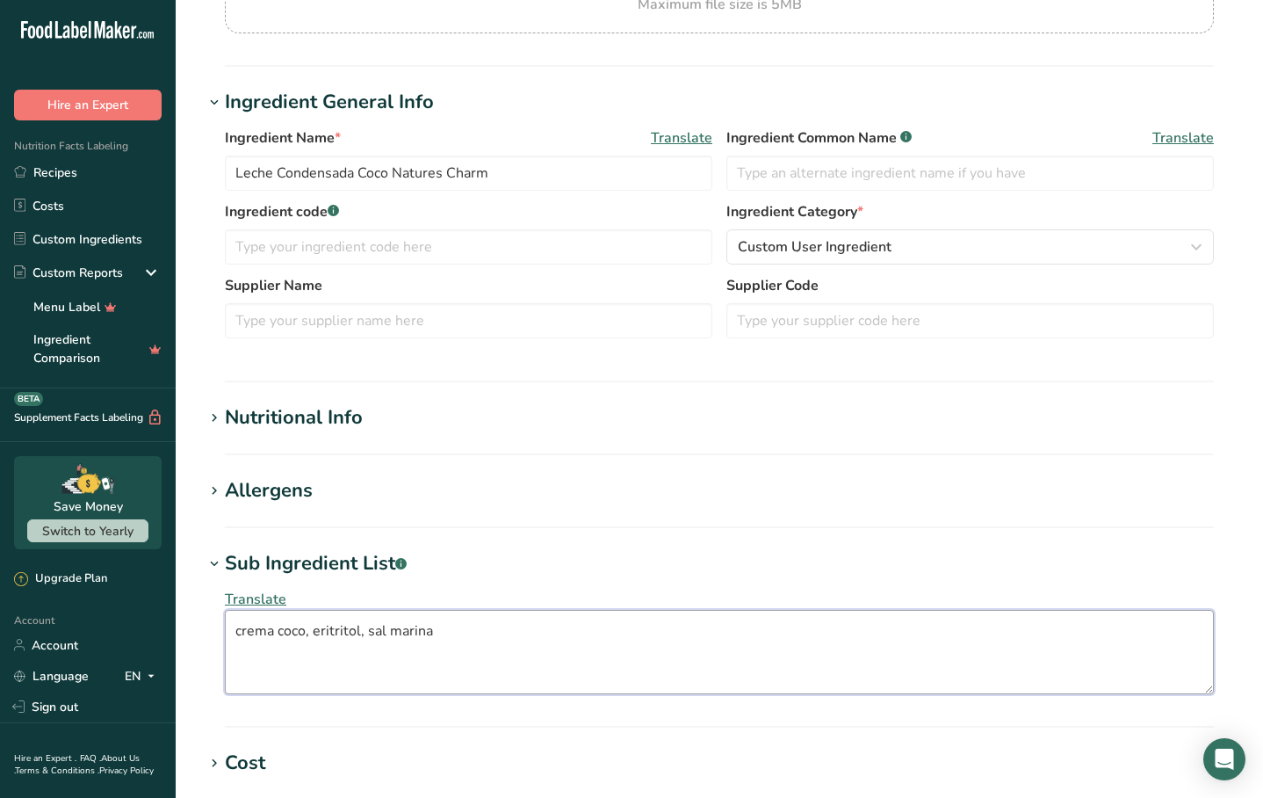
click at [277, 636] on textarea "crema coco, eritritol, sal marina" at bounding box center [719, 652] width 989 height 84
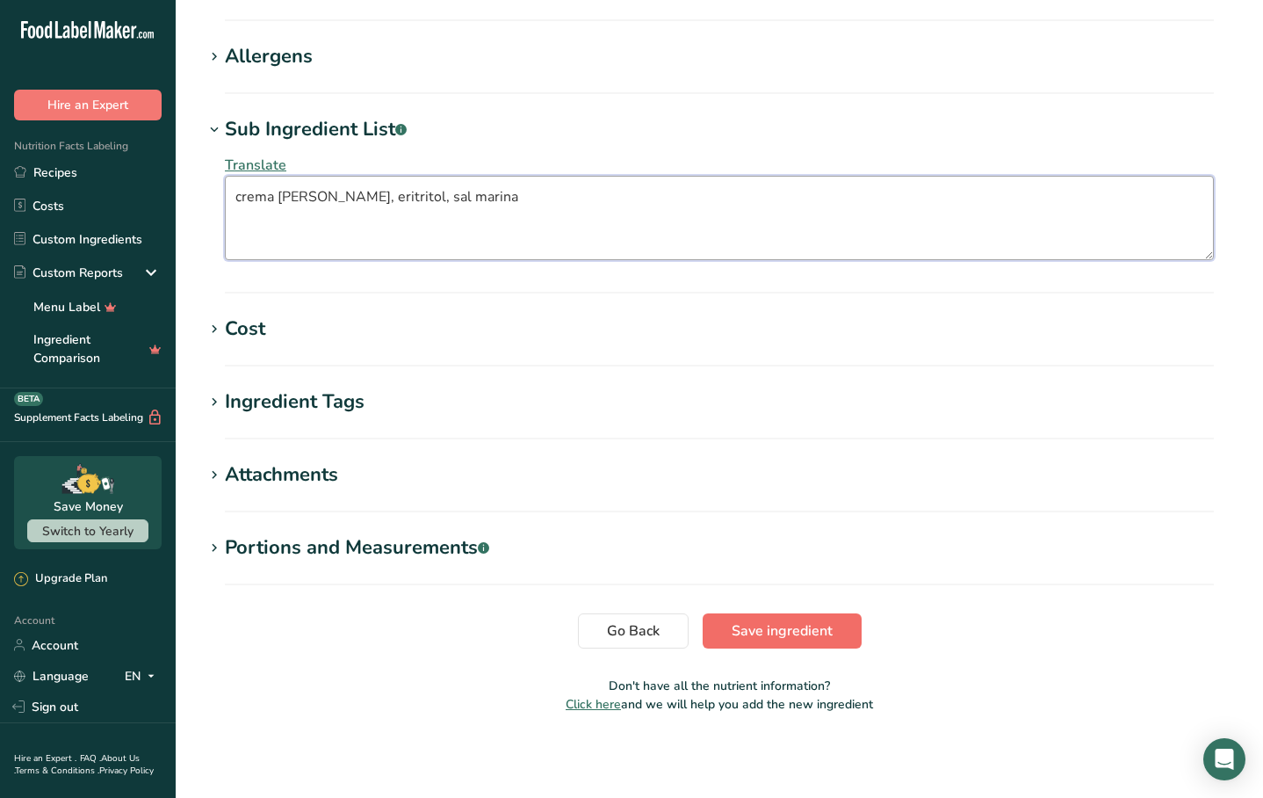
type textarea "crema [PERSON_NAME], eritritol, sal marina"
click at [777, 623] on span "Save ingredient" at bounding box center [782, 630] width 101 height 21
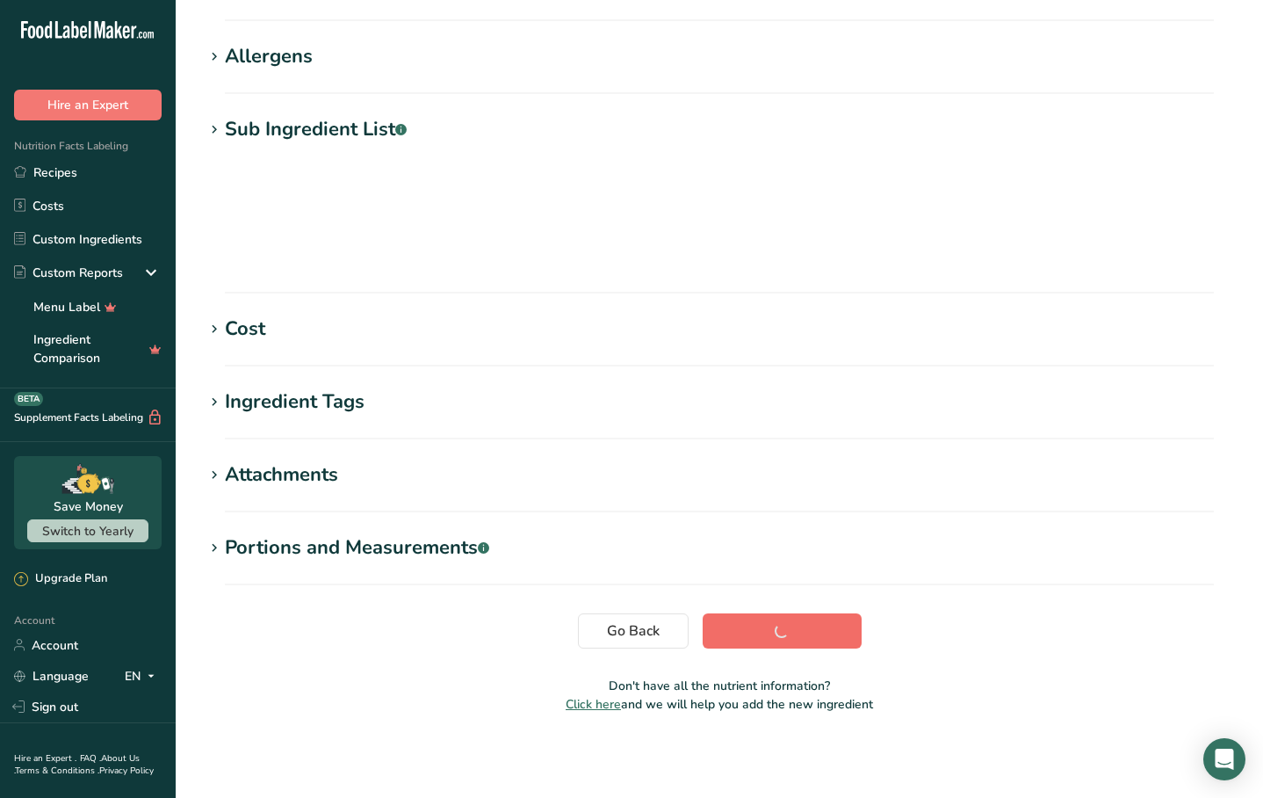
scroll to position [132, 0]
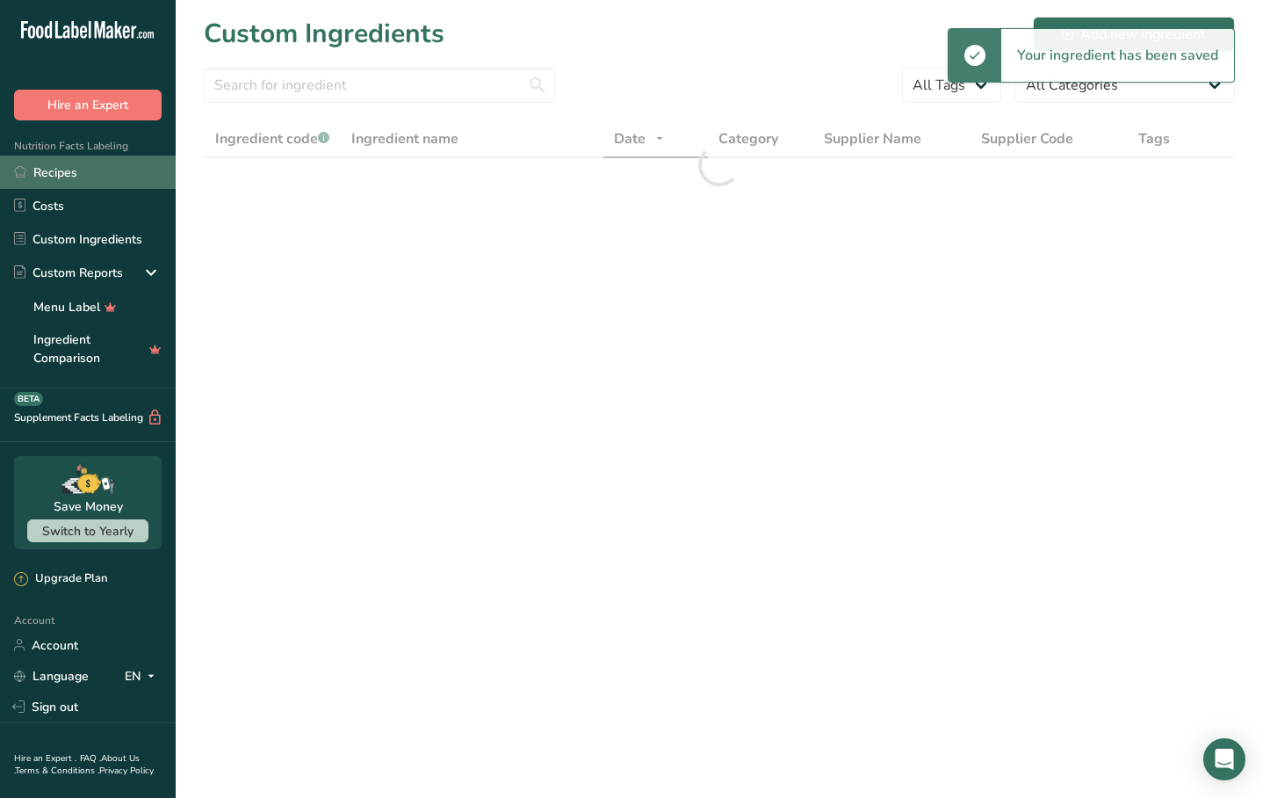
click at [69, 178] on link "Recipes" at bounding box center [88, 172] width 176 height 33
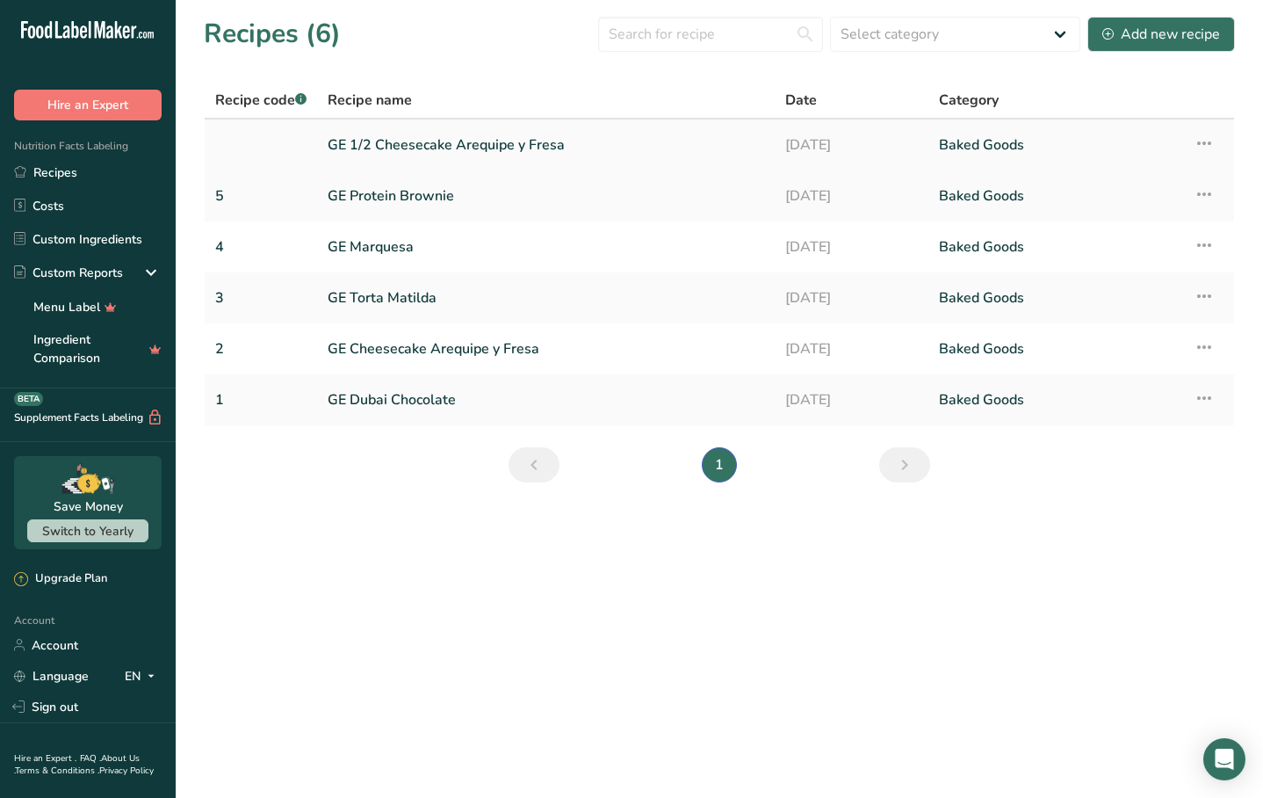
click at [435, 149] on link "GE 1/2 Cheesecake Arequipe y Fresa" at bounding box center [546, 145] width 437 height 37
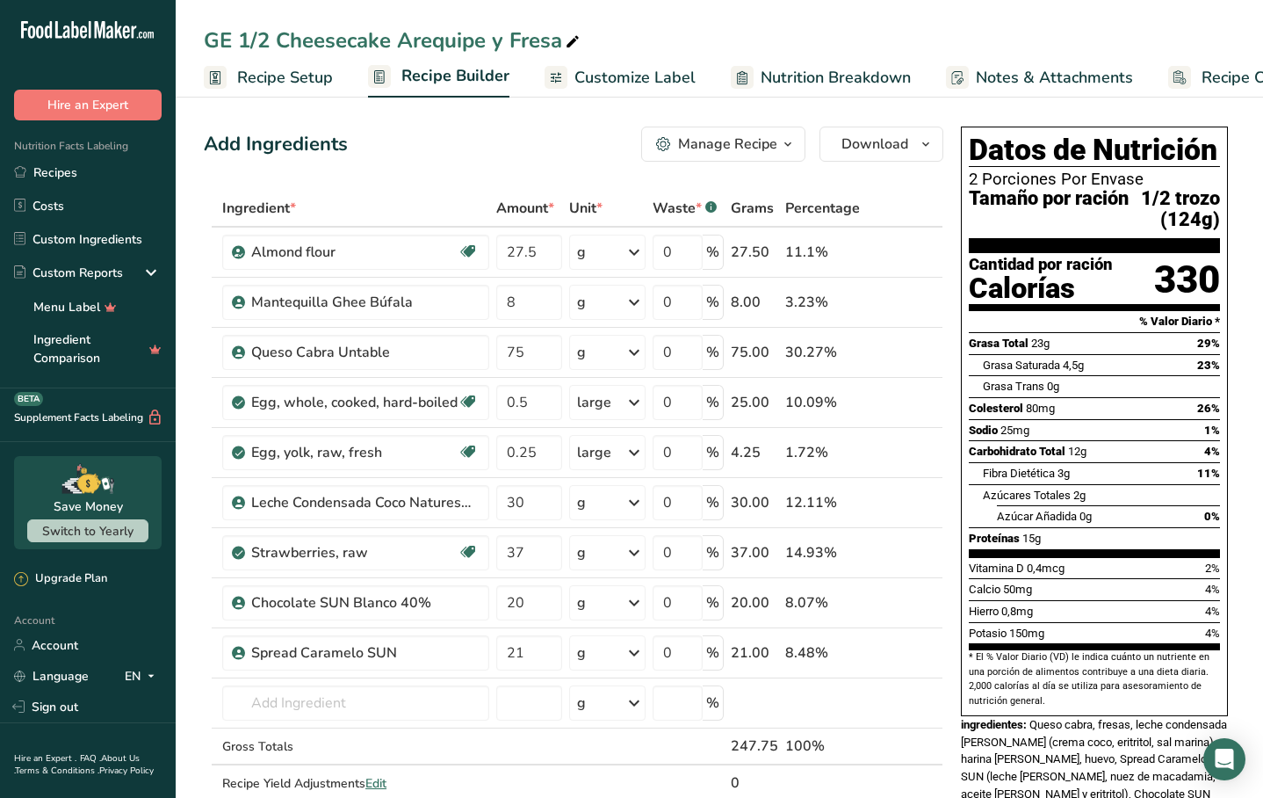
click at [693, 80] on ul "Recipe Setup Recipe Builder Customize Label Nutrition Breakdown Notes & Attachm…" at bounding box center [760, 76] width 1169 height 41
click at [679, 81] on span "Customize Label" at bounding box center [635, 78] width 121 height 24
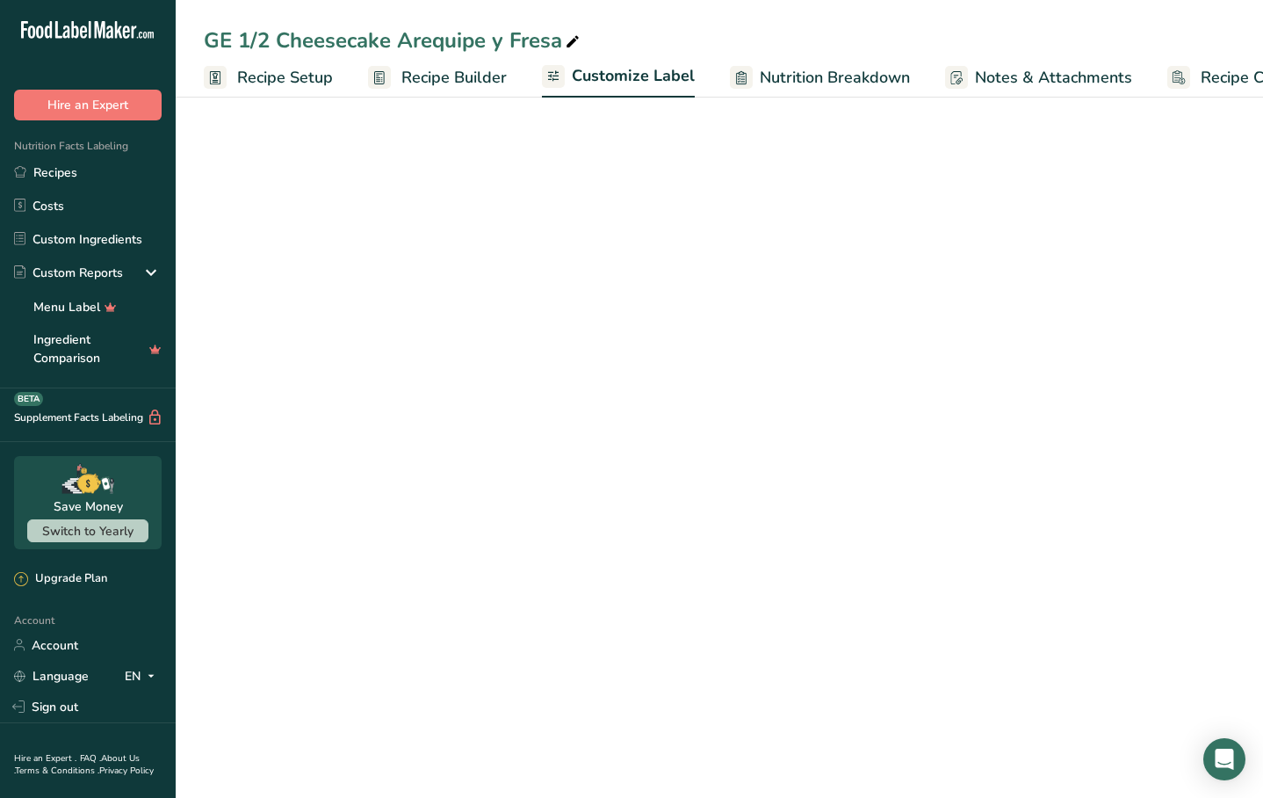
scroll to position [0, 73]
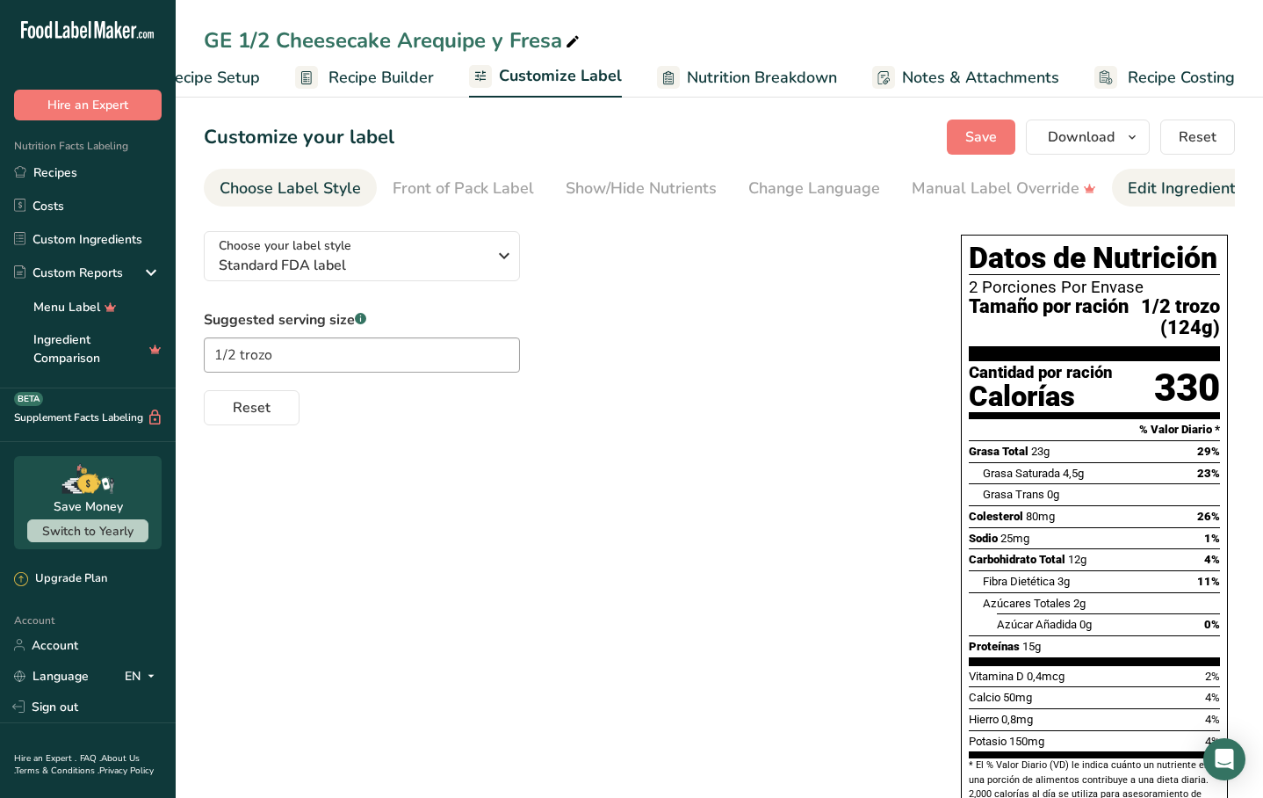
click at [1161, 190] on div "Edit Ingredients/Allergens List" at bounding box center [1239, 189] width 223 height 24
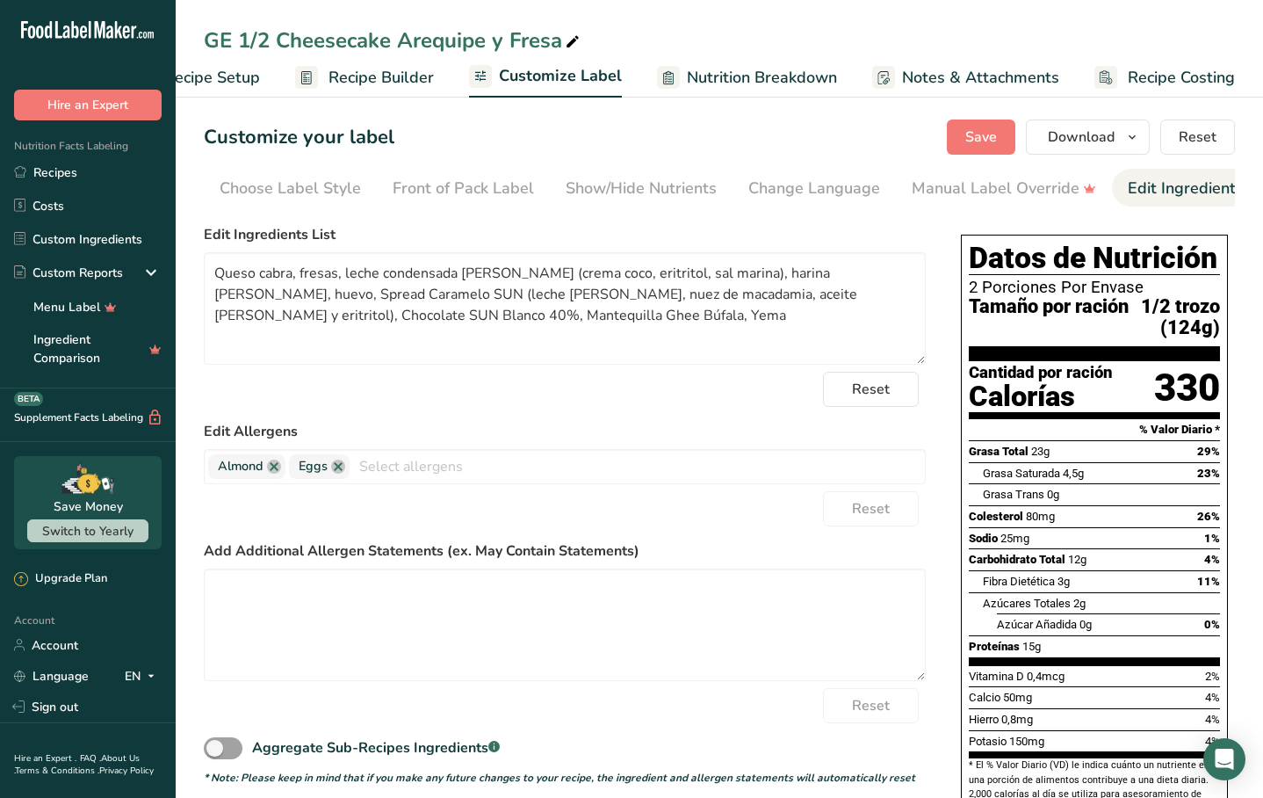
scroll to position [0, 266]
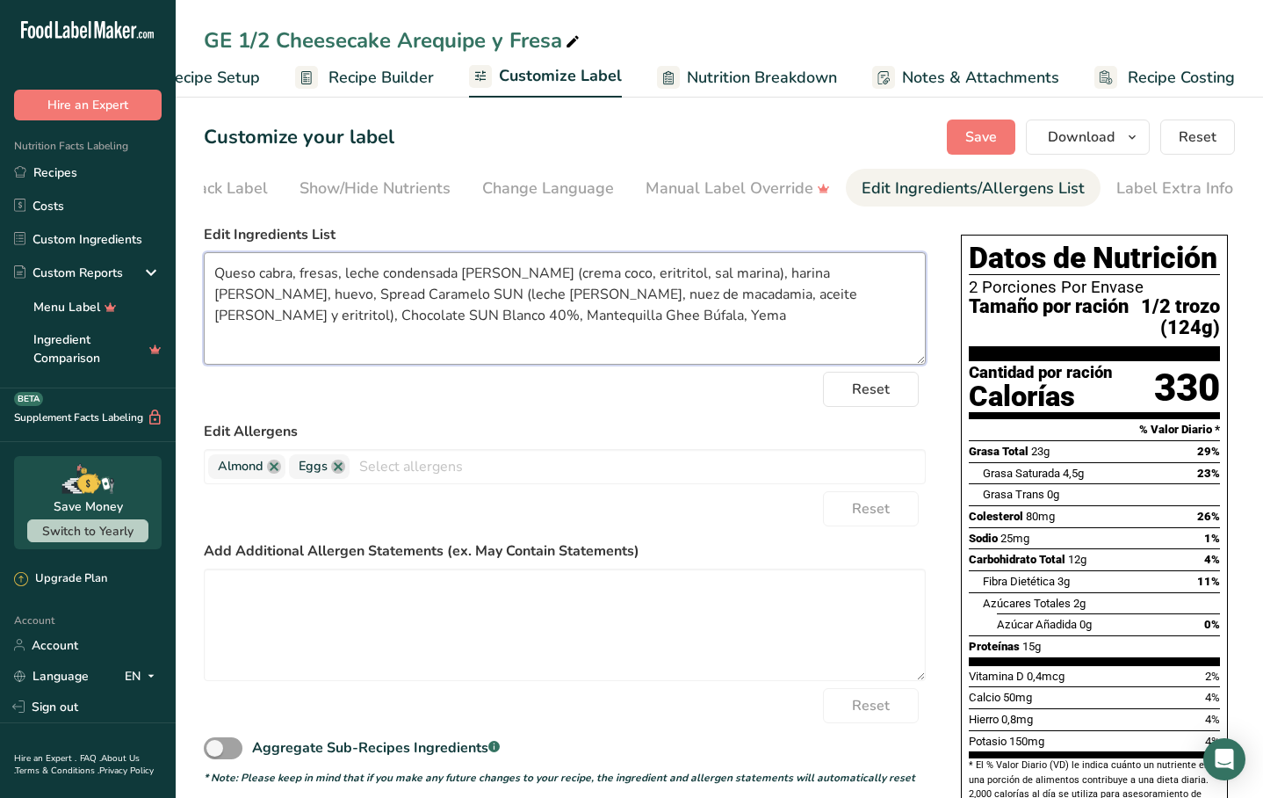
drag, startPoint x: 217, startPoint y: 300, endPoint x: 356, endPoint y: 298, distance: 138.8
click at [356, 299] on textarea "Queso cabra, fresas, leche condensada [PERSON_NAME] (crema coco, eritritol, sal…" at bounding box center [565, 308] width 722 height 112
drag, startPoint x: 217, startPoint y: 322, endPoint x: 390, endPoint y: 321, distance: 173.1
click at [390, 321] on textarea "Queso cabra, fresas, leche condensada [PERSON_NAME] (crema coco, eritritol, sal…" at bounding box center [565, 308] width 722 height 112
type textarea "Queso cabra, fresas, leche condensada [PERSON_NAME] (crema coco, eritritol, sal…"
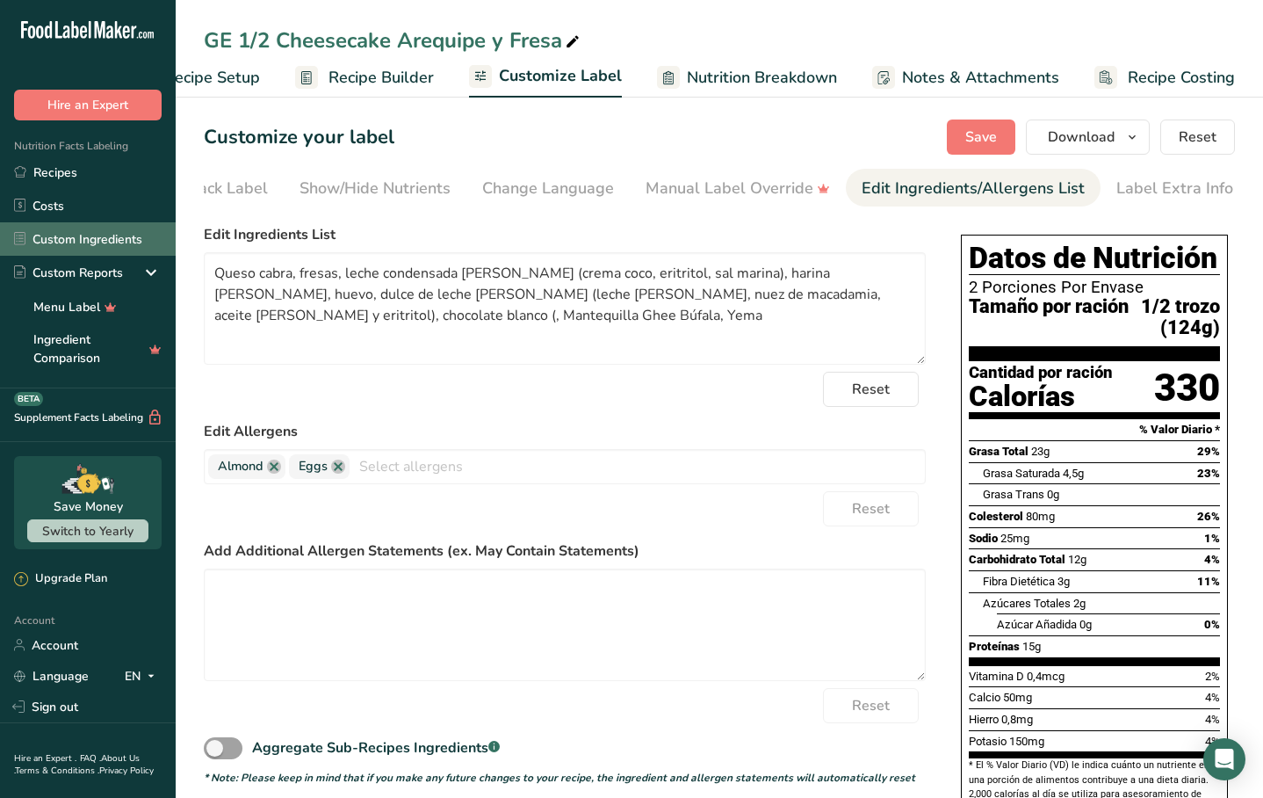
click at [110, 241] on link "Custom Ingredients" at bounding box center [88, 238] width 176 height 33
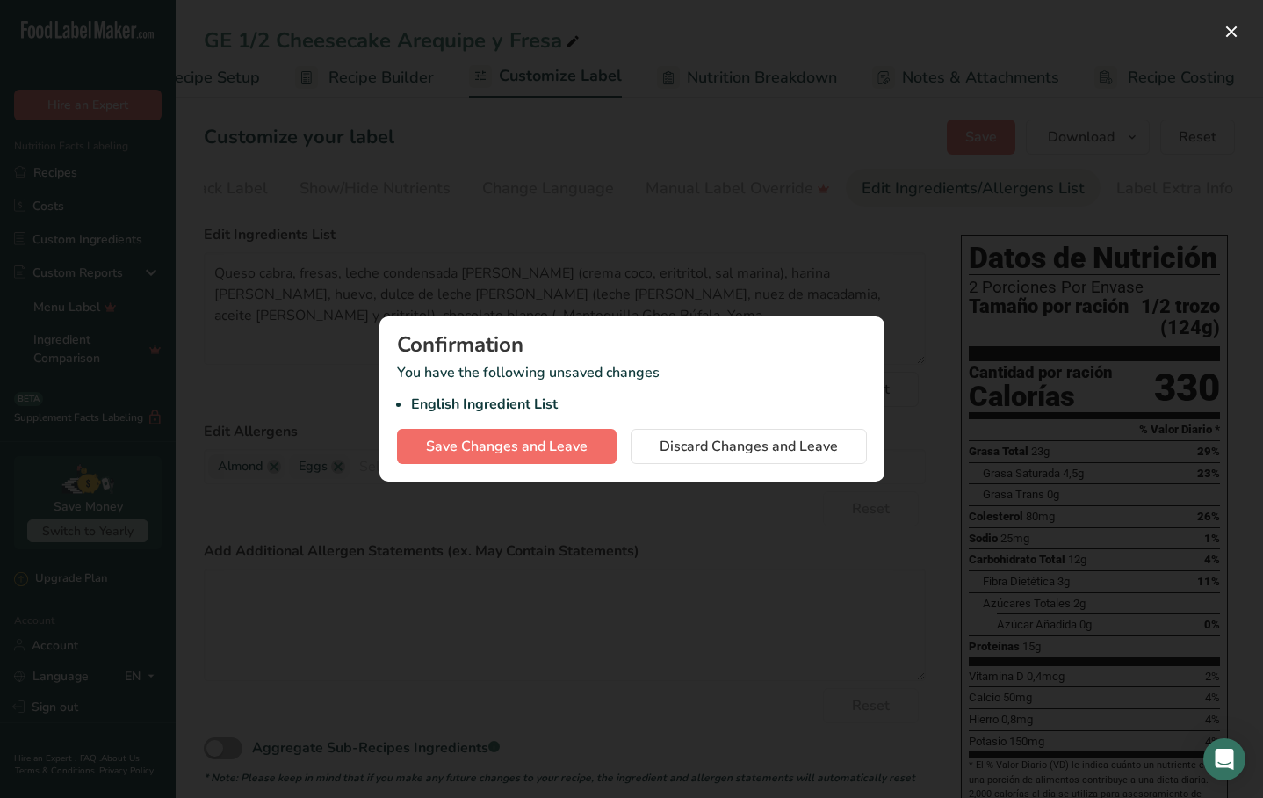
click at [570, 451] on span "Save Changes and Leave" at bounding box center [507, 446] width 162 height 21
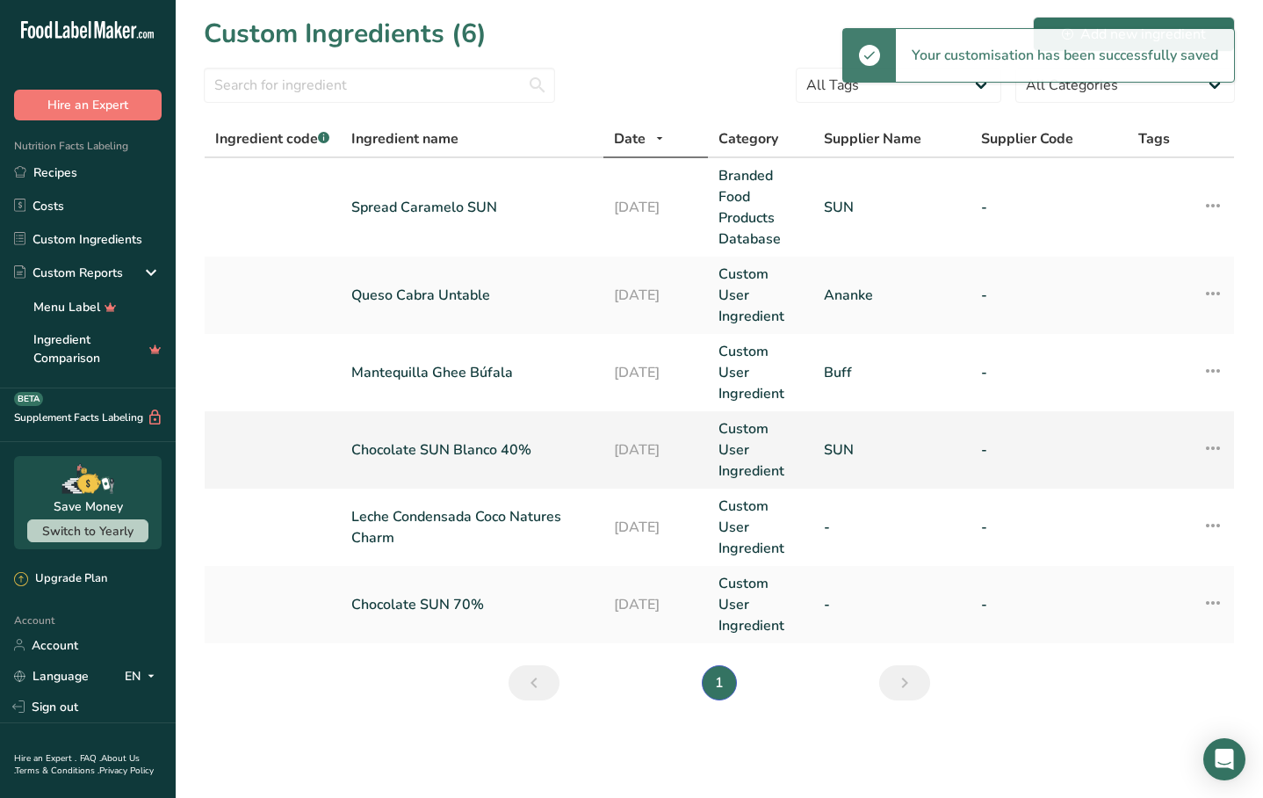
click at [461, 439] on link "Chocolate SUN Blanco 40%" at bounding box center [472, 449] width 242 height 21
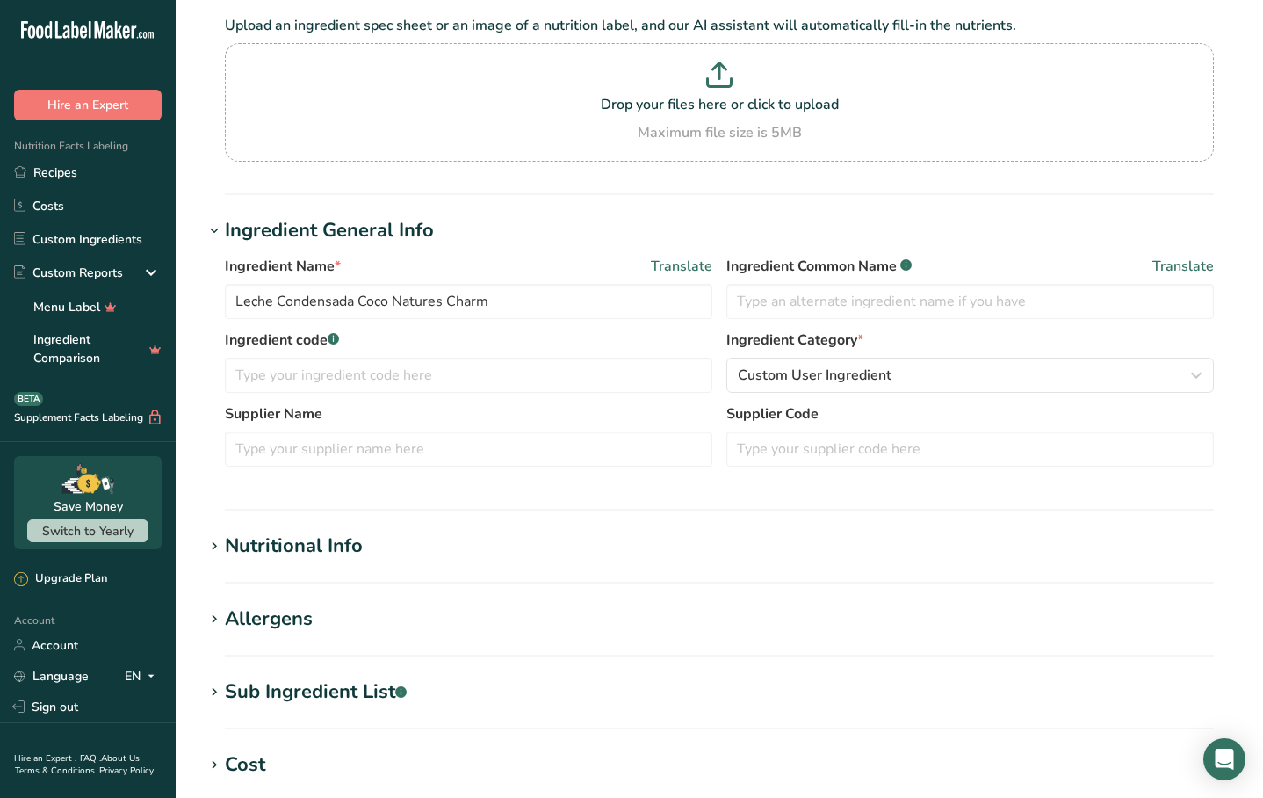
type input "Chocolate SUN Blanco 40%"
type input "SUN"
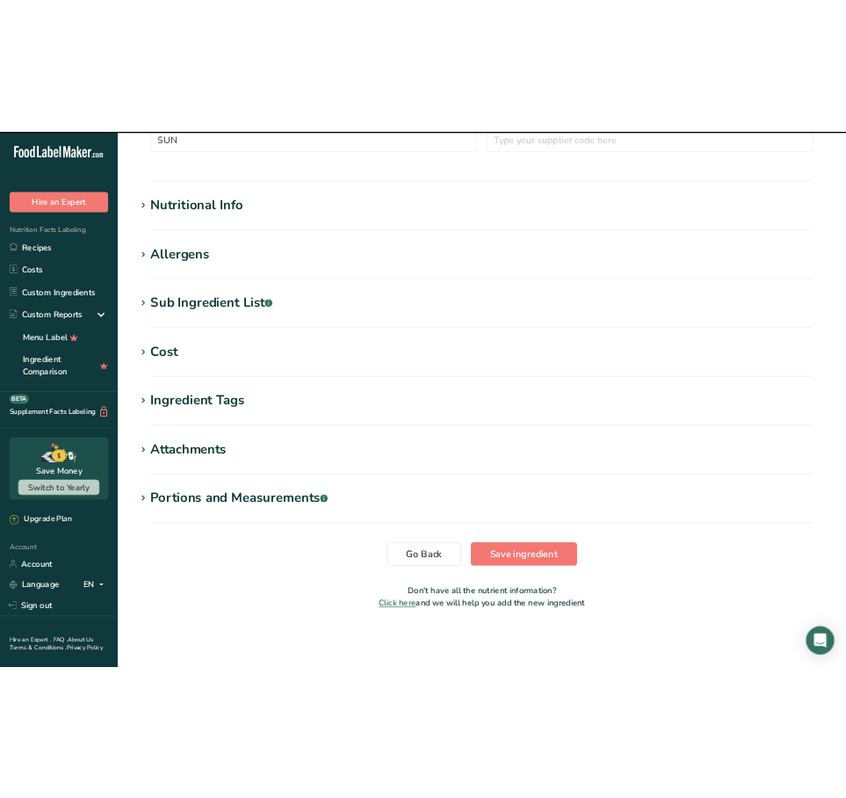
scroll to position [549, 0]
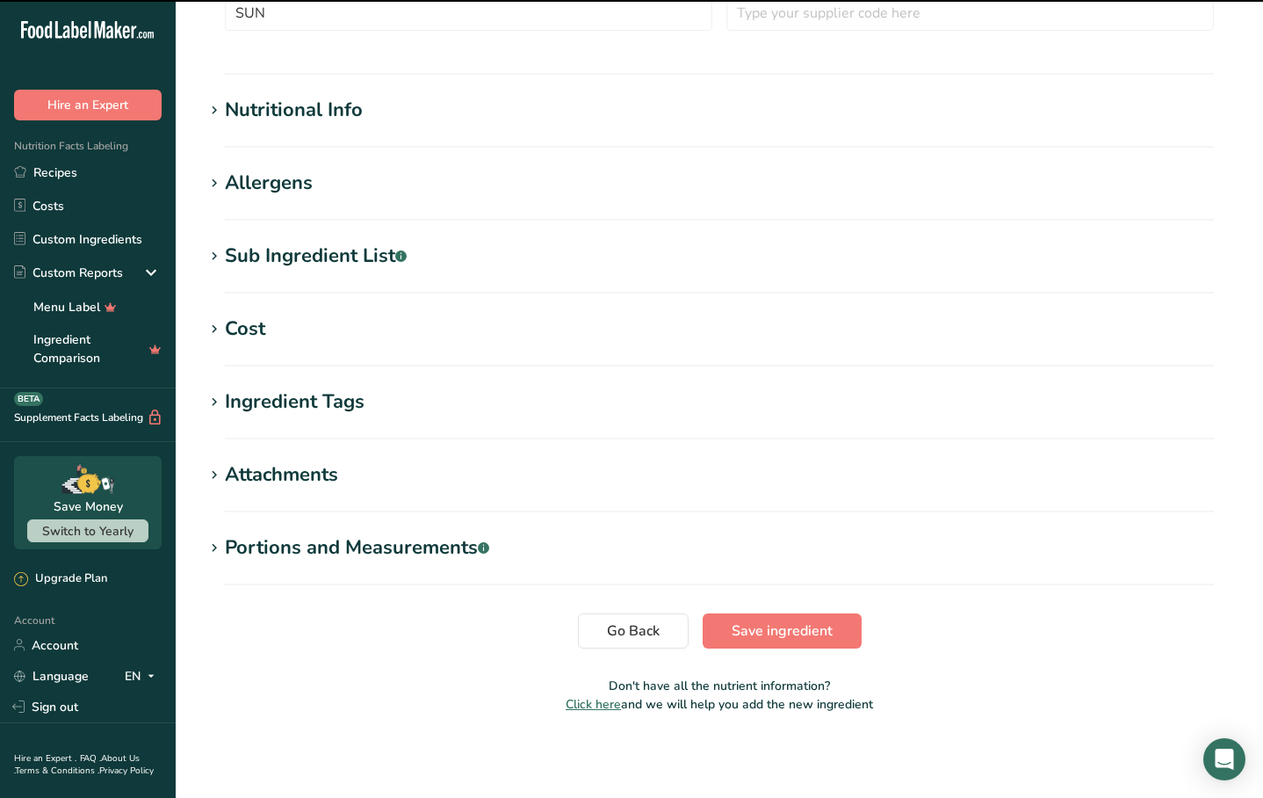
click at [327, 267] on div "Sub Ingredient List .a-a{fill:#347362;}.b-a{fill:#fff;}" at bounding box center [316, 256] width 182 height 29
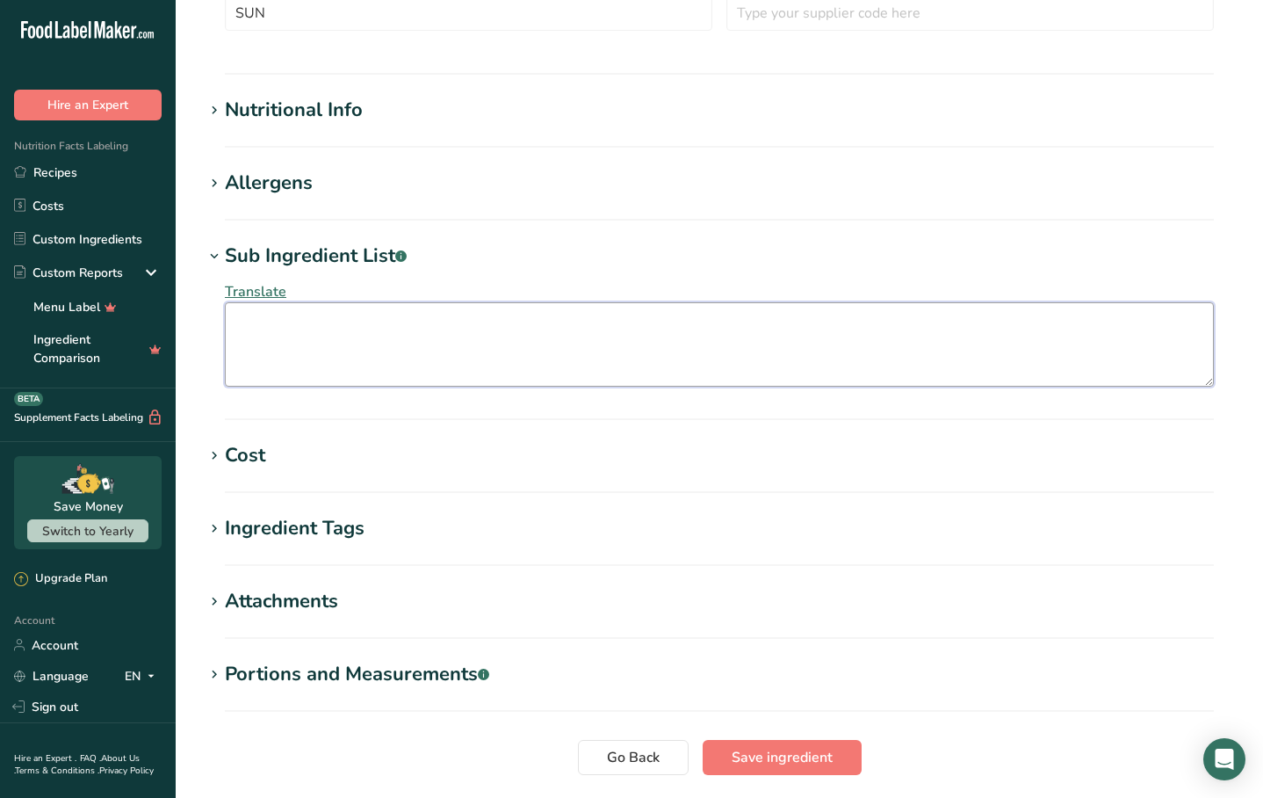
click at [338, 328] on textarea at bounding box center [719, 344] width 989 height 84
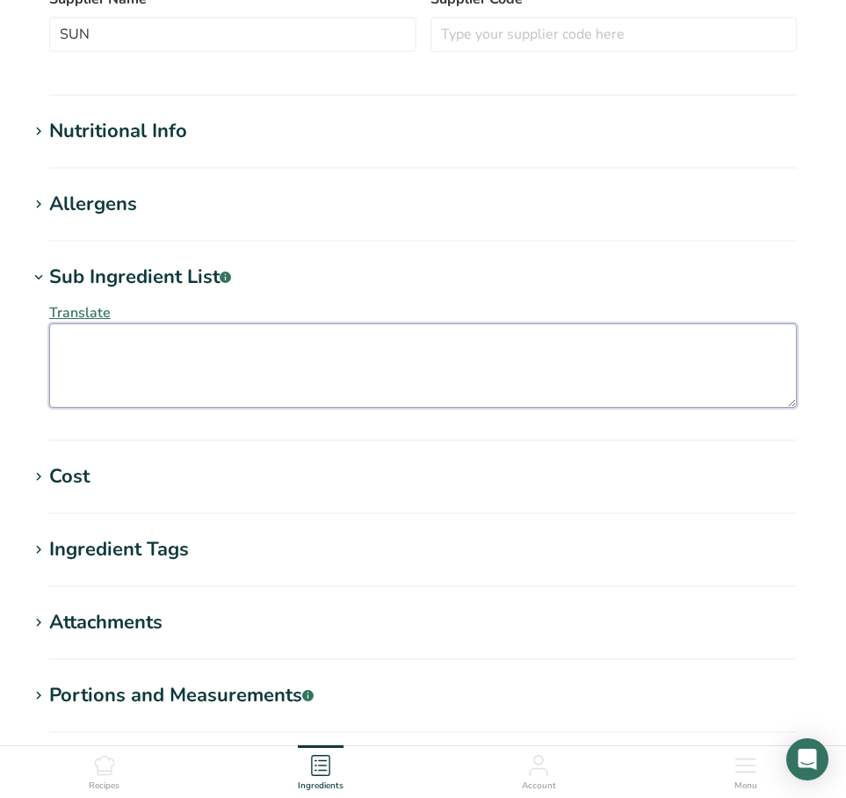
click at [162, 353] on textarea at bounding box center [423, 365] width 748 height 84
click at [289, 353] on textarea "manteca de cacao, harina almendra, harina macadamia, aceite macadamia," at bounding box center [423, 365] width 748 height 84
click at [535, 341] on textarea "manteca de cacao, harina almendra, harina macadamia, aceite macadamia," at bounding box center [423, 365] width 748 height 84
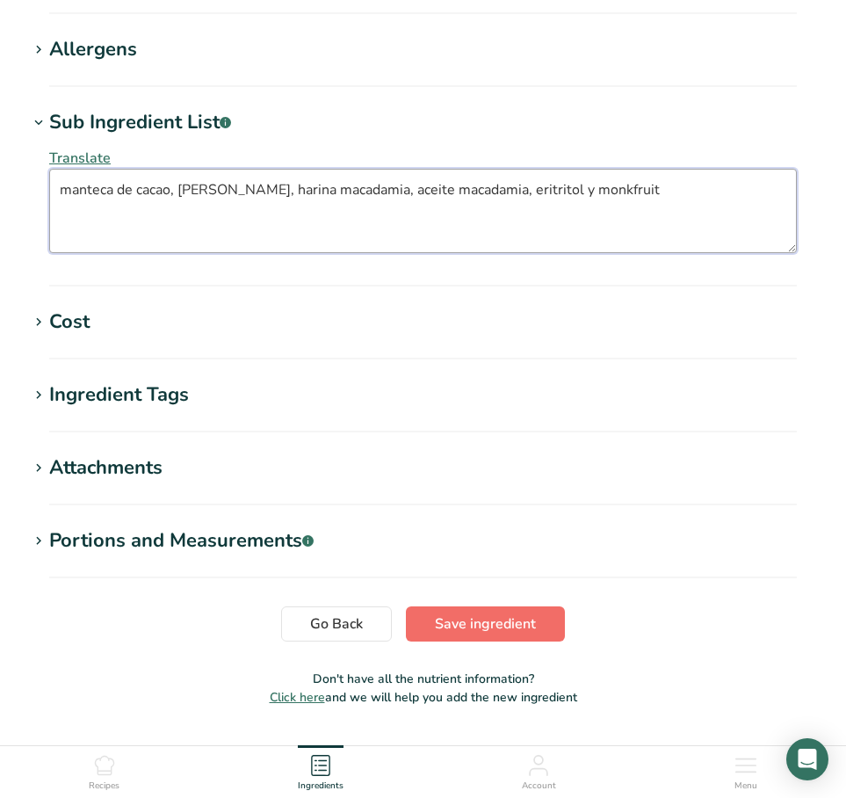
type textarea "manteca de cacao, [PERSON_NAME], harina macadamia, aceite macadamia, eritritol …"
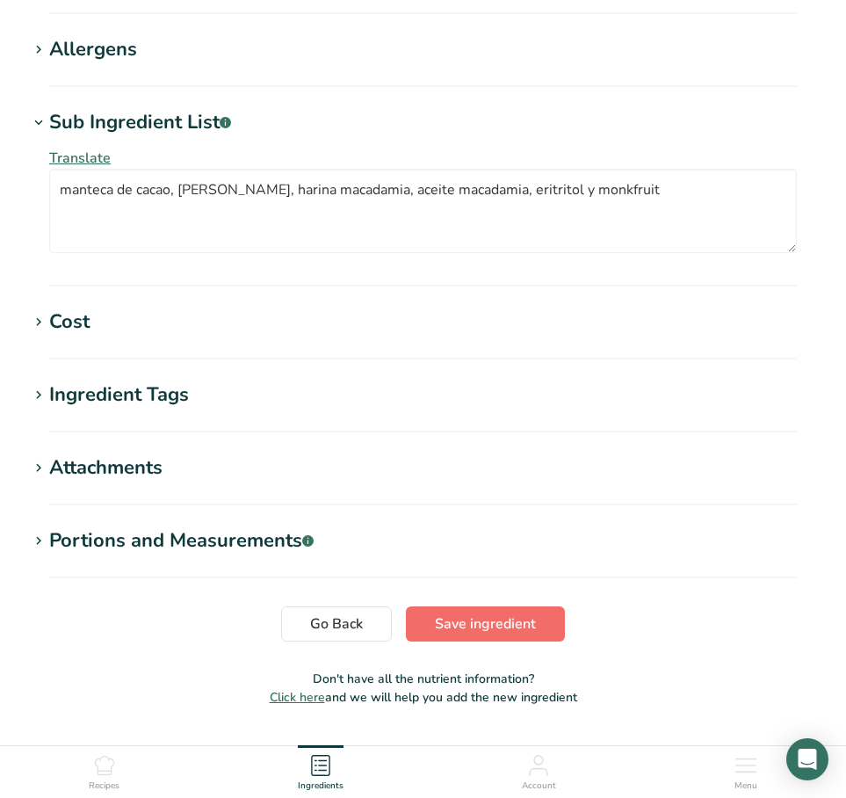
click at [469, 619] on span "Save ingredient" at bounding box center [485, 623] width 101 height 21
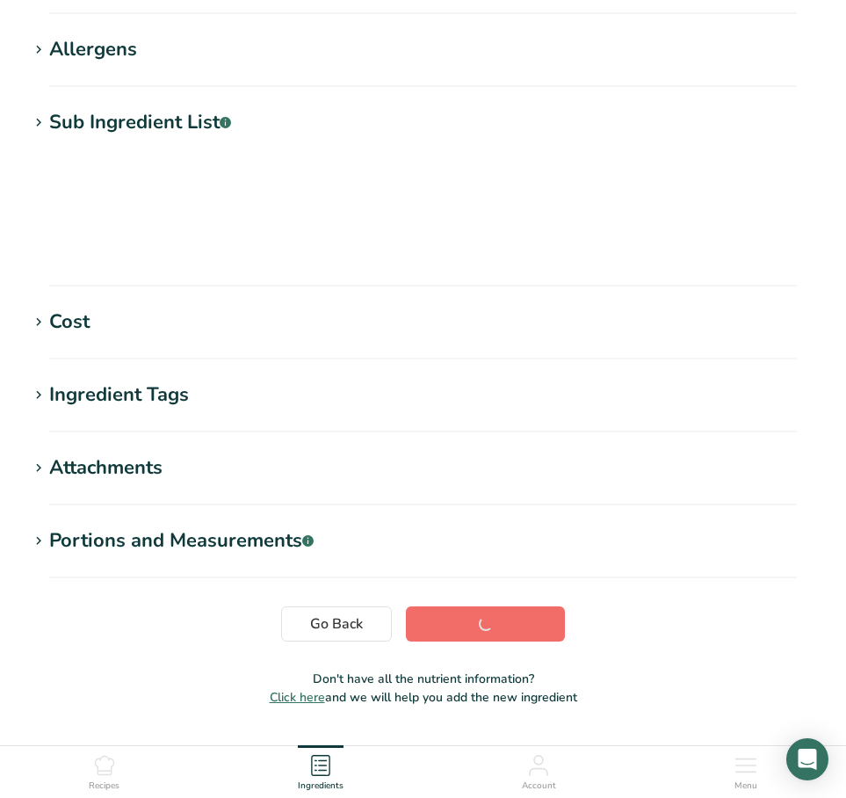
scroll to position [185, 0]
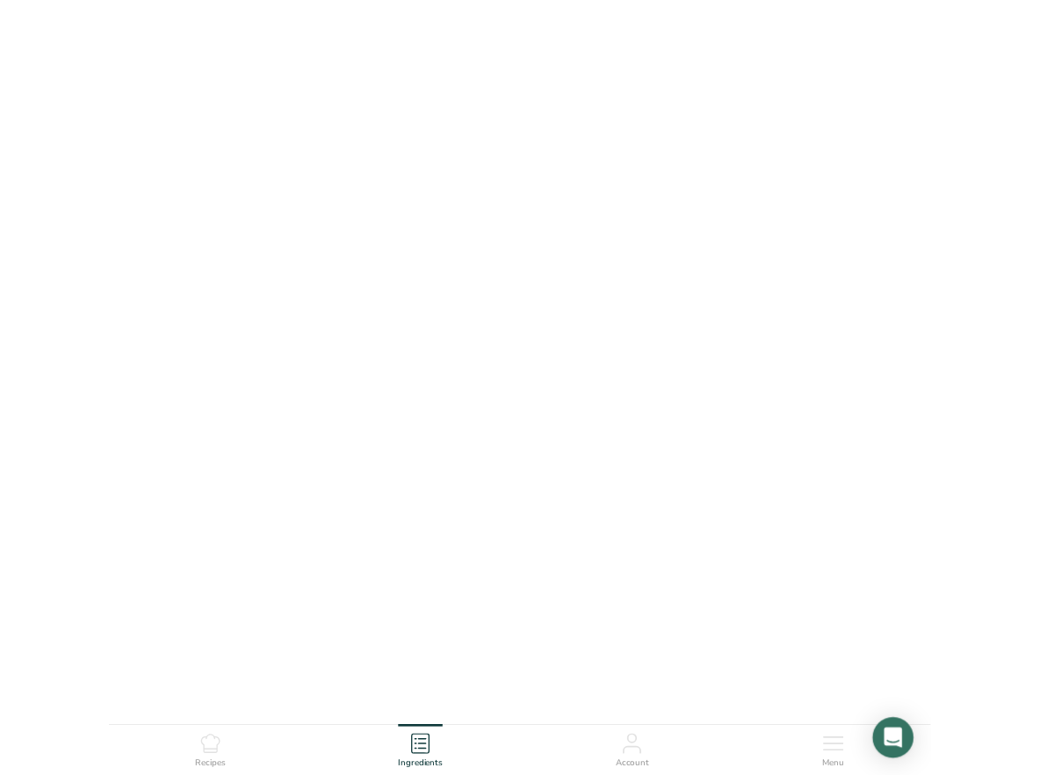
scroll to position [185, 0]
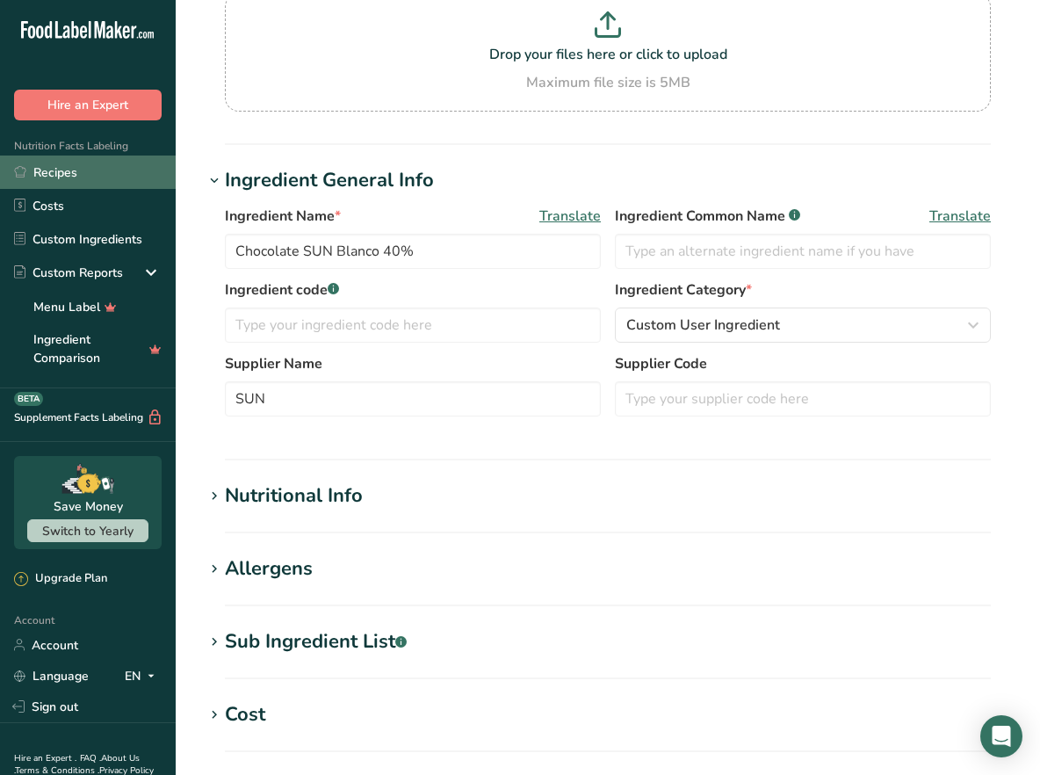
click at [39, 176] on link "Recipes" at bounding box center [88, 172] width 176 height 33
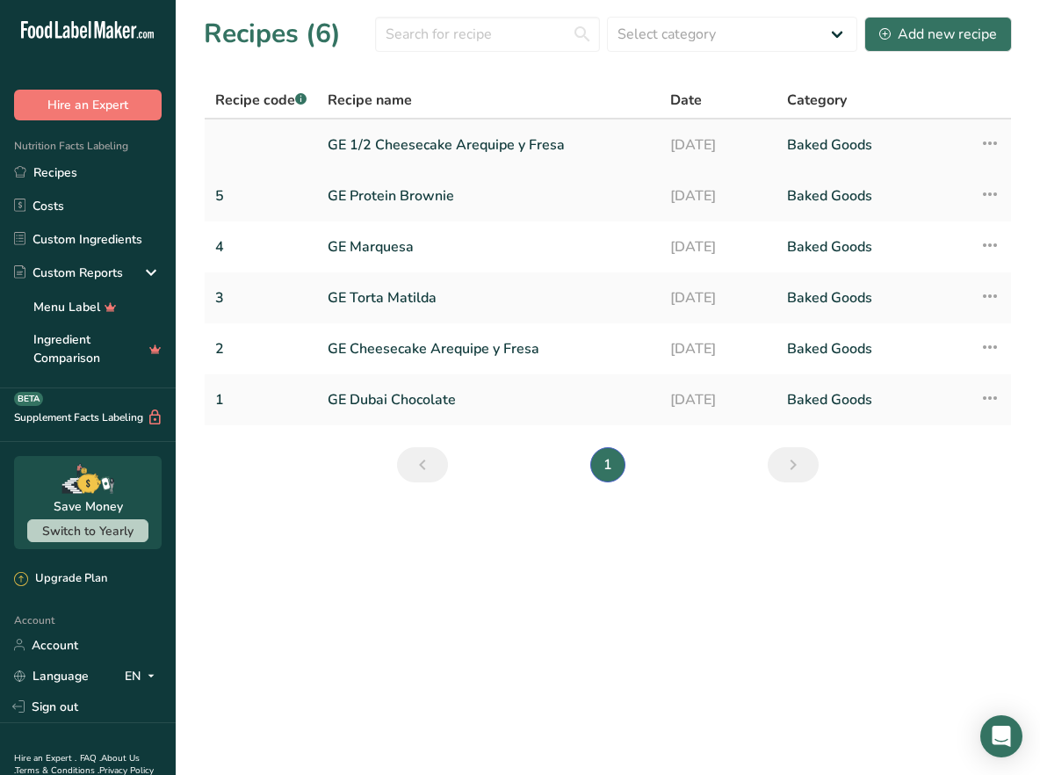
click at [394, 146] on link "GE 1/2 Cheesecake Arequipe y Fresa" at bounding box center [489, 145] width 322 height 37
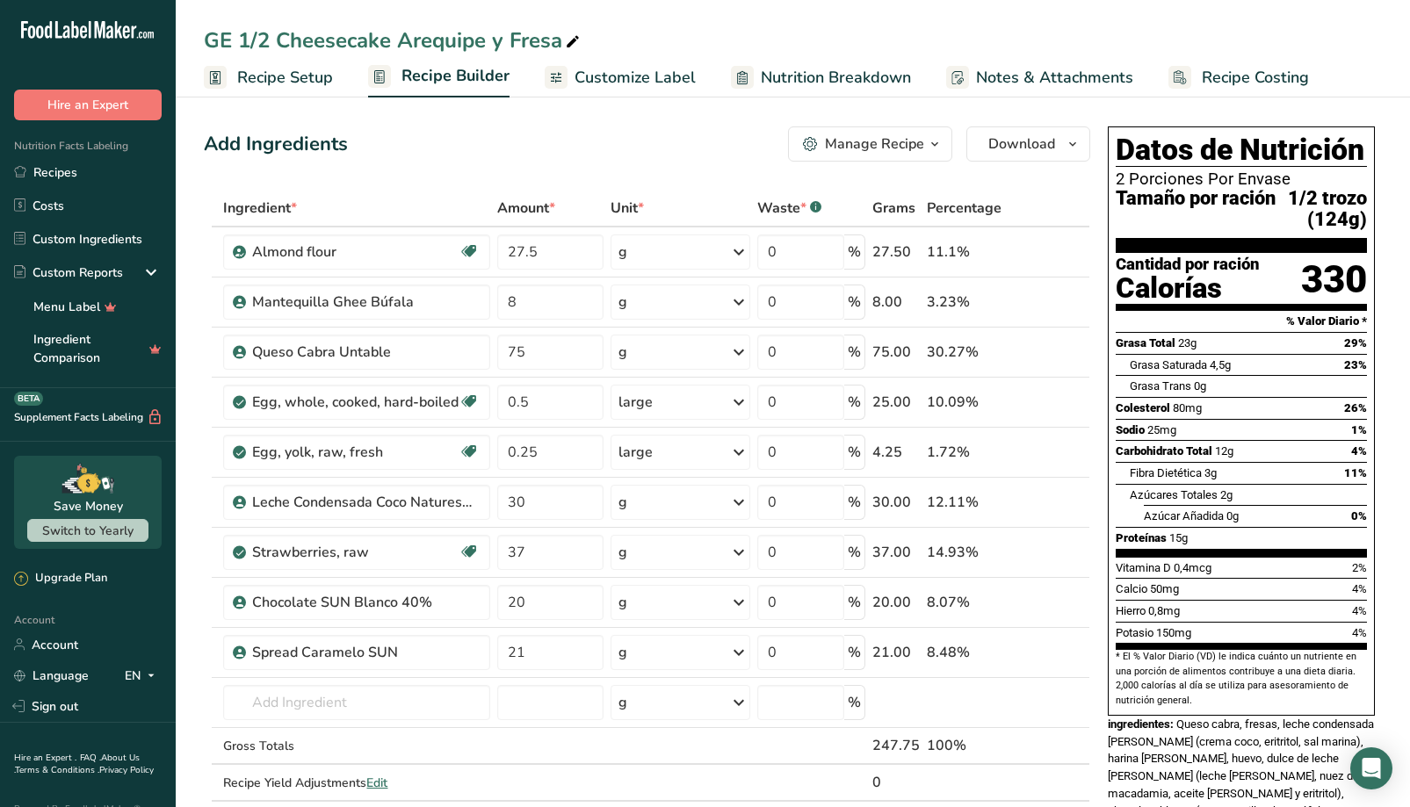
click at [575, 82] on span "Customize Label" at bounding box center [635, 78] width 121 height 24
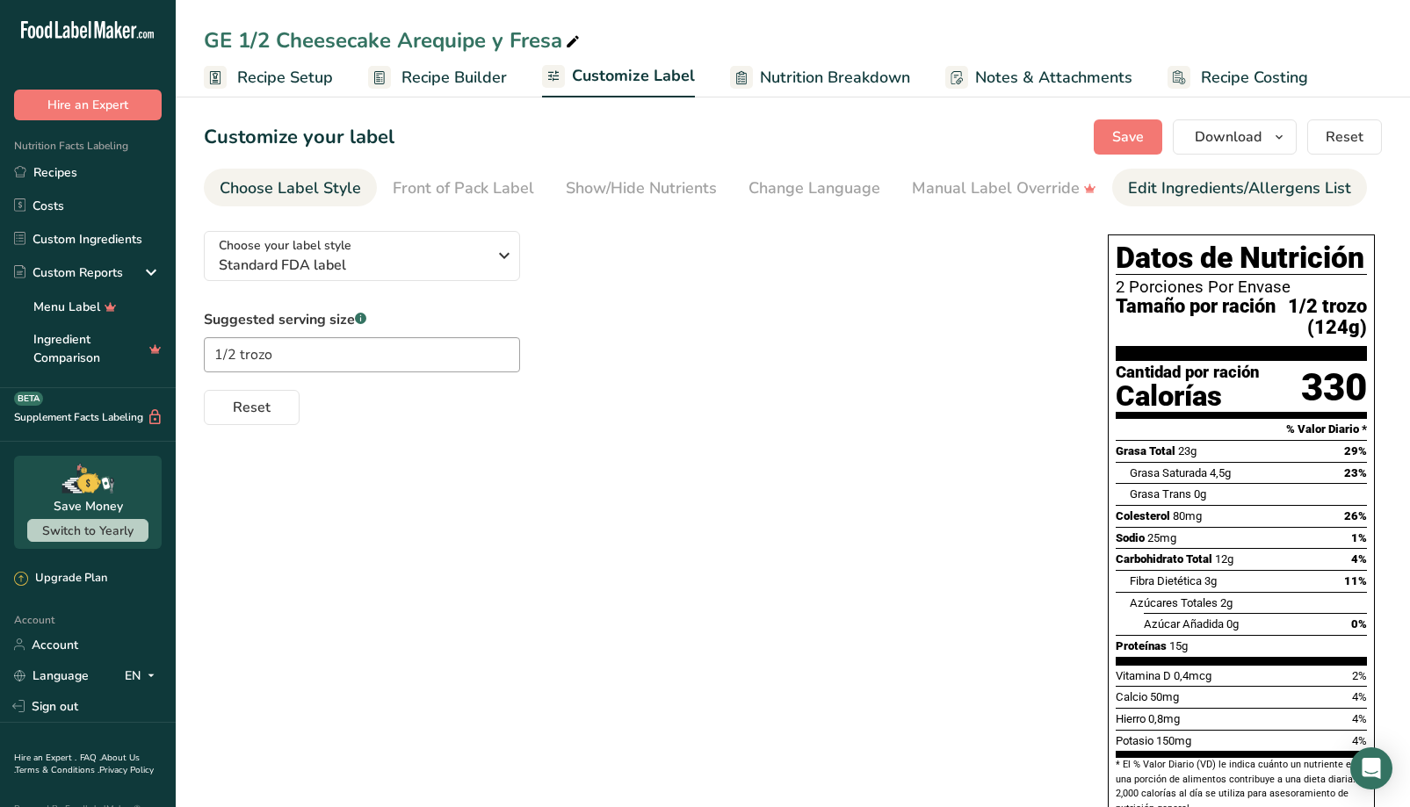
click at [1254, 180] on div "Edit Ingredients/Allergens List" at bounding box center [1239, 189] width 223 height 24
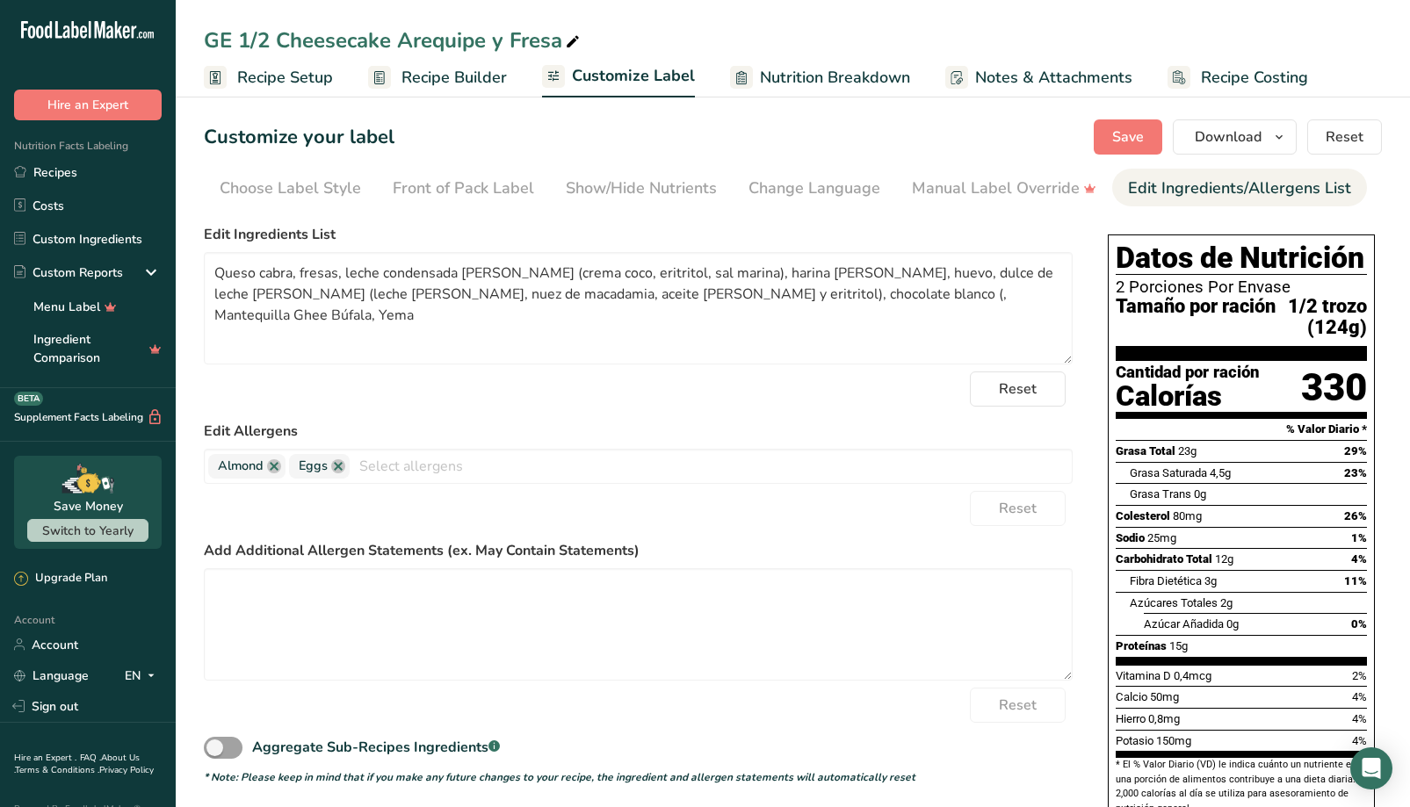
scroll to position [0, 119]
click at [557, 277] on textarea "Queso cabra, fresas, leche condensada [PERSON_NAME] (crema coco, eritritol, sal…" at bounding box center [638, 308] width 869 height 112
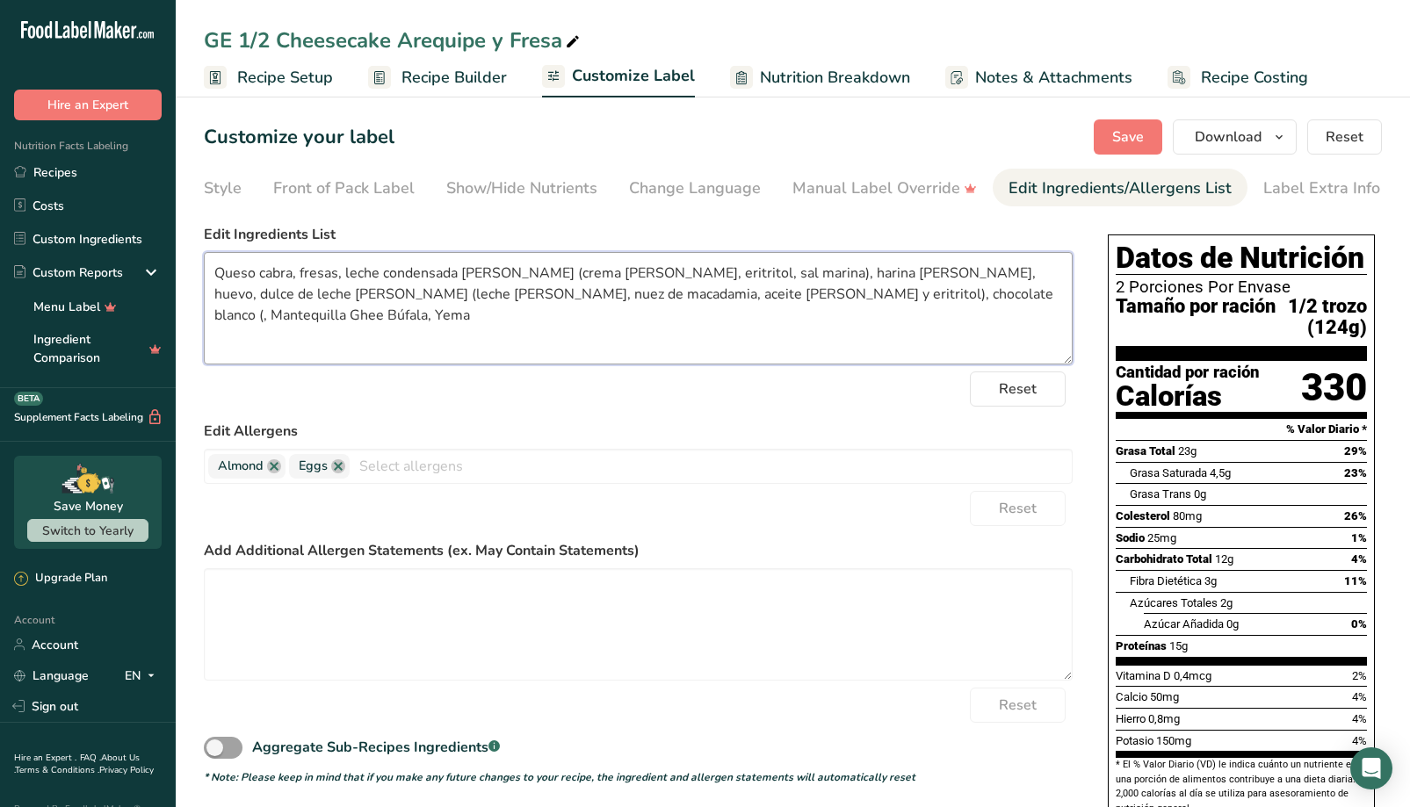
click at [879, 302] on textarea "Queso cabra, fresas, leche condensada [PERSON_NAME] (crema [PERSON_NAME], eritr…" at bounding box center [638, 308] width 869 height 112
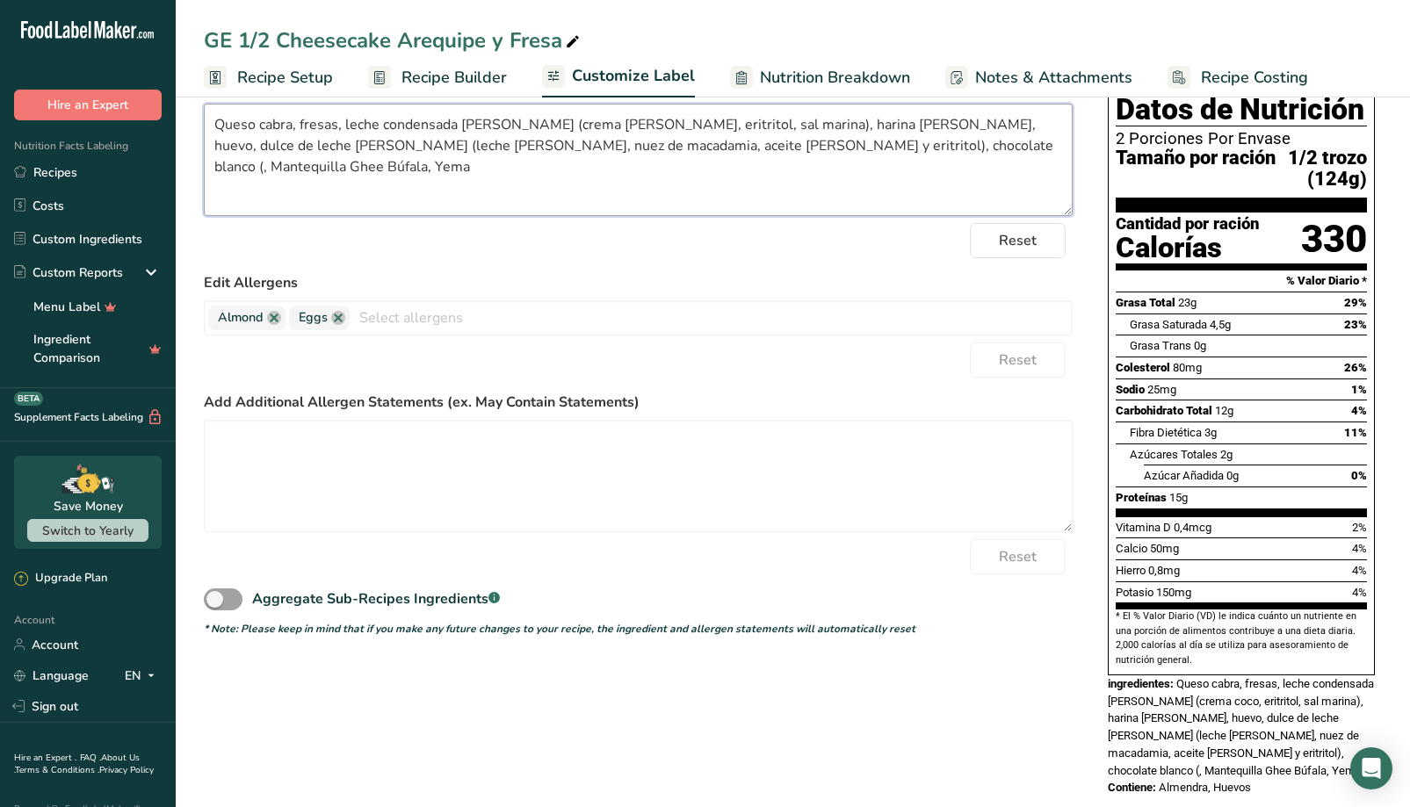
scroll to position [170, 0]
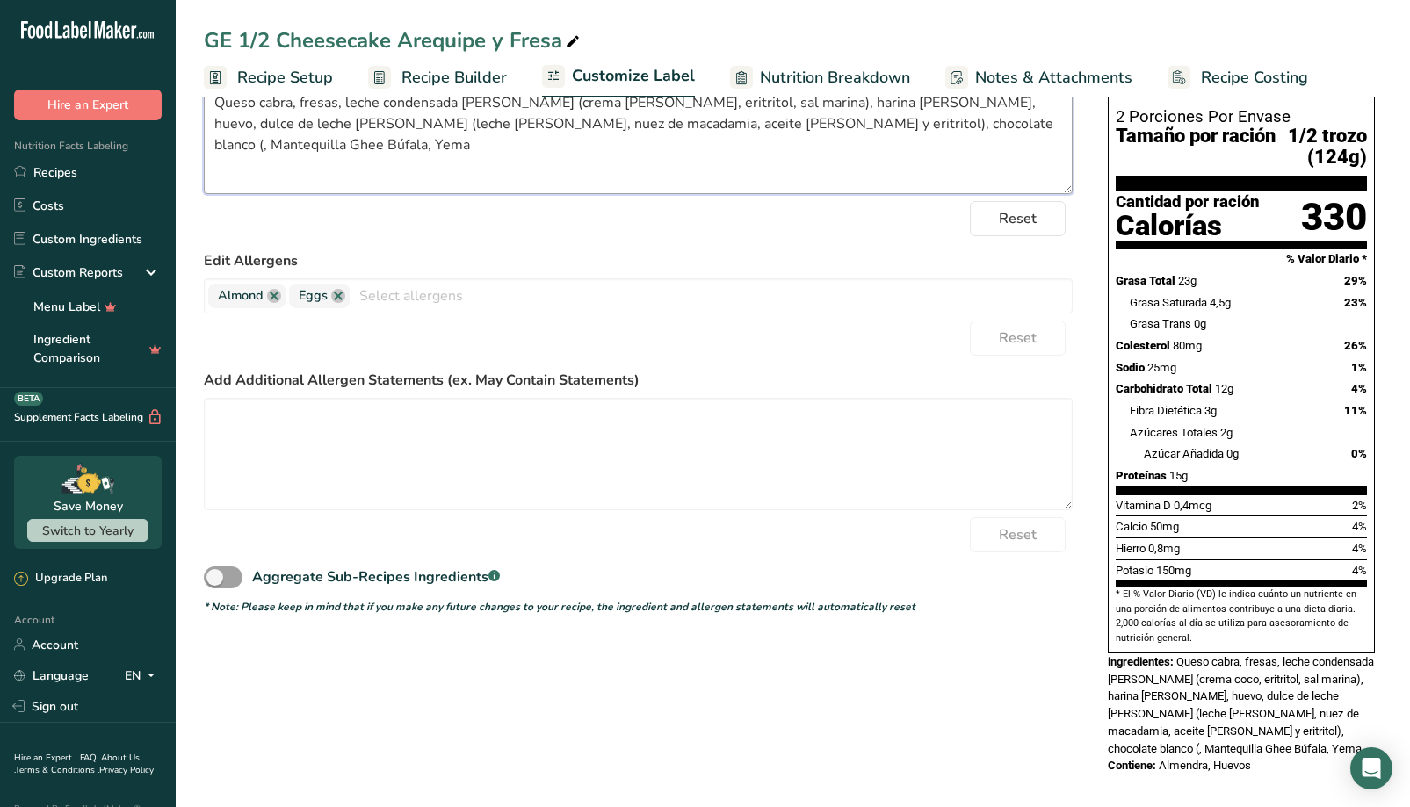
paste textarea "manteca de cacao, harina [PERSON_NAME] , harina de macadamia , aceite de macada…"
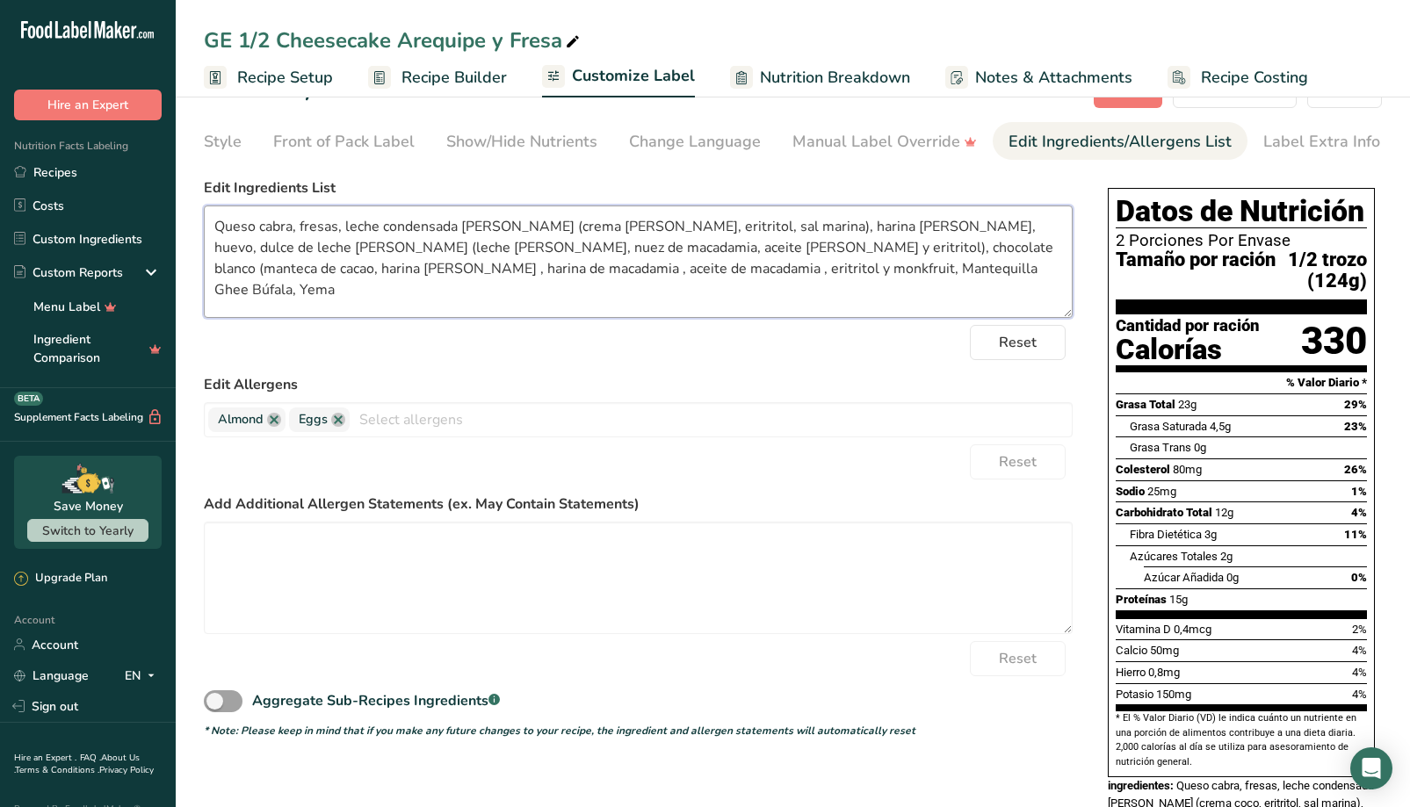
scroll to position [24, 0]
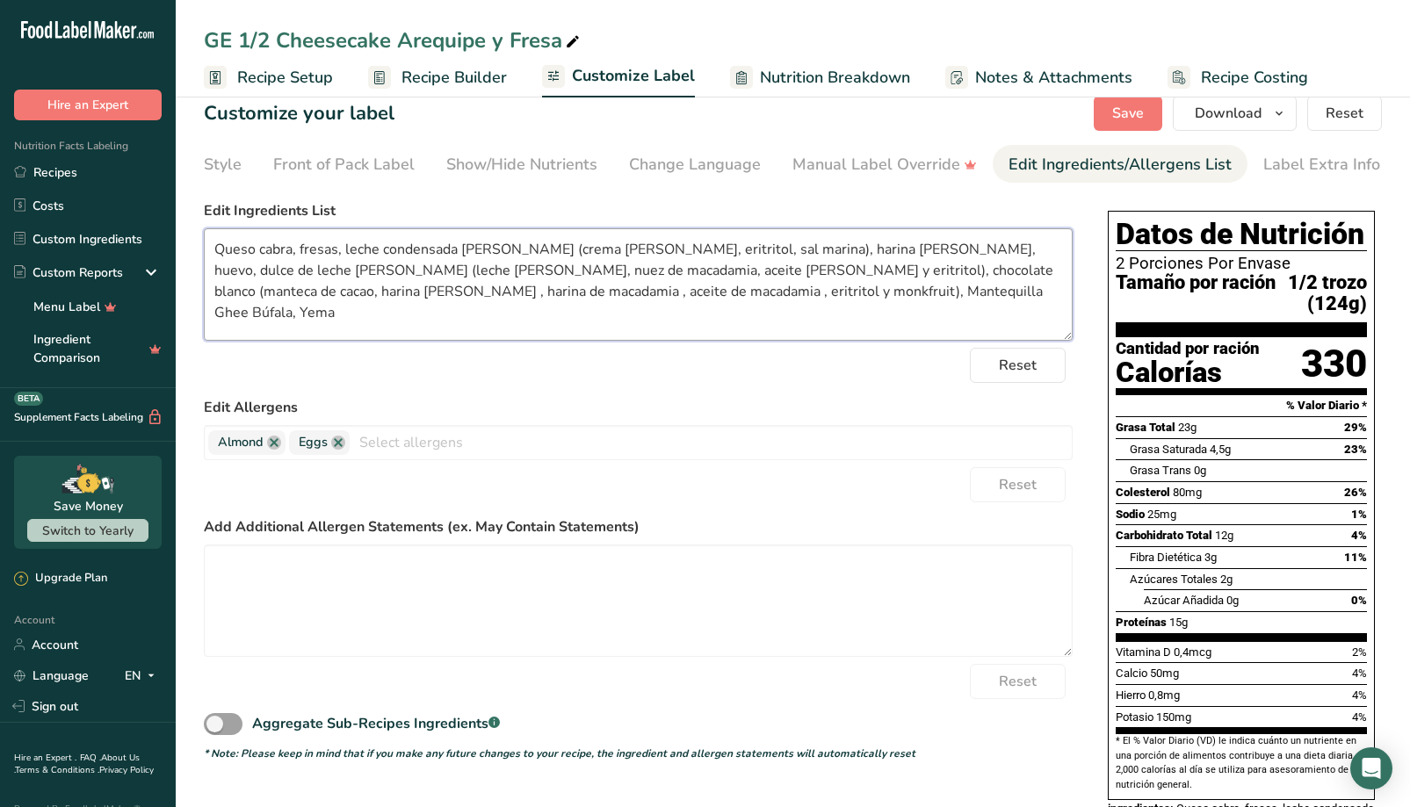
drag, startPoint x: 708, startPoint y: 297, endPoint x: 856, endPoint y: 296, distance: 147.6
click at [856, 296] on textarea "Queso cabra, fresas, leche condensada [PERSON_NAME] (crema [PERSON_NAME], eritr…" at bounding box center [638, 284] width 869 height 112
click at [822, 366] on div "Reset" at bounding box center [638, 365] width 869 height 35
click at [945, 306] on textarea "Queso cabra, fresas, leche condensada [PERSON_NAME] (crema [PERSON_NAME], eritr…" at bounding box center [638, 284] width 869 height 112
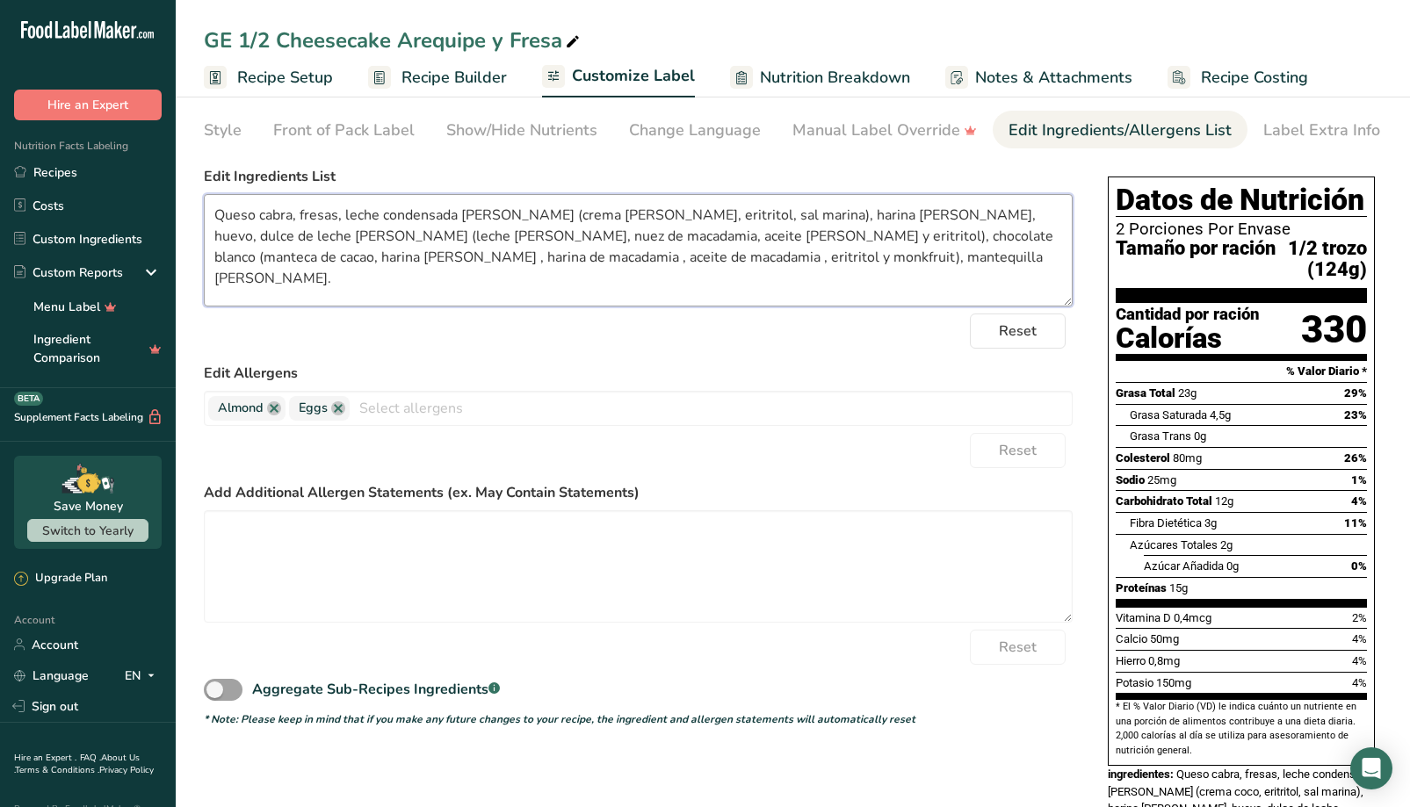
scroll to position [58, 0]
click at [893, 262] on textarea "Queso cabra, fresas, leche condensada [PERSON_NAME] (crema [PERSON_NAME], eritr…" at bounding box center [638, 250] width 869 height 112
click at [1035, 257] on textarea "Queso cabra, fresas, leche condensada [PERSON_NAME] (crema [PERSON_NAME], eritr…" at bounding box center [638, 250] width 869 height 112
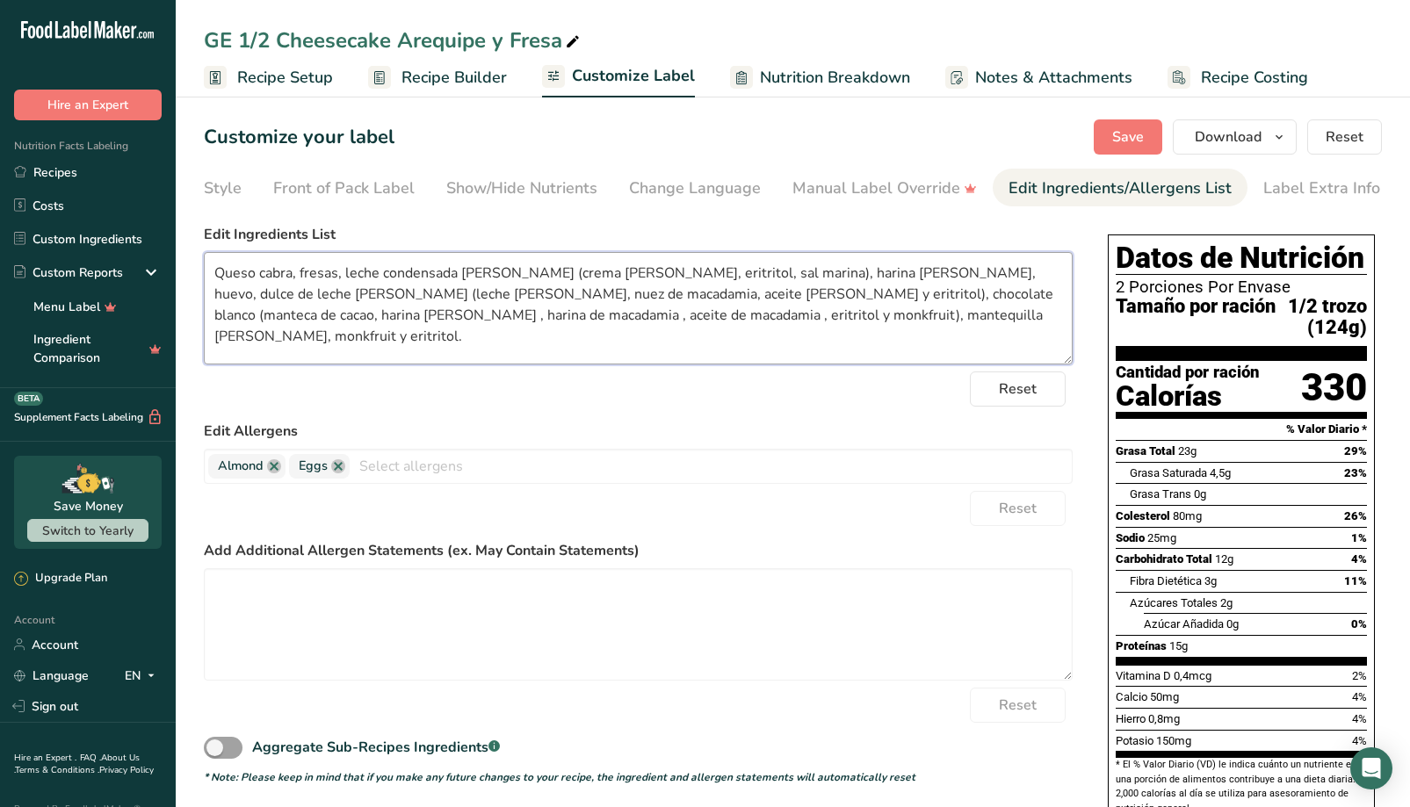
scroll to position [0, 0]
click at [1121, 144] on span "Save" at bounding box center [1128, 137] width 32 height 21
click at [257, 280] on textarea "Queso cabra, fresas, leche condensada [PERSON_NAME] (crema [PERSON_NAME], eritr…" at bounding box center [638, 308] width 869 height 112
click at [1135, 142] on span "Save" at bounding box center [1128, 137] width 32 height 21
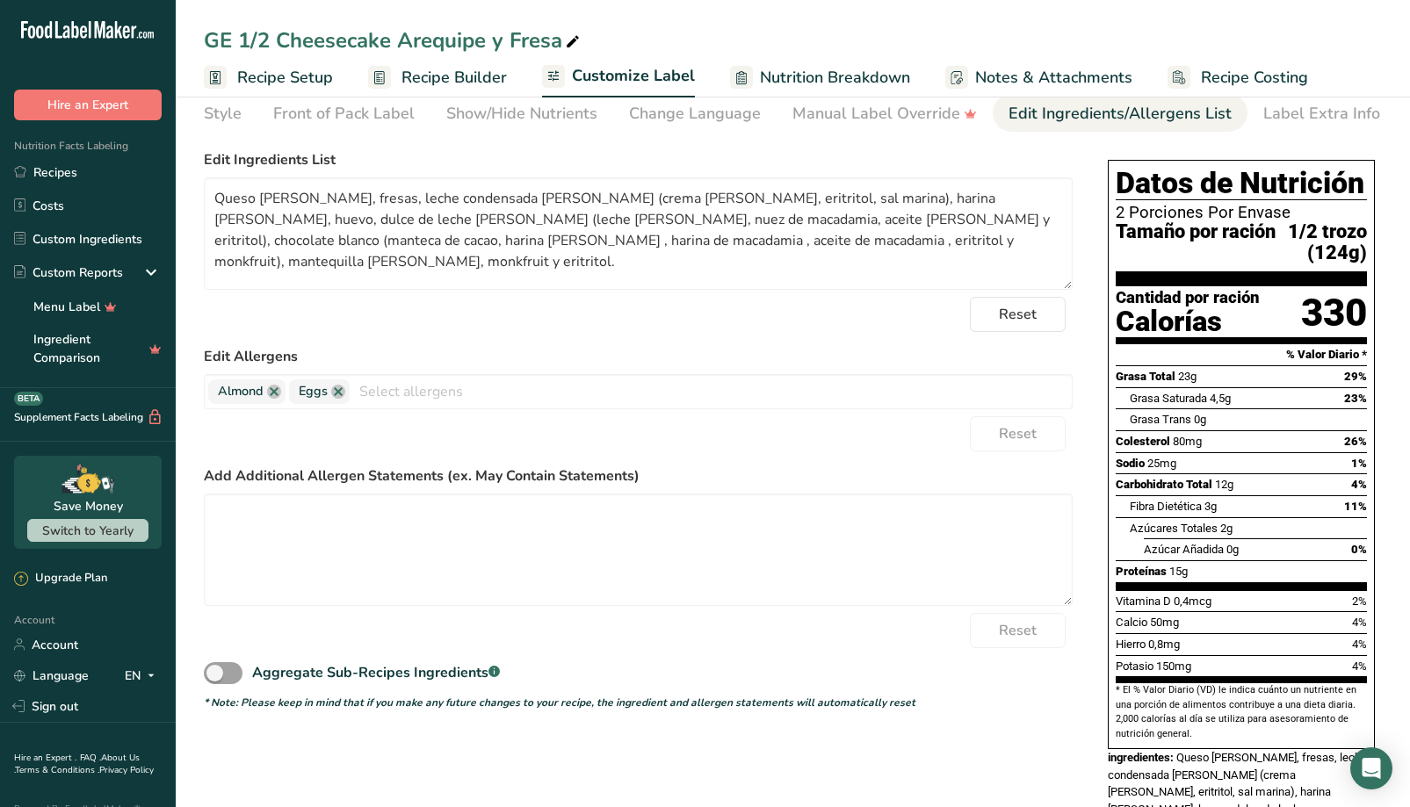
scroll to position [75, 0]
click at [278, 250] on textarea "Queso [PERSON_NAME], fresas, leche condensada [PERSON_NAME] (crema [PERSON_NAME…" at bounding box center [638, 233] width 869 height 112
click at [417, 249] on textarea "Queso [PERSON_NAME], fresas, leche condensada [PERSON_NAME] (crema [PERSON_NAME…" at bounding box center [638, 233] width 869 height 112
click at [555, 250] on textarea "Queso [PERSON_NAME], fresas, leche condensada [PERSON_NAME] (crema [PERSON_NAME…" at bounding box center [638, 233] width 869 height 112
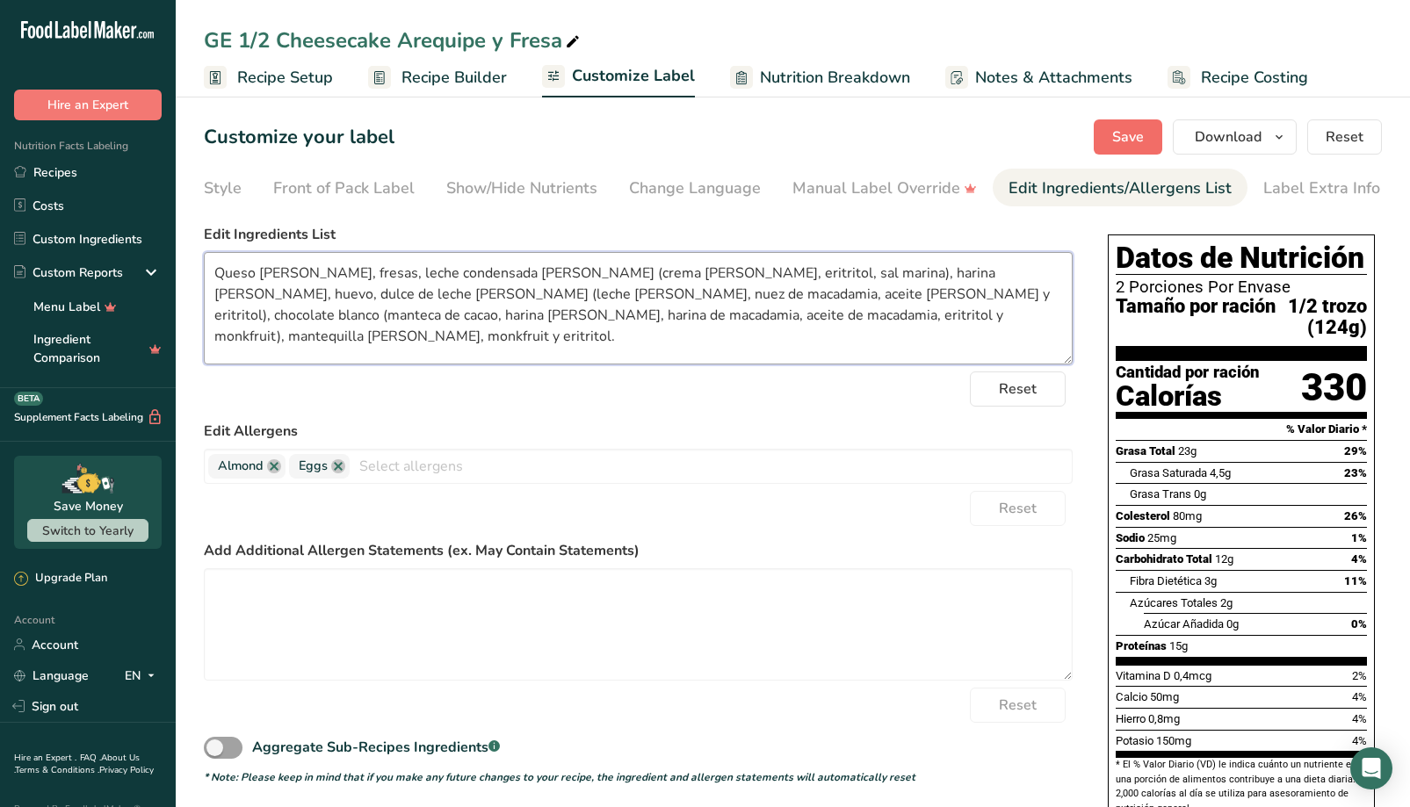
type textarea "Queso [PERSON_NAME], fresas, leche condensada [PERSON_NAME] (crema [PERSON_NAME…"
click at [1125, 137] on span "Save" at bounding box center [1128, 137] width 32 height 21
click at [1263, 142] on icon "button" at bounding box center [1279, 138] width 14 height 22
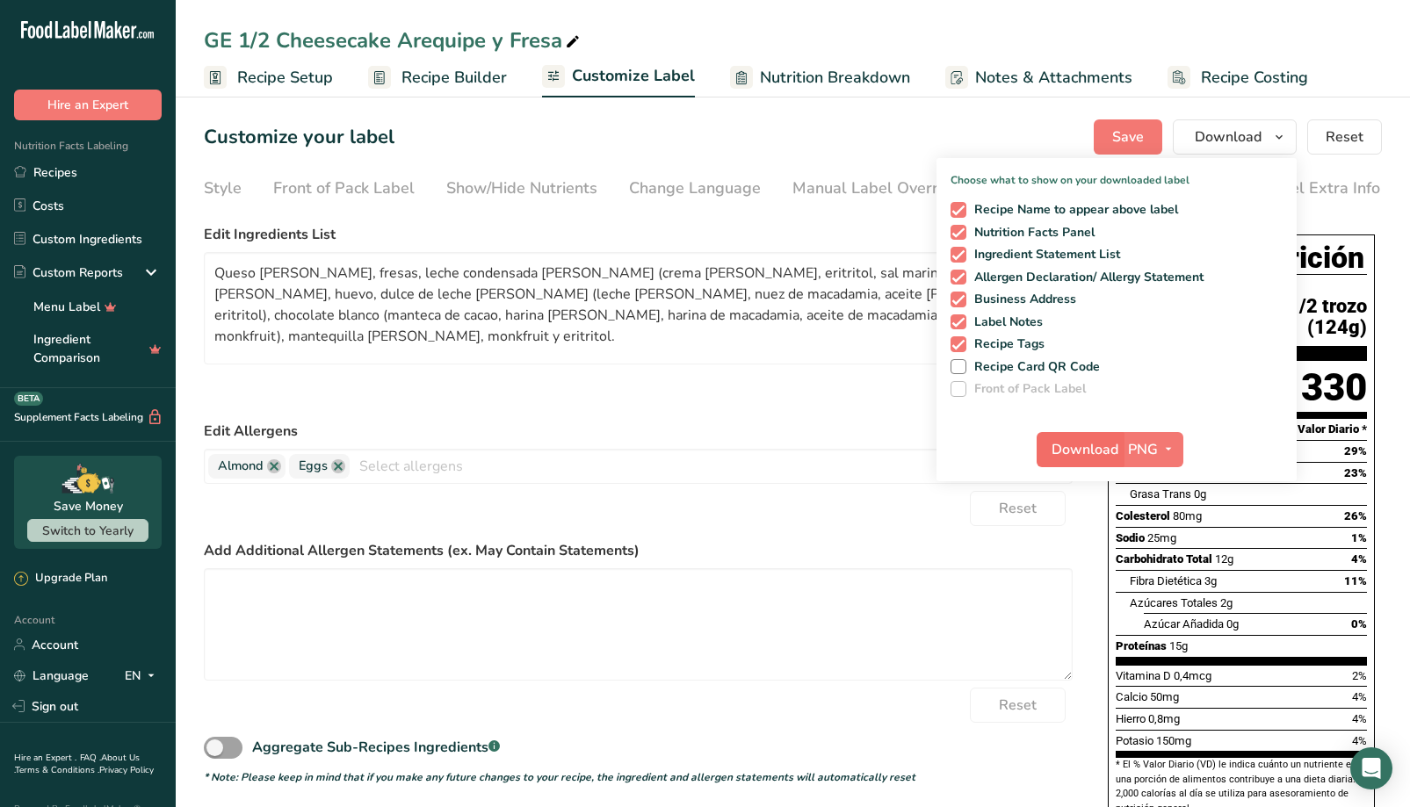
click at [1089, 448] on span "Download" at bounding box center [1085, 449] width 67 height 21
click at [1162, 449] on icon "button" at bounding box center [1168, 449] width 14 height 22
click at [1164, 572] on link "PDF" at bounding box center [1155, 572] width 56 height 29
click at [1096, 449] on span "Download" at bounding box center [1086, 449] width 67 height 21
click at [556, 354] on textarea "Queso [PERSON_NAME], fresas, leche condensada [PERSON_NAME] (crema [PERSON_NAME…" at bounding box center [638, 308] width 869 height 112
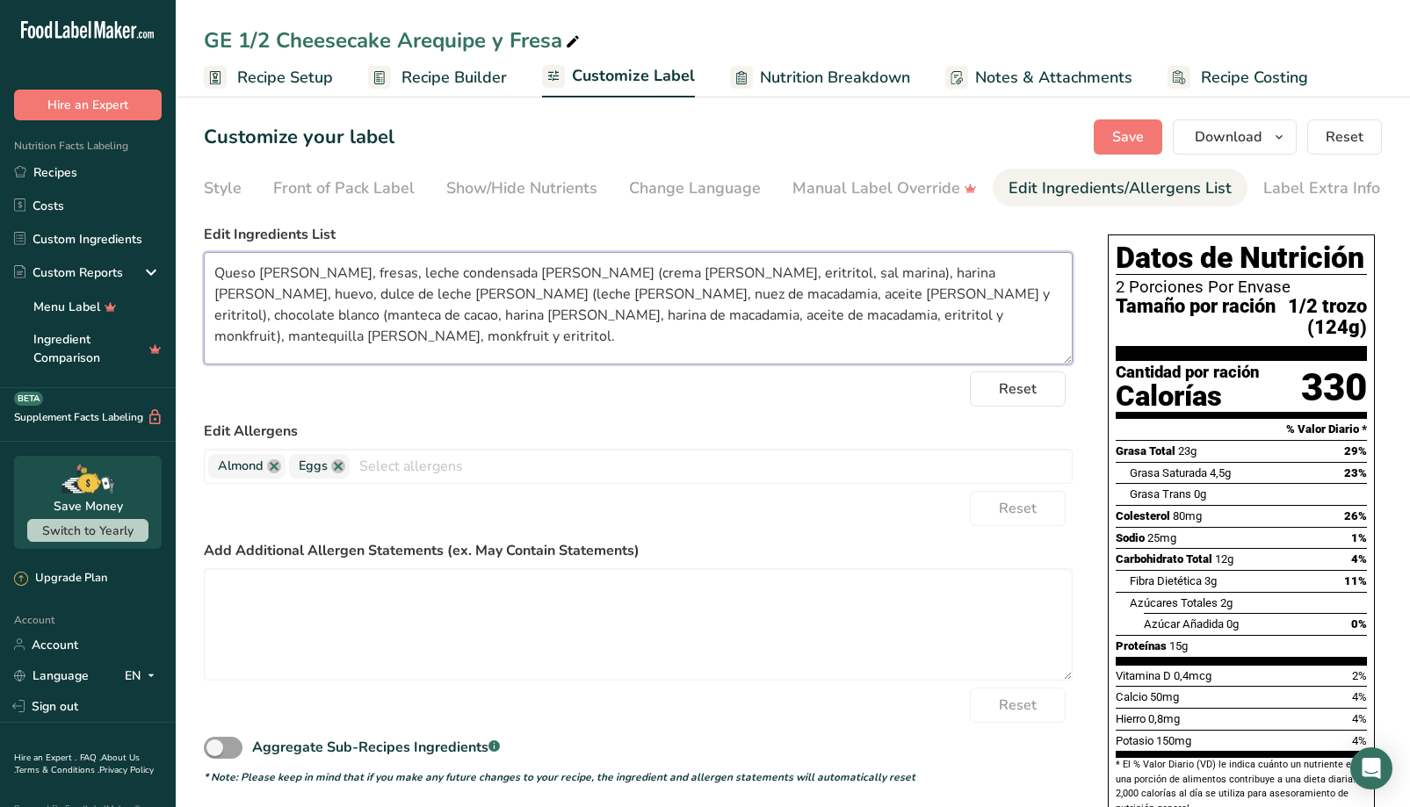
click at [695, 350] on textarea "Queso [PERSON_NAME], fresas, leche condensada [PERSON_NAME] (crema [PERSON_NAME…" at bounding box center [638, 308] width 869 height 112
click at [1019, 324] on textarea "Queso [PERSON_NAME], fresas, leche condensada [PERSON_NAME] (crema [PERSON_NAME…" at bounding box center [638, 308] width 869 height 112
click at [1148, 129] on button "Save" at bounding box center [1128, 136] width 69 height 35
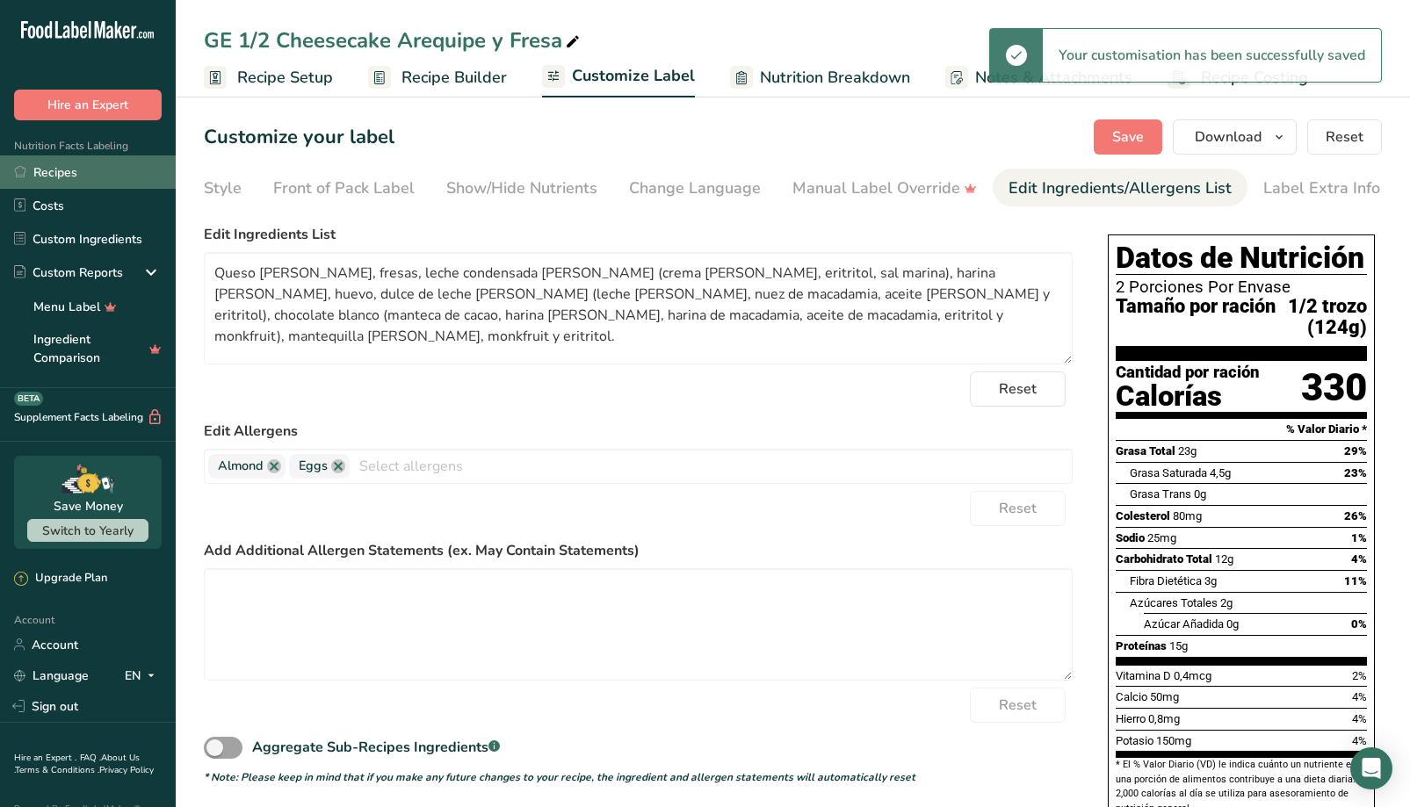
click at [69, 183] on link "Recipes" at bounding box center [88, 172] width 176 height 33
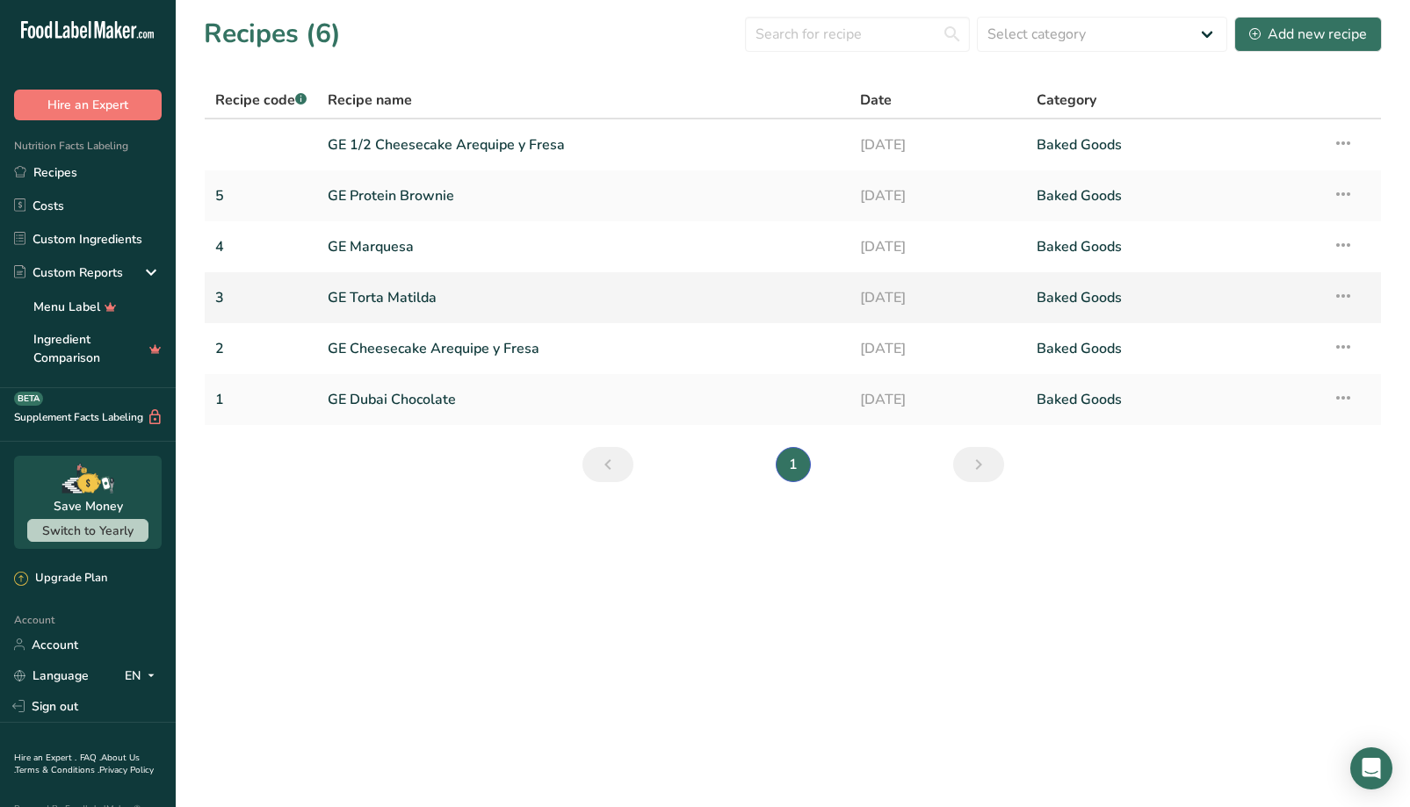
click at [432, 304] on link "GE Torta Matilda" at bounding box center [583, 297] width 510 height 37
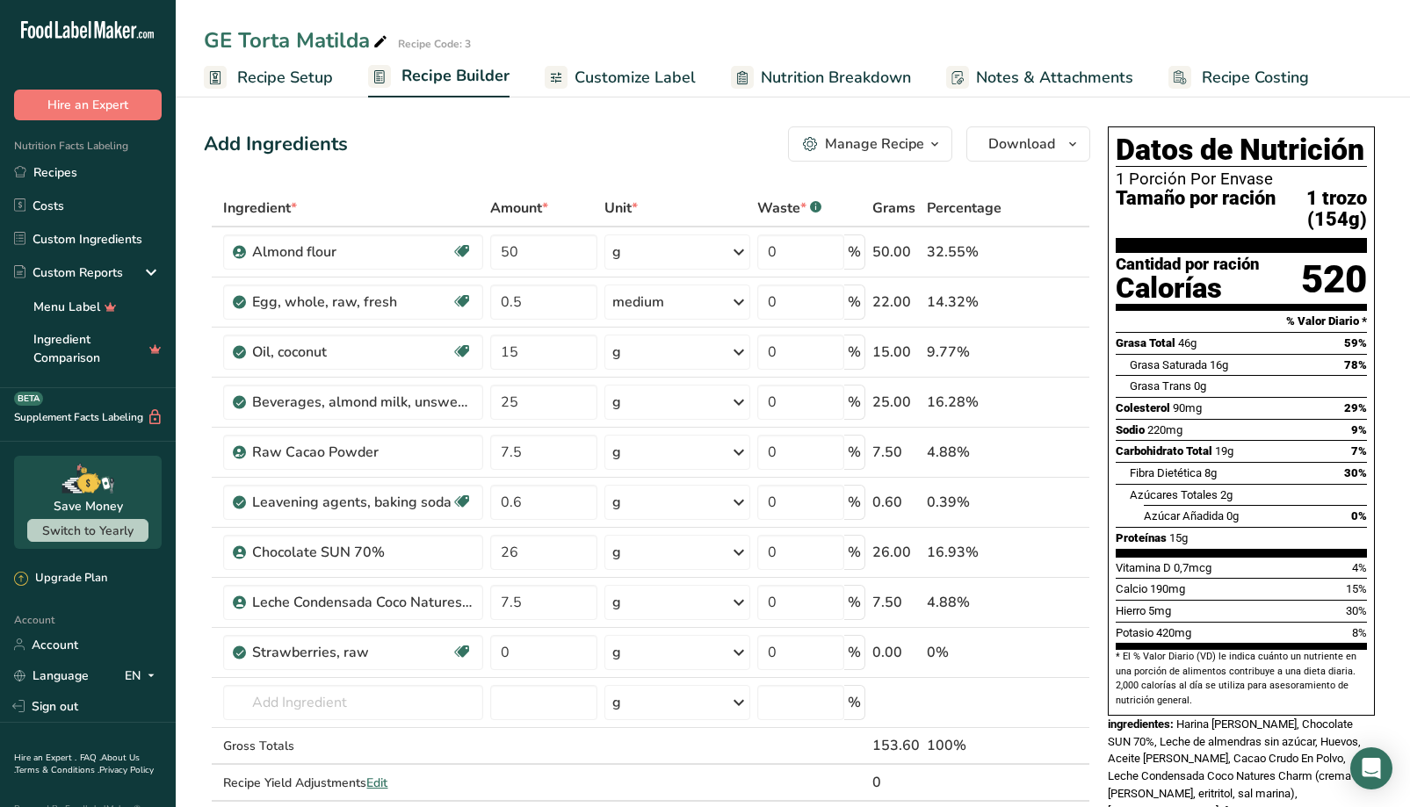
click at [292, 79] on span "Recipe Setup" at bounding box center [285, 78] width 96 height 24
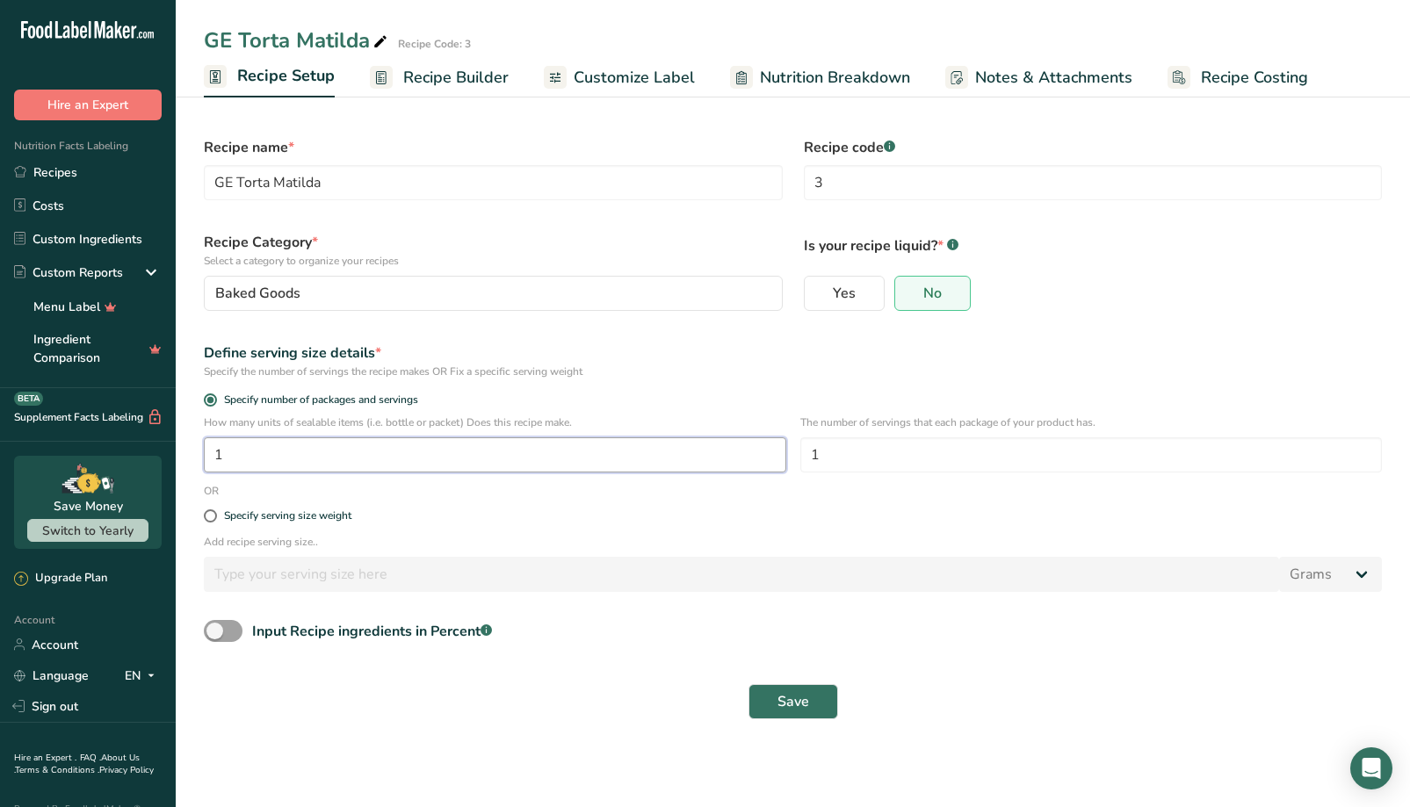
click at [418, 460] on input "1" at bounding box center [495, 455] width 582 height 35
type input "2"
click at [791, 706] on span "Save" at bounding box center [794, 701] width 32 height 21
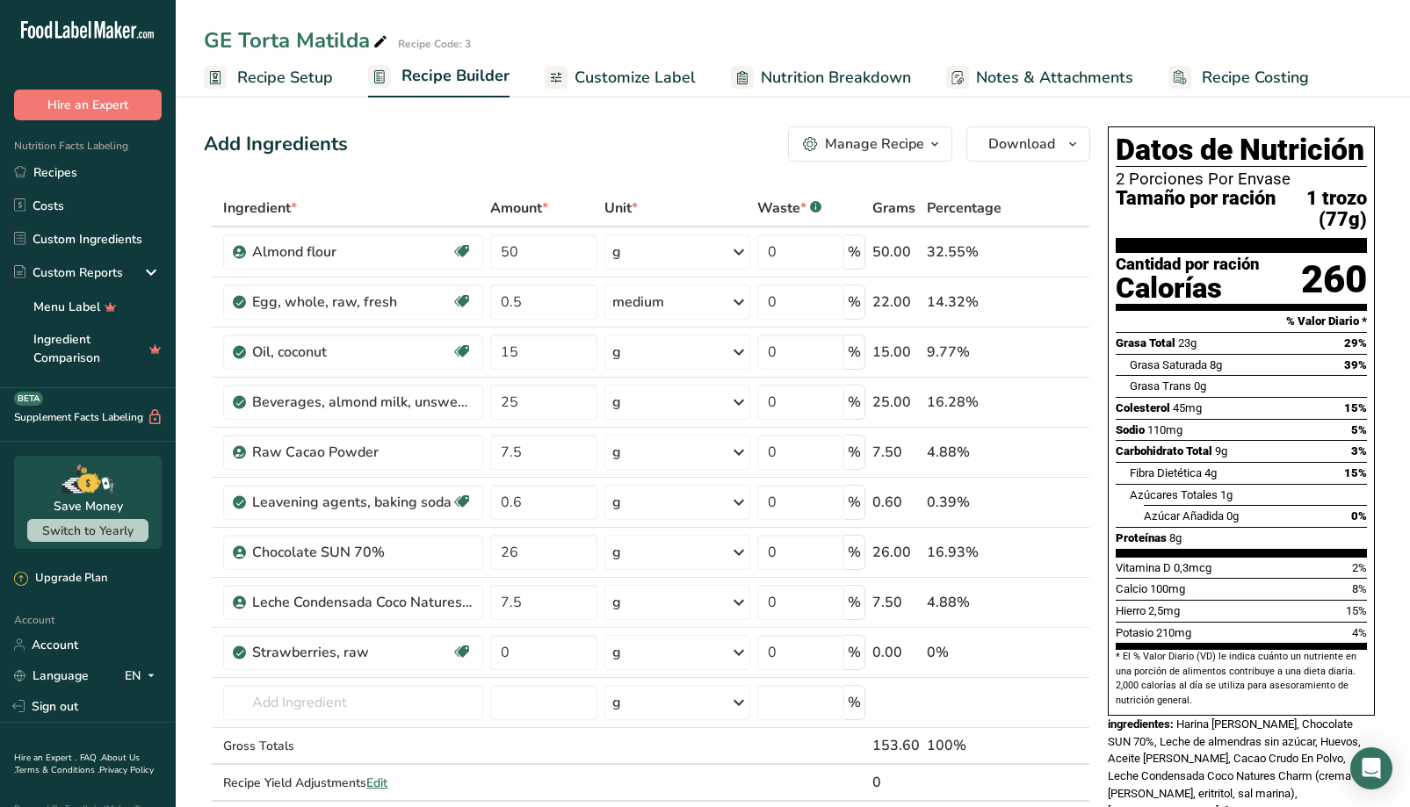
click at [640, 81] on span "Customize Label" at bounding box center [635, 78] width 121 height 24
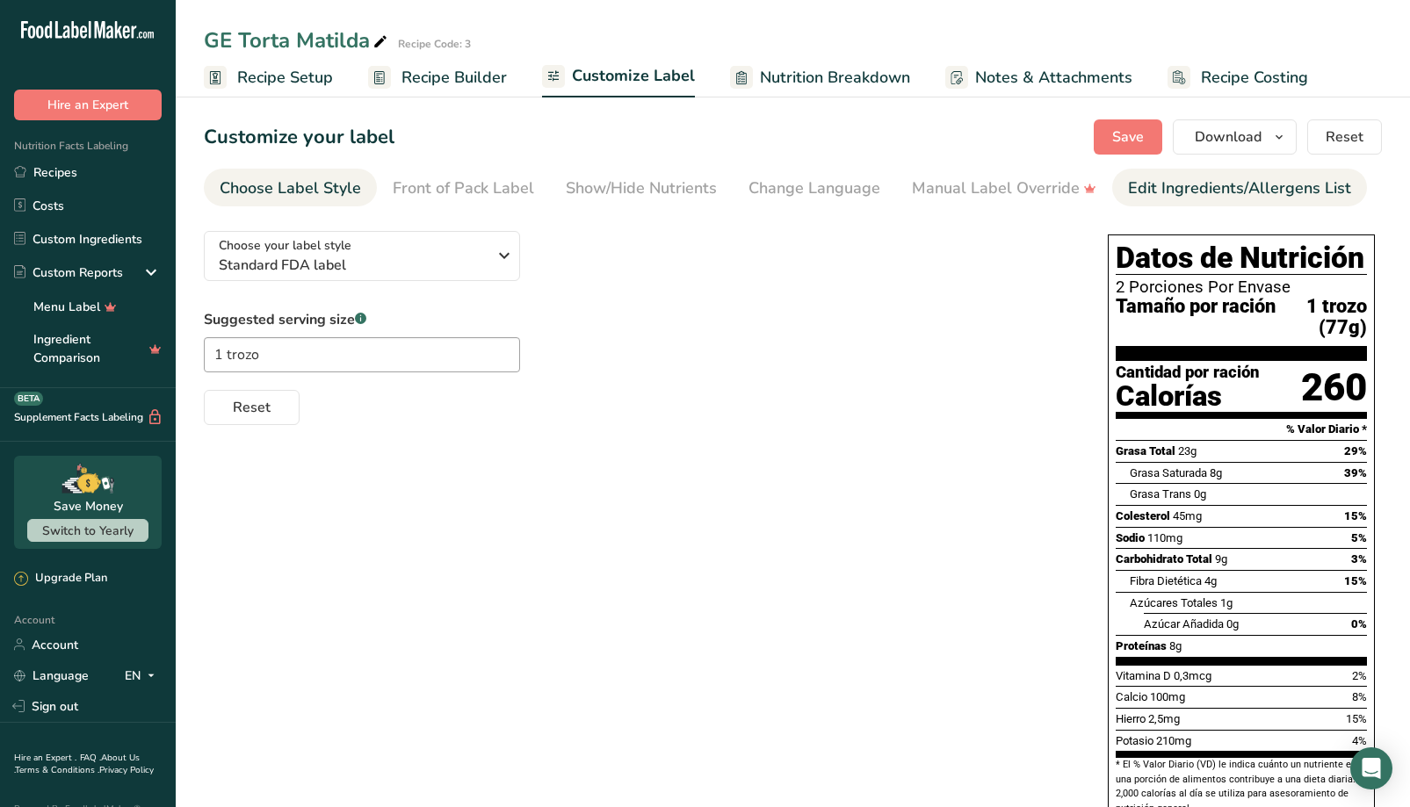
click at [1191, 197] on div "Edit Ingredients/Allergens List" at bounding box center [1239, 189] width 223 height 24
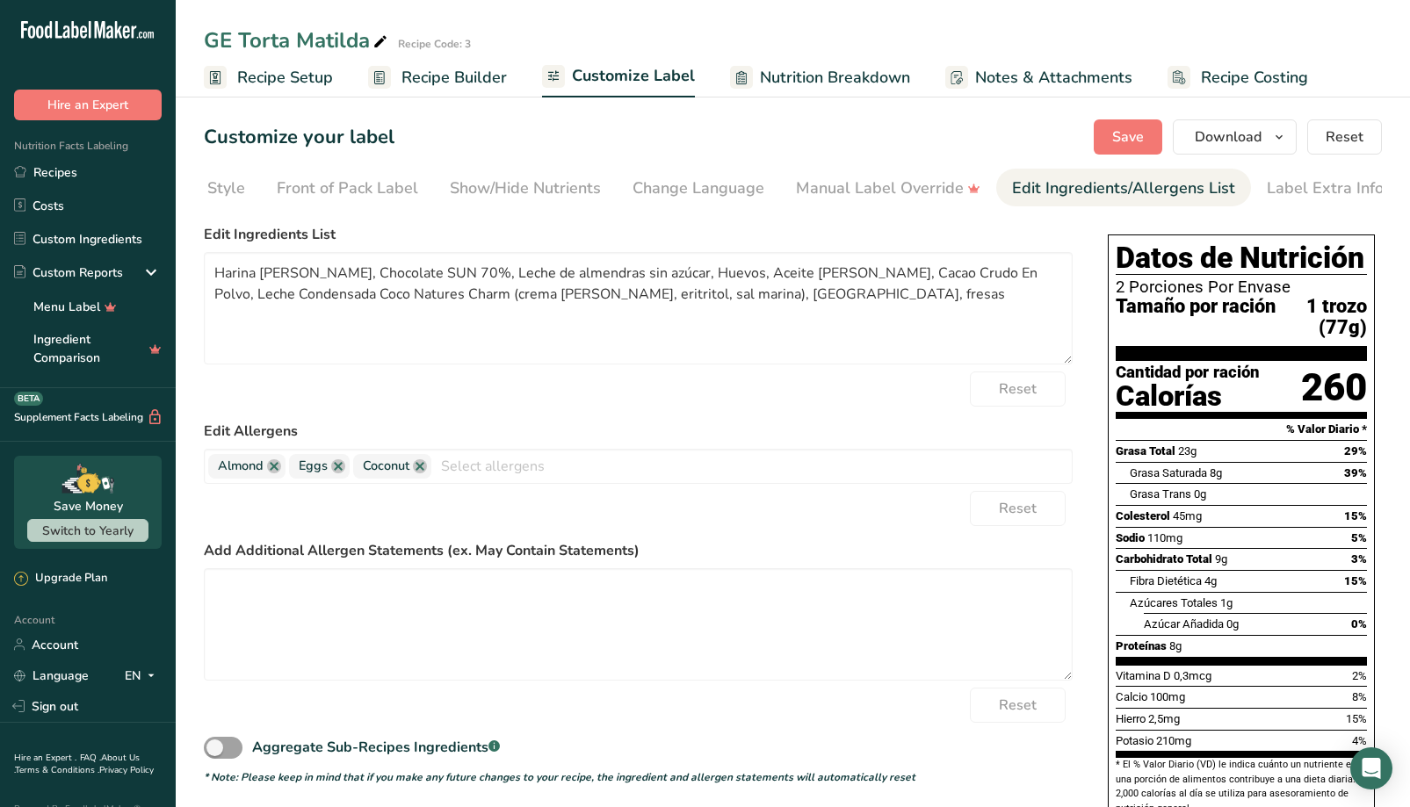
scroll to position [0, 119]
drag, startPoint x: 349, startPoint y: 273, endPoint x: 474, endPoint y: 283, distance: 125.1
click at [474, 283] on textarea "Harina [PERSON_NAME], Chocolate SUN 70%, Leche de almendras sin azúcar, Huevos,…" at bounding box center [638, 308] width 869 height 112
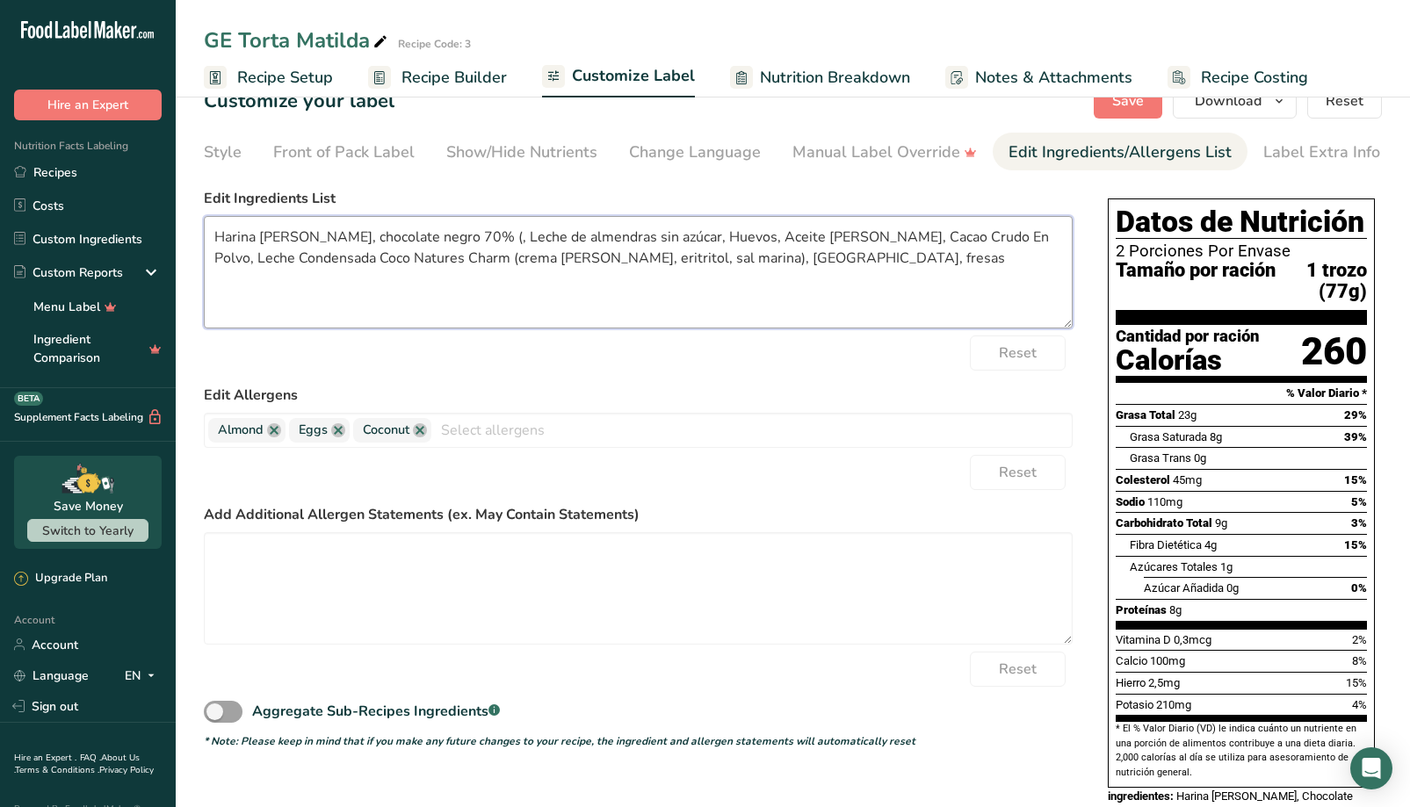
scroll to position [63, 0]
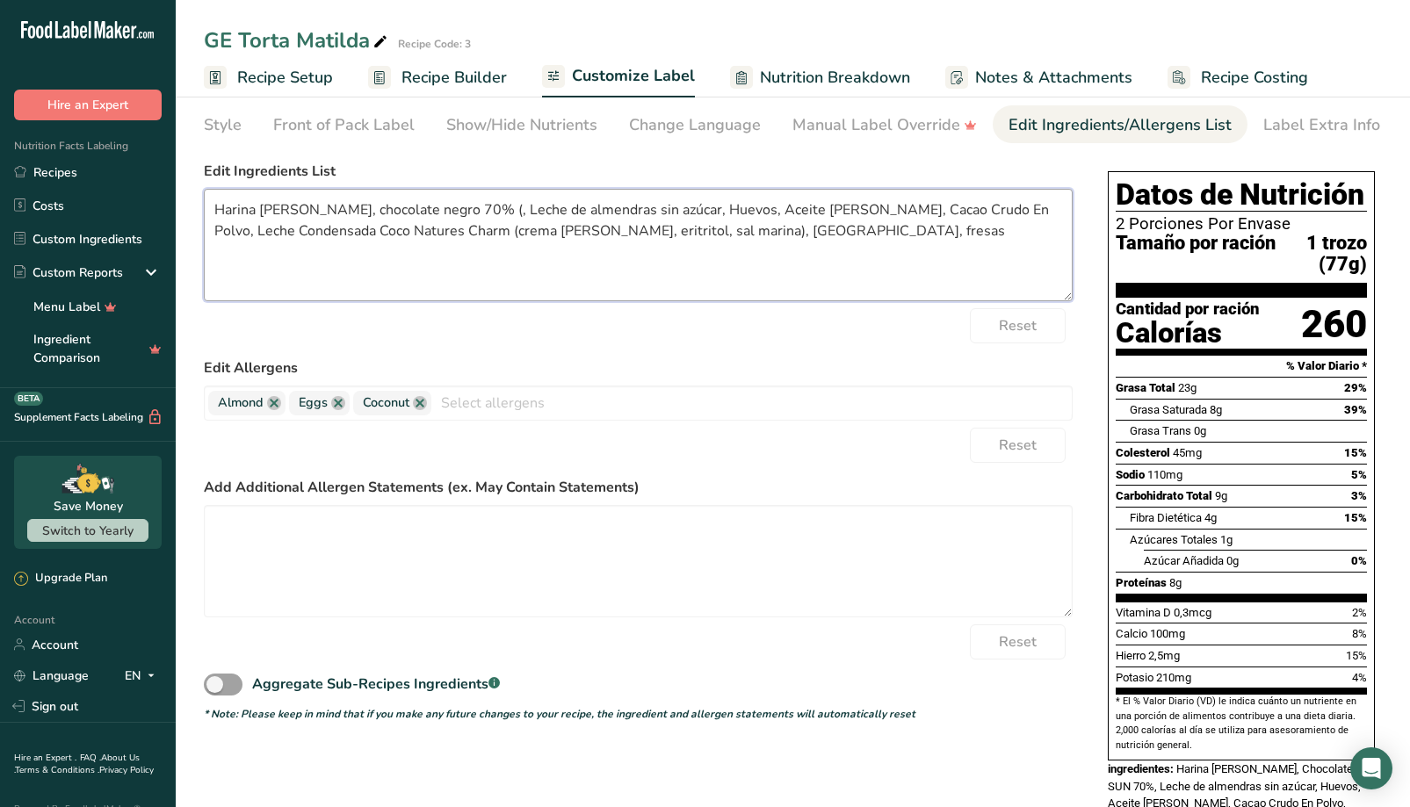
paste textarea "pasta de cacao , cacao en polvo , manteca de cacao , monkfruit"
click at [583, 218] on textarea "Harina [PERSON_NAME], chocolate negro 70% (pasta de cacao , cacao en polvo , ma…" at bounding box center [638, 245] width 869 height 112
click at [684, 217] on textarea "Harina [PERSON_NAME], chocolate negro 70% (pasta de cacao, cacao en polvo , man…" at bounding box center [638, 245] width 869 height 112
click at [804, 220] on textarea "Harina [PERSON_NAME], chocolate negro 70% (pasta de cacao, cacao en polvo, mant…" at bounding box center [638, 245] width 869 height 112
click at [881, 216] on textarea "Harina [PERSON_NAME], chocolate negro 70% (pasta de cacao, cacao en polvo, mant…" at bounding box center [638, 245] width 869 height 112
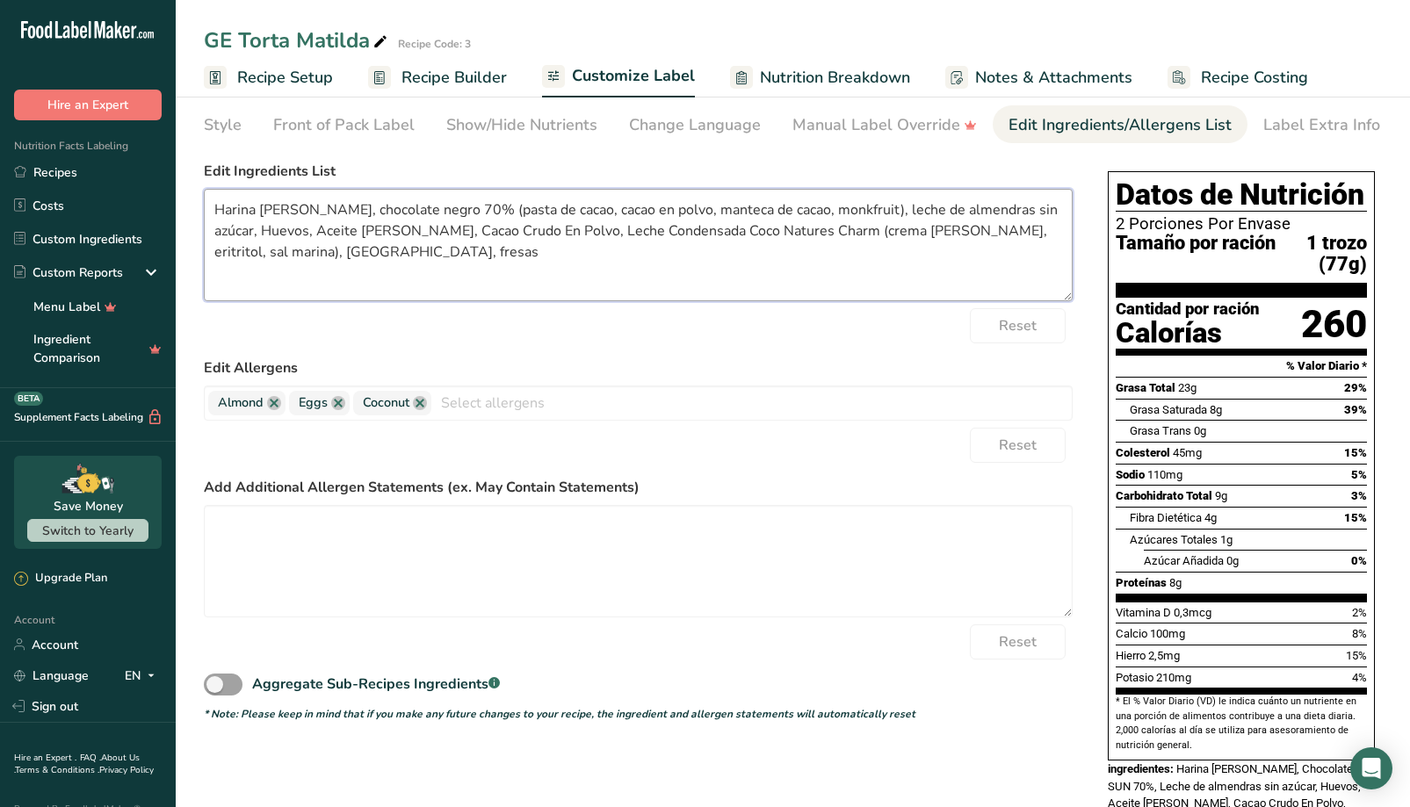
drag, startPoint x: 1004, startPoint y: 217, endPoint x: 255, endPoint y: 237, distance: 749.7
click at [255, 237] on textarea "Harina [PERSON_NAME], chocolate negro 70% (pasta de cacao, cacao en polvo, mant…" at bounding box center [638, 245] width 869 height 112
click at [1024, 221] on textarea "Harina [PERSON_NAME], chocolate negro 70% (pasta de cacao, cacao en polvo, mant…" at bounding box center [638, 245] width 869 height 112
drag, startPoint x: 218, startPoint y: 237, endPoint x: 304, endPoint y: 241, distance: 86.2
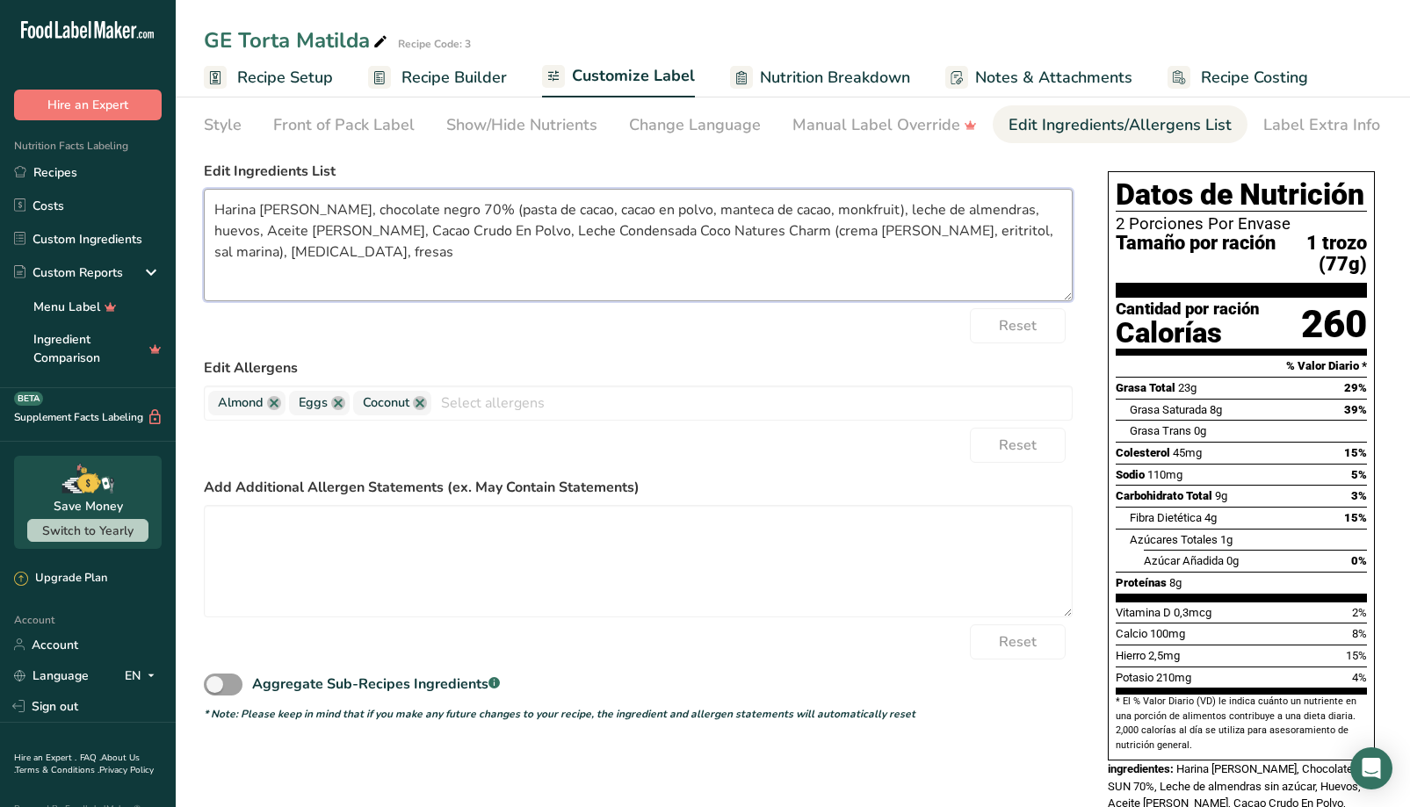
click at [304, 241] on textarea "Harina [PERSON_NAME], chocolate negro 70% (pasta de cacao, cacao en polvo, mant…" at bounding box center [638, 245] width 869 height 112
drag, startPoint x: 309, startPoint y: 237, endPoint x: 443, endPoint y: 237, distance: 133.5
click at [443, 237] on textarea "Harina [PERSON_NAME], chocolate negro 70% (pasta de cacao, cacao en polvo, mant…" at bounding box center [638, 245] width 869 height 112
drag, startPoint x: 351, startPoint y: 239, endPoint x: 604, endPoint y: 233, distance: 253.1
click at [604, 233] on textarea "Harina [PERSON_NAME], chocolate negro 70% (pasta de cacao, cacao en polvo, mant…" at bounding box center [638, 245] width 869 height 112
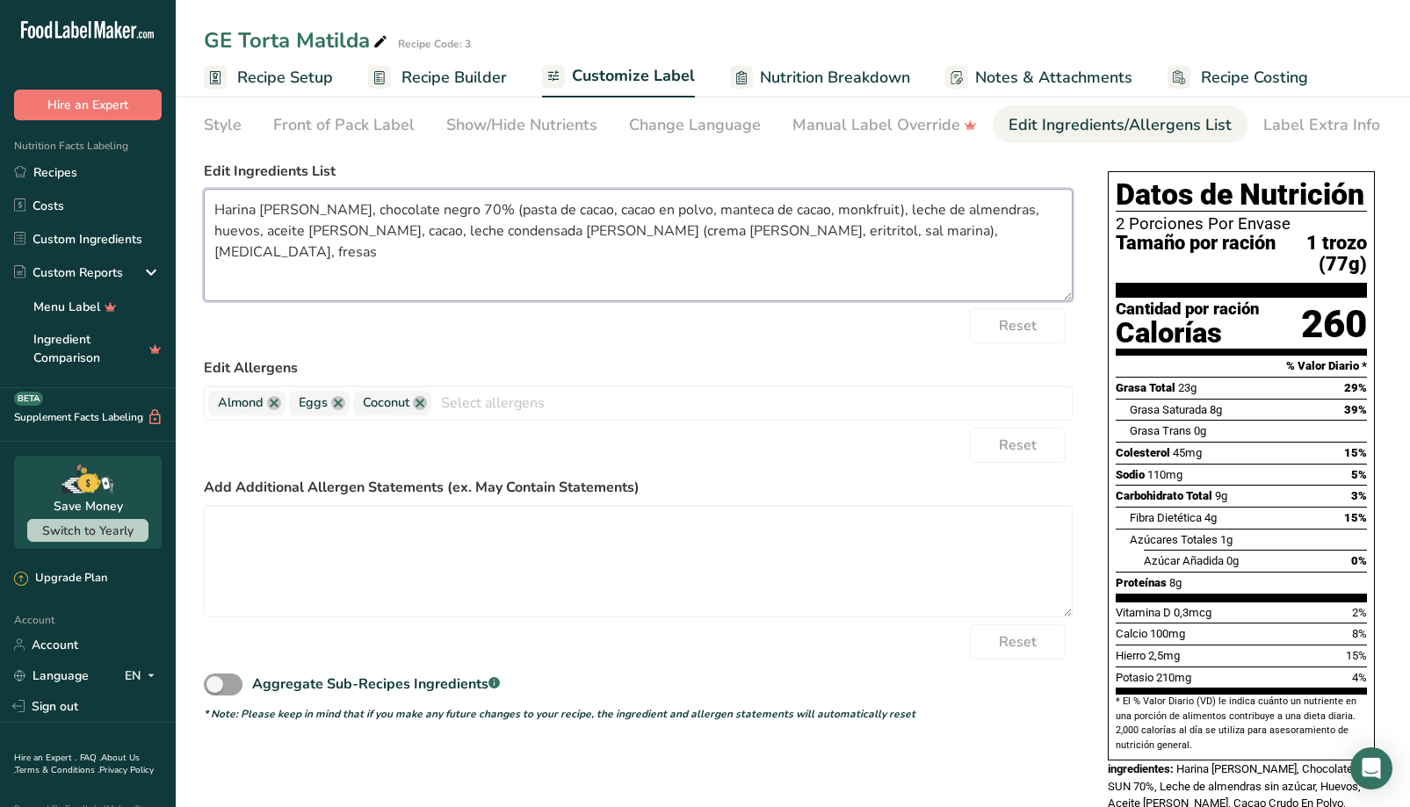
click at [783, 228] on textarea "Harina [PERSON_NAME], chocolate negro 70% (pasta de cacao, cacao en polvo, mant…" at bounding box center [638, 245] width 869 height 112
click at [851, 233] on textarea "Harina [PERSON_NAME], chocolate negro 70% (pasta de cacao, cacao en polvo, mant…" at bounding box center [638, 245] width 869 height 112
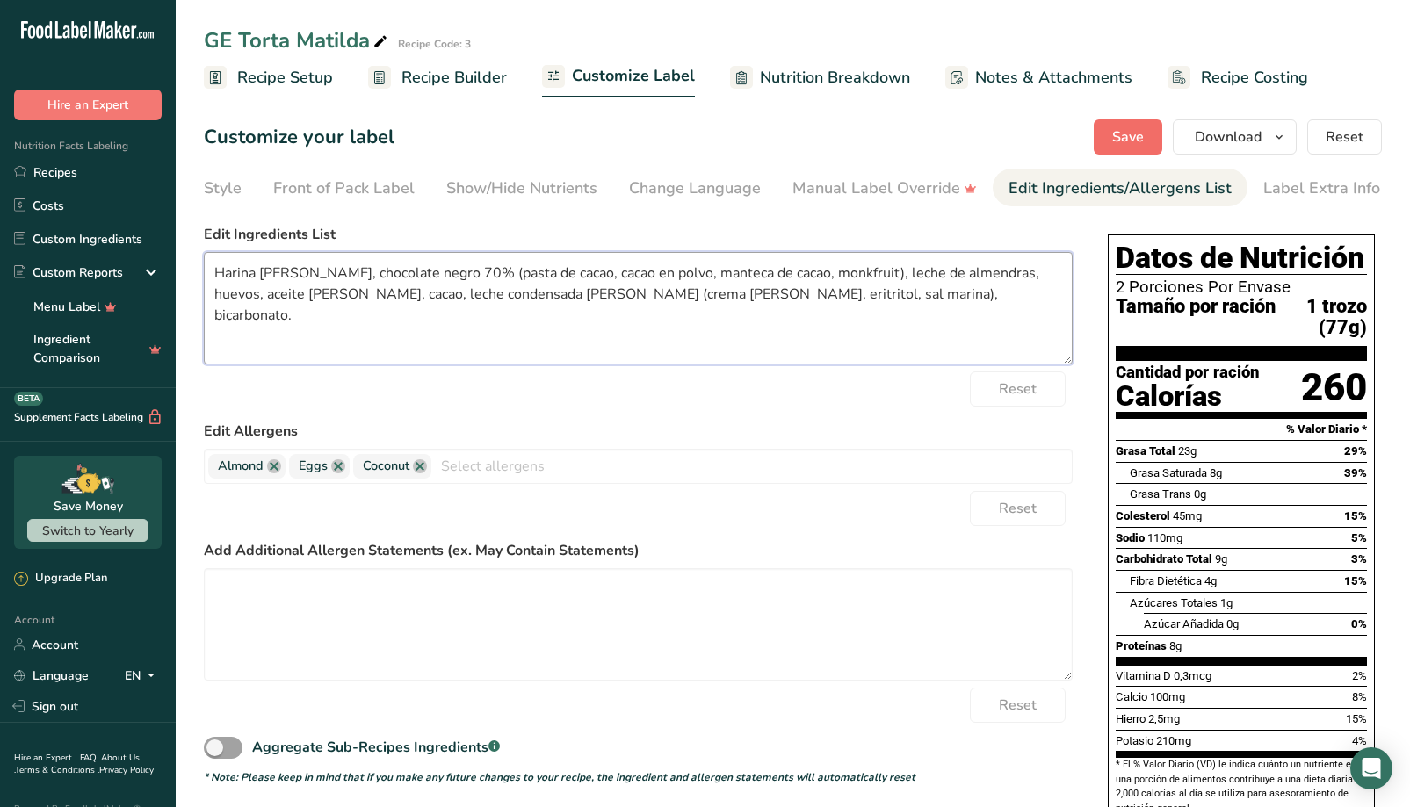
scroll to position [0, 0]
click at [1124, 134] on span "Save" at bounding box center [1128, 137] width 32 height 21
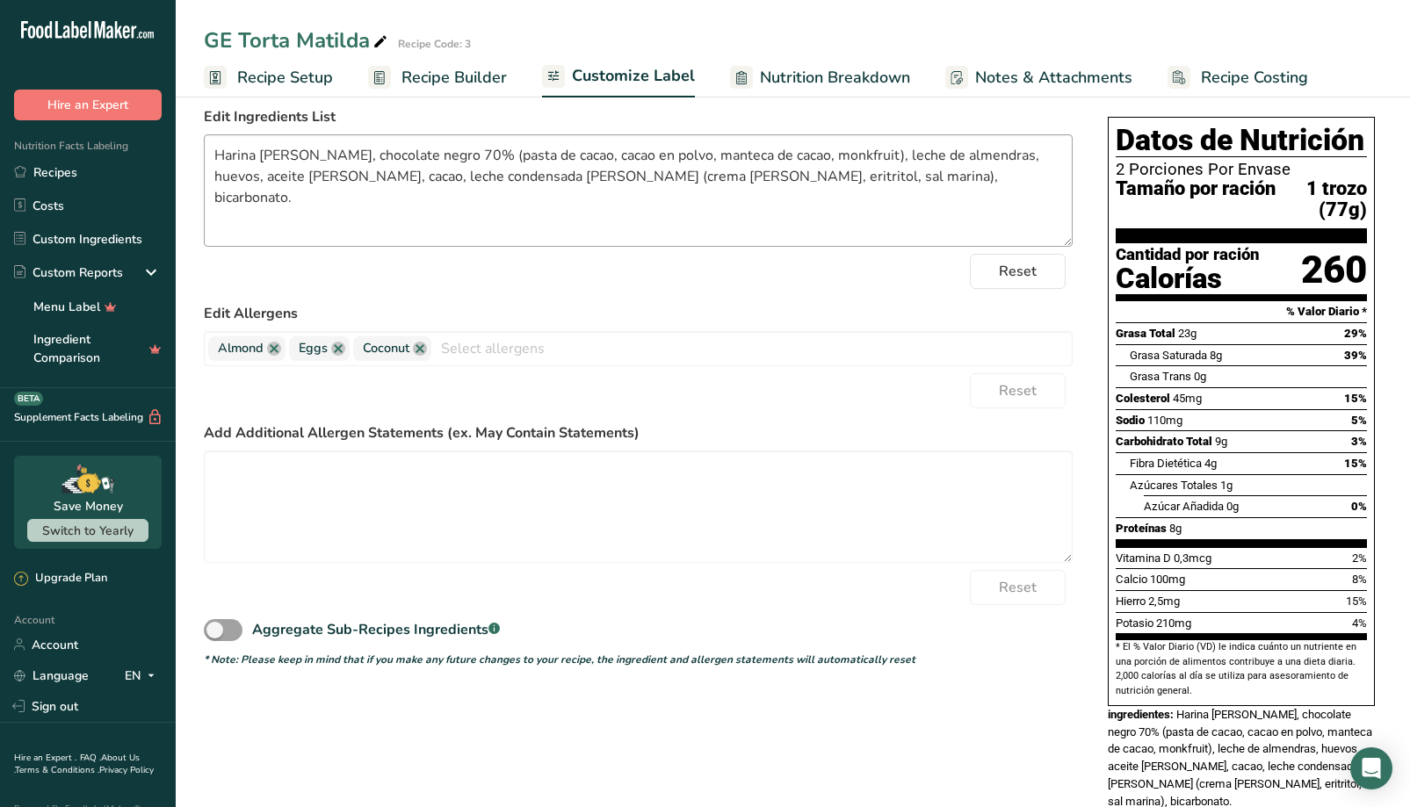
scroll to position [113, 0]
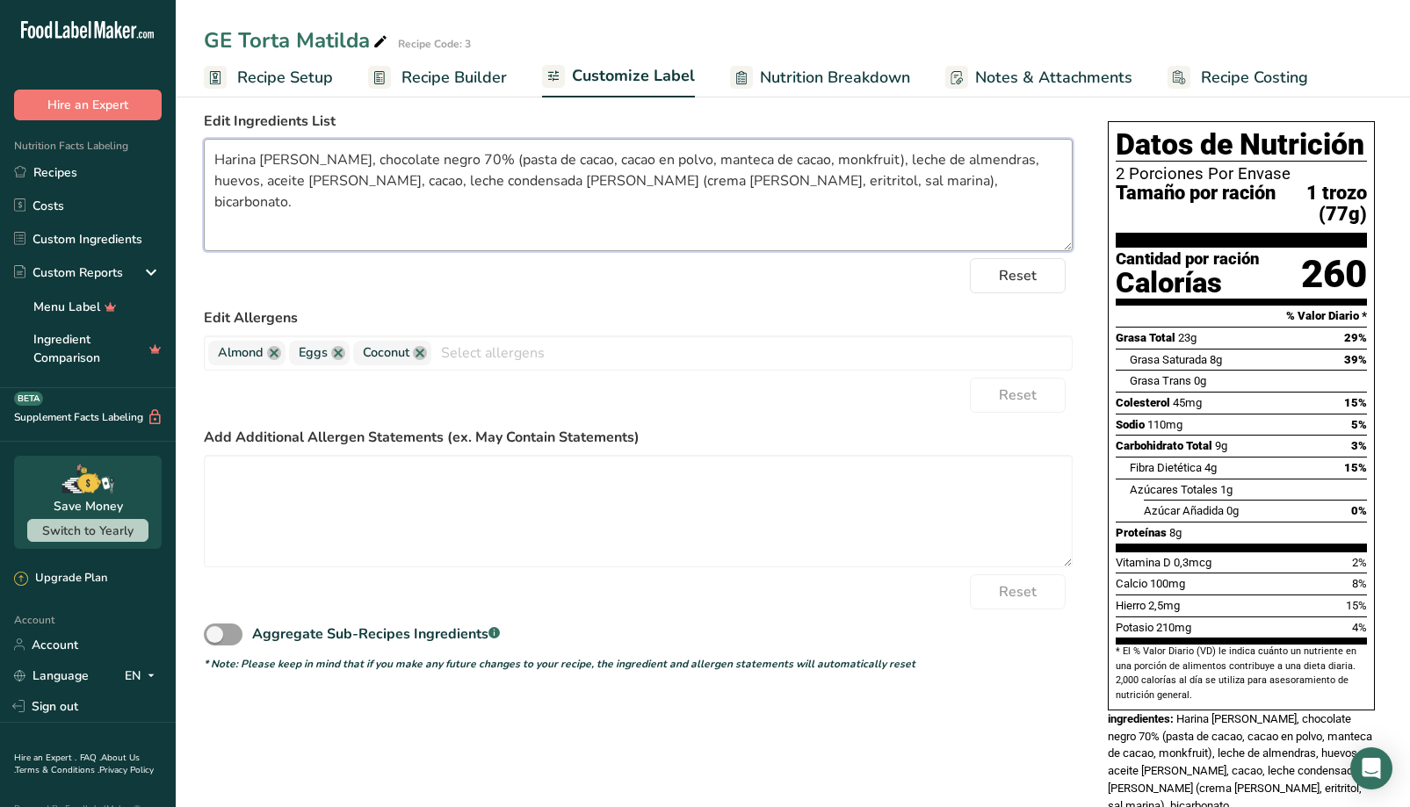
click at [849, 188] on textarea "Harina [PERSON_NAME], chocolate negro 70% (pasta de cacao, cacao en polvo, mant…" at bounding box center [638, 195] width 869 height 112
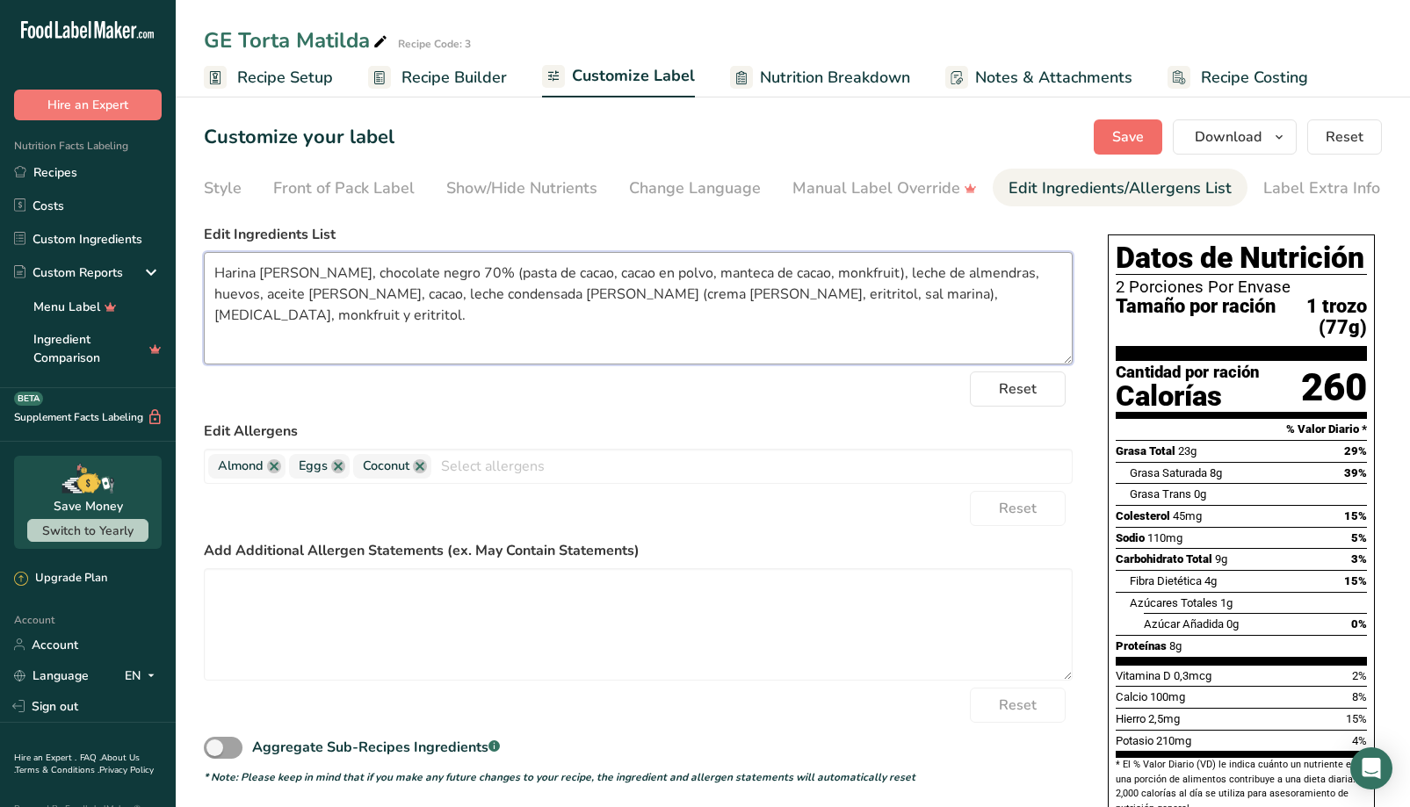
scroll to position [0, 0]
click at [1138, 141] on span "Save" at bounding box center [1128, 137] width 32 height 21
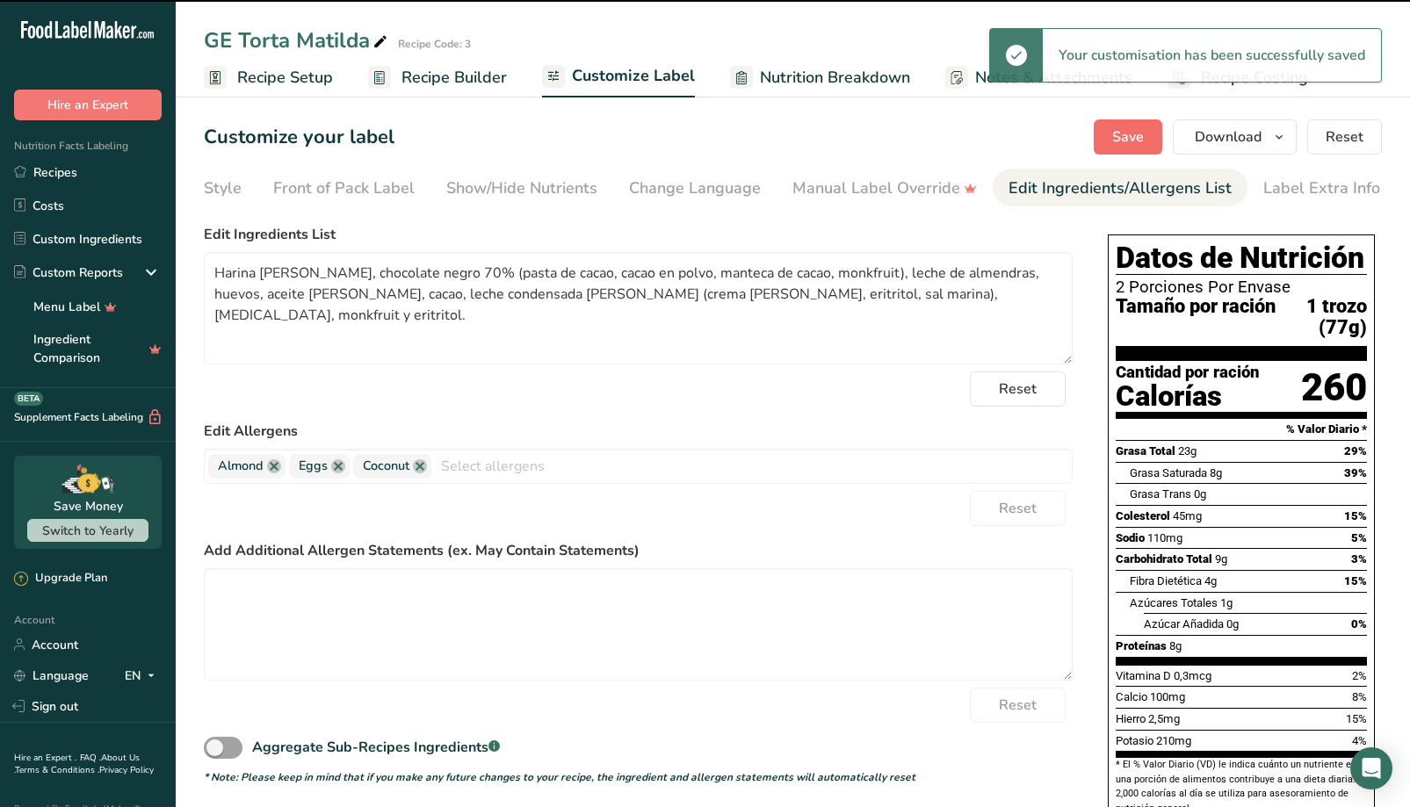
type textarea "Harina [PERSON_NAME], chocolate negro 70% (pasta de cacao, cacao en polvo, mant…"
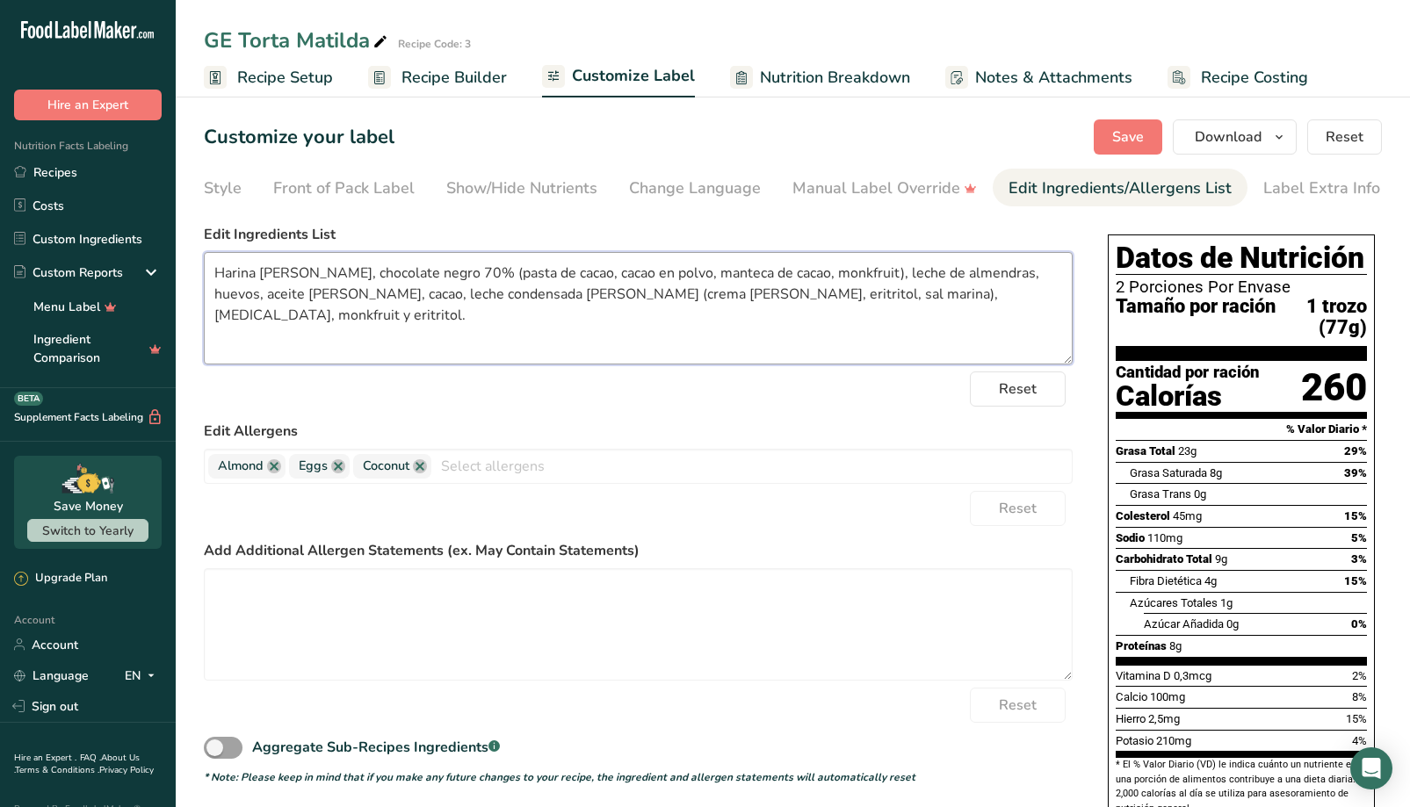
click at [983, 300] on textarea "Harina [PERSON_NAME], chocolate negro 70% (pasta de cacao, cacao en polvo, mant…" at bounding box center [638, 308] width 869 height 112
click at [1140, 145] on span "Save" at bounding box center [1128, 137] width 32 height 21
click at [1114, 138] on div "Save Download Choose what to show on your downloaded label Recipe Name to appea…" at bounding box center [1238, 136] width 288 height 35
click at [1220, 134] on span "Download" at bounding box center [1228, 137] width 67 height 21
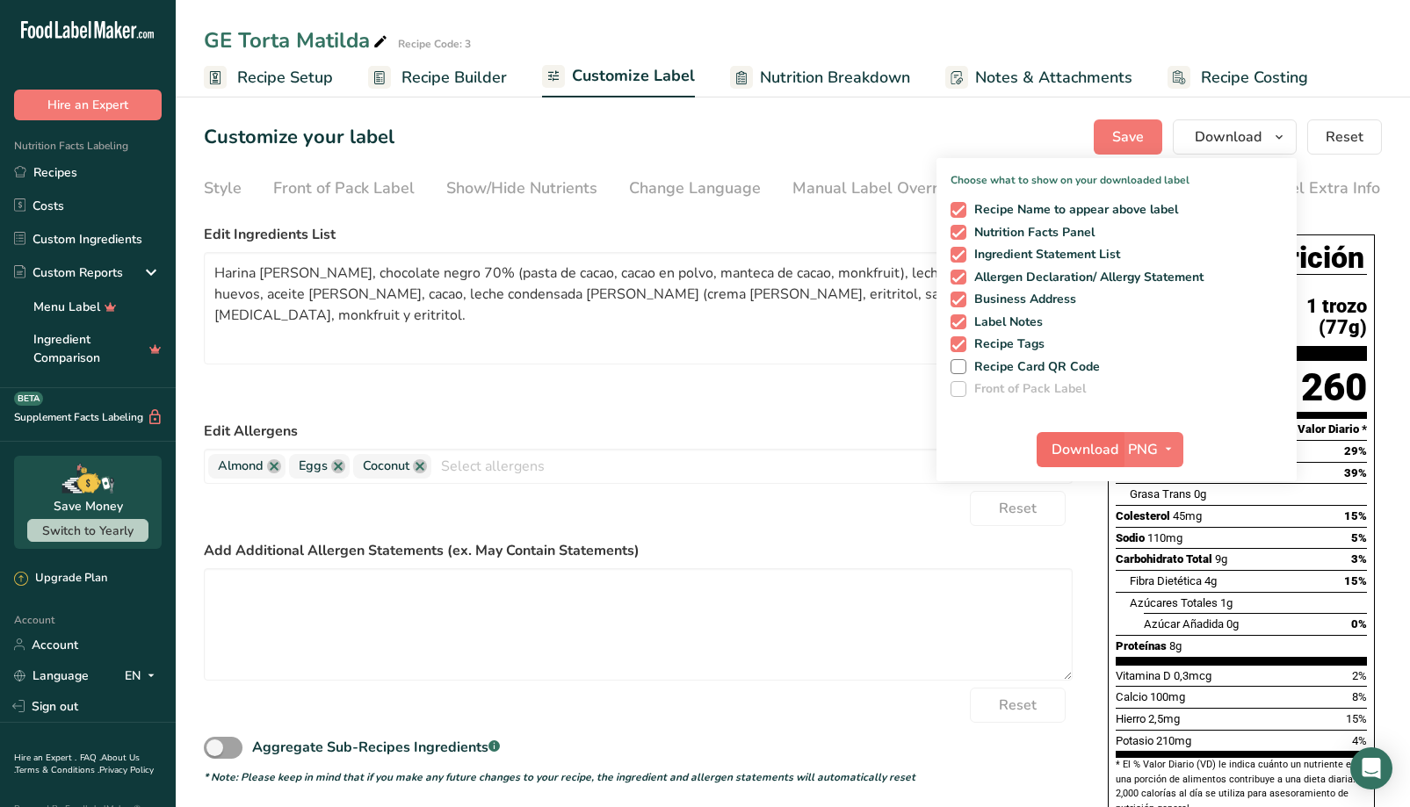
click at [1082, 450] on span "Download" at bounding box center [1085, 449] width 67 height 21
click at [269, 77] on span "Recipe Setup" at bounding box center [285, 78] width 96 height 24
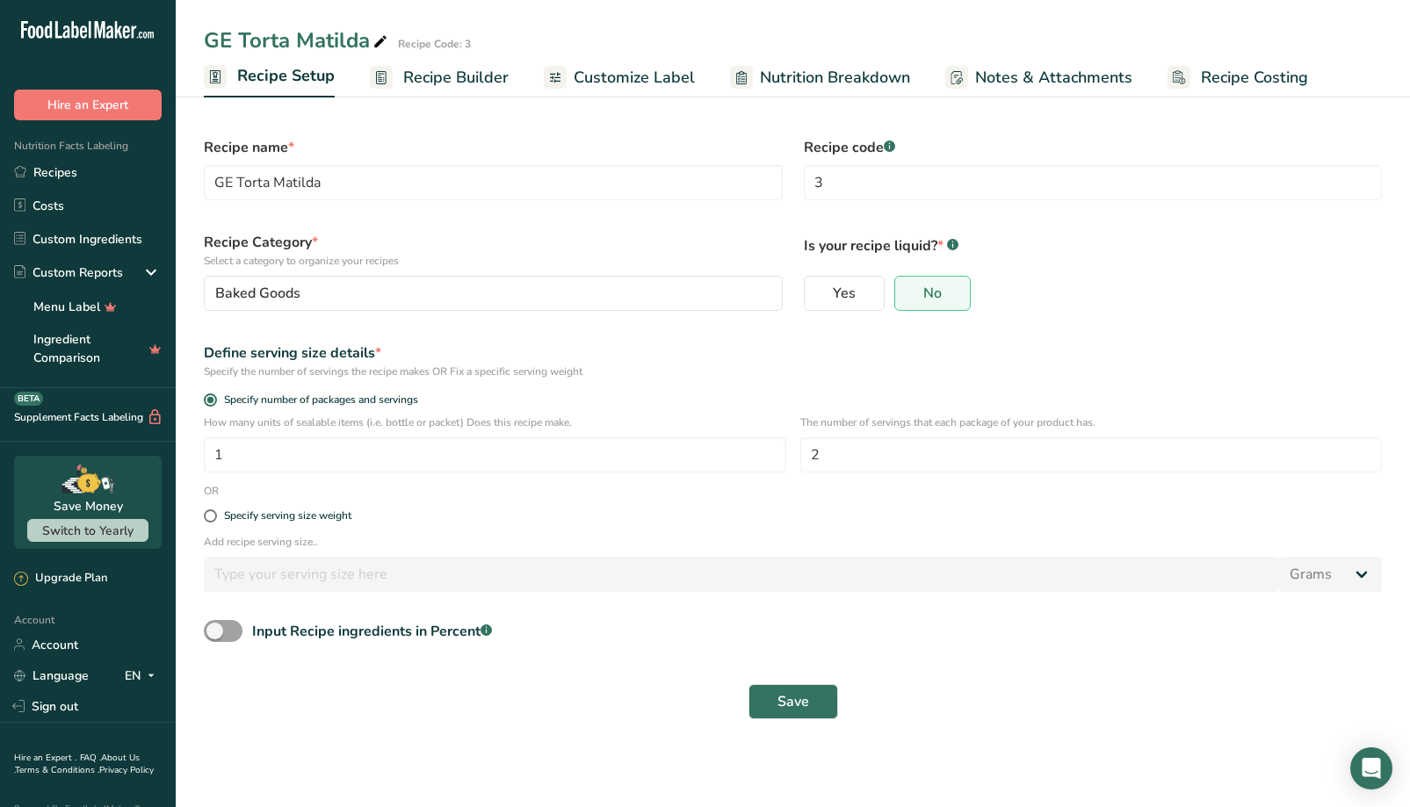
click at [435, 68] on span "Recipe Builder" at bounding box center [455, 78] width 105 height 24
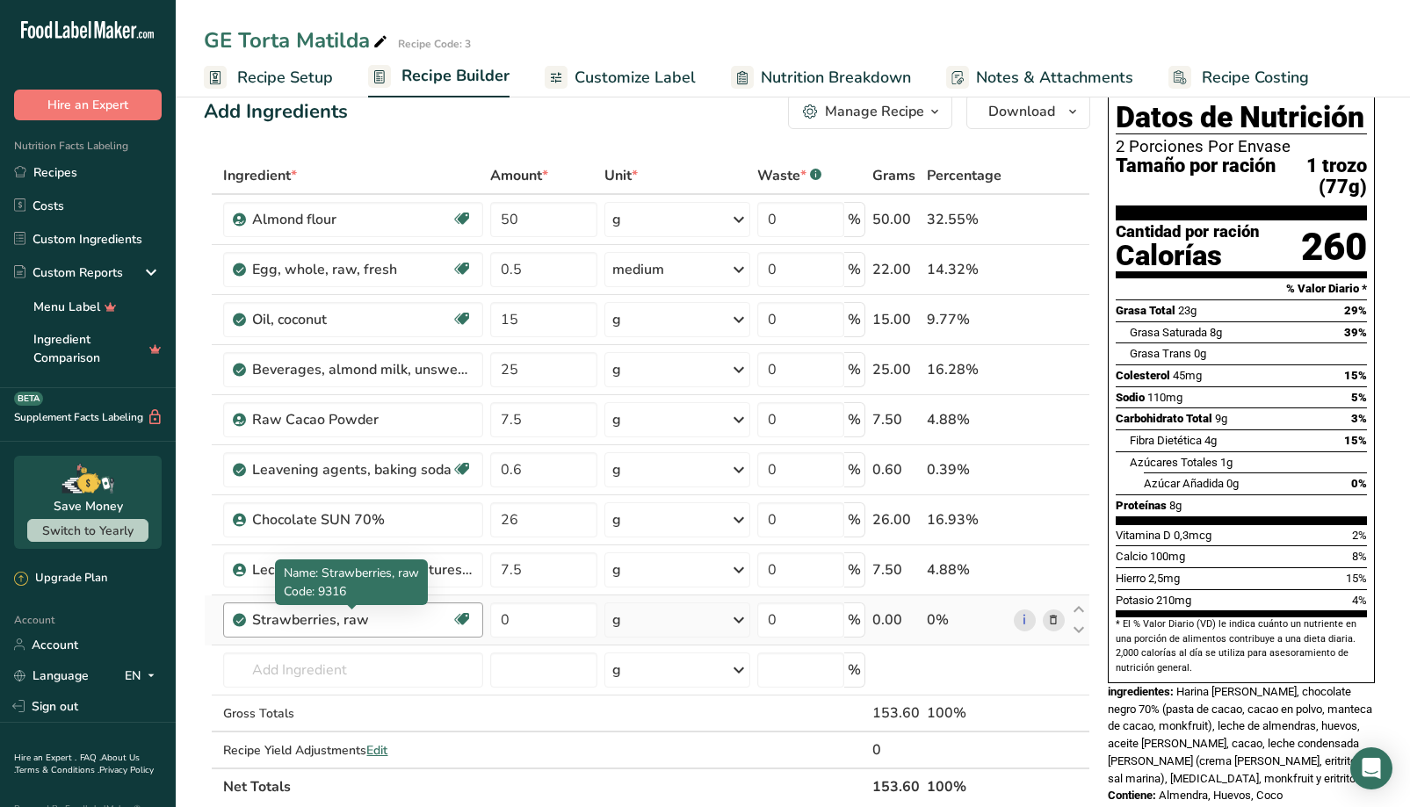
scroll to position [33, 0]
click at [1053, 621] on icon at bounding box center [1053, 620] width 12 height 18
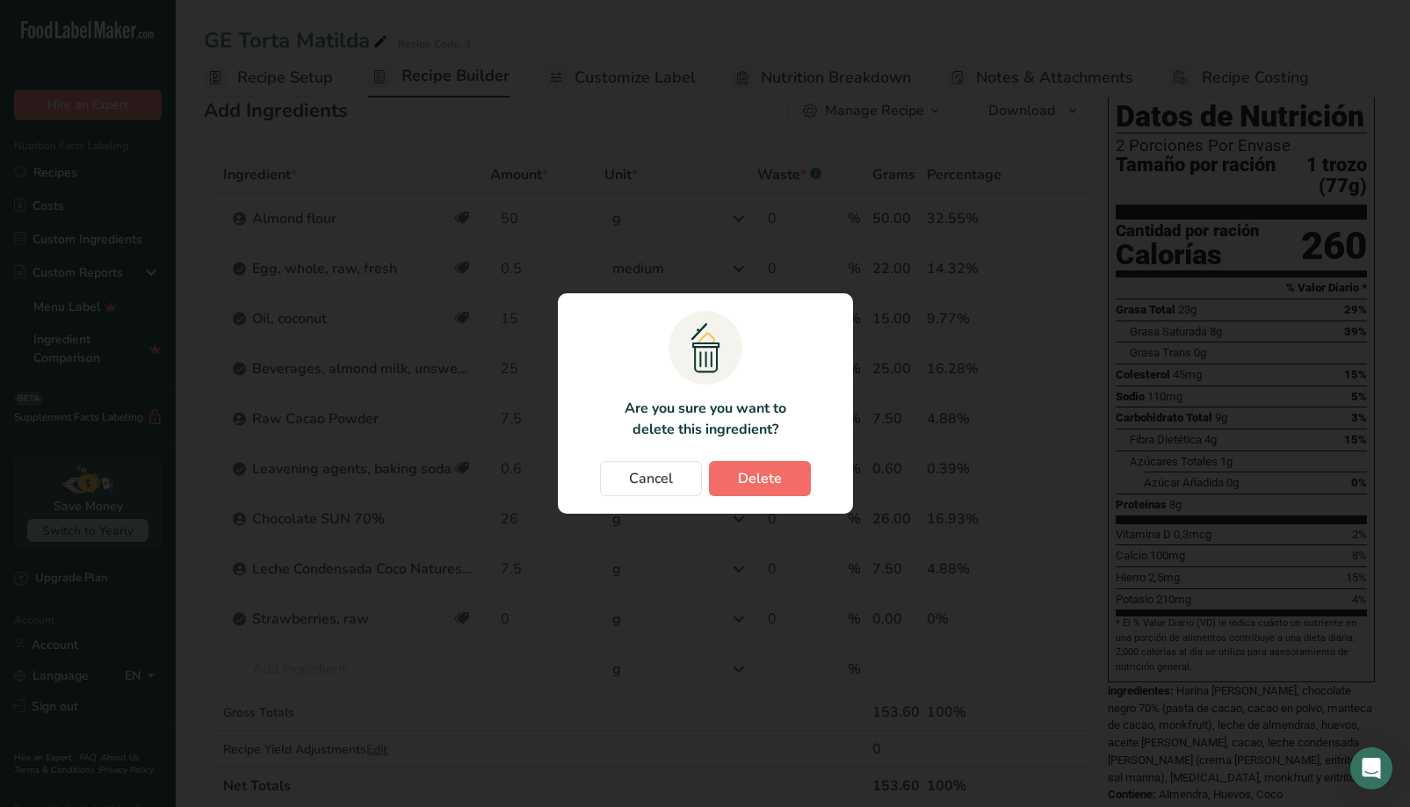
click at [769, 483] on span "Delete" at bounding box center [760, 478] width 44 height 21
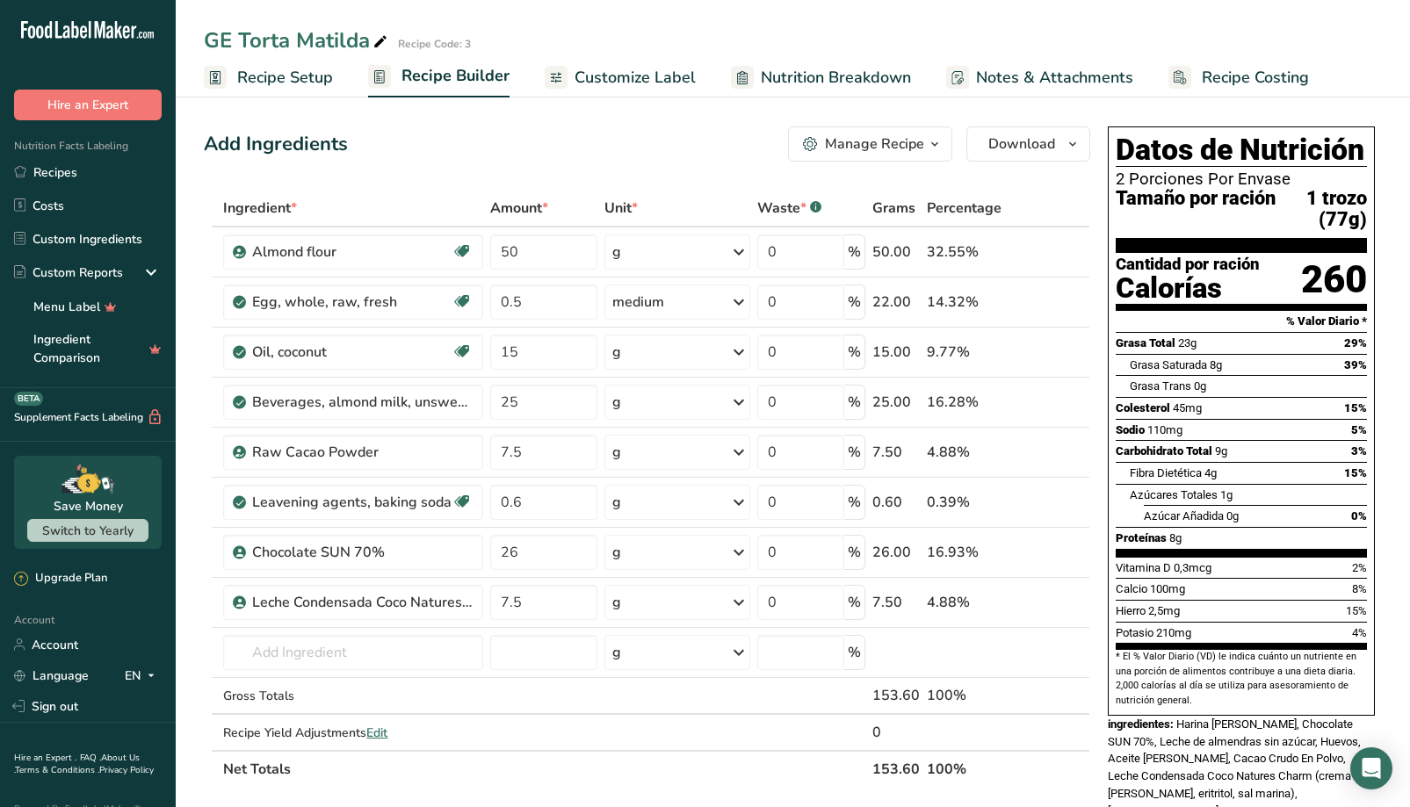
click at [860, 85] on span "Nutrition Breakdown" at bounding box center [836, 78] width 150 height 24
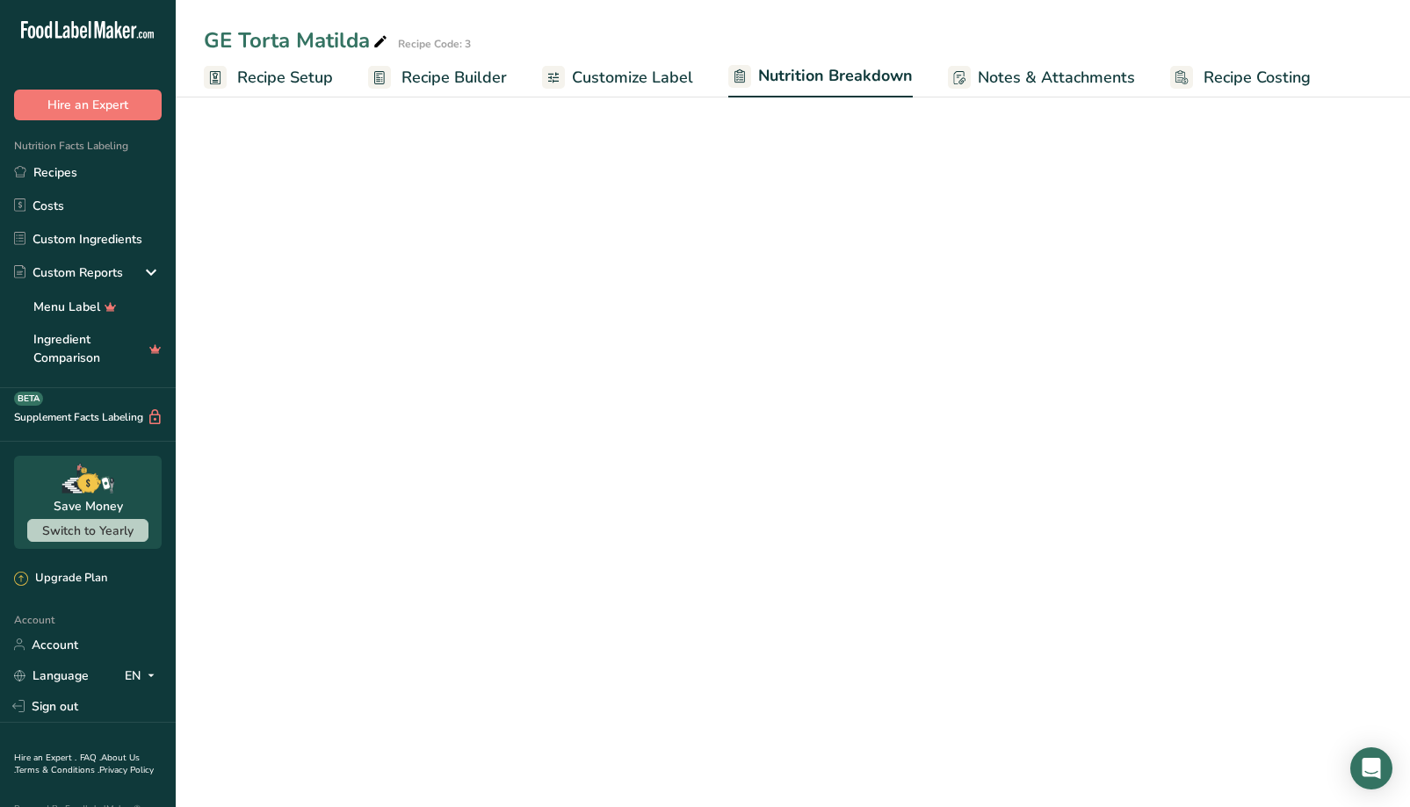
select select "Calories"
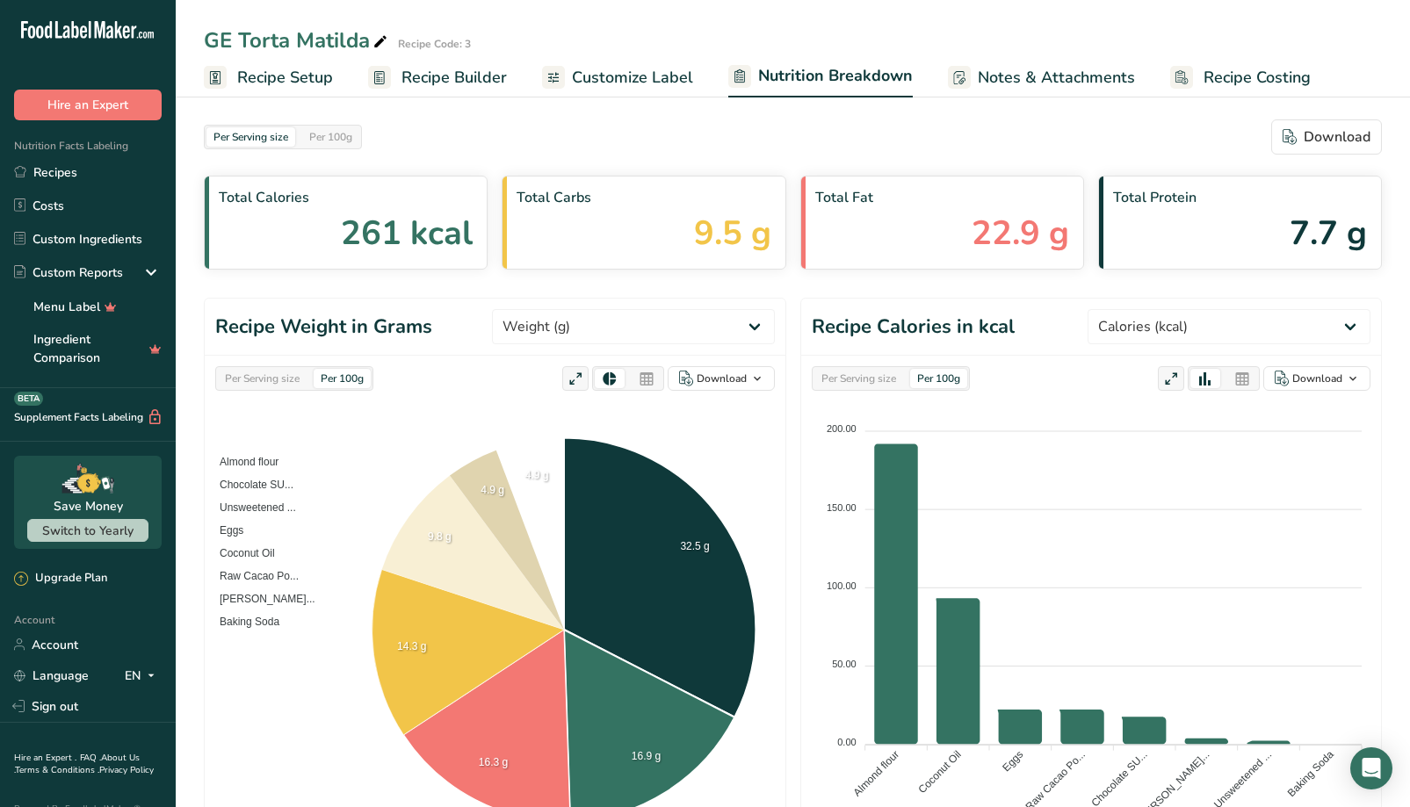
click at [475, 83] on span "Recipe Builder" at bounding box center [454, 78] width 105 height 24
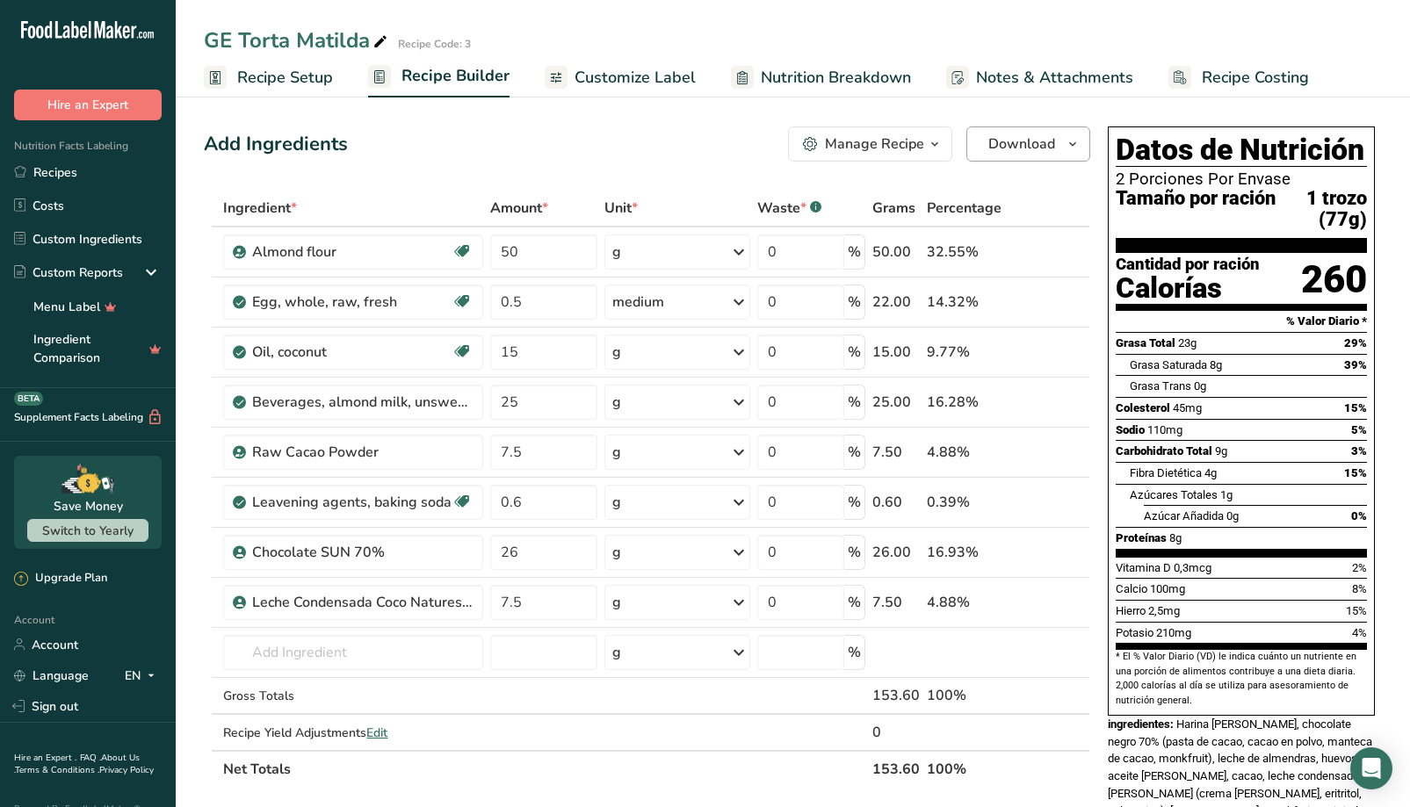
click at [1043, 148] on span "Download" at bounding box center [1021, 144] width 67 height 21
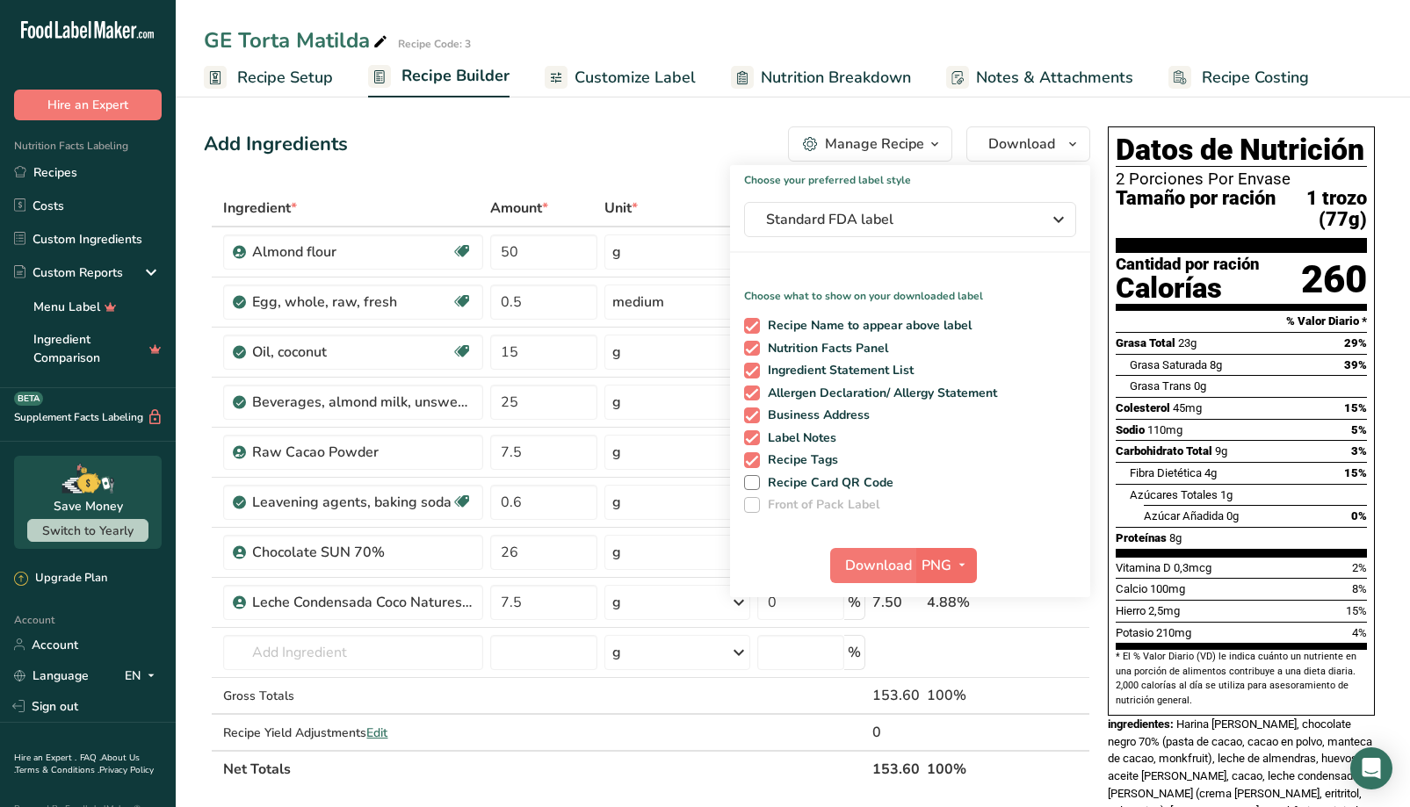
click at [948, 568] on span "PNG" at bounding box center [937, 565] width 30 height 21
click at [958, 682] on link "PDF" at bounding box center [949, 688] width 56 height 29
click at [891, 571] on span "Download" at bounding box center [879, 565] width 67 height 21
click at [1028, 180] on h1 "Choose your preferred label style" at bounding box center [910, 176] width 360 height 23
click at [686, 123] on div "Add Ingredients Manage Recipe Delete Recipe Duplicate Recipe Scale Recipe Save …" at bounding box center [652, 732] width 897 height 1227
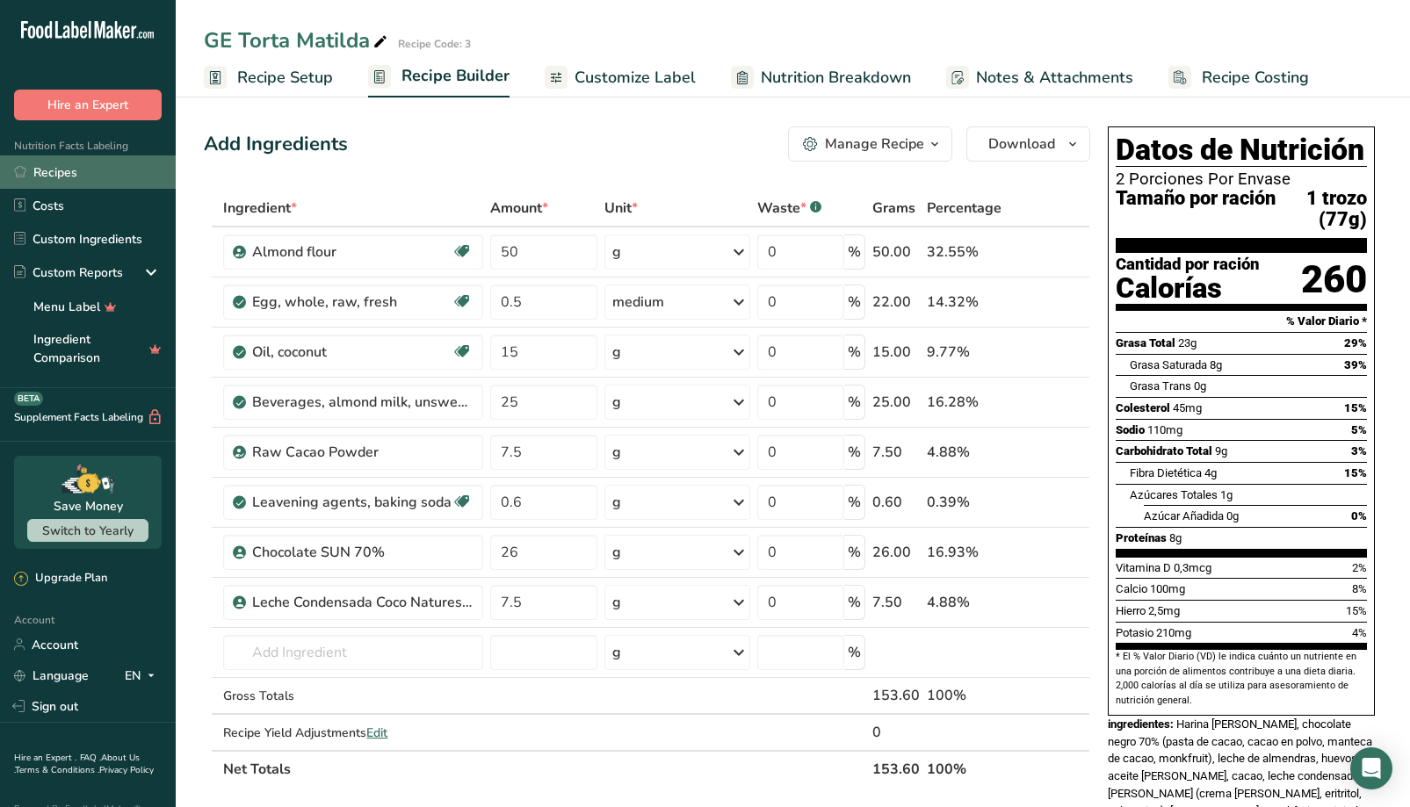
click at [87, 186] on link "Recipes" at bounding box center [88, 172] width 176 height 33
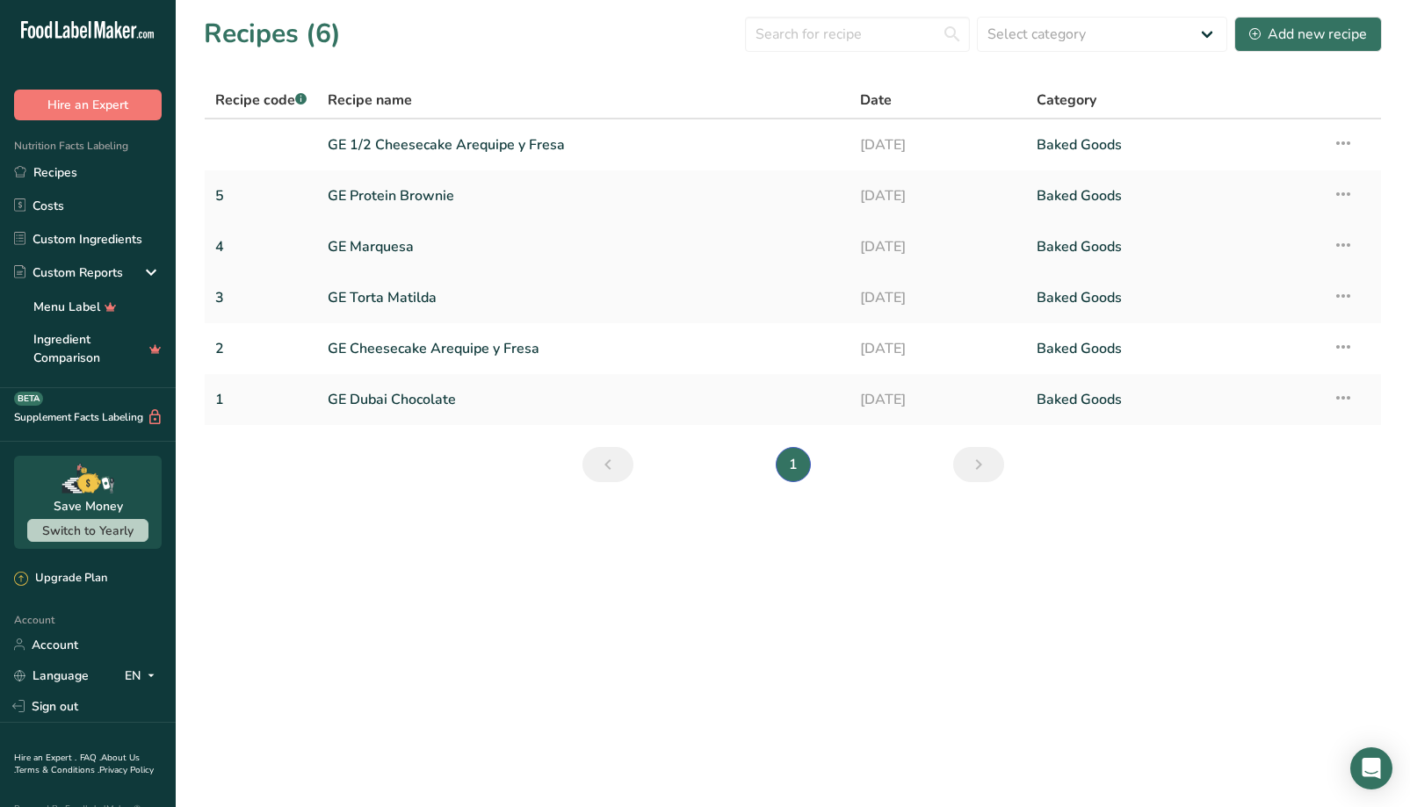
click at [447, 247] on link "GE Marquesa" at bounding box center [583, 246] width 510 height 37
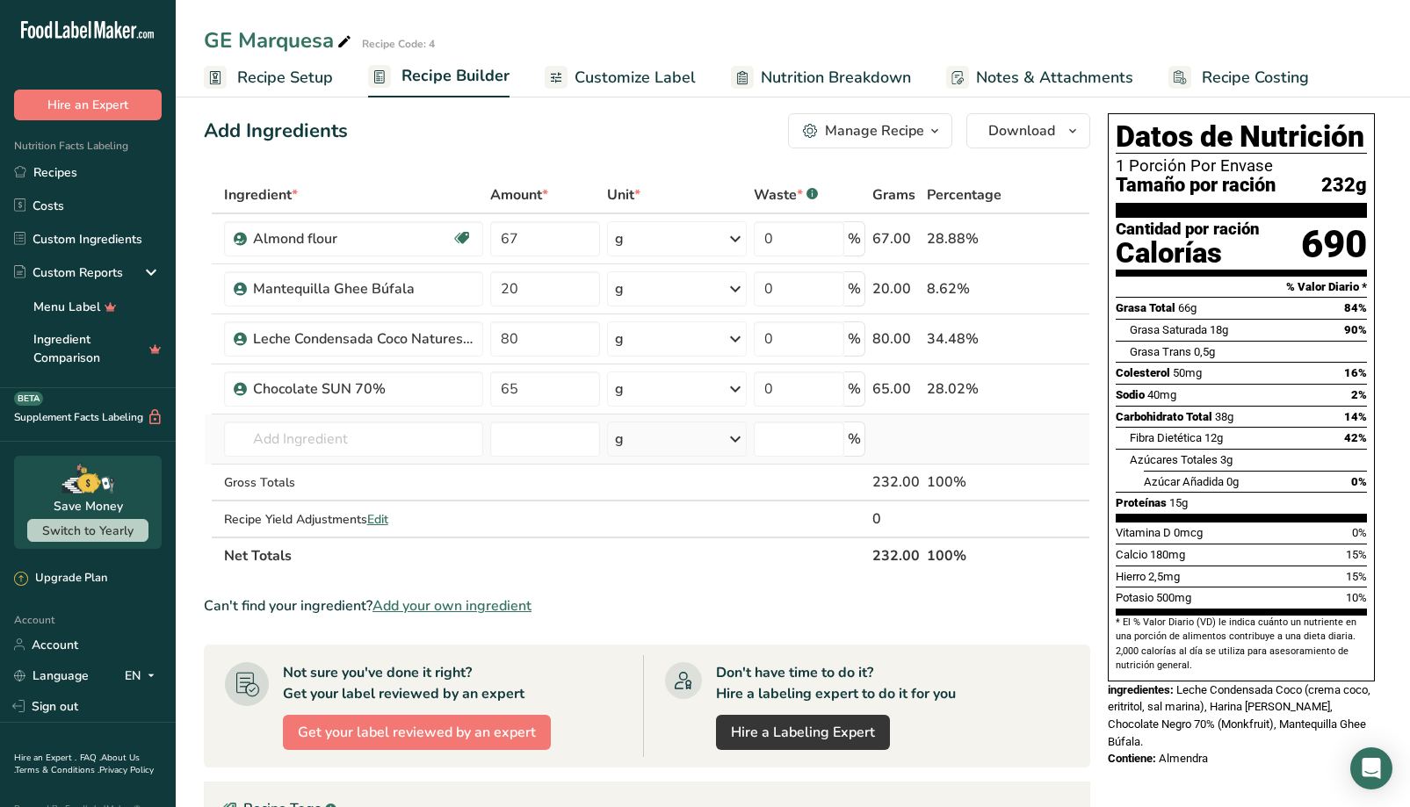
scroll to position [14, 0]
